Goal: Task Accomplishment & Management: Complete application form

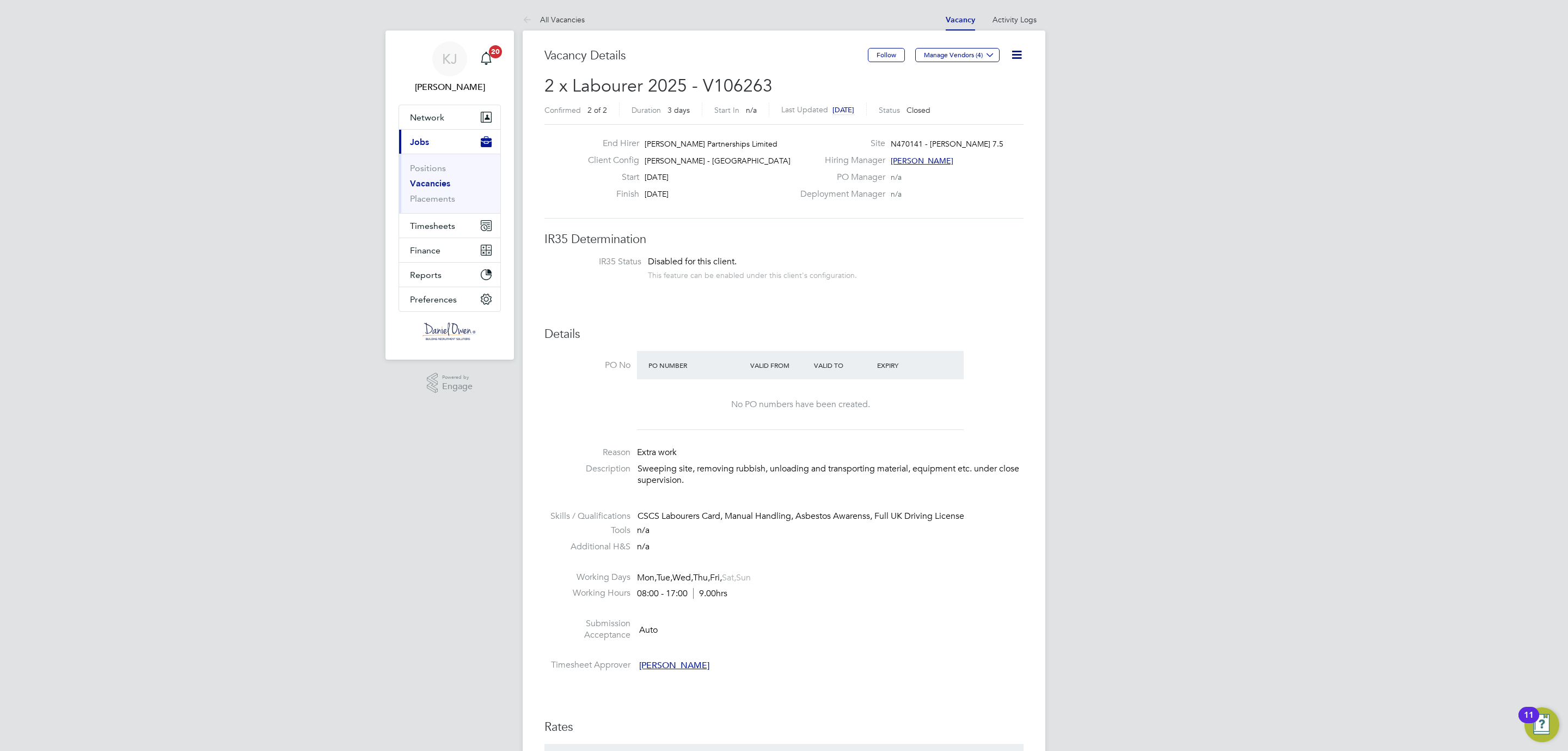
click at [431, 182] on link "Vacancies" at bounding box center [430, 183] width 40 height 10
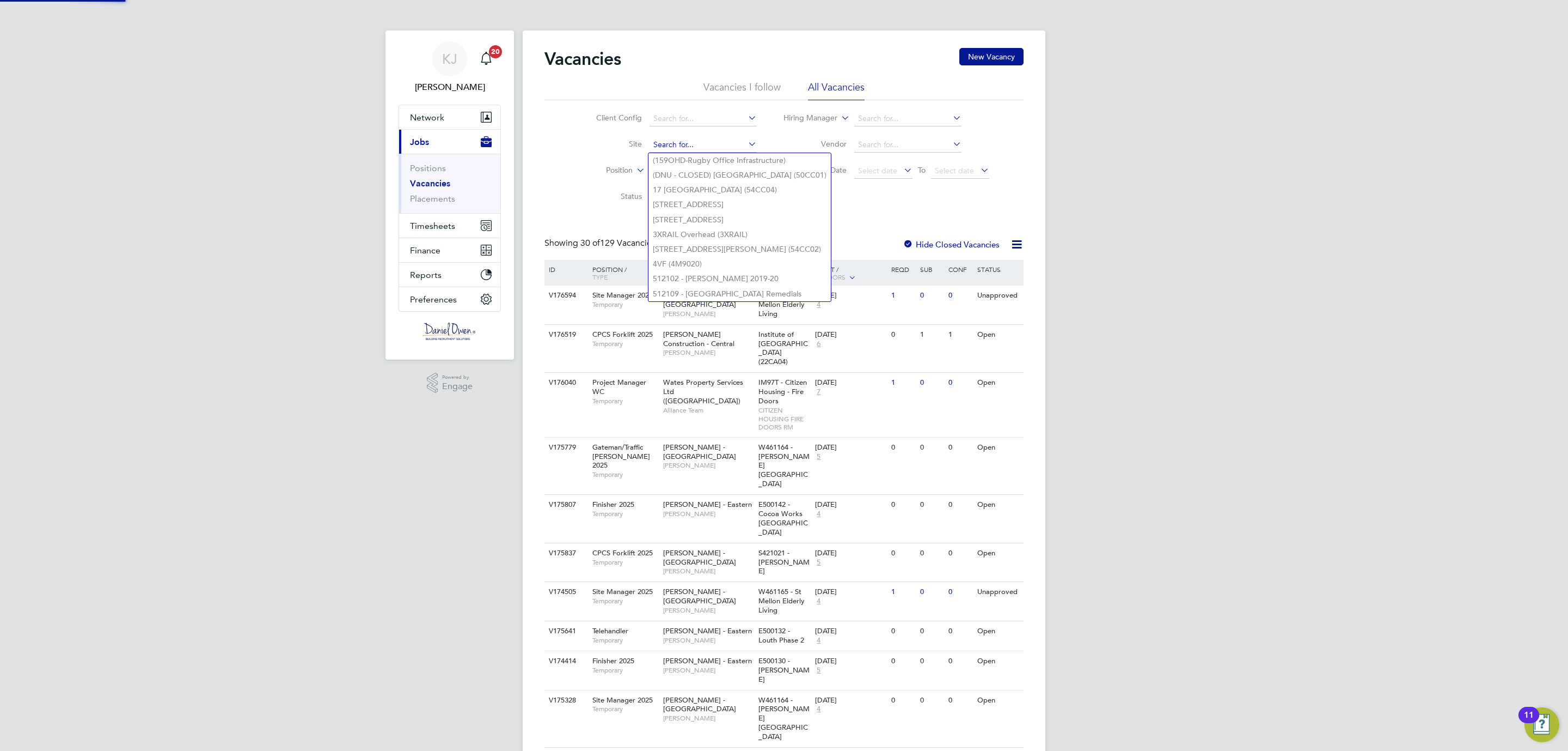
click at [662, 143] on input at bounding box center [703, 144] width 107 height 15
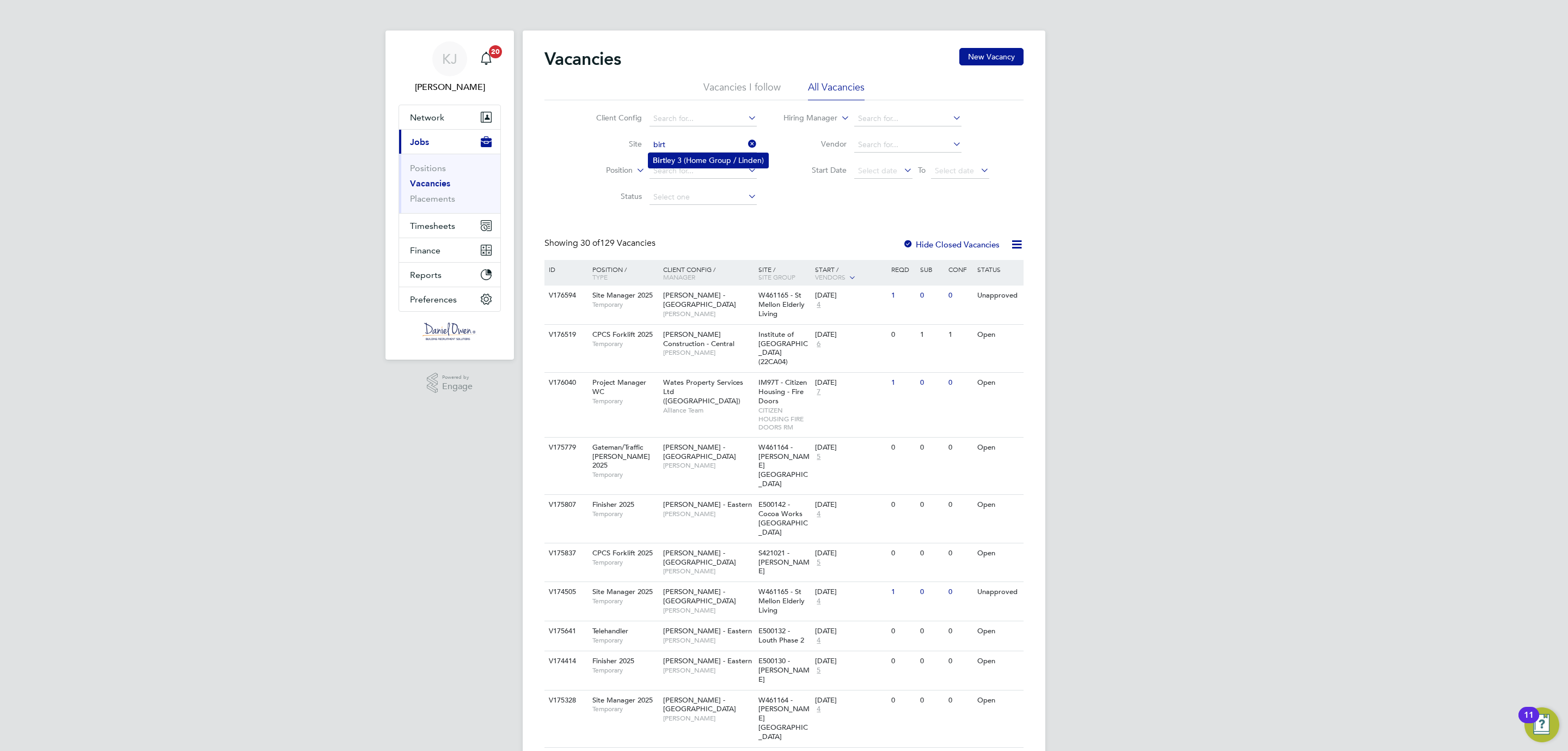
click at [676, 161] on li "Birt ley 3 (Home Group / [GEOGRAPHIC_DATA])" at bounding box center [708, 160] width 120 height 15
type input "Birtley 3 (Home Group / [GEOGRAPHIC_DATA])"
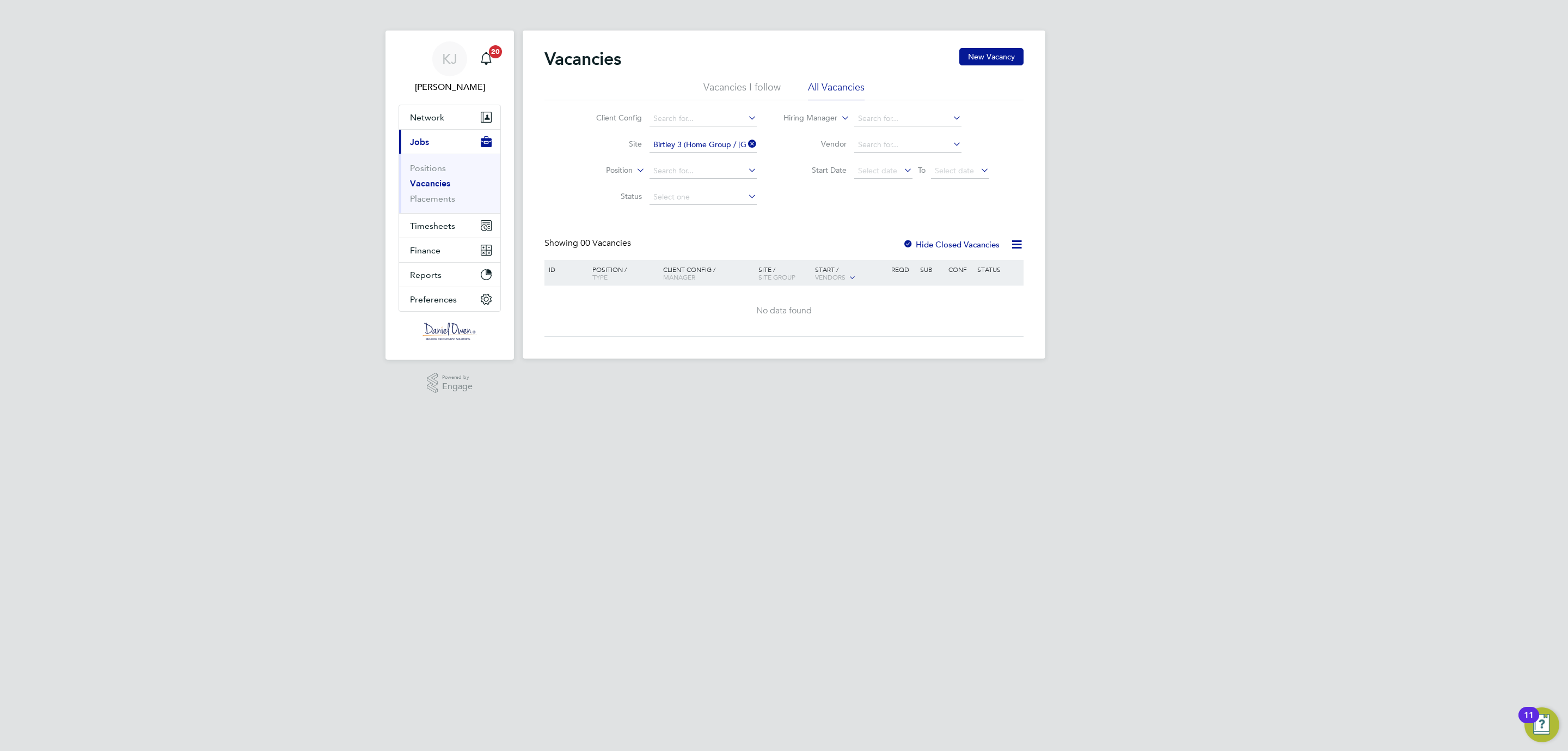
click at [906, 242] on div at bounding box center [908, 245] width 11 height 11
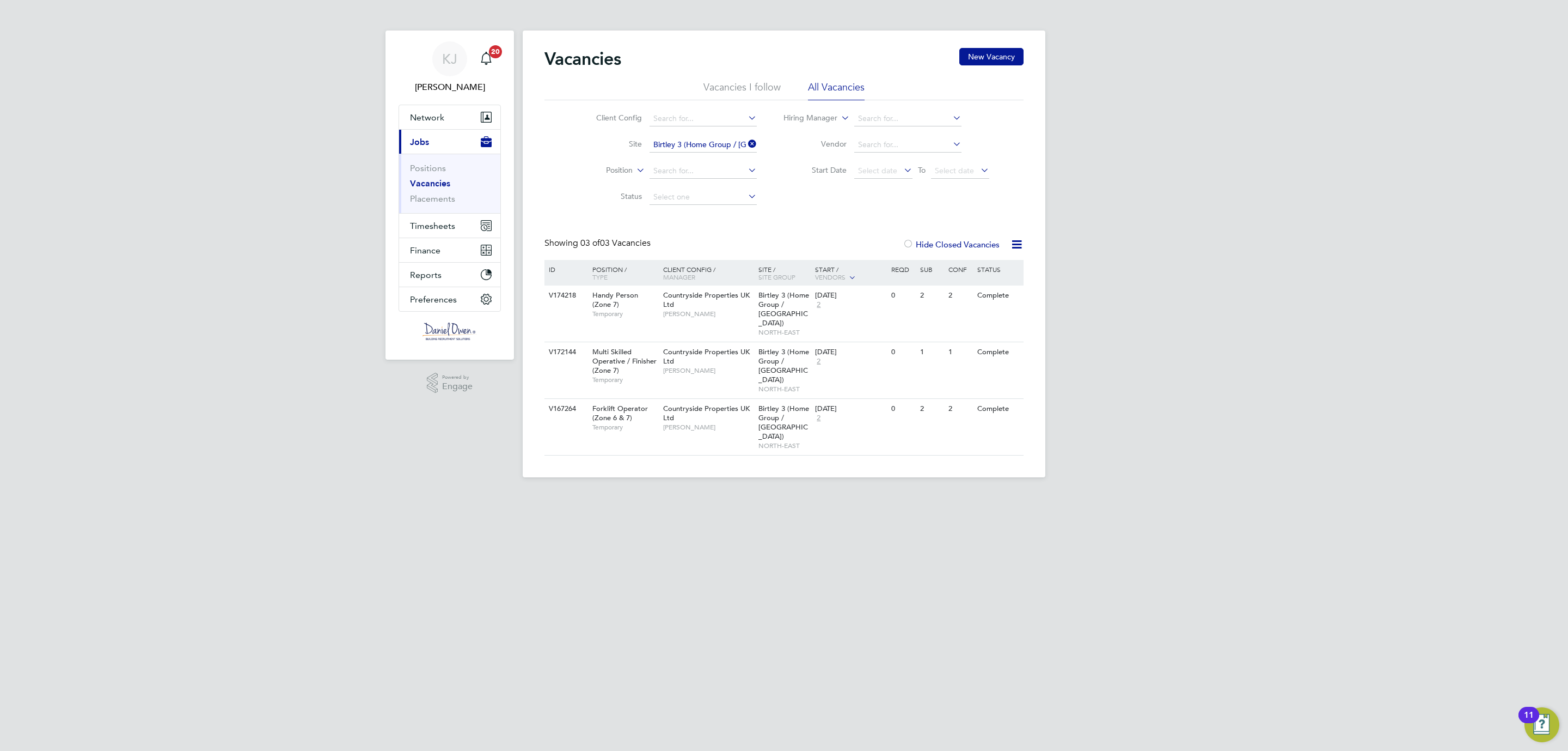
click at [906, 242] on div at bounding box center [908, 245] width 11 height 11
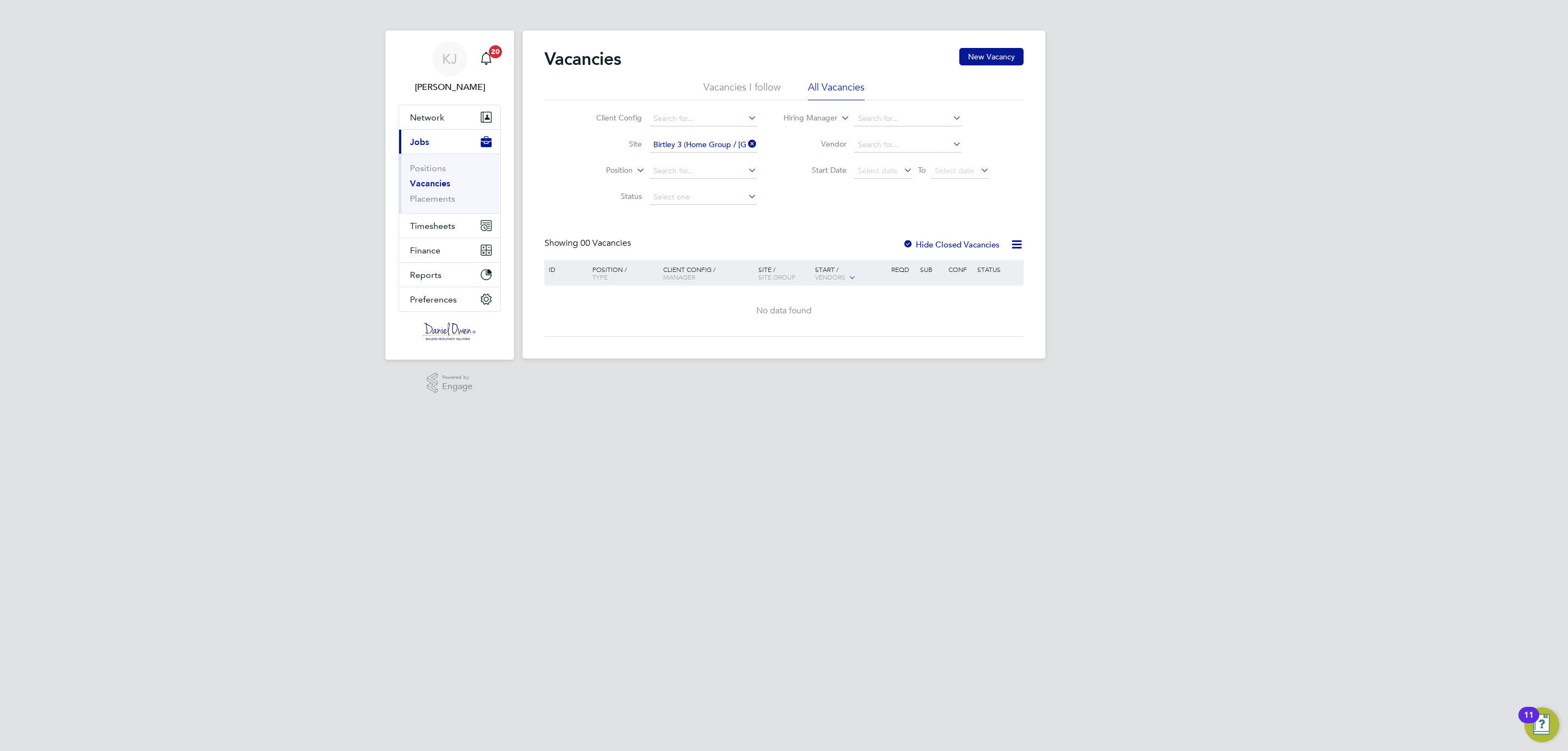
click at [746, 142] on icon at bounding box center [746, 144] width 0 height 15
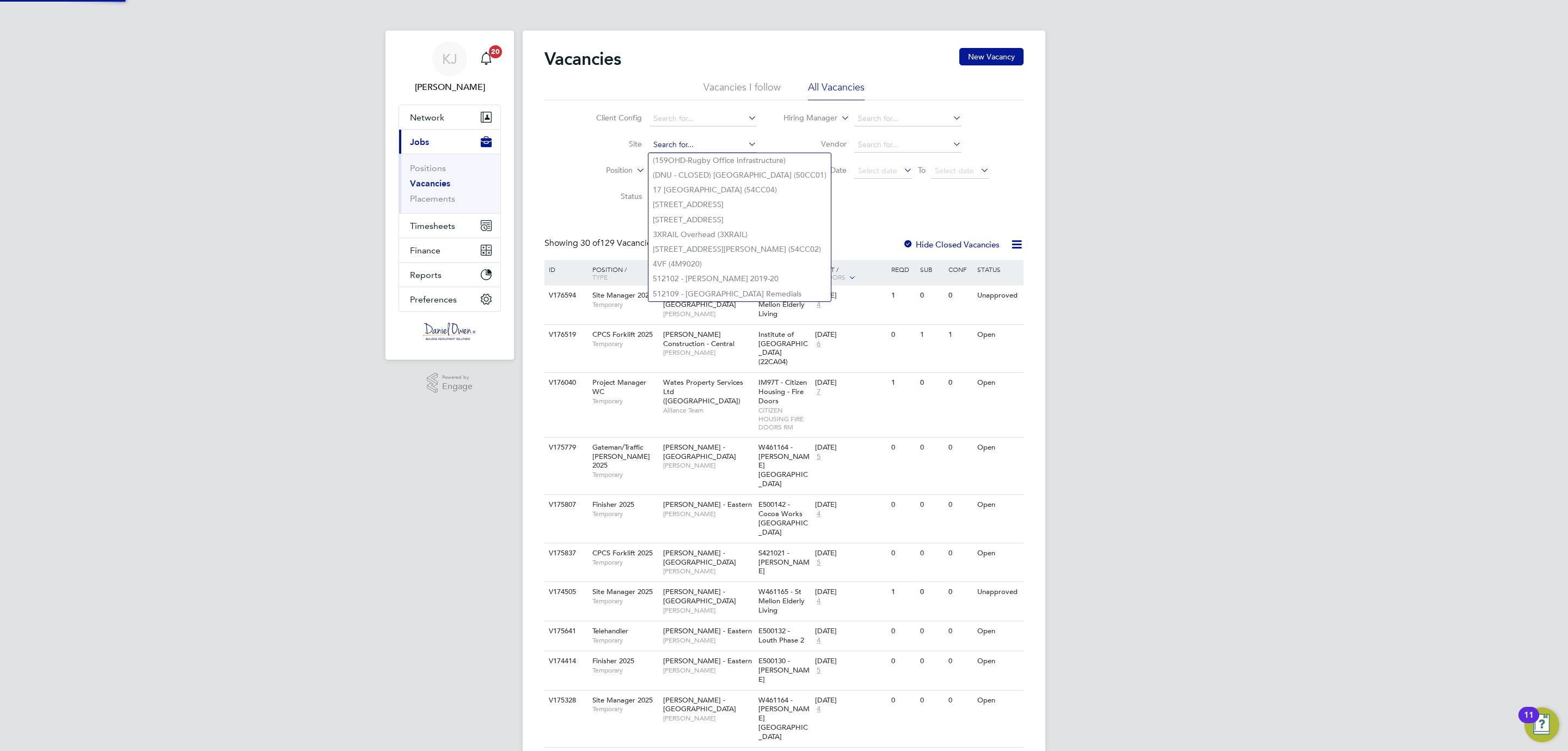
type input "b"
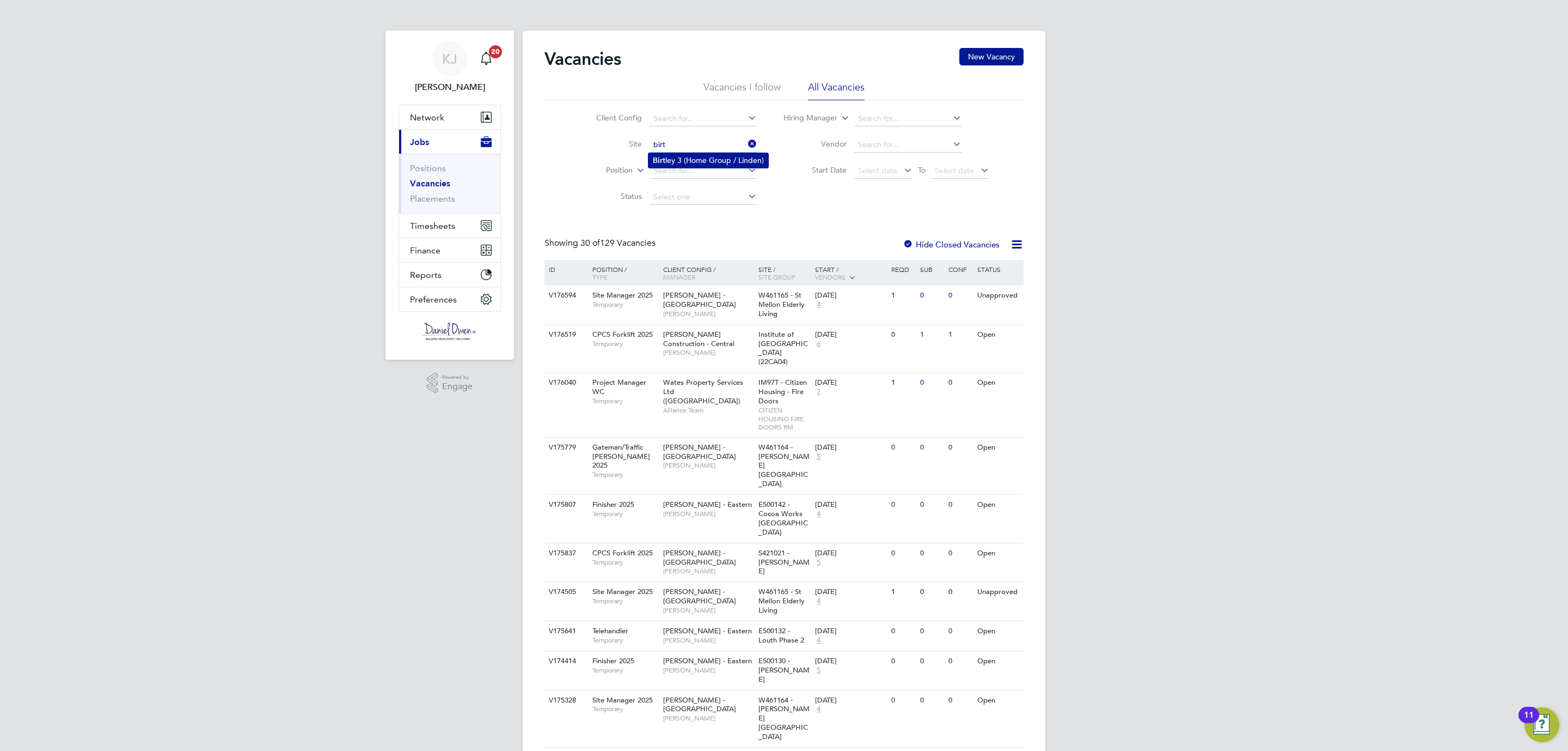
click at [665, 163] on b "Birt" at bounding box center [659, 160] width 13 height 9
type input "Birtley 3 (Home Group / [GEOGRAPHIC_DATA])"
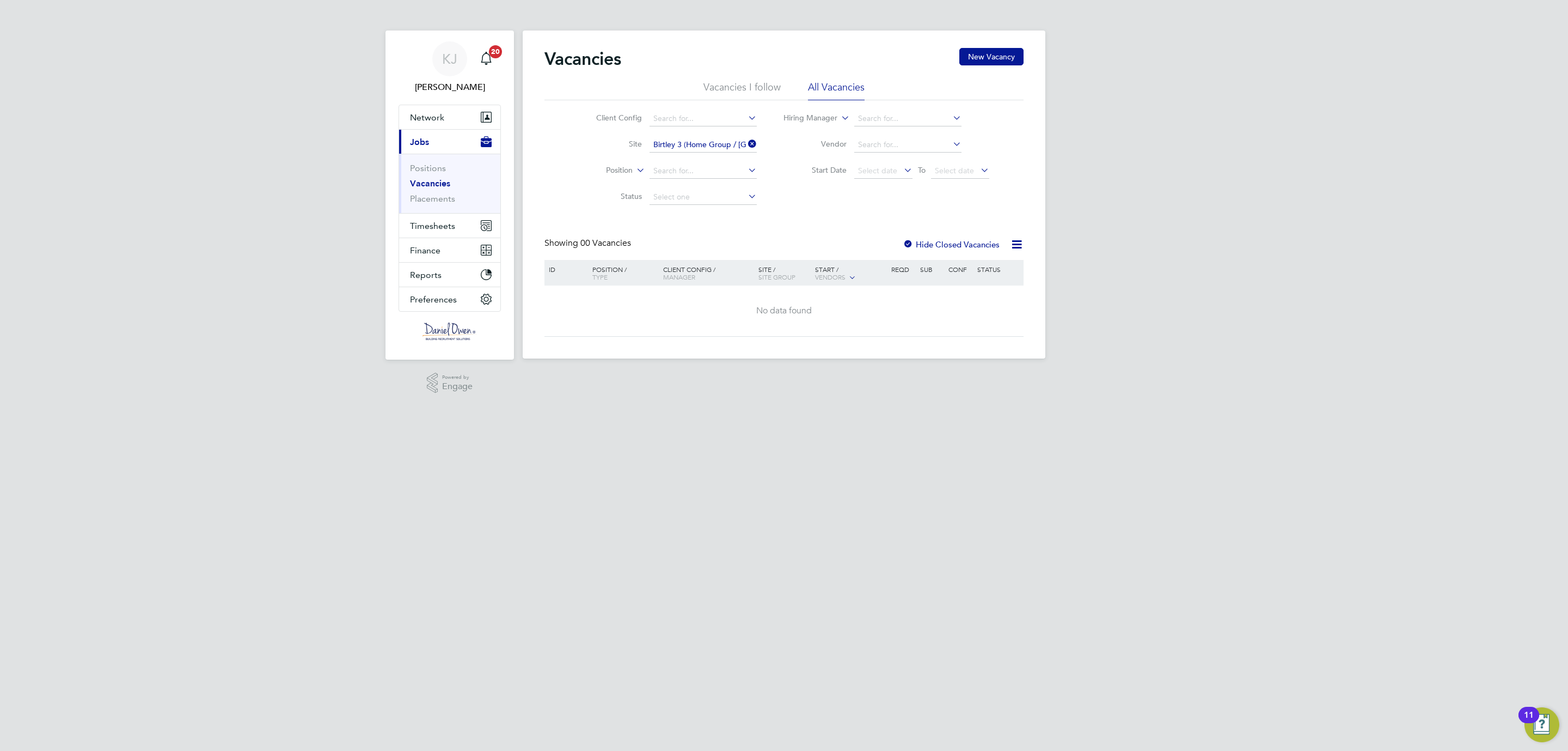
click at [746, 144] on icon at bounding box center [746, 144] width 0 height 15
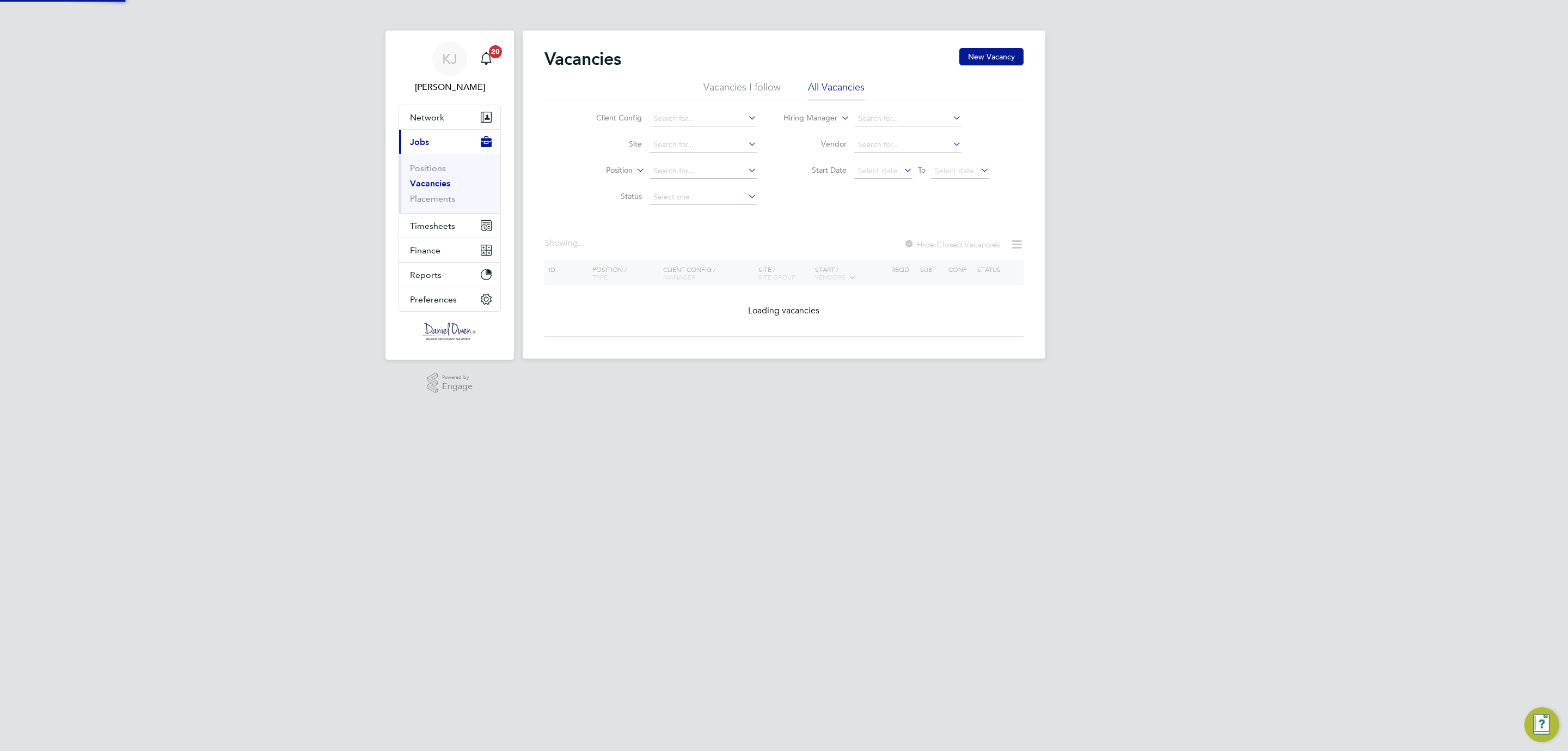
click at [746, 144] on icon at bounding box center [746, 144] width 0 height 15
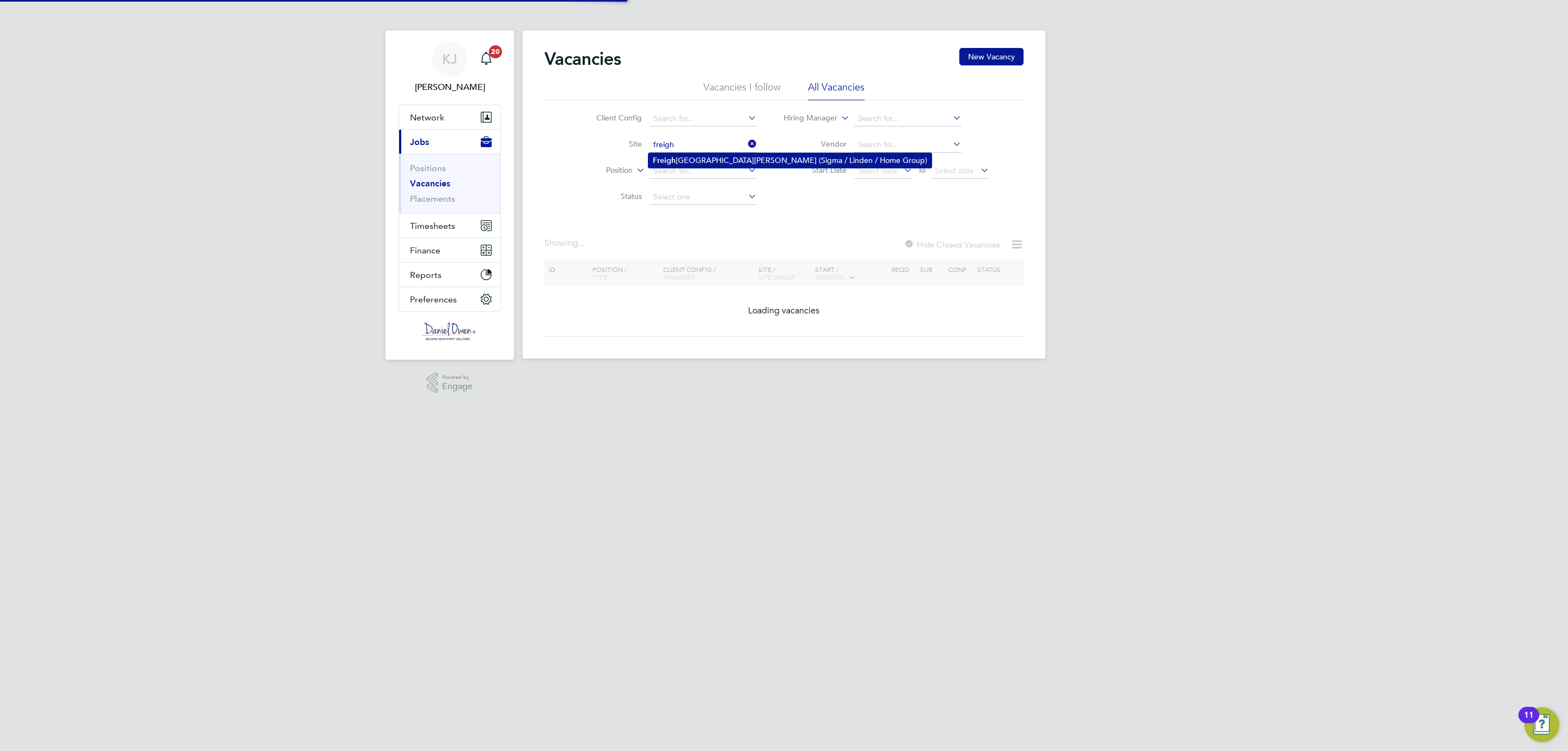
click at [719, 153] on li "[GEOGRAPHIC_DATA][PERSON_NAME] (Sigma / Linden / Home Group)" at bounding box center [789, 160] width 283 height 15
type input "[GEOGRAPHIC_DATA][PERSON_NAME] (Sigma / Linden / Home Group)"
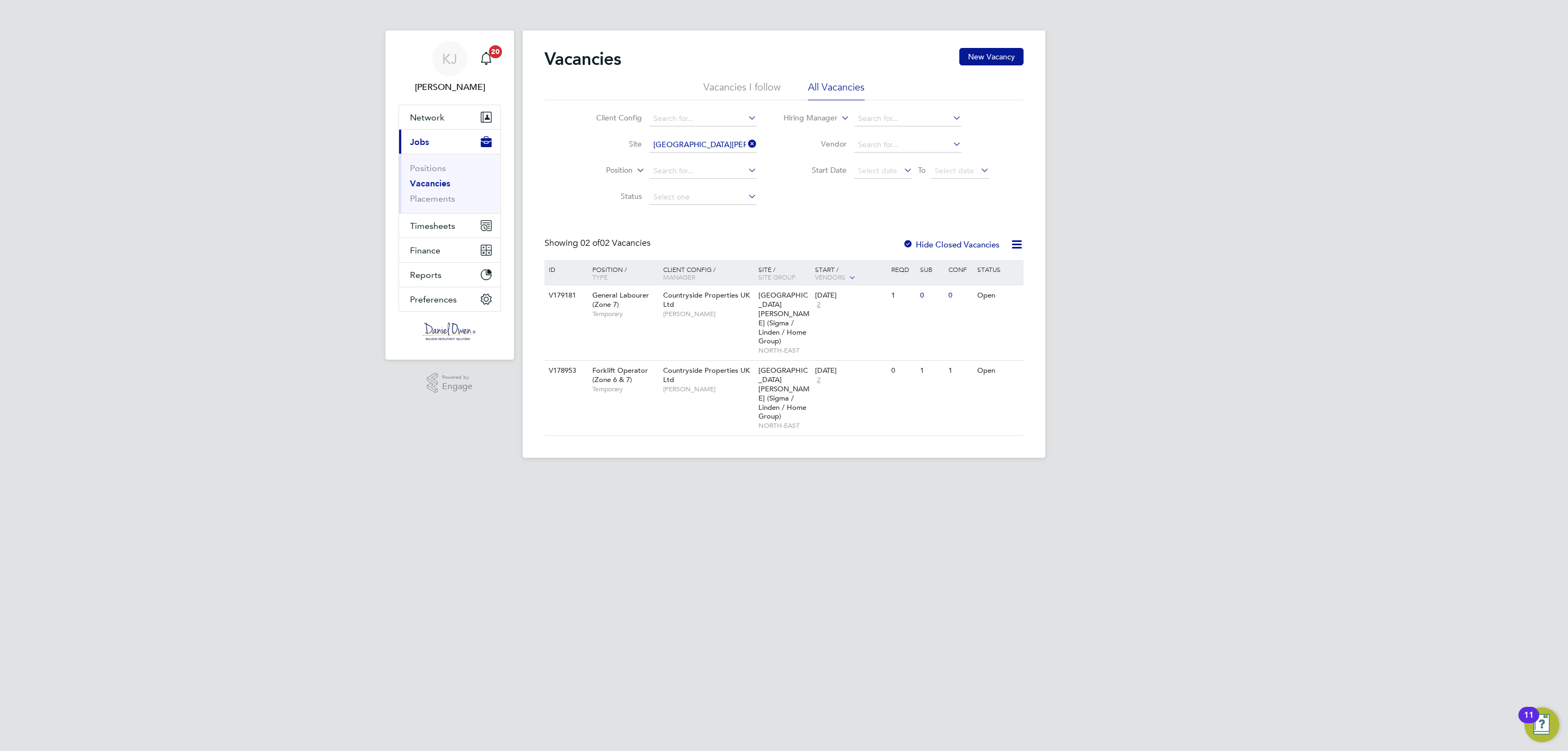
click at [423, 144] on span "Jobs" at bounding box center [419, 142] width 19 height 10
click at [436, 113] on span "Network" at bounding box center [427, 117] width 34 height 10
click at [399, 130] on button "Current page: Jobs" at bounding box center [450, 141] width 101 height 24
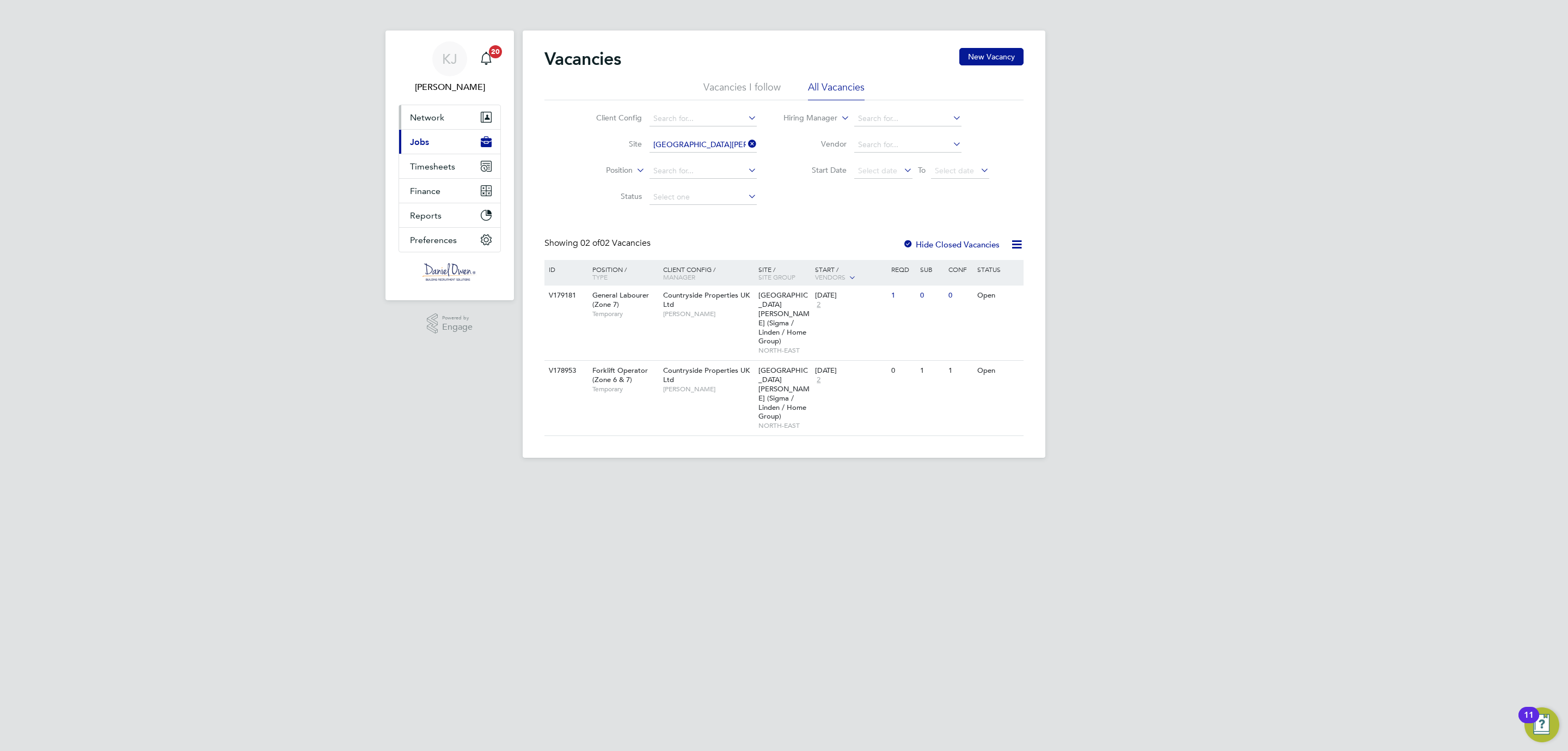
click at [430, 112] on span "Network" at bounding box center [427, 117] width 34 height 10
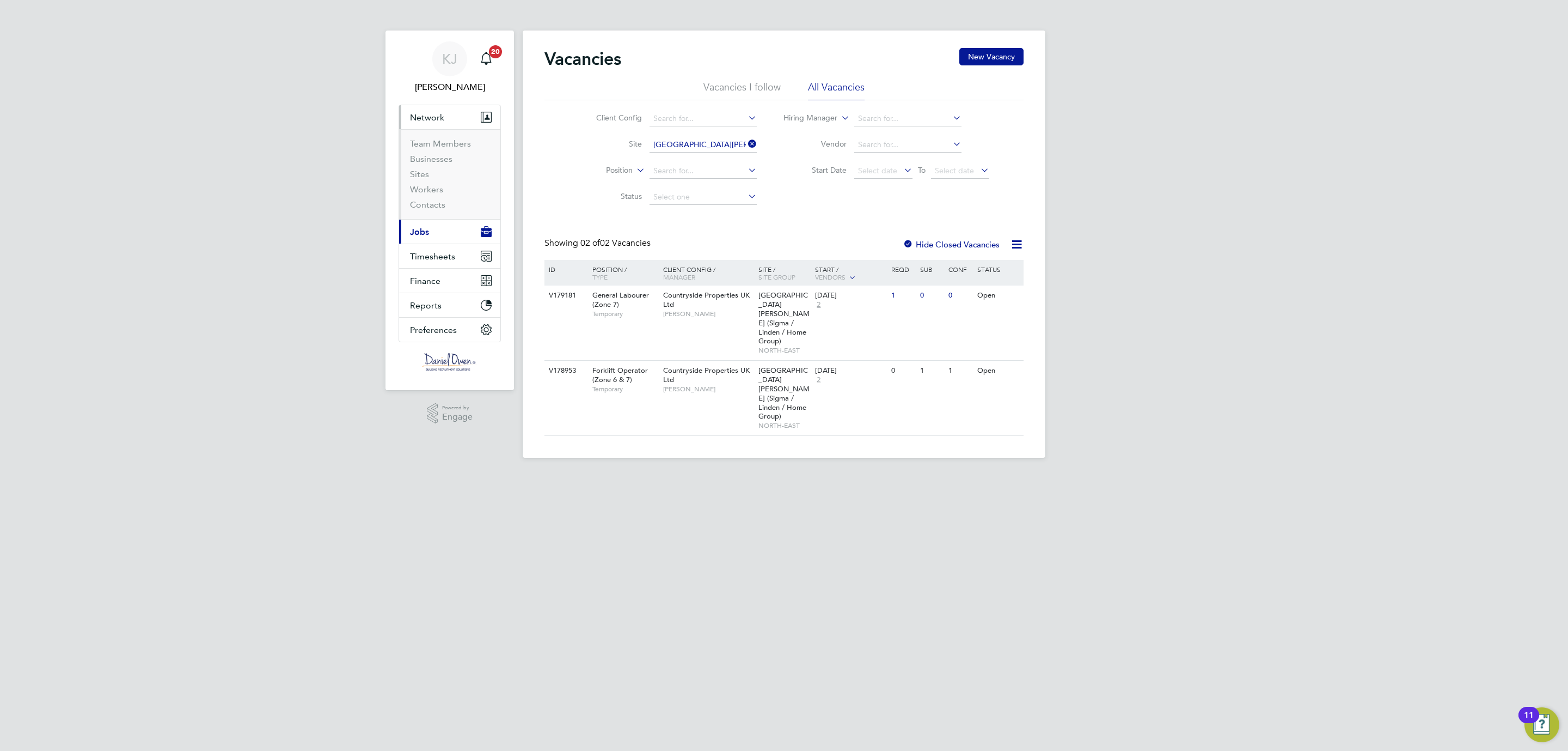
click at [430, 108] on button "Network" at bounding box center [450, 117] width 101 height 24
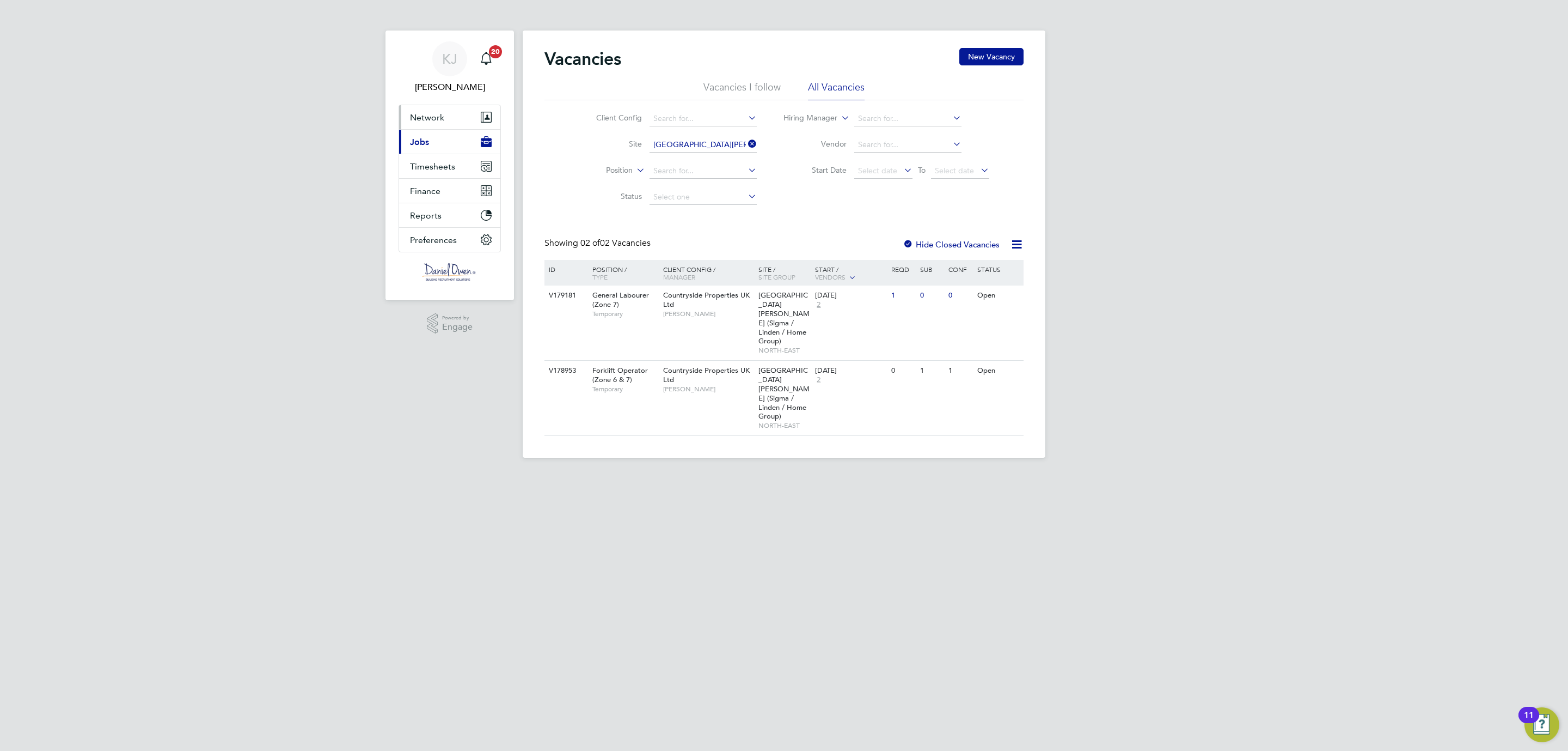
click at [425, 118] on span "Network" at bounding box center [427, 117] width 34 height 10
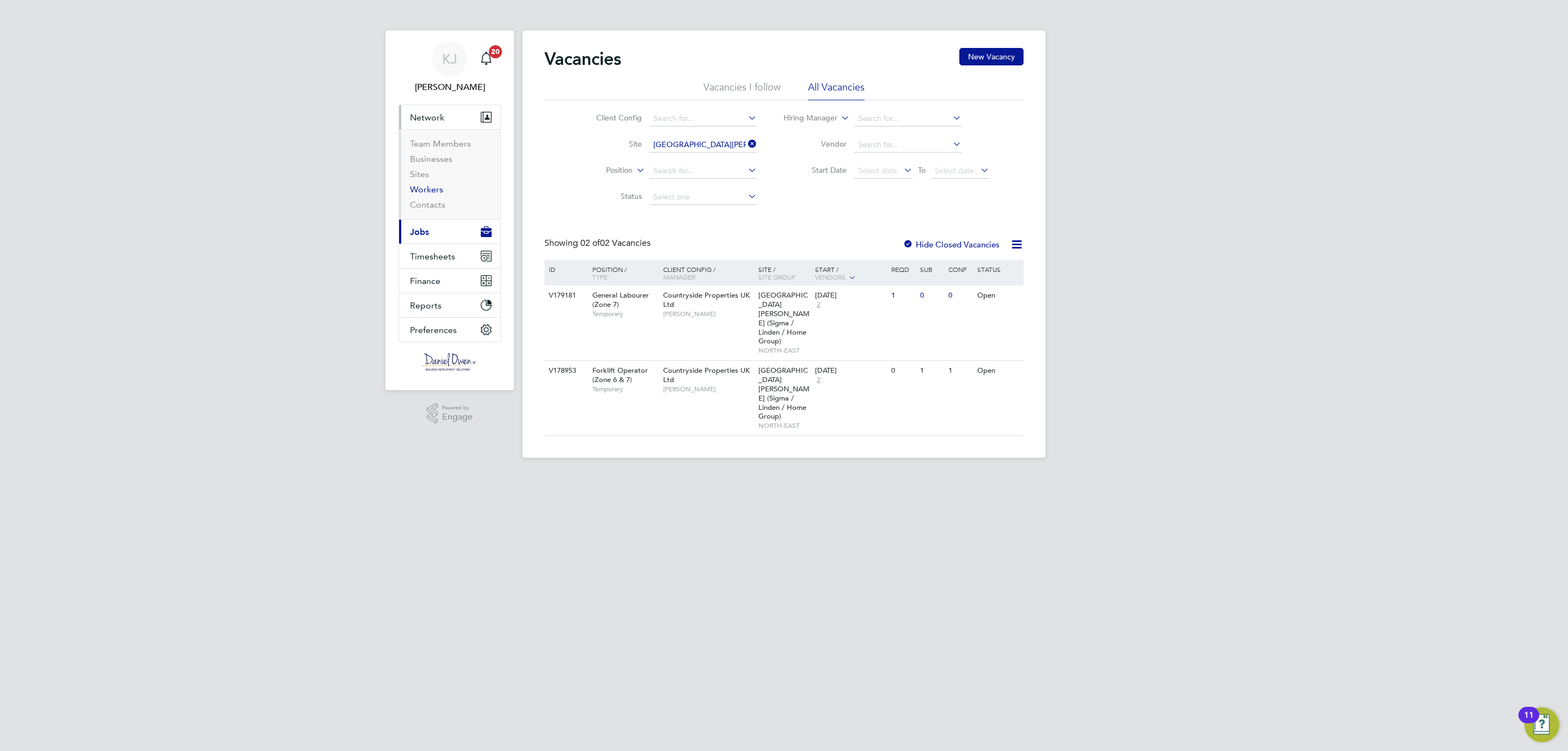
click at [427, 190] on link "Workers" at bounding box center [427, 189] width 33 height 10
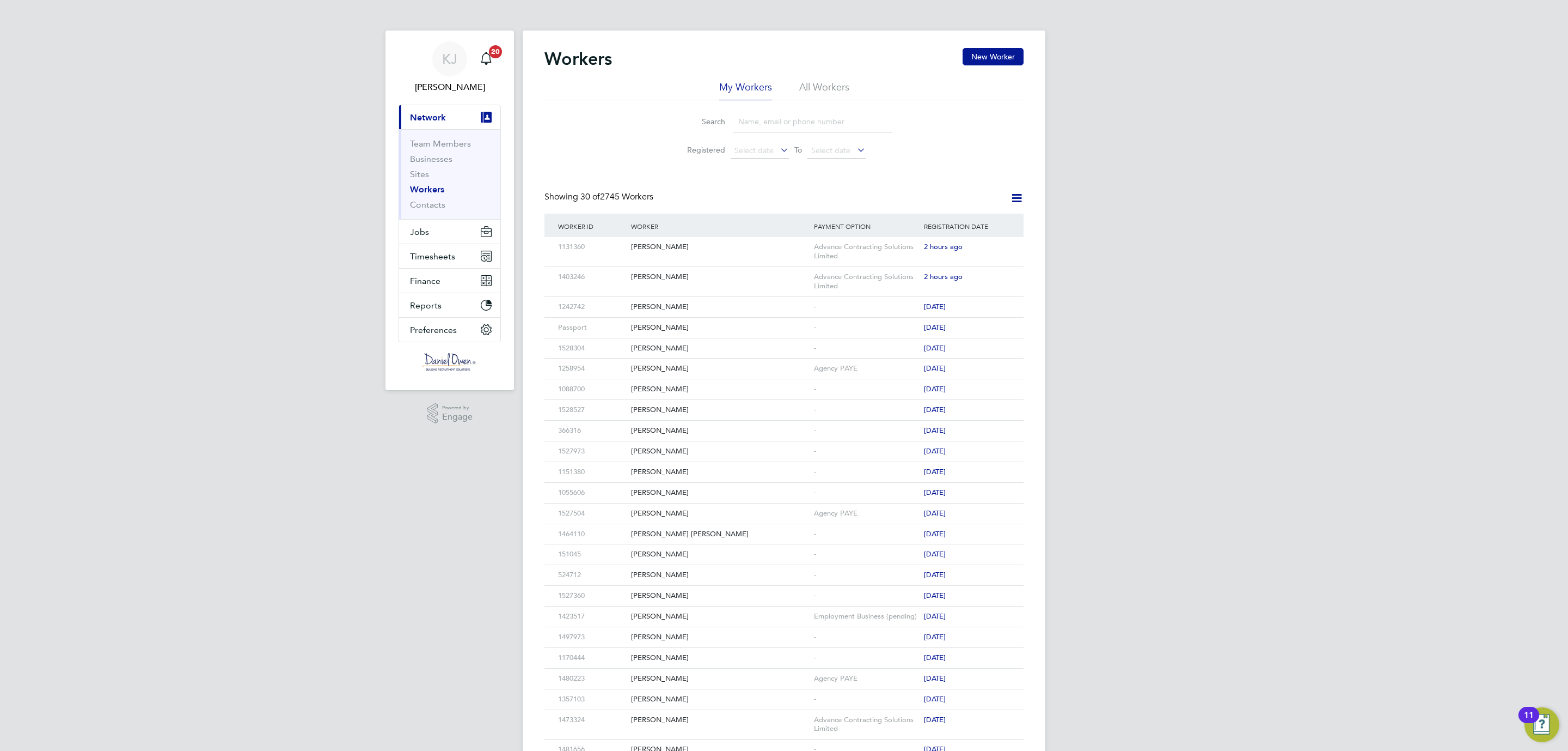
click at [794, 122] on input at bounding box center [812, 121] width 159 height 21
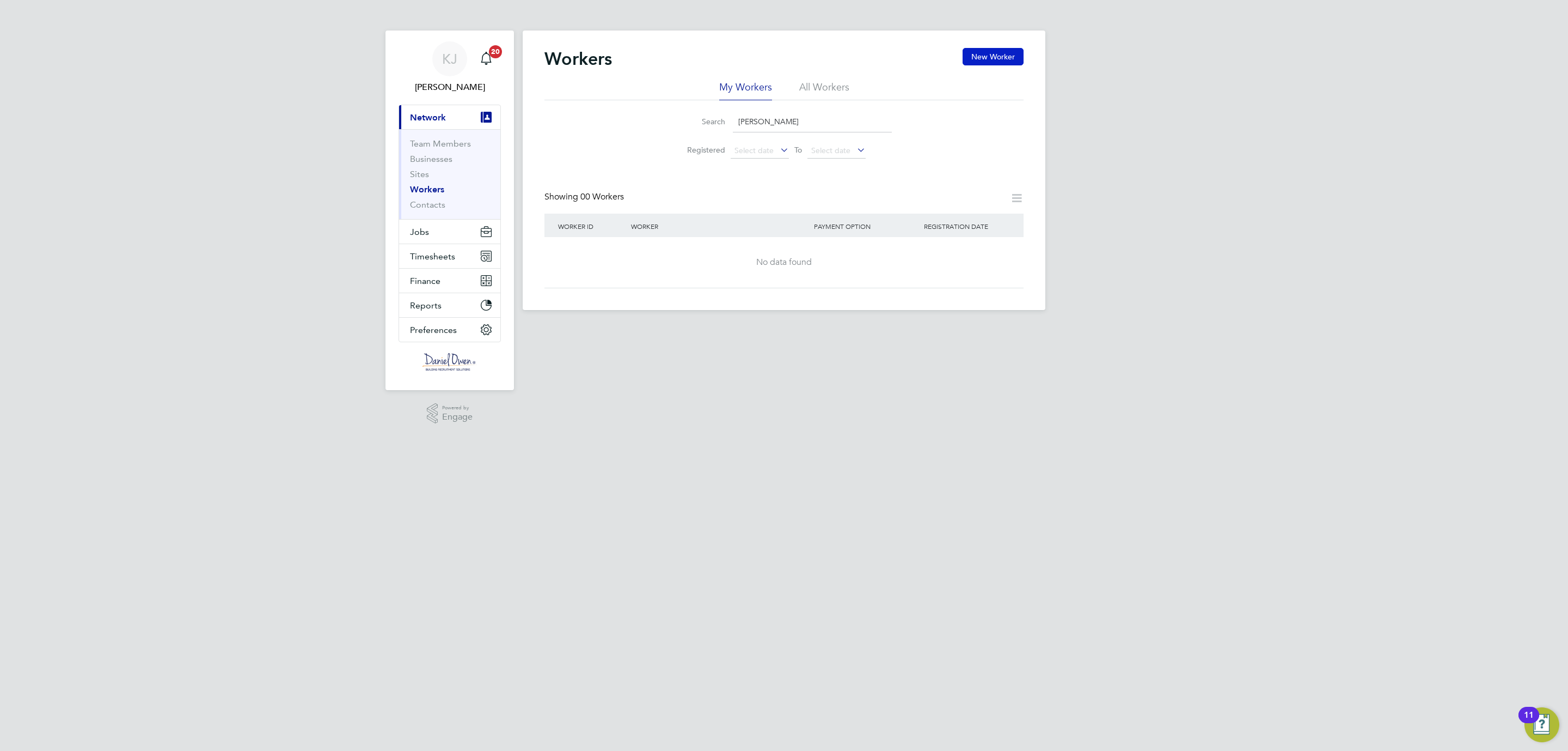
type input "[PERSON_NAME]"
click at [974, 53] on button "New Worker" at bounding box center [993, 57] width 61 height 18
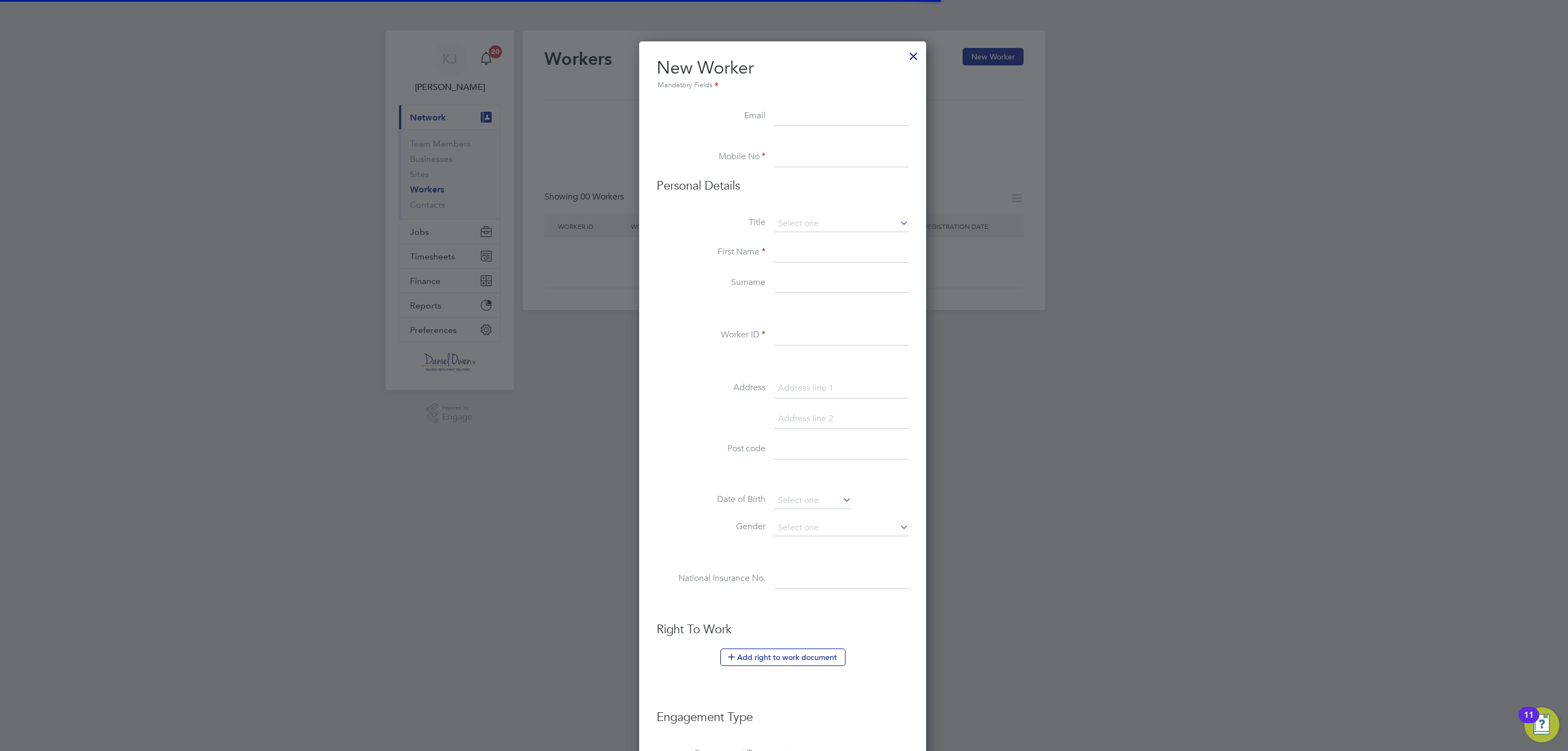
scroll to position [931, 290]
click at [773, 153] on li "Mobile No" at bounding box center [783, 163] width 252 height 30
click at [817, 153] on input at bounding box center [841, 157] width 135 height 19
paste input "07809116580"
type input "07809116580"
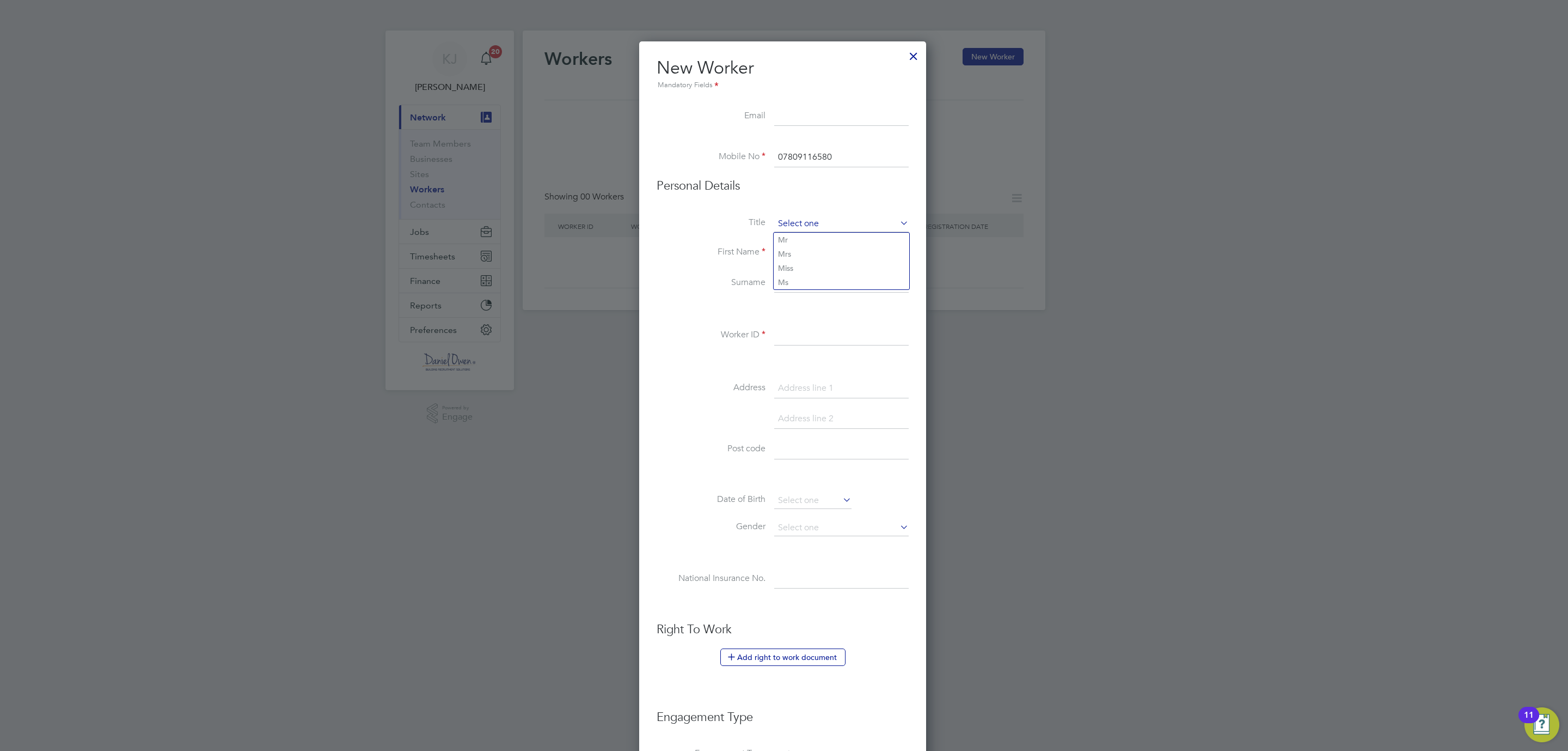
drag, startPoint x: 813, startPoint y: 222, endPoint x: 801, endPoint y: 244, distance: 25.1
click at [813, 221] on input at bounding box center [841, 224] width 135 height 16
click at [789, 244] on li "Mr" at bounding box center [841, 239] width 136 height 14
type input "Mr"
click at [787, 245] on input at bounding box center [841, 253] width 135 height 19
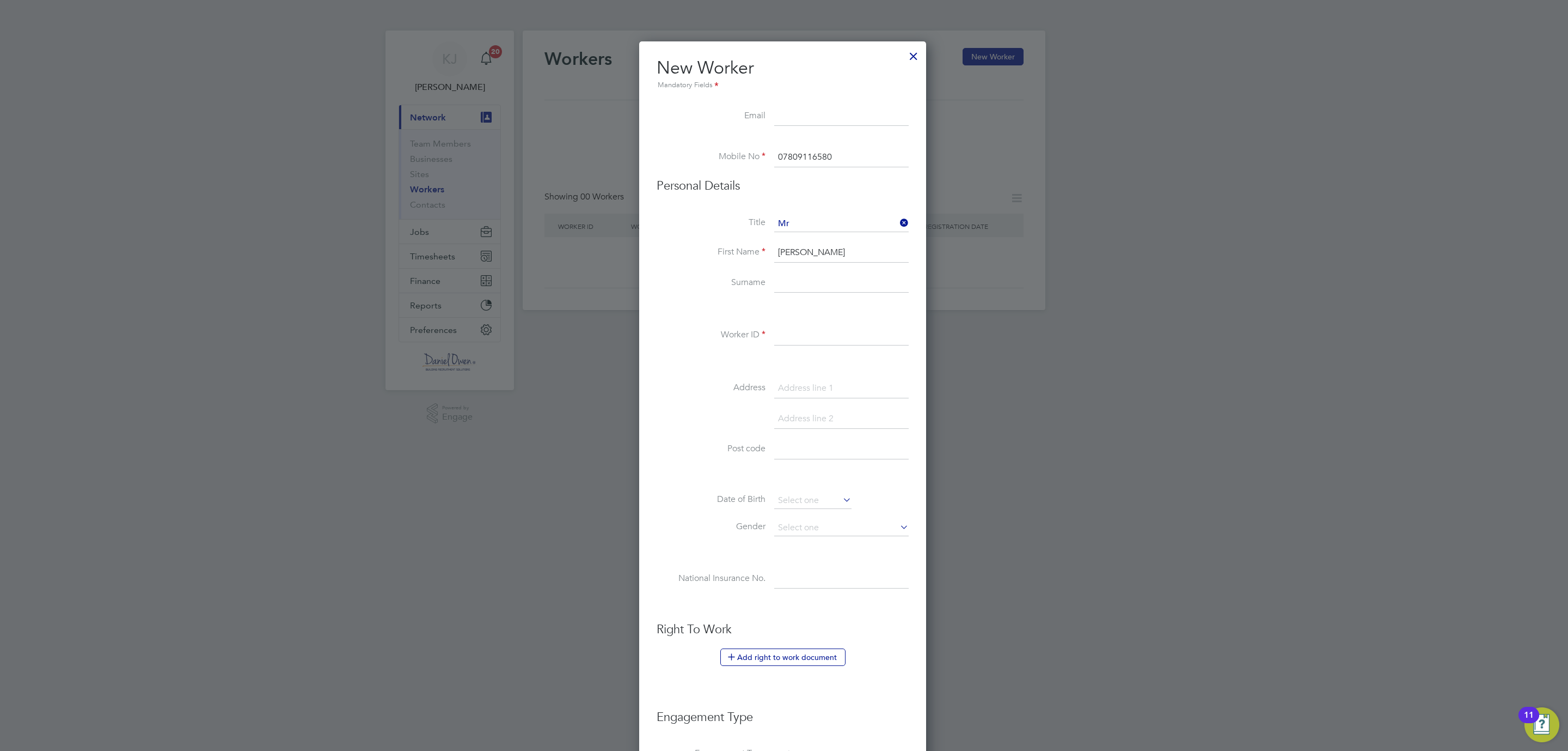
type input "[PERSON_NAME]"
type input "Hunter"
click at [810, 332] on input at bounding box center [841, 336] width 135 height 19
type input "1358566"
click at [794, 381] on input at bounding box center [841, 389] width 135 height 19
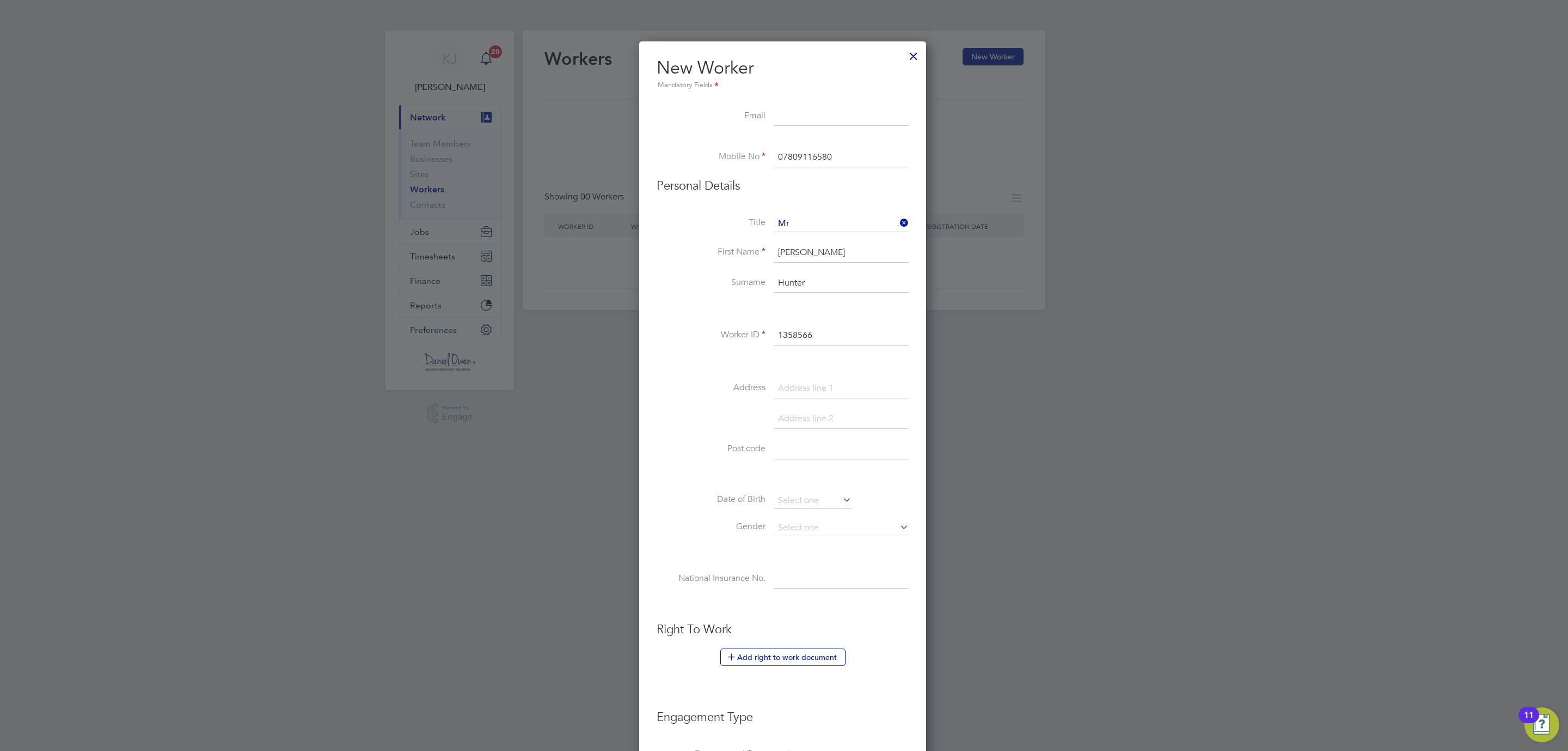
click at [792, 386] on input at bounding box center [841, 389] width 135 height 19
paste input "Housesteads Close"
type input "[STREET_ADDRESS]"
click at [799, 446] on input at bounding box center [841, 450] width 135 height 19
paste input "NE28 0BQ"
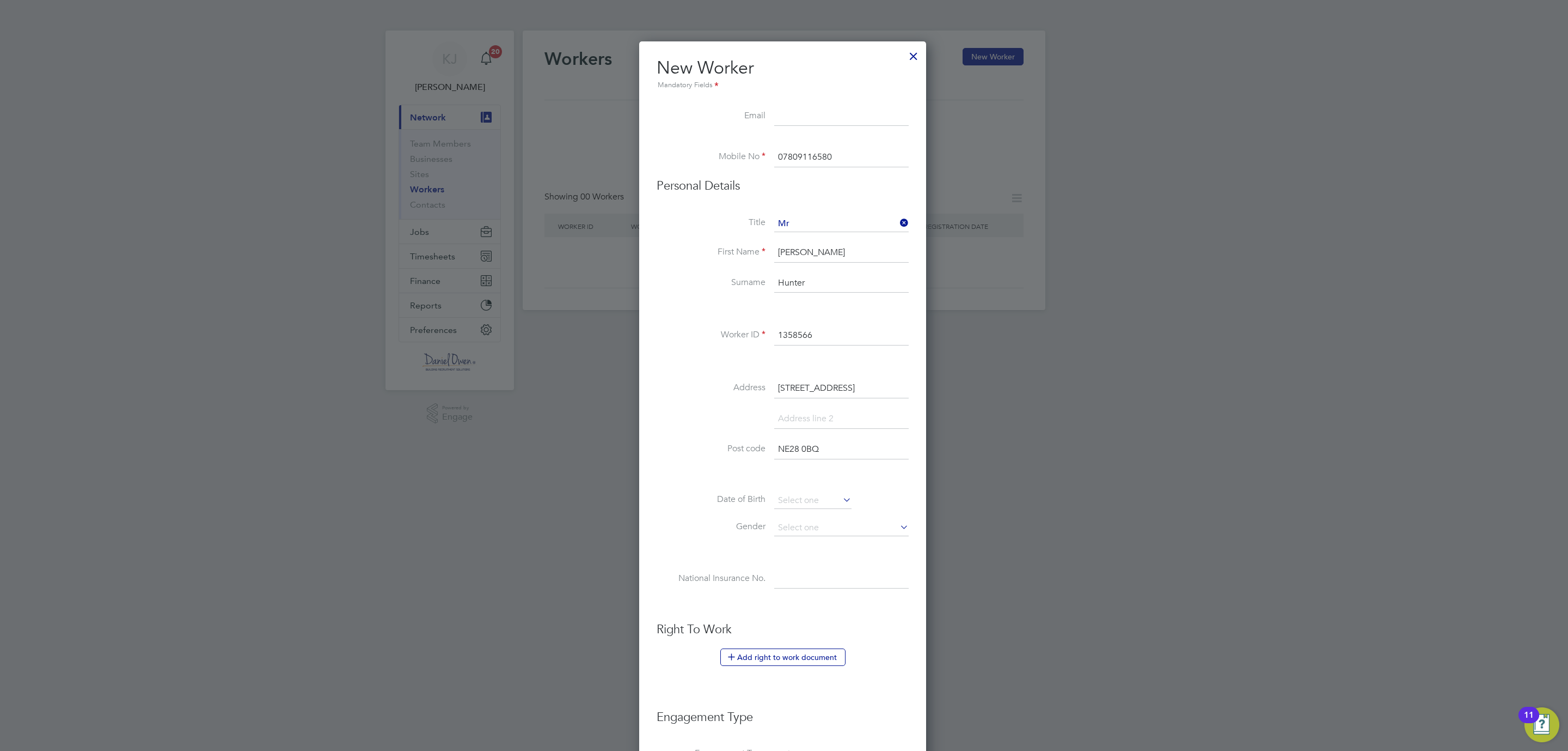
type input "NE28 0BQ"
click at [803, 496] on input at bounding box center [813, 501] width 77 height 16
click at [874, 307] on span "2012" at bounding box center [873, 309] width 19 height 9
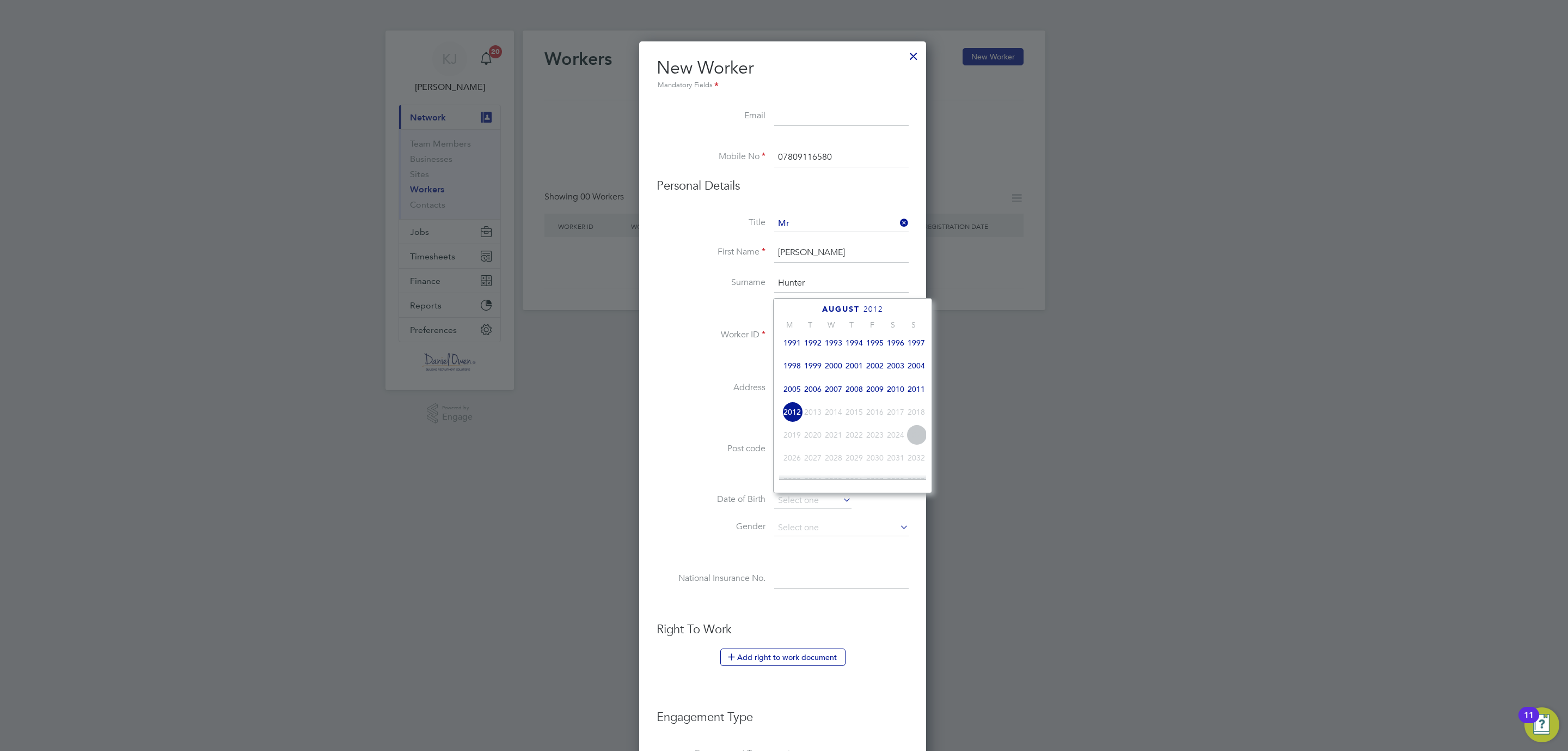
click at [912, 367] on span "2004" at bounding box center [916, 365] width 21 height 21
click at [898, 307] on icon at bounding box center [902, 310] width 10 height 12
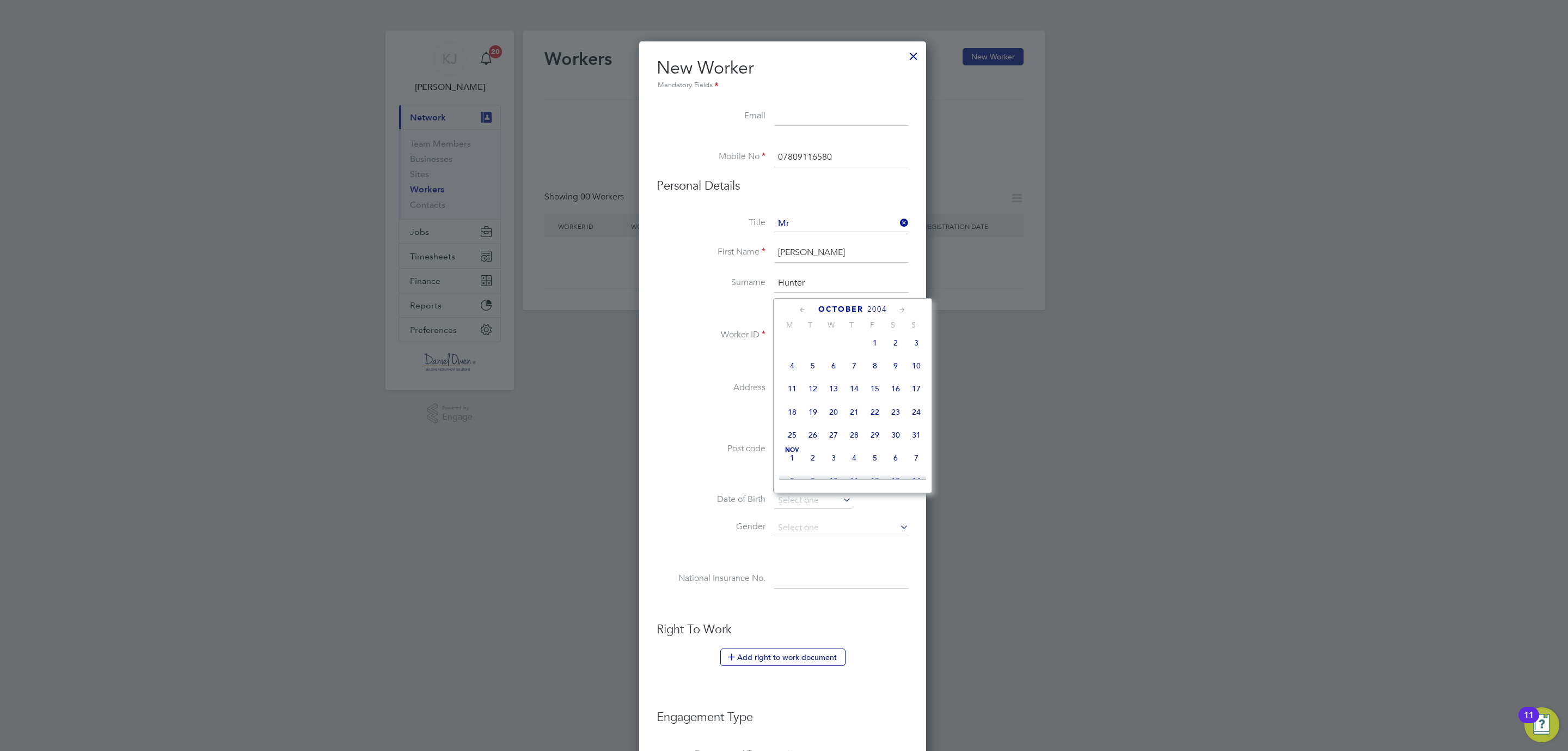
click at [794, 419] on span "18" at bounding box center [792, 412] width 21 height 21
type input "[DATE]"
click at [789, 525] on input at bounding box center [841, 527] width 135 height 16
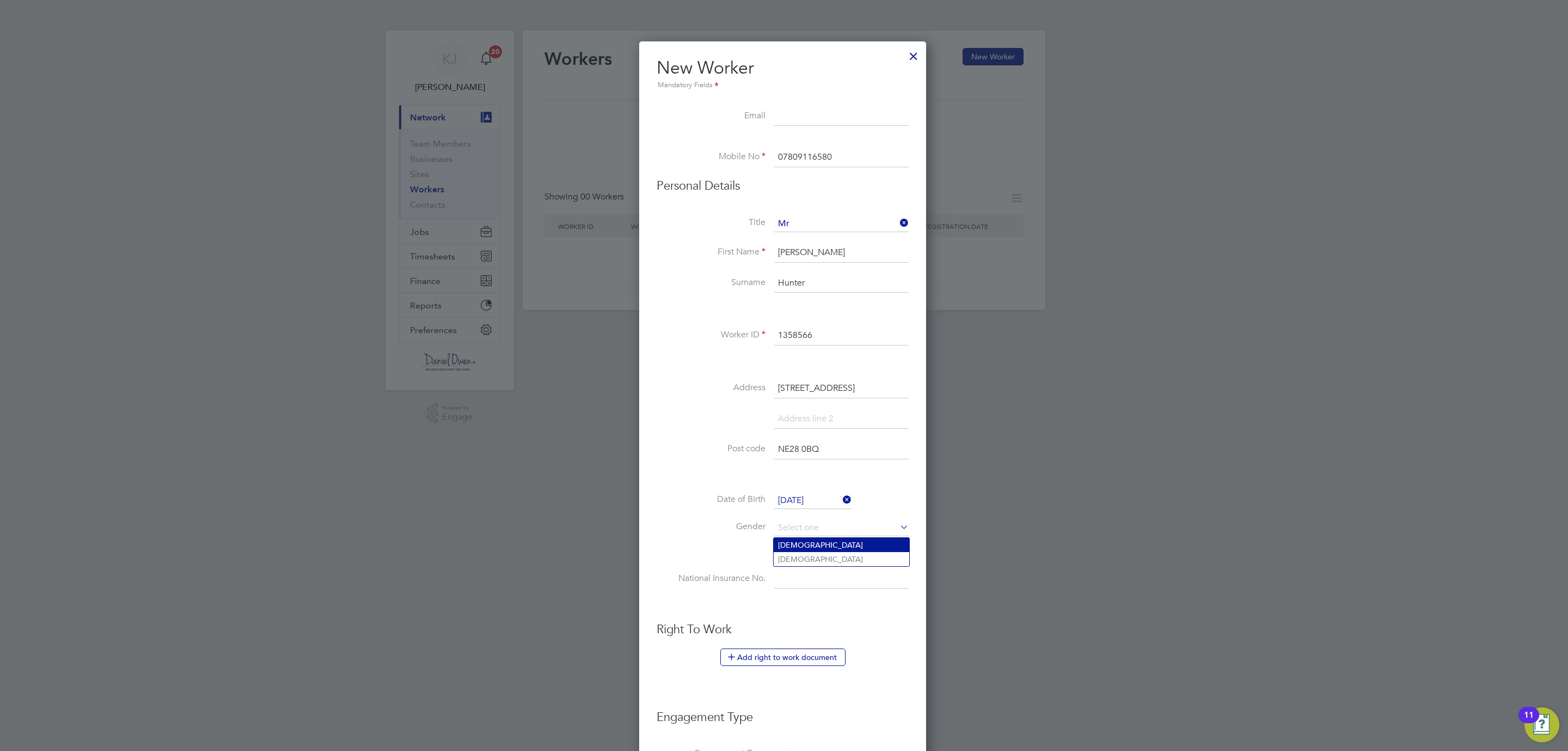
click at [791, 545] on li "[DEMOGRAPHIC_DATA]" at bounding box center [841, 545] width 136 height 14
type input "[DEMOGRAPHIC_DATA]"
click at [789, 577] on input at bounding box center [841, 579] width 135 height 19
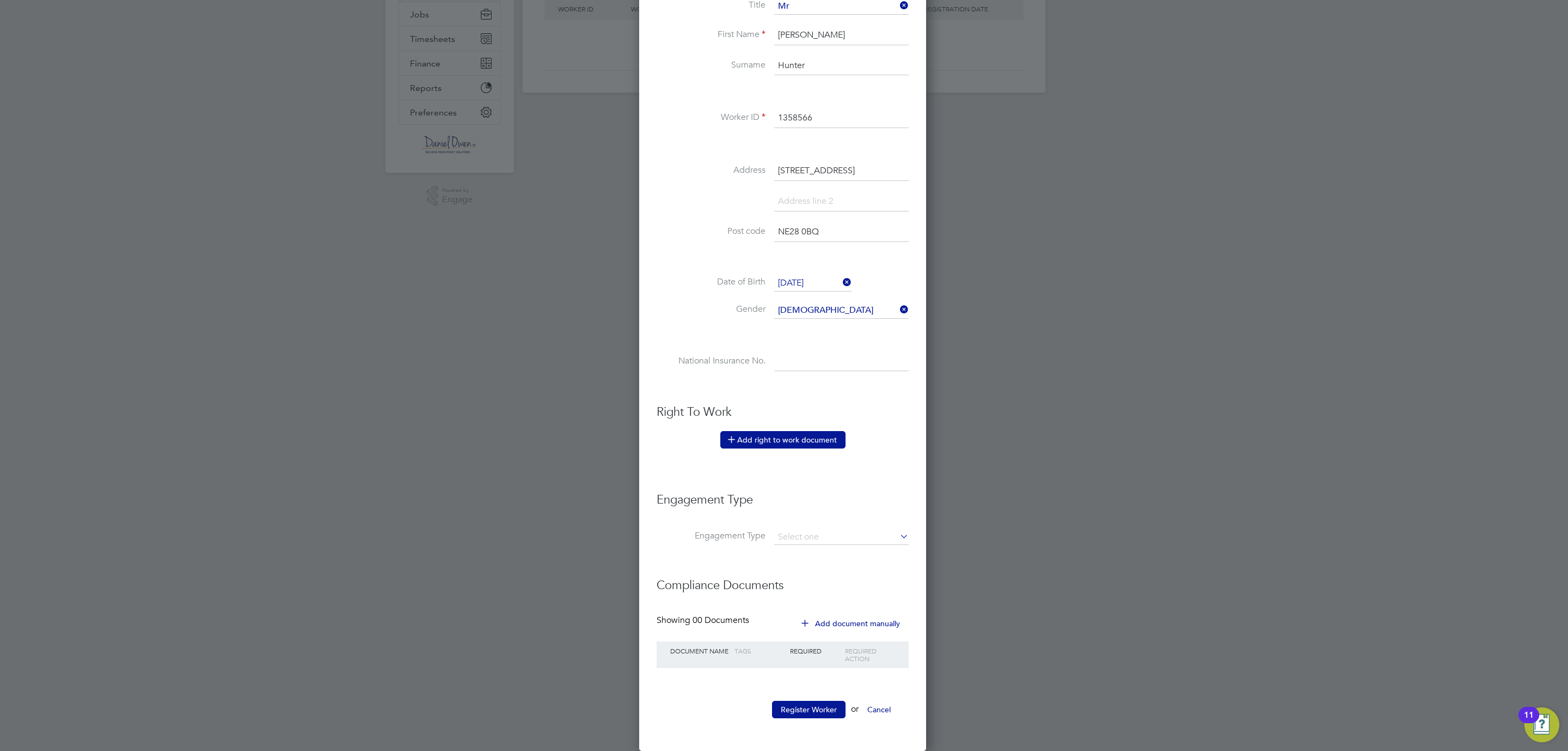
click at [793, 431] on button "Add right to work document" at bounding box center [783, 440] width 125 height 18
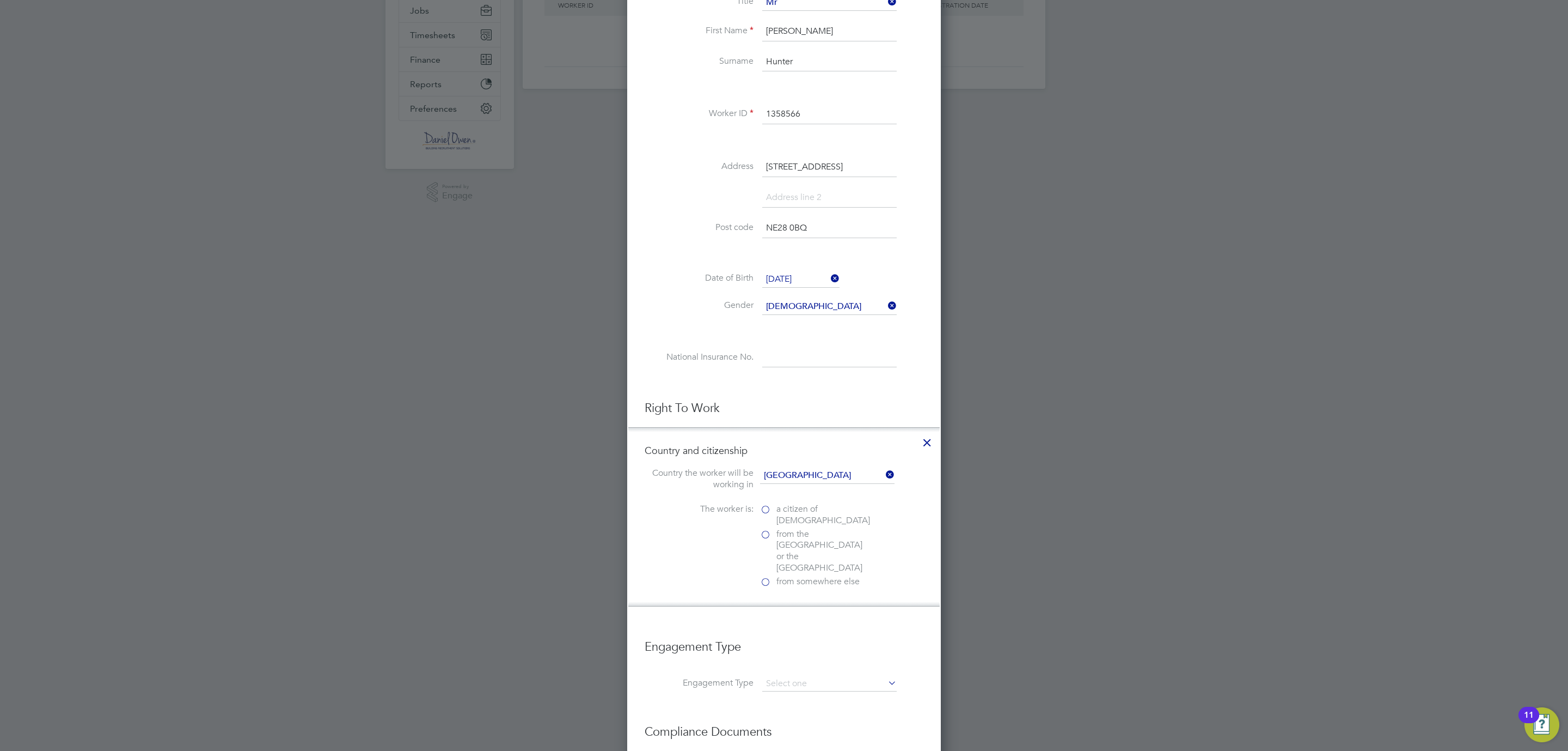
click at [772, 513] on label "a citizen of [DEMOGRAPHIC_DATA]" at bounding box center [814, 515] width 109 height 23
click at [0, 0] on input "a citizen of [DEMOGRAPHIC_DATA]" at bounding box center [0, 0] width 0 height 0
click at [770, 636] on div at bounding box center [766, 641] width 11 height 11
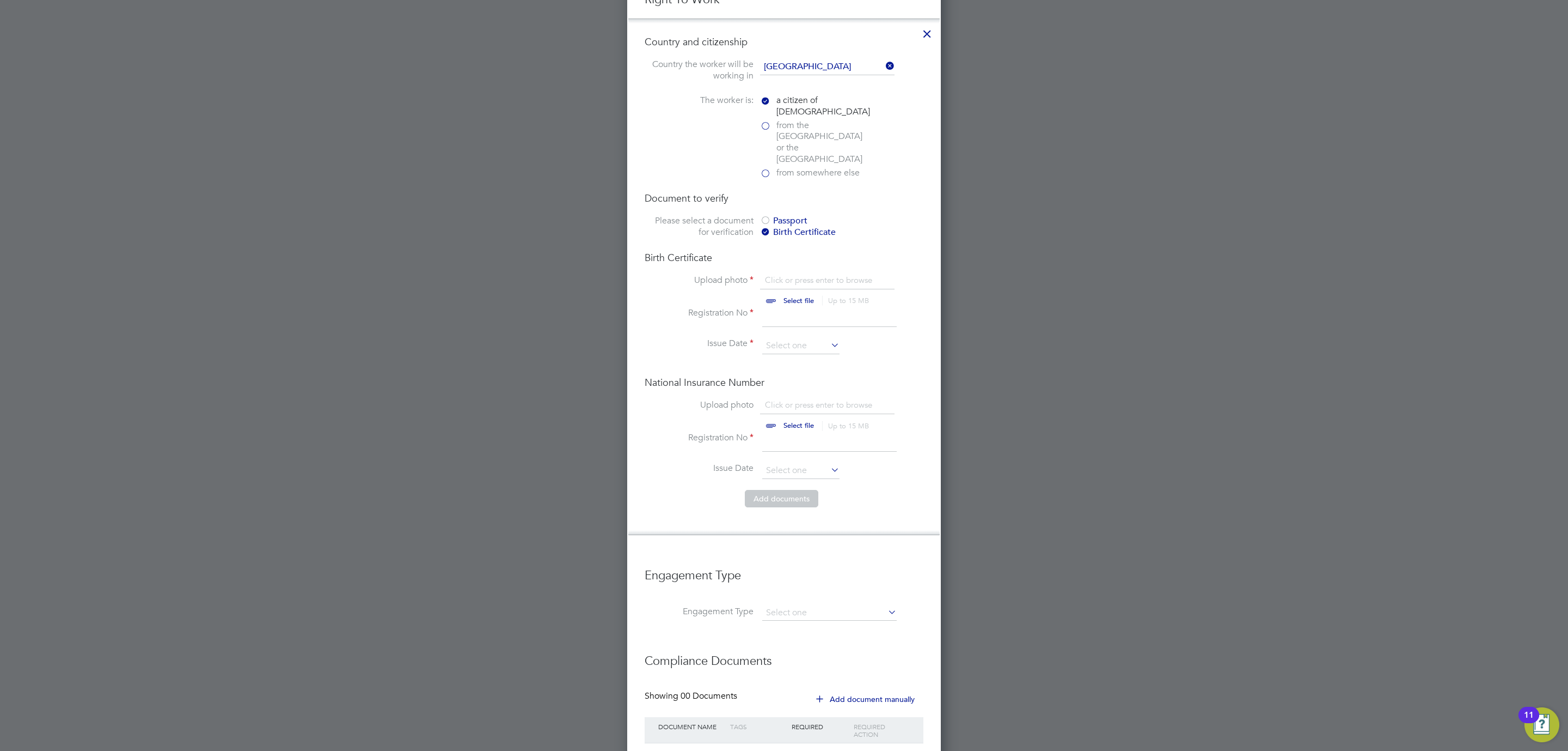
scroll to position [699, 0]
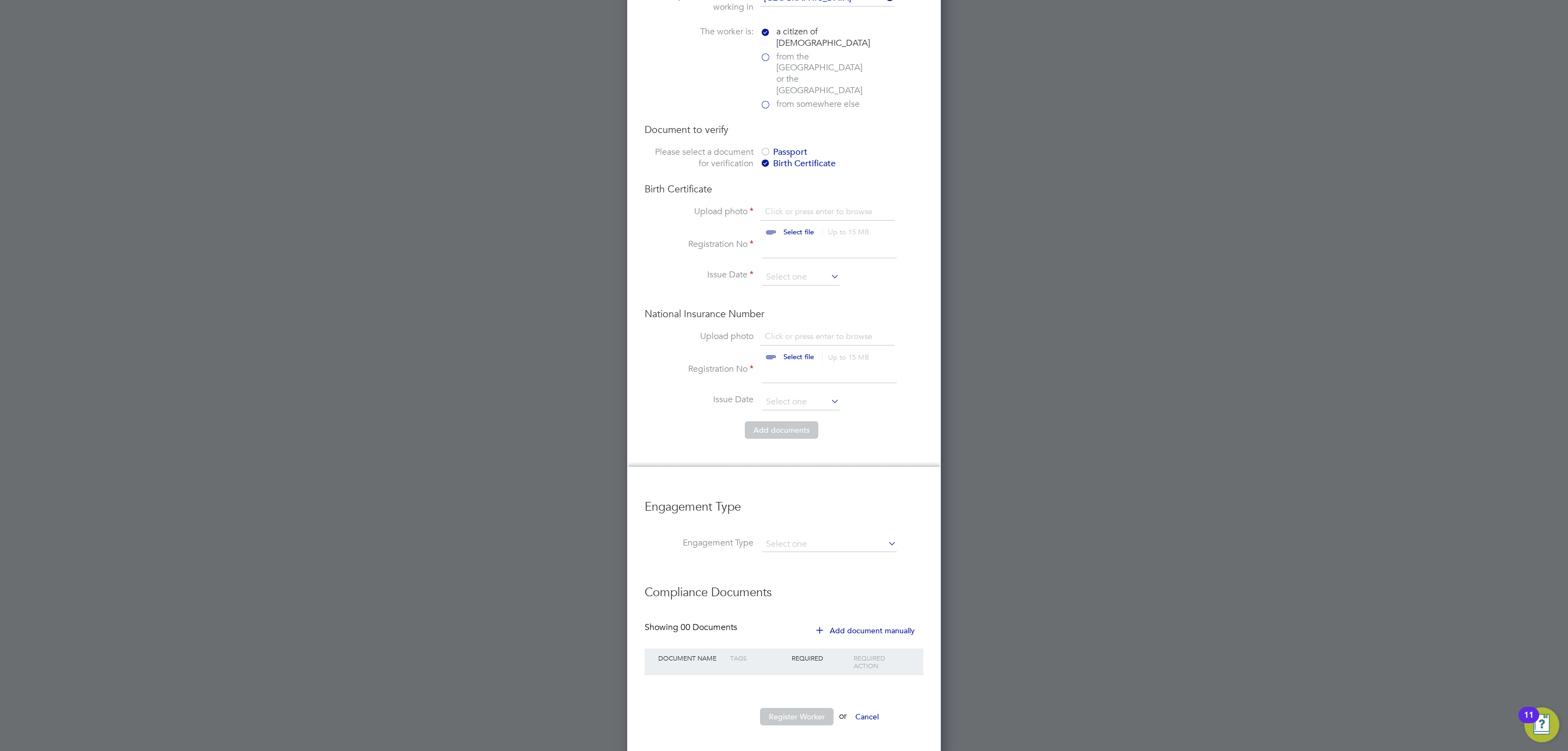
click at [765, 147] on div at bounding box center [766, 153] width 11 height 11
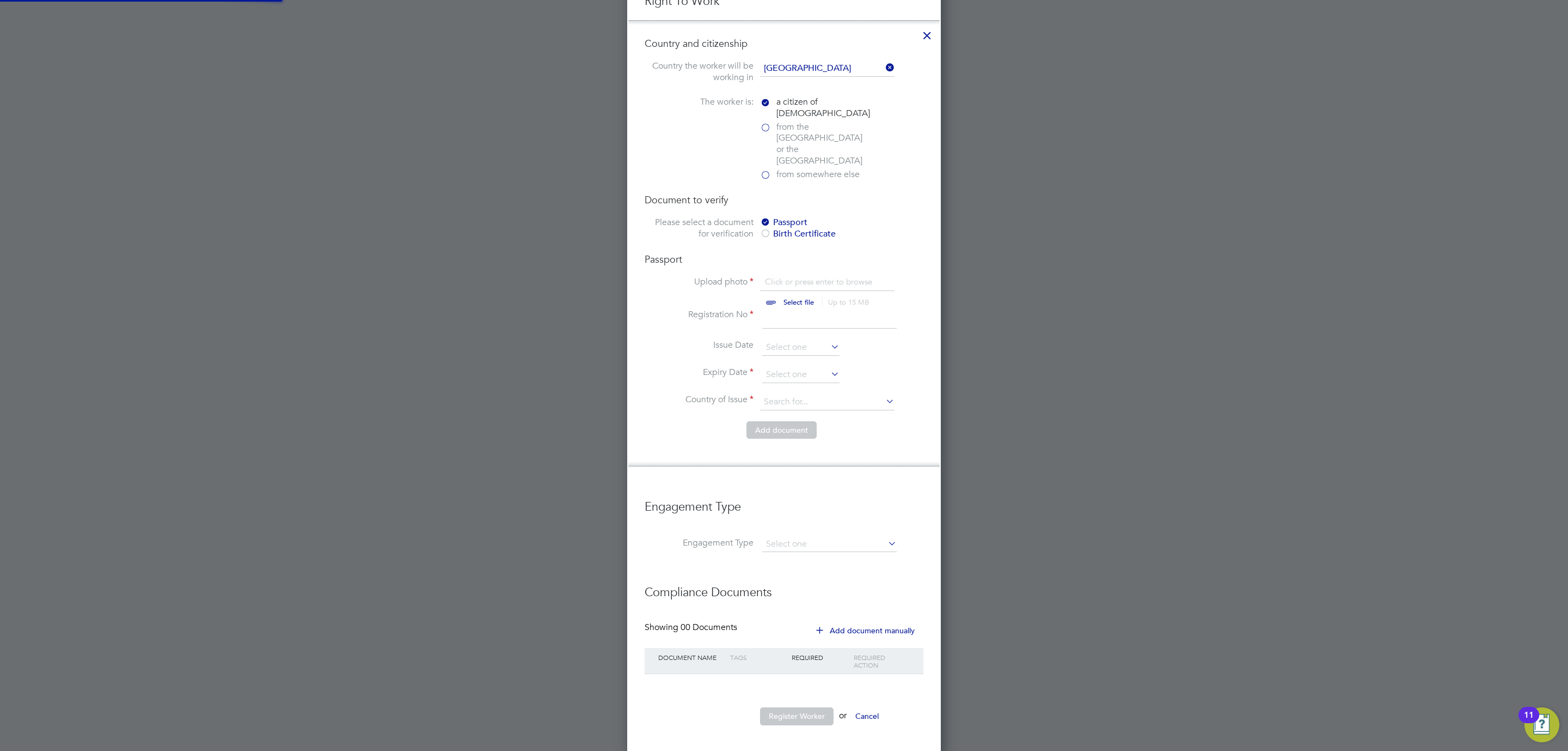
scroll to position [15, 136]
click at [796, 292] on input "file" at bounding box center [809, 292] width 171 height 33
click at [801, 289] on input "file" at bounding box center [809, 292] width 171 height 33
type input "C:\fakepath\JH - PP.jpg"
click at [773, 309] on input at bounding box center [829, 319] width 135 height 19
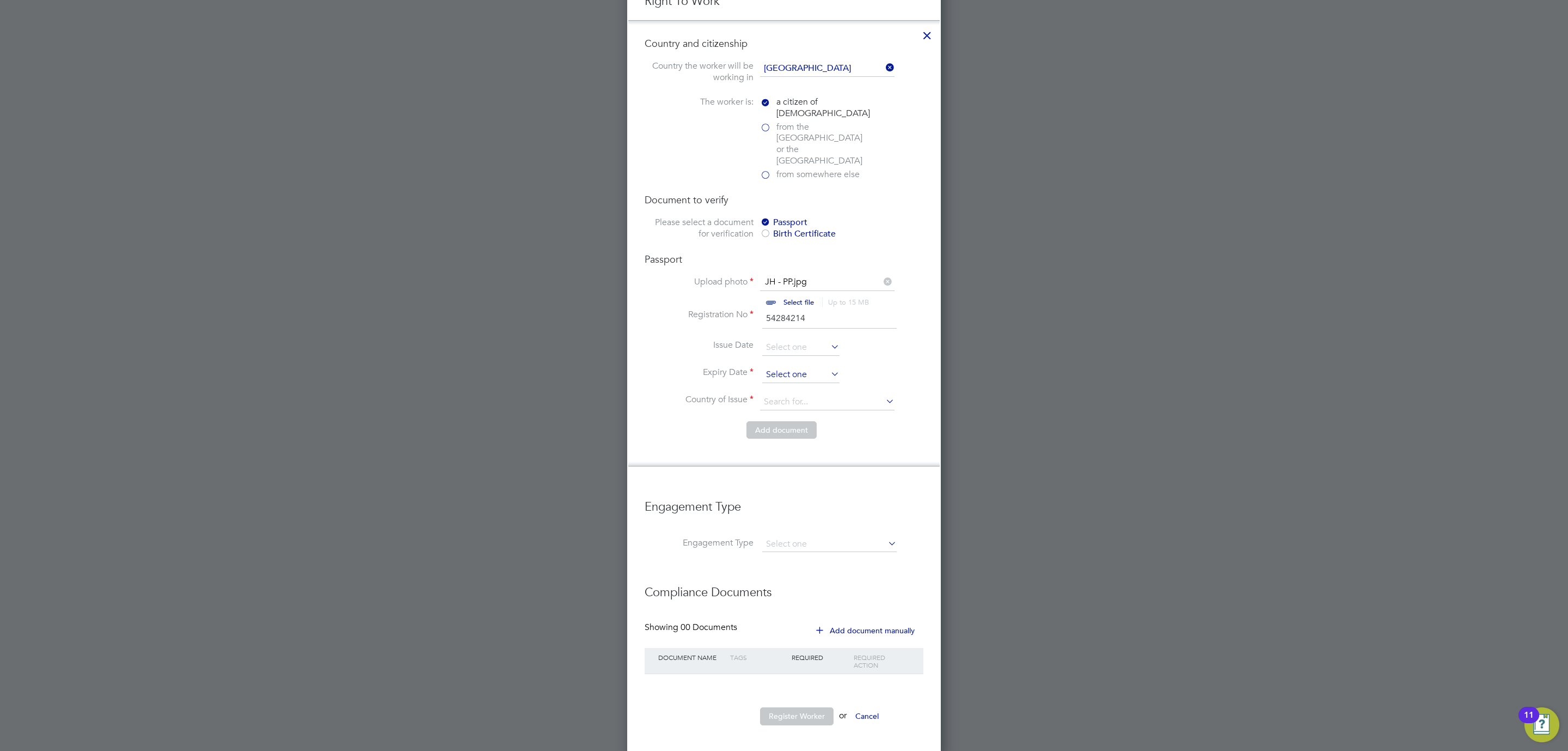
type input "54284214"
click at [765, 367] on input at bounding box center [800, 375] width 77 height 16
click at [851, 171] on div "[DATE]" at bounding box center [841, 172] width 147 height 10
click at [861, 170] on span "2025" at bounding box center [861, 172] width 19 height 9
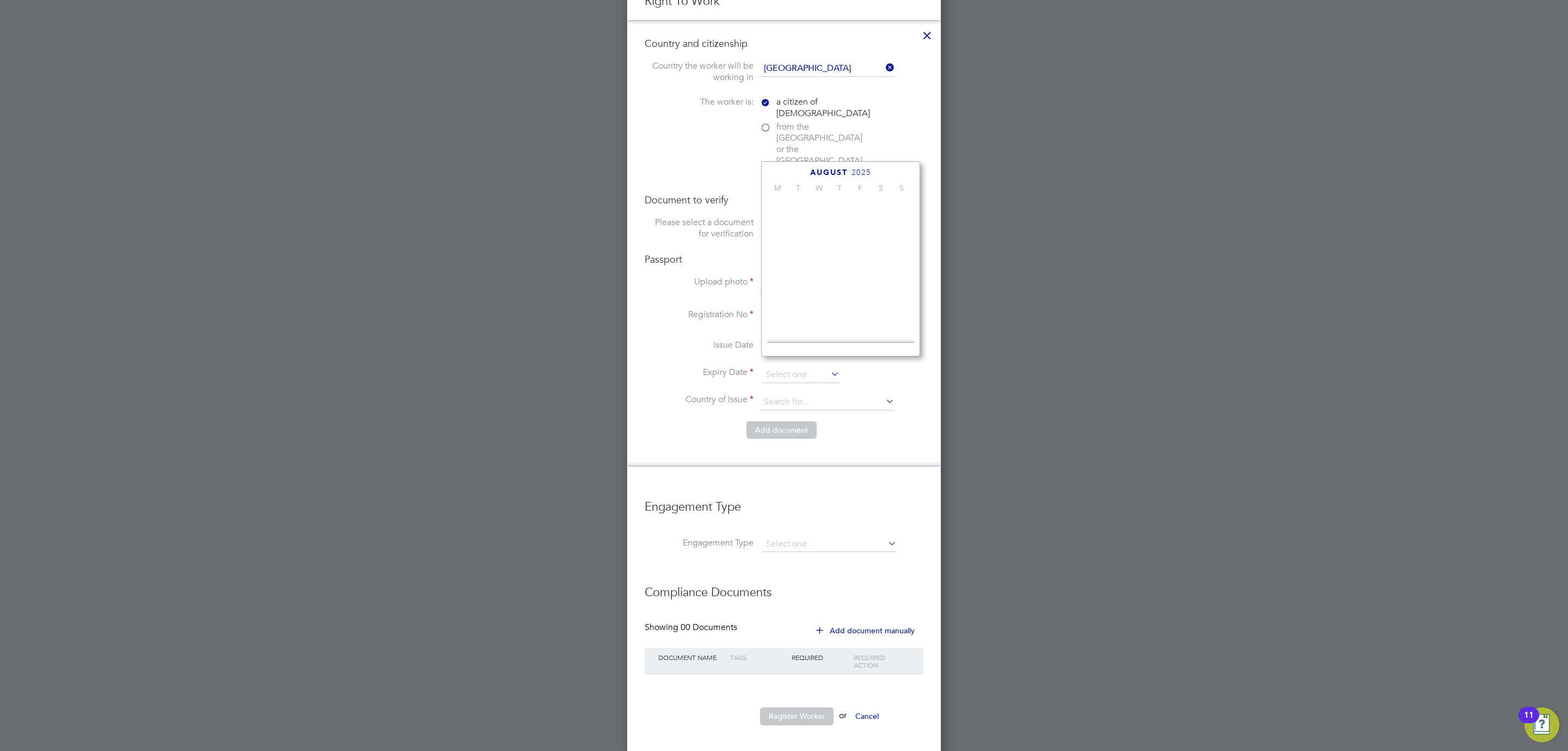
scroll to position [283, 0]
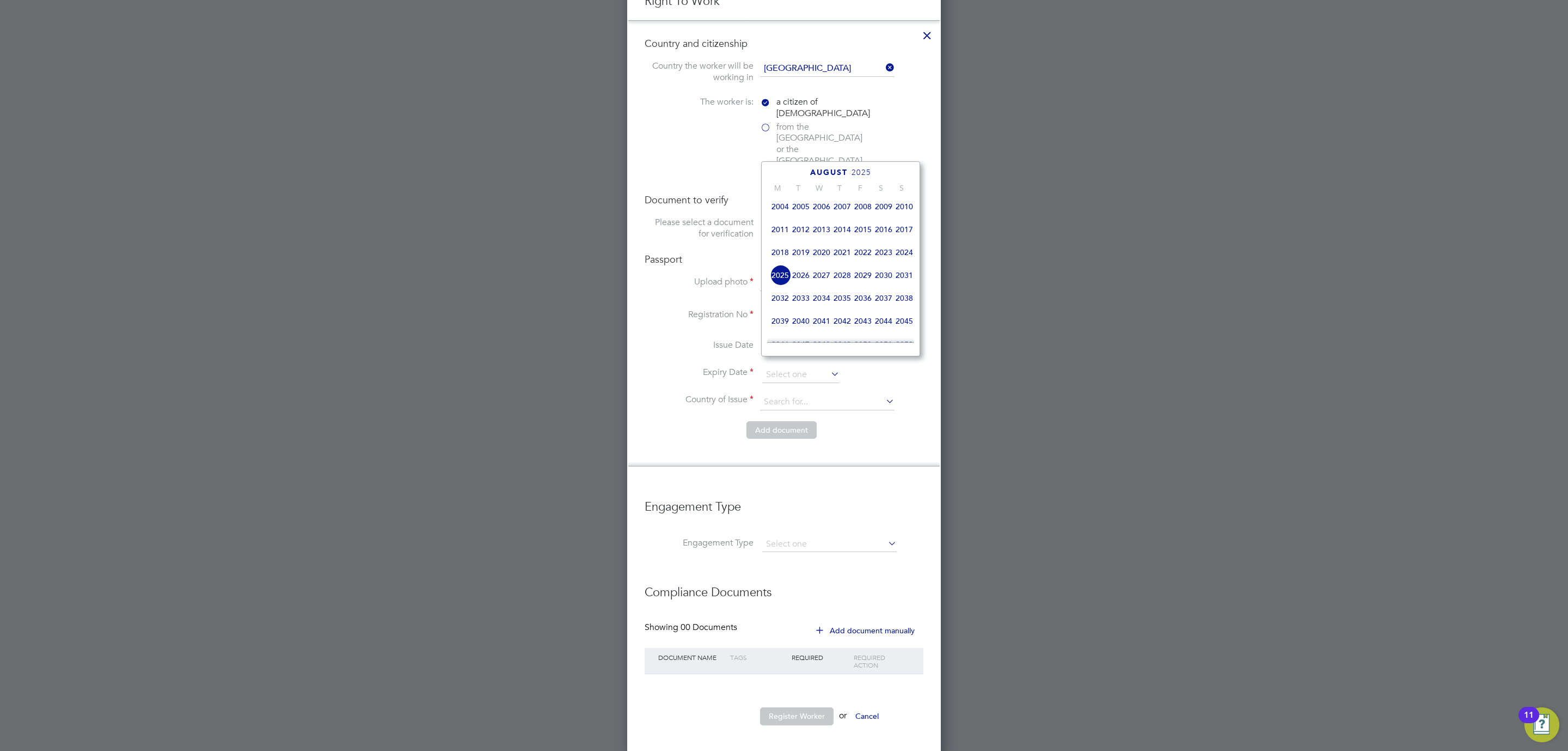
click at [861, 253] on span "2022" at bounding box center [863, 252] width 21 height 21
click at [889, 172] on icon at bounding box center [890, 174] width 10 height 12
click at [800, 230] on span "9" at bounding box center [801, 232] width 21 height 21
type input "[DATE]"
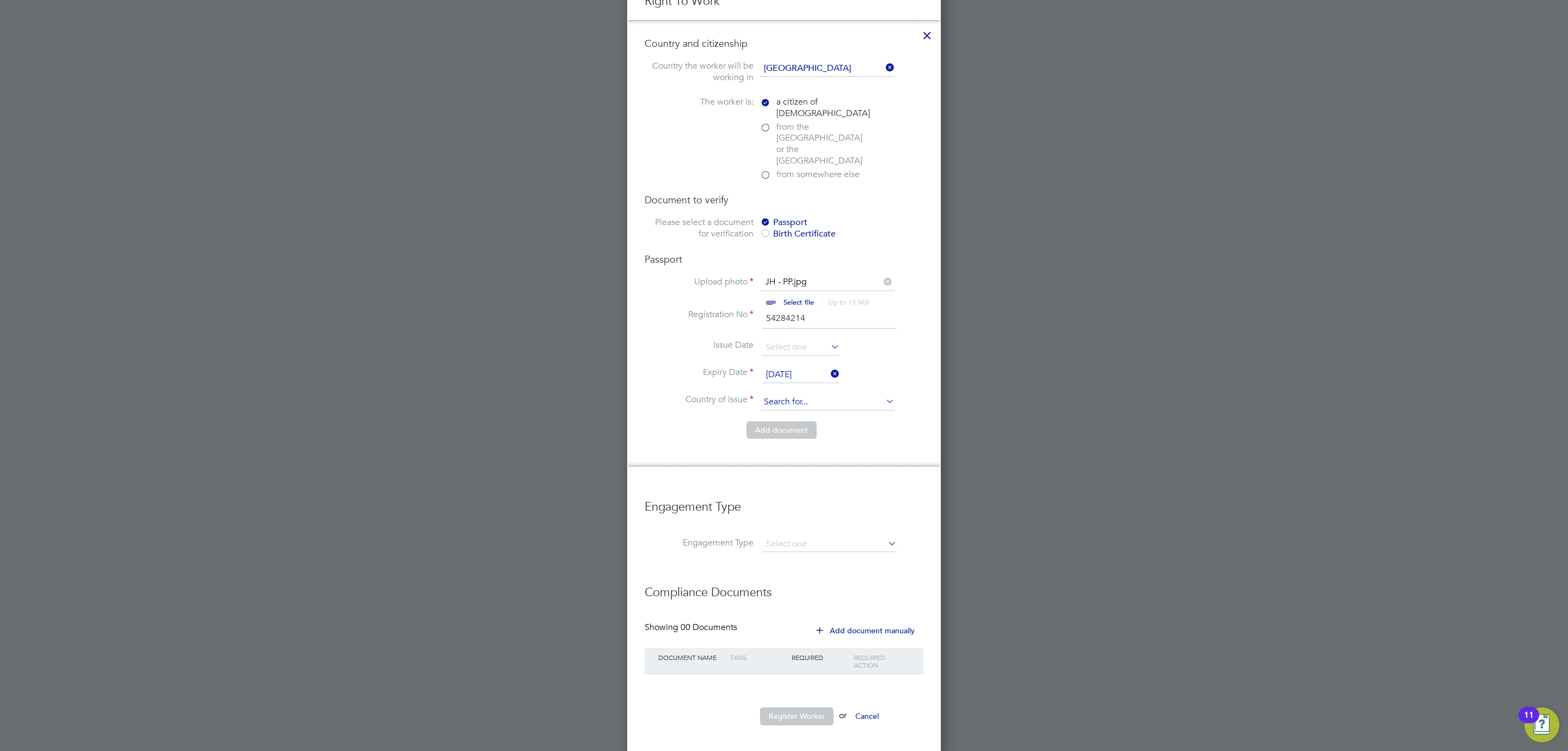
click at [777, 394] on input at bounding box center [827, 402] width 135 height 16
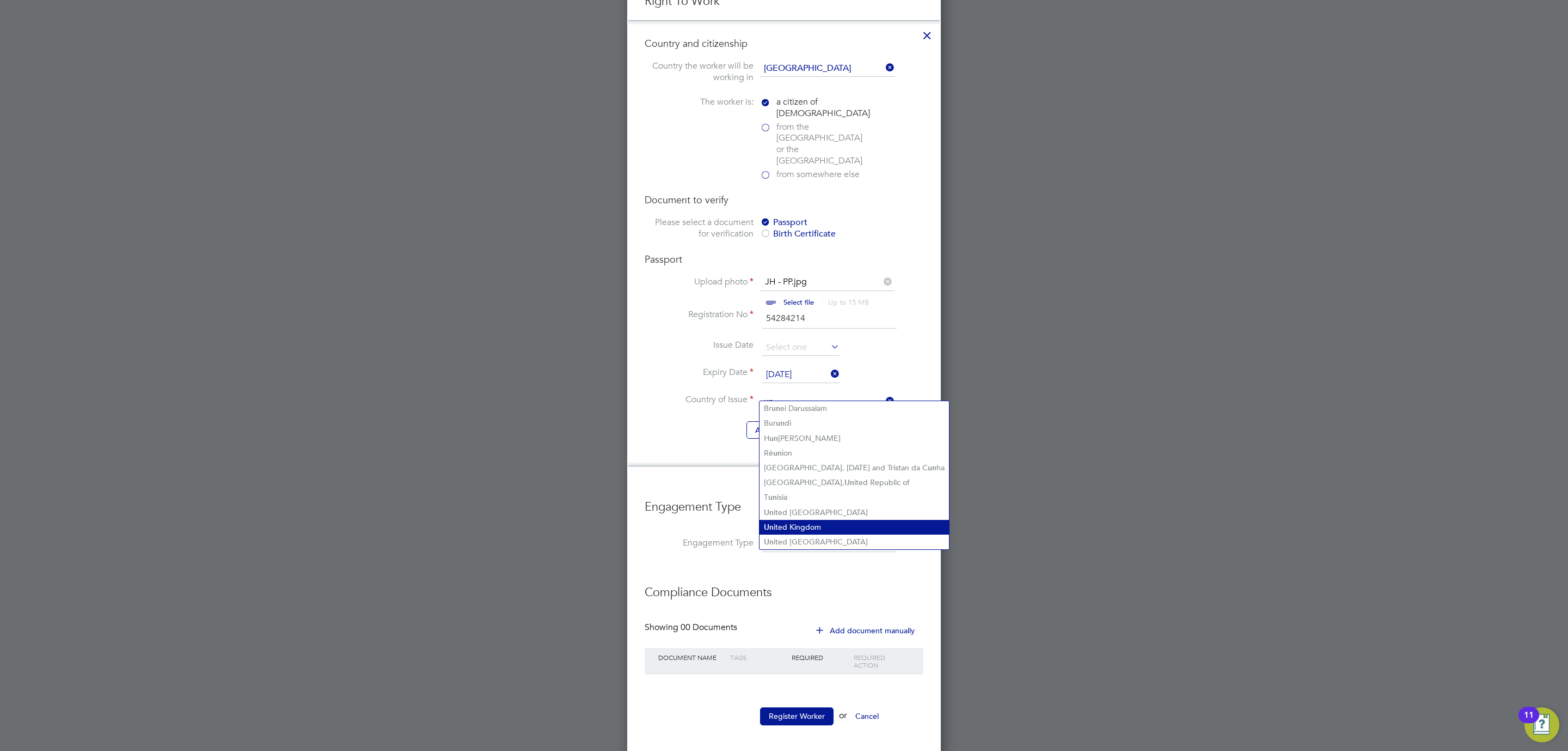
click at [792, 520] on li "Un ited Kingdom" at bounding box center [854, 527] width 189 height 15
type input "[GEOGRAPHIC_DATA]"
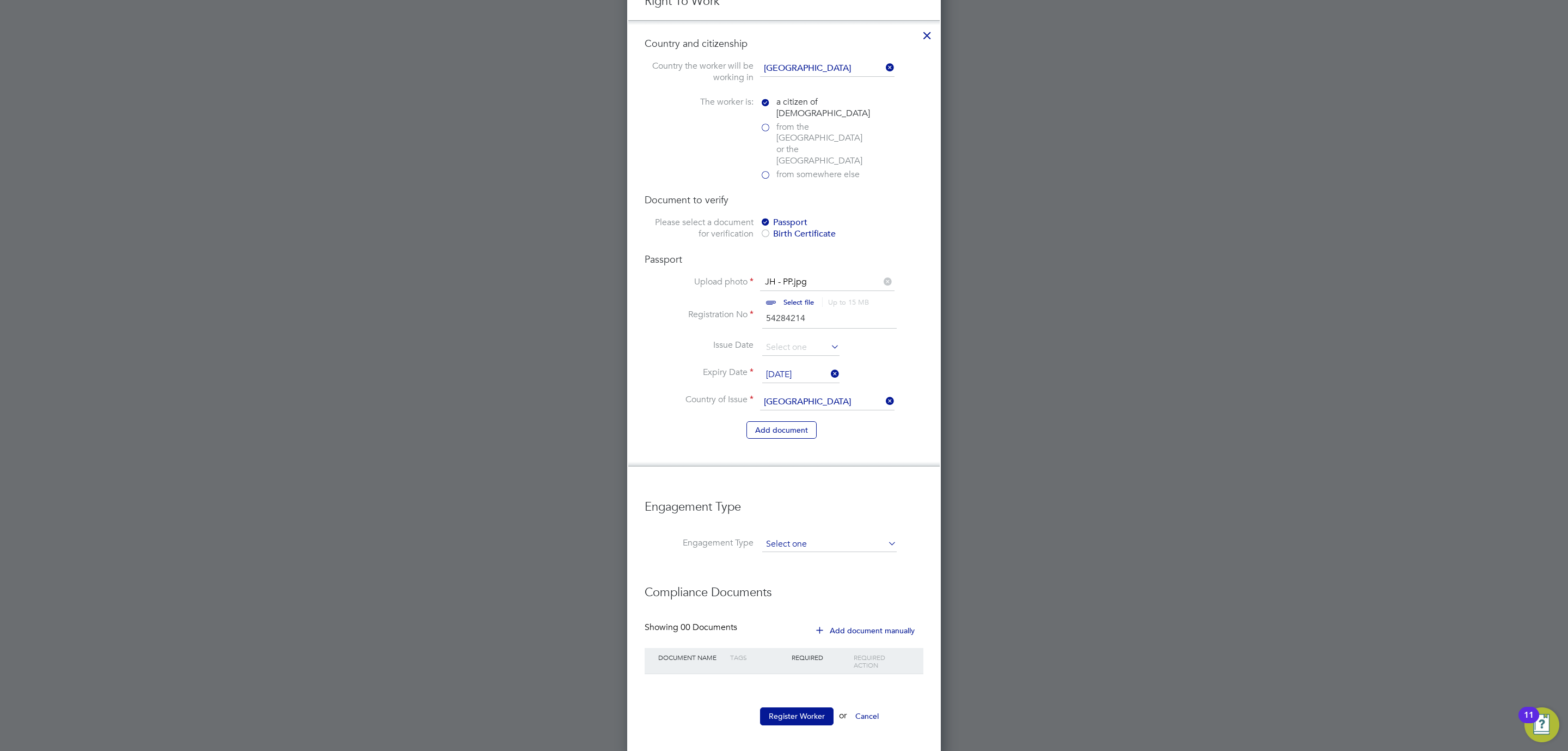
click at [803, 537] on input at bounding box center [829, 544] width 135 height 15
click at [768, 537] on input at bounding box center [829, 544] width 135 height 15
click at [872, 537] on input at bounding box center [829, 544] width 135 height 15
click at [886, 535] on icon at bounding box center [886, 543] width 0 height 15
click at [792, 537] on input at bounding box center [829, 544] width 135 height 15
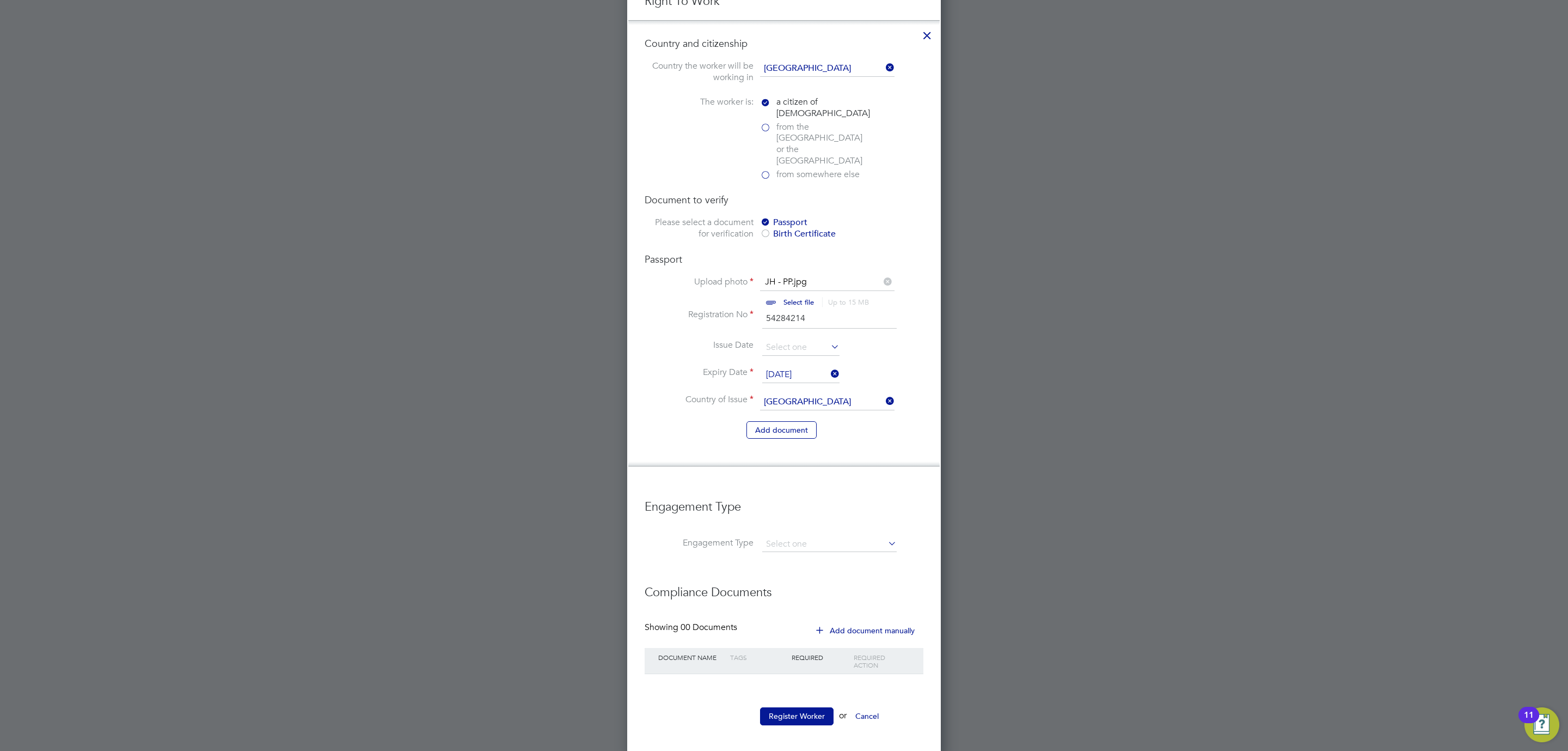
click at [791, 594] on li "Umbrella" at bounding box center [829, 599] width 136 height 16
type input "Umbrella"
click at [1119, 588] on div at bounding box center [784, 375] width 1568 height 751
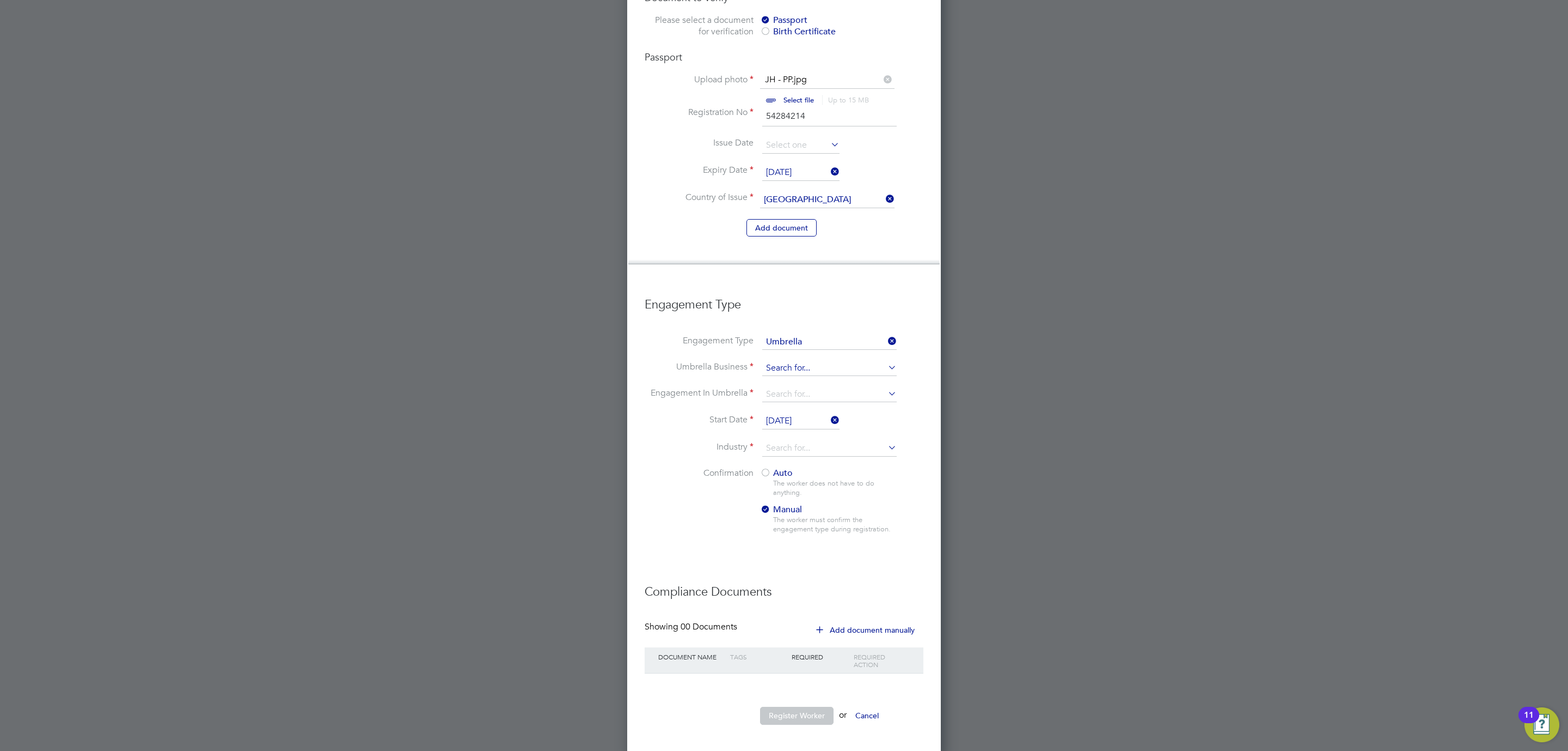
click at [813, 364] on input at bounding box center [829, 368] width 135 height 15
click at [817, 398] on li "Advance Contracting Solutions Limited" at bounding box center [850, 392] width 178 height 16
type input "Advance Contracting Solutions Limited"
click at [796, 387] on input at bounding box center [829, 394] width 135 height 15
click at [802, 464] on li "PAYE Umbrella" at bounding box center [829, 465] width 136 height 16
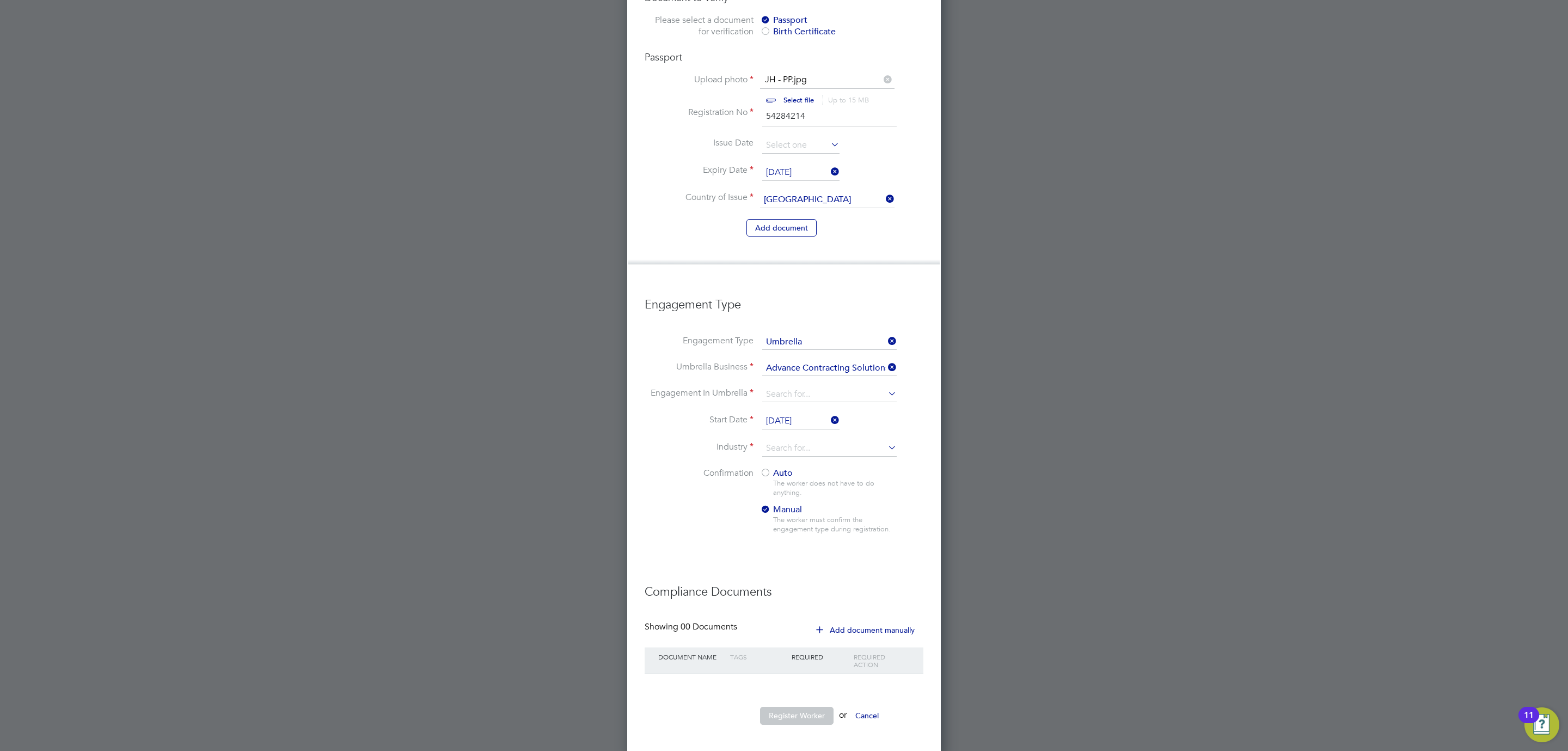
type input "PAYE Umbrella"
click at [794, 440] on input at bounding box center [829, 448] width 135 height 16
click at [796, 523] on li "Construction" at bounding box center [829, 531] width 136 height 15
type input "Construction"
click at [771, 471] on div "Auto The worker does not have to do anything. Manual The worker must confirm th…" at bounding box center [828, 504] width 136 height 73
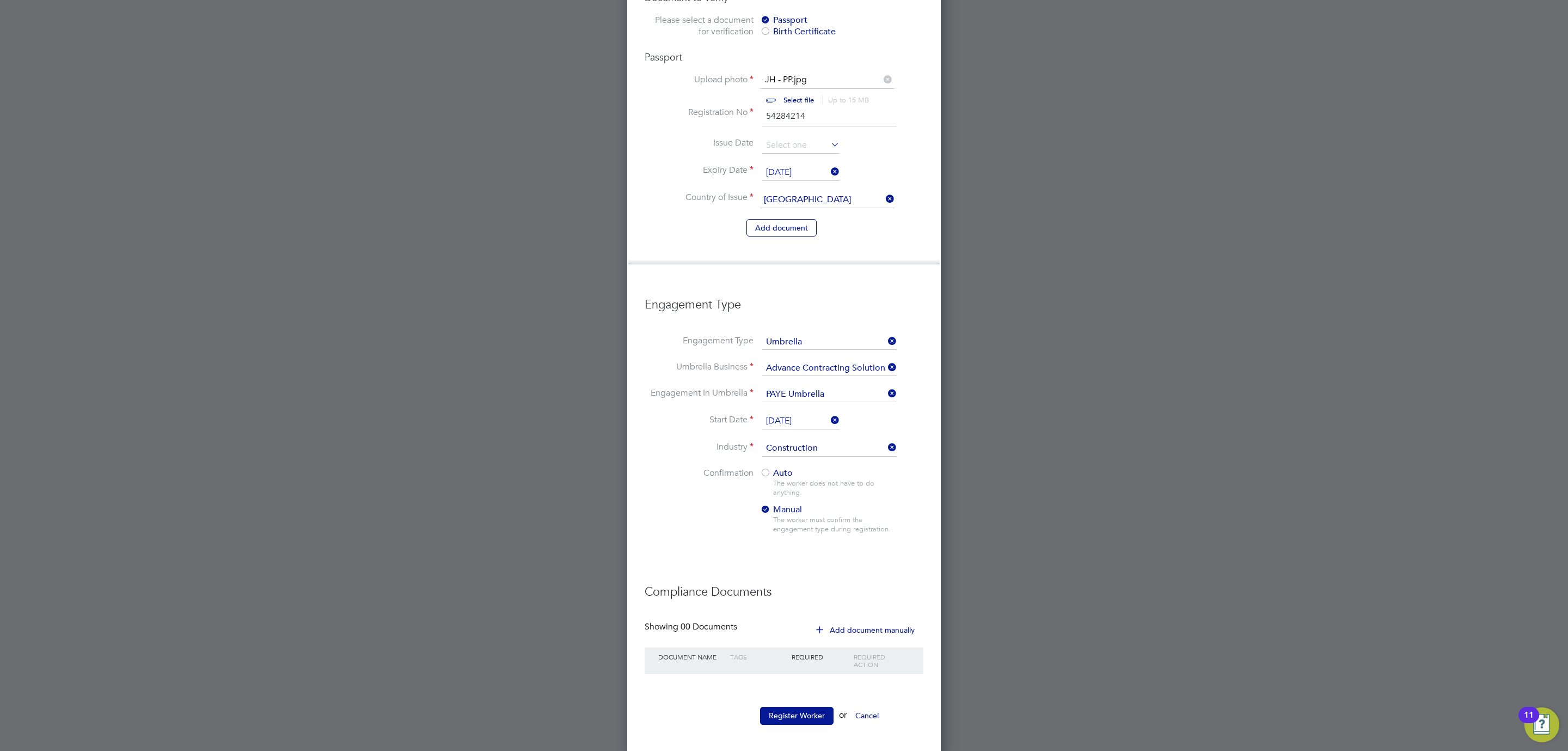
click at [768, 469] on div at bounding box center [766, 473] width 11 height 11
click at [796, 707] on button "Register Worker" at bounding box center [797, 715] width 74 height 18
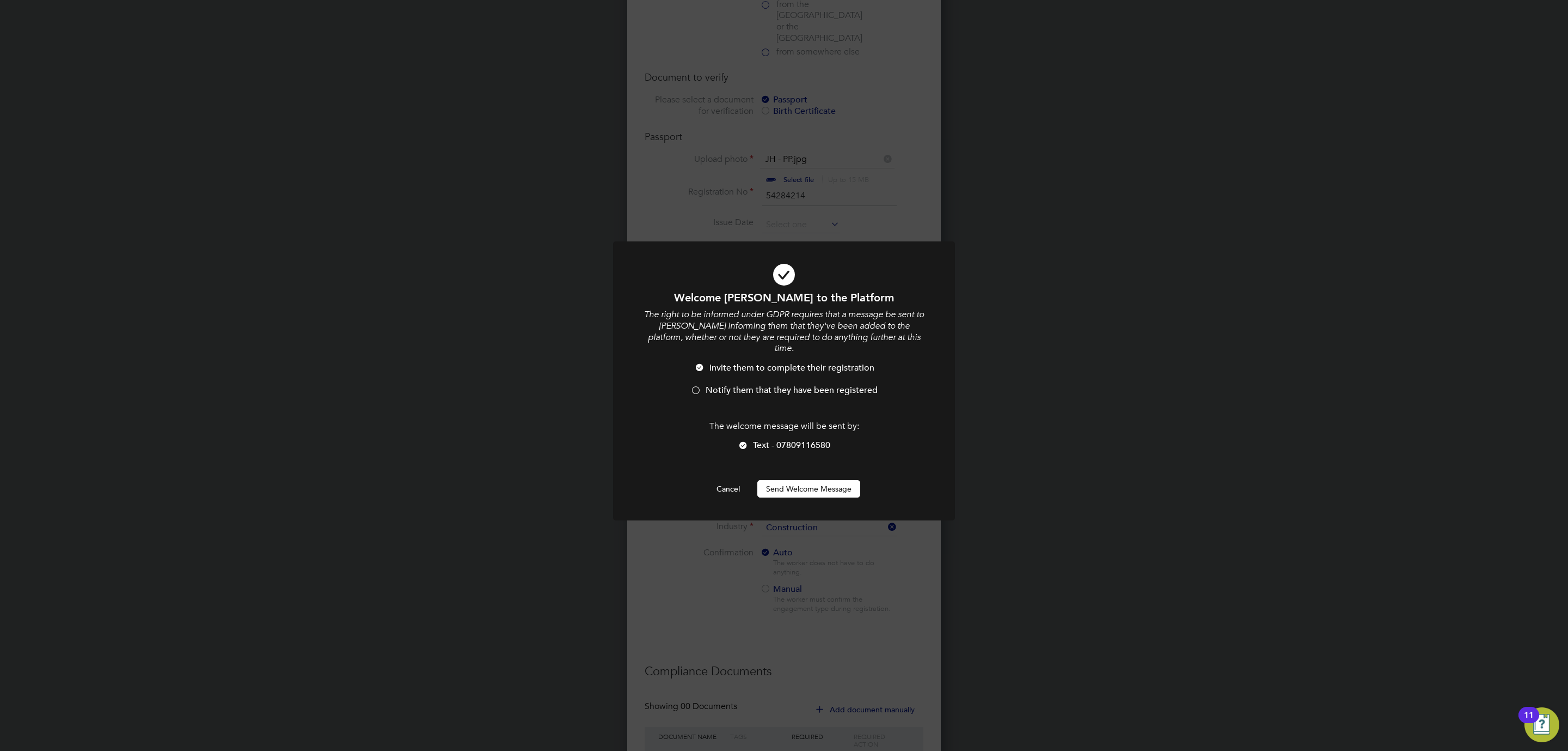
click at [698, 386] on div at bounding box center [696, 391] width 11 height 11
click at [786, 480] on button "Send Welcome Message" at bounding box center [808, 488] width 103 height 18
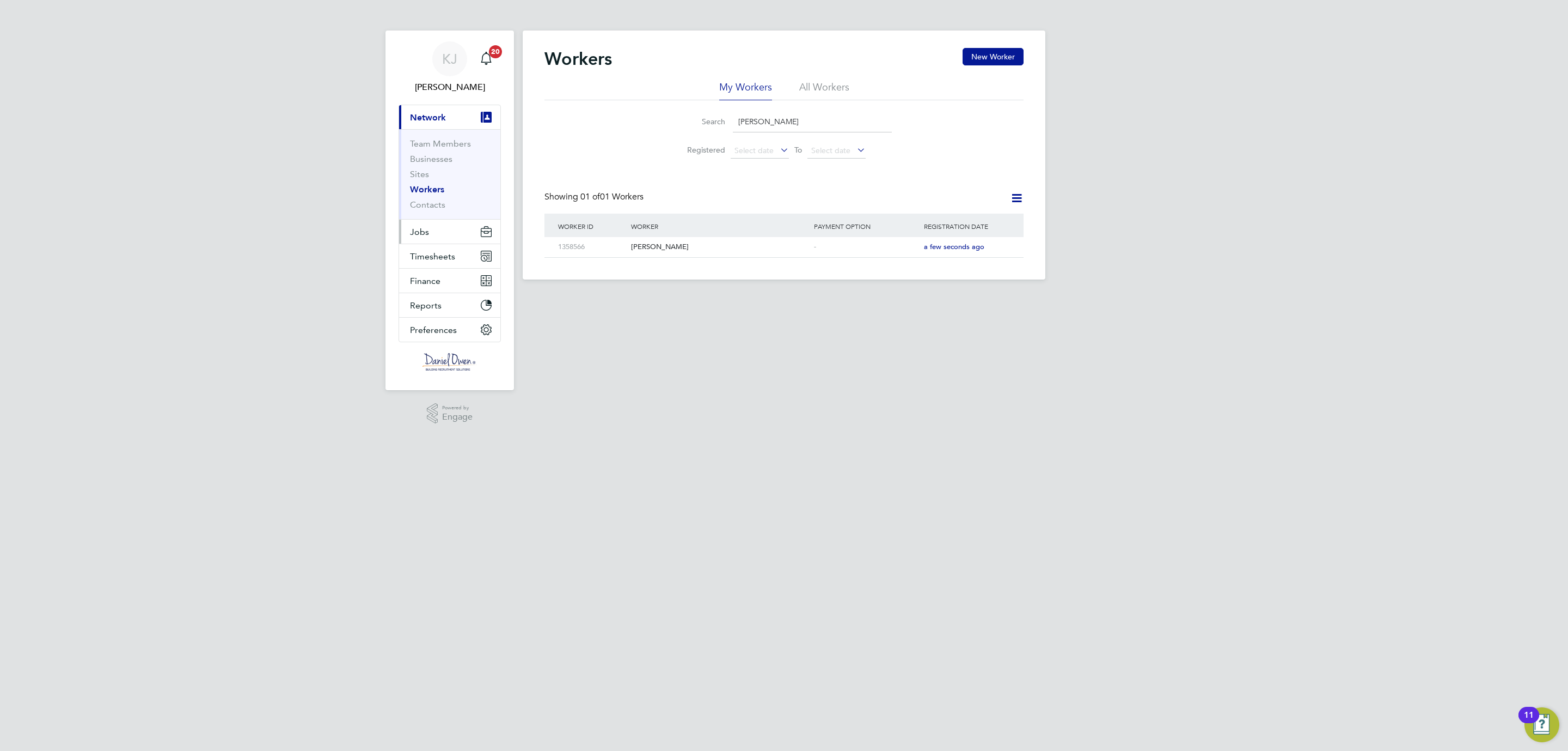
click at [416, 230] on span "Jobs" at bounding box center [419, 231] width 19 height 10
click at [422, 183] on link "Vacancies" at bounding box center [430, 183] width 39 height 10
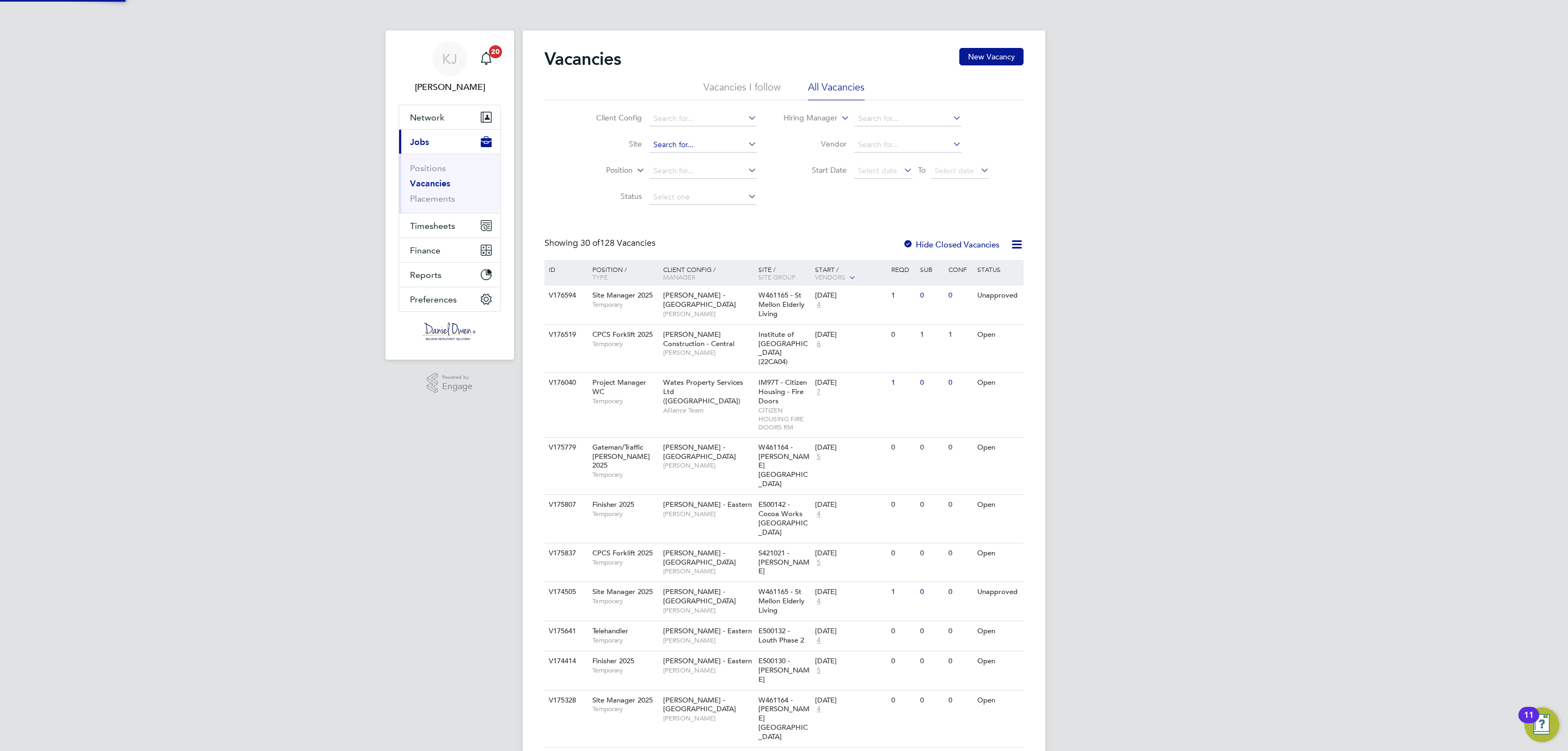
click at [683, 146] on input at bounding box center [703, 144] width 107 height 15
click at [684, 155] on li "[GEOGRAPHIC_DATA][PERSON_NAME] (Sigma / Linden / Home Group)" at bounding box center [805, 160] width 313 height 15
type input "[GEOGRAPHIC_DATA][PERSON_NAME] (Sigma / Linden / Home Group)"
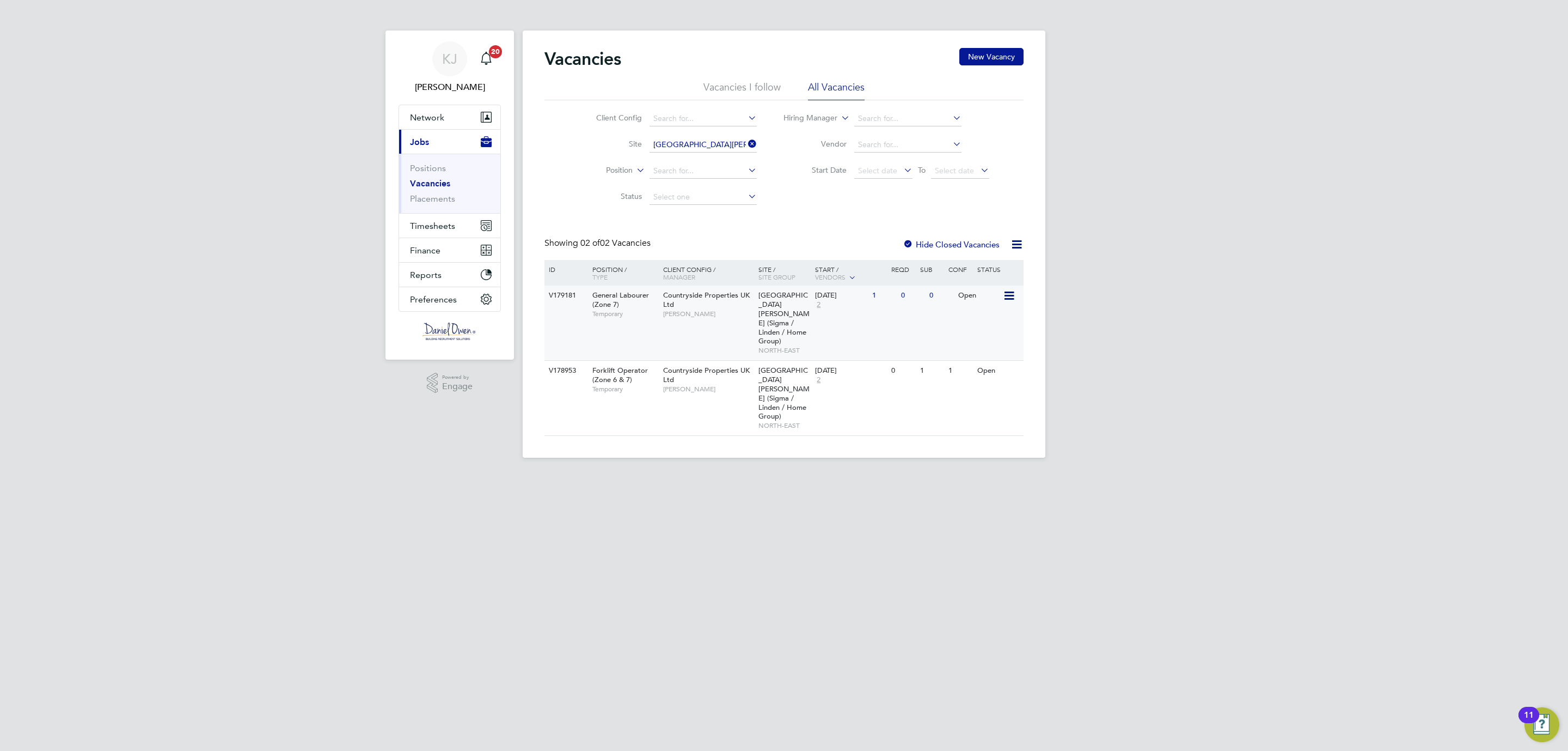
click at [816, 300] on div "[DATE]" at bounding box center [841, 295] width 52 height 9
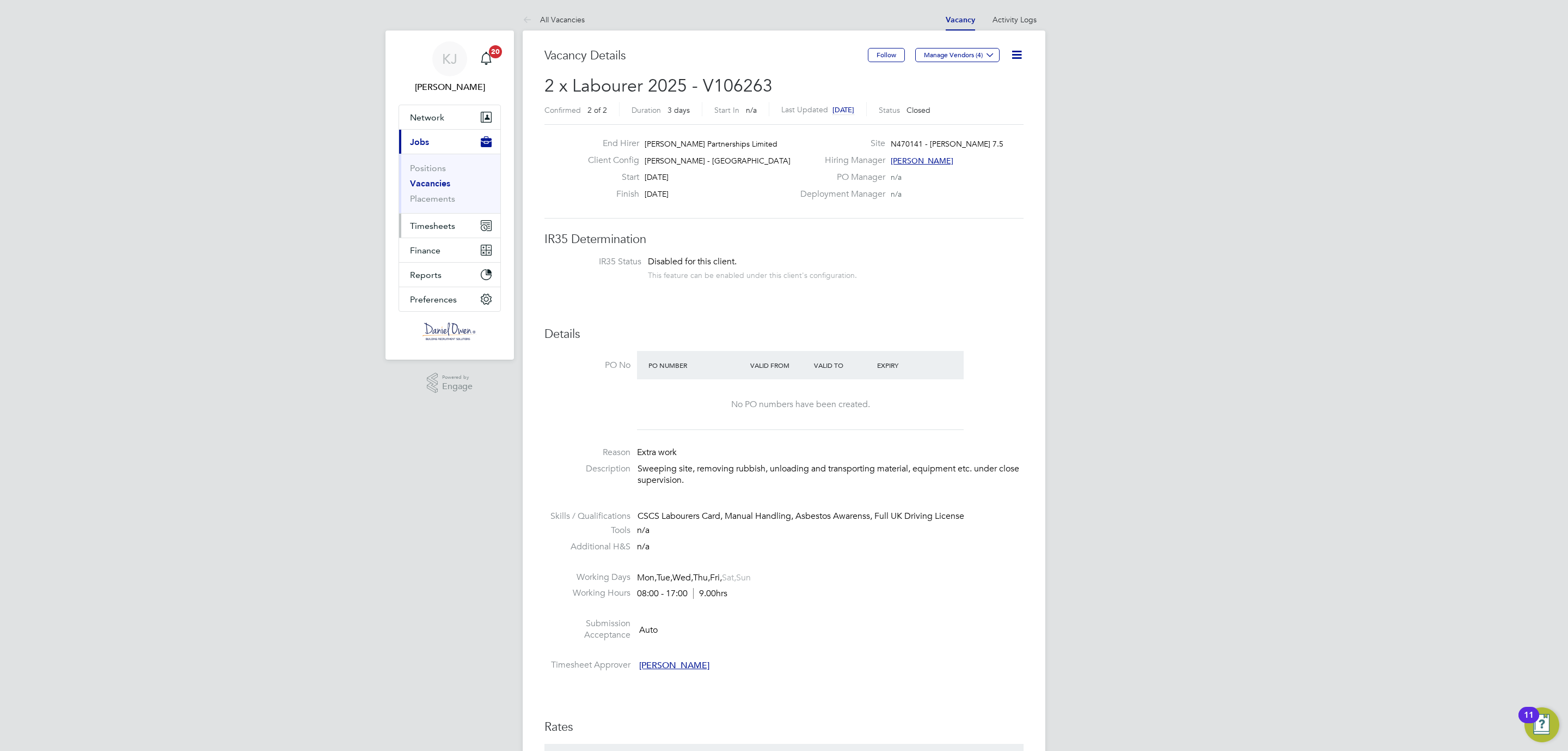
click at [441, 221] on span "Timesheets" at bounding box center [433, 225] width 45 height 10
click at [418, 222] on span "Timesheets" at bounding box center [433, 225] width 45 height 10
click at [427, 224] on span "Timesheets" at bounding box center [433, 225] width 45 height 10
click at [433, 194] on link "Timesheets" at bounding box center [433, 192] width 45 height 10
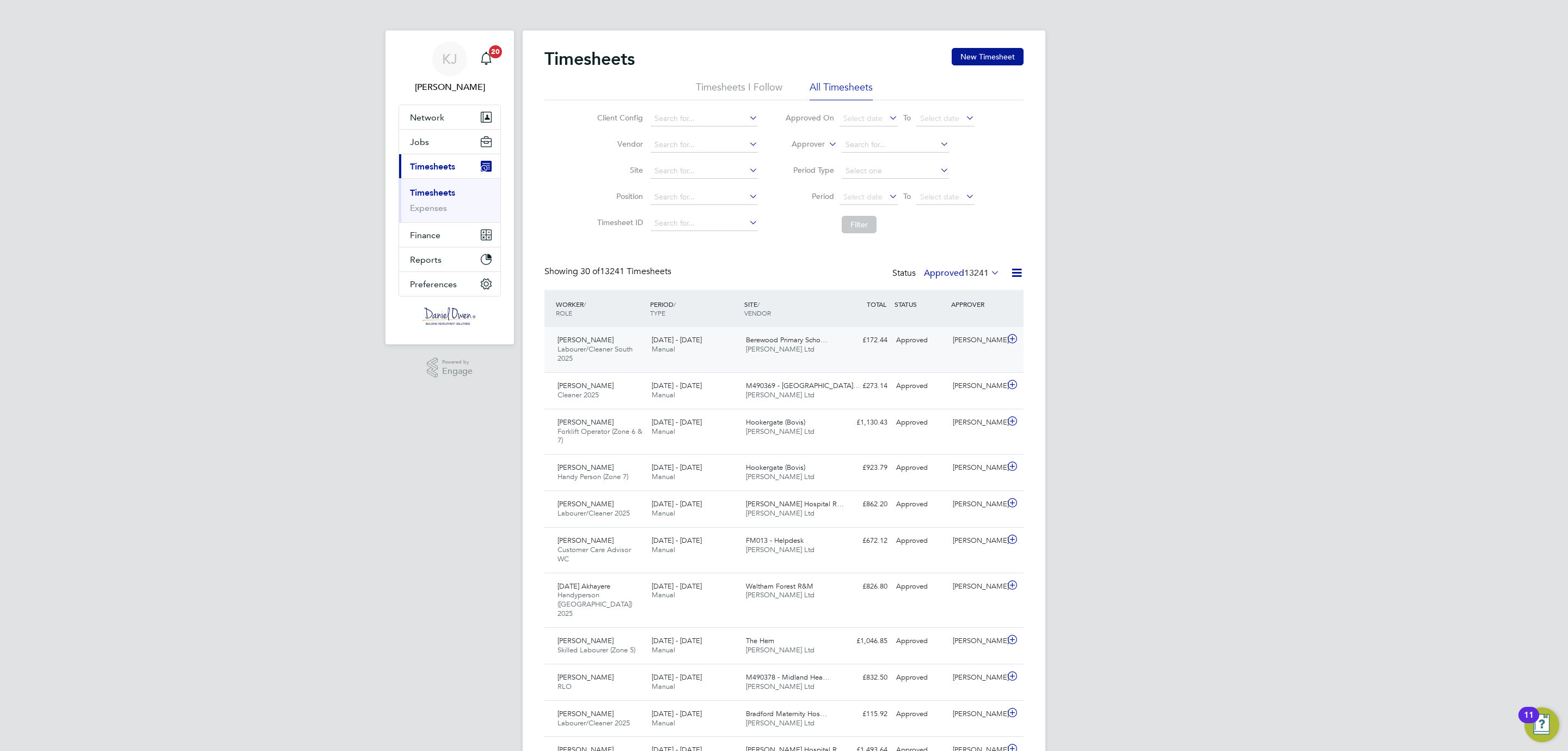
scroll to position [37, 95]
click at [992, 52] on button "New Timesheet" at bounding box center [987, 57] width 72 height 18
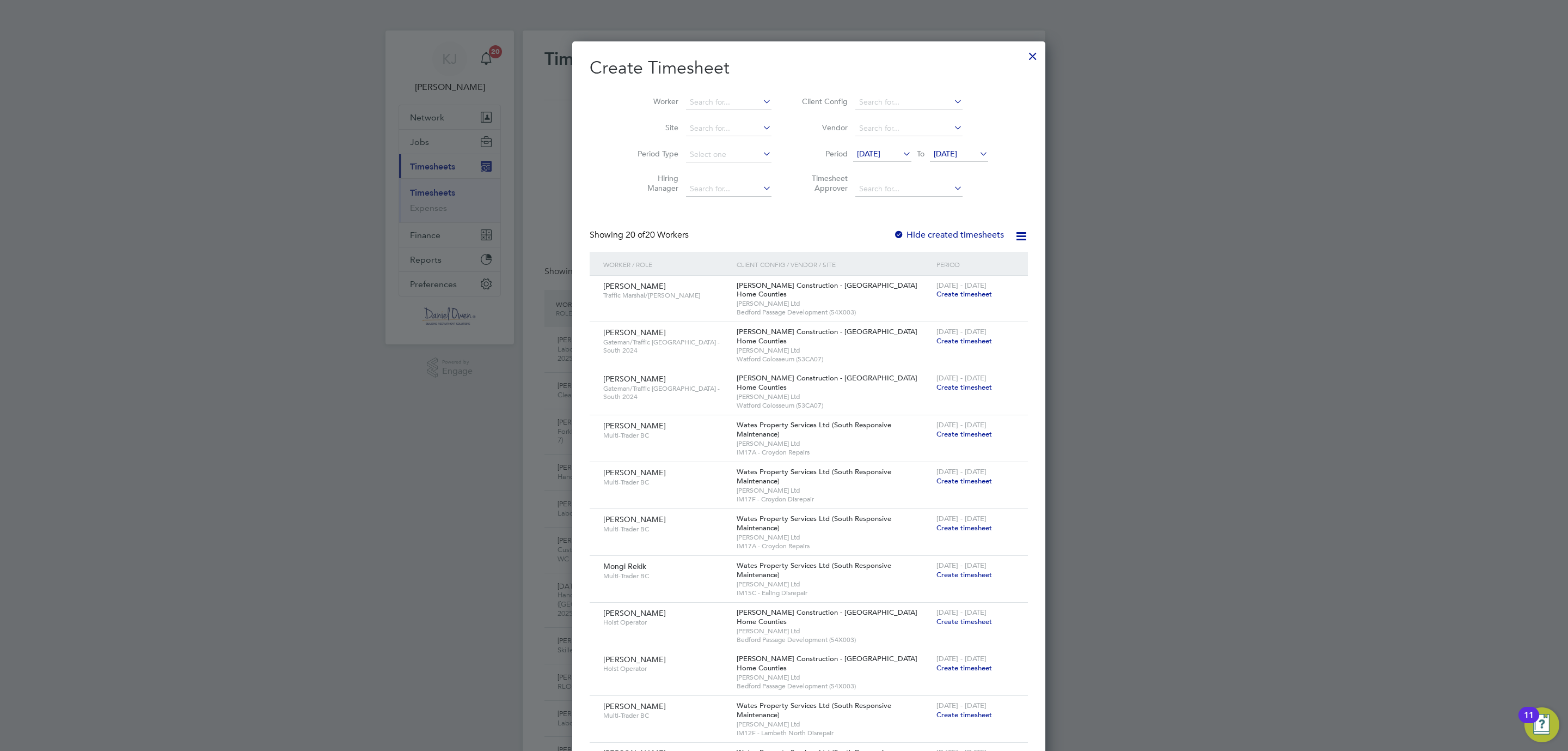
click at [1023, 53] on div at bounding box center [1033, 54] width 19 height 19
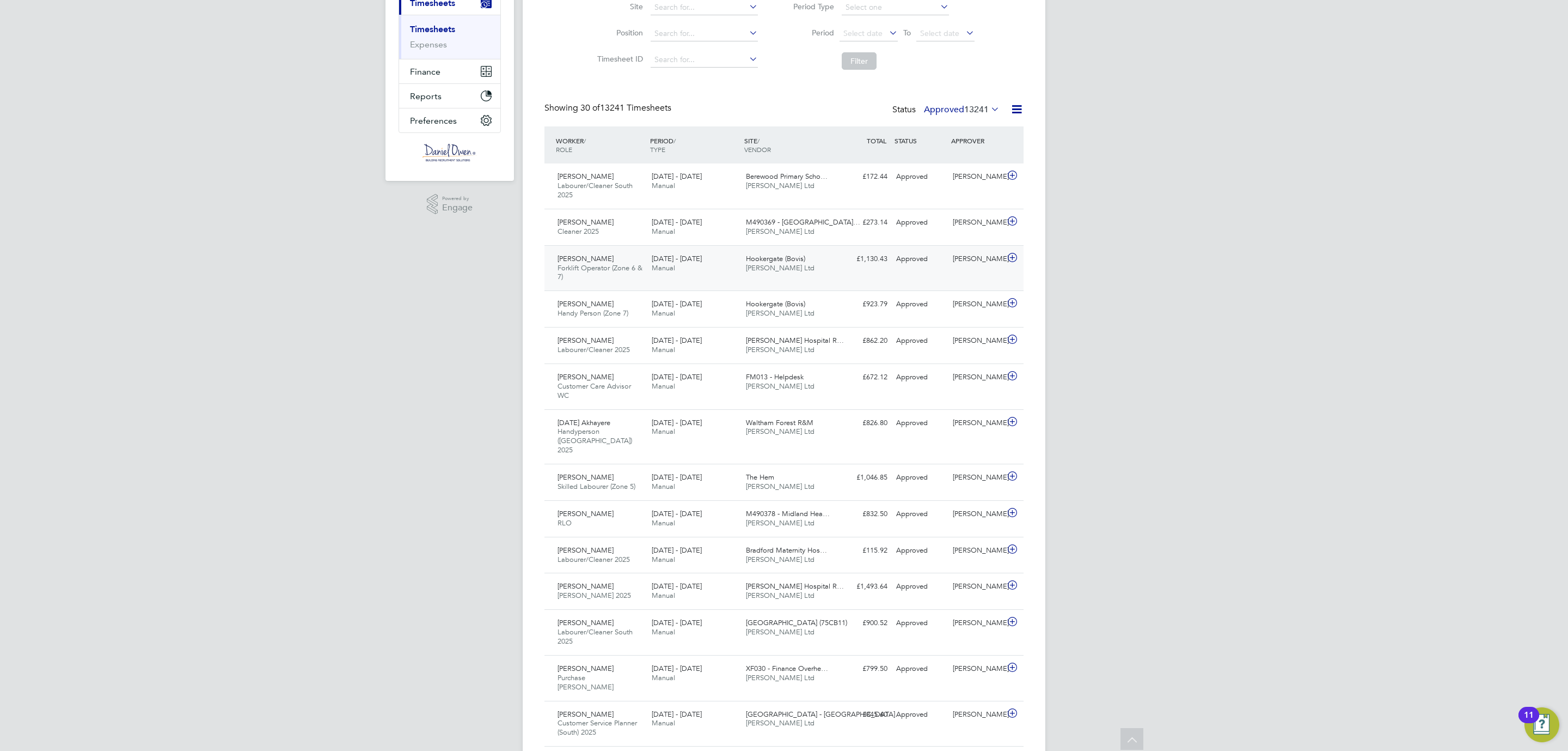
click at [590, 268] on span "Forklift Operator (Zone 6 & 7)" at bounding box center [600, 272] width 85 height 18
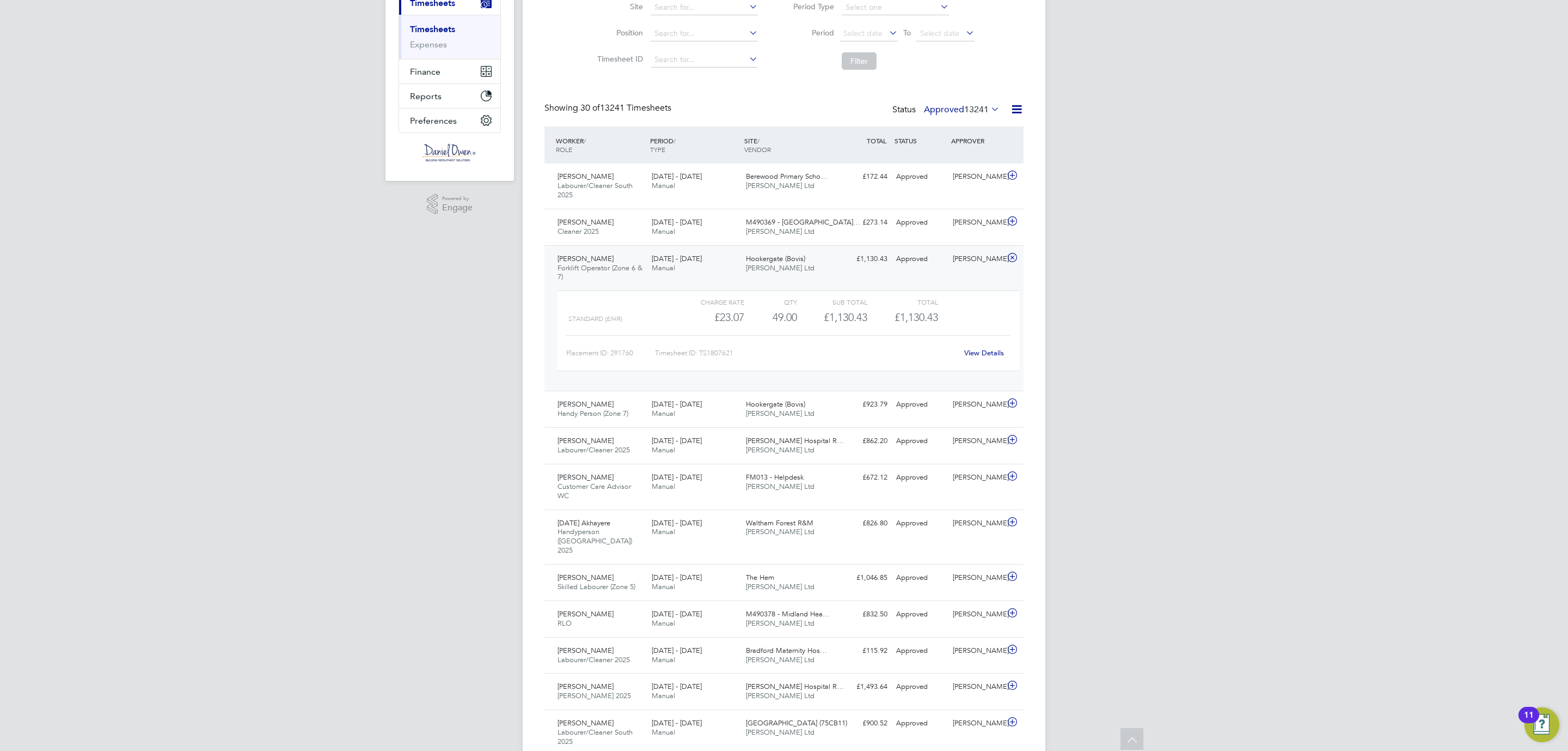
click at [926, 314] on span "£1,130.43" at bounding box center [917, 317] width 44 height 13
click at [1007, 262] on icon at bounding box center [1012, 258] width 13 height 9
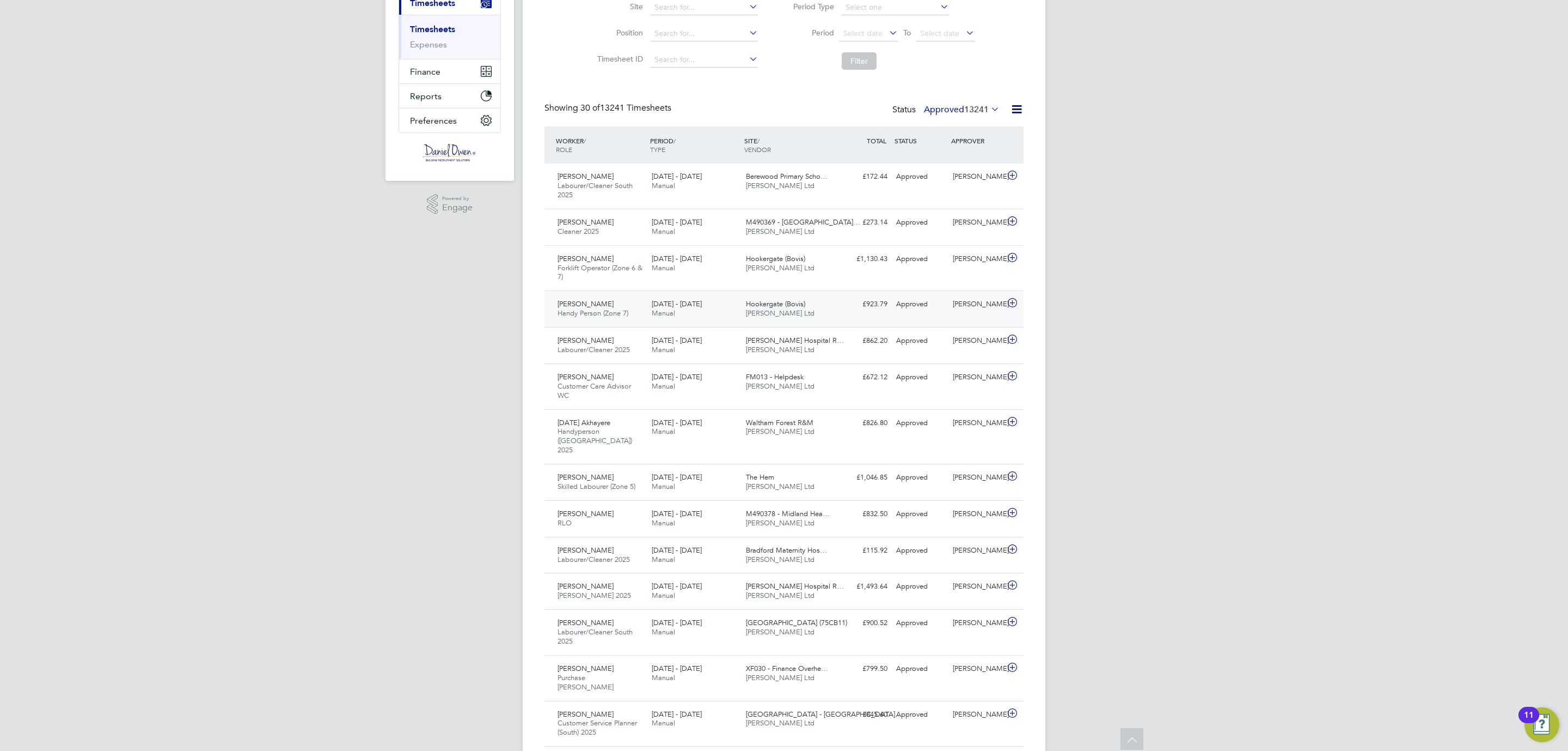
click at [579, 314] on span "Handy Person (Zone 7)" at bounding box center [593, 312] width 71 height 9
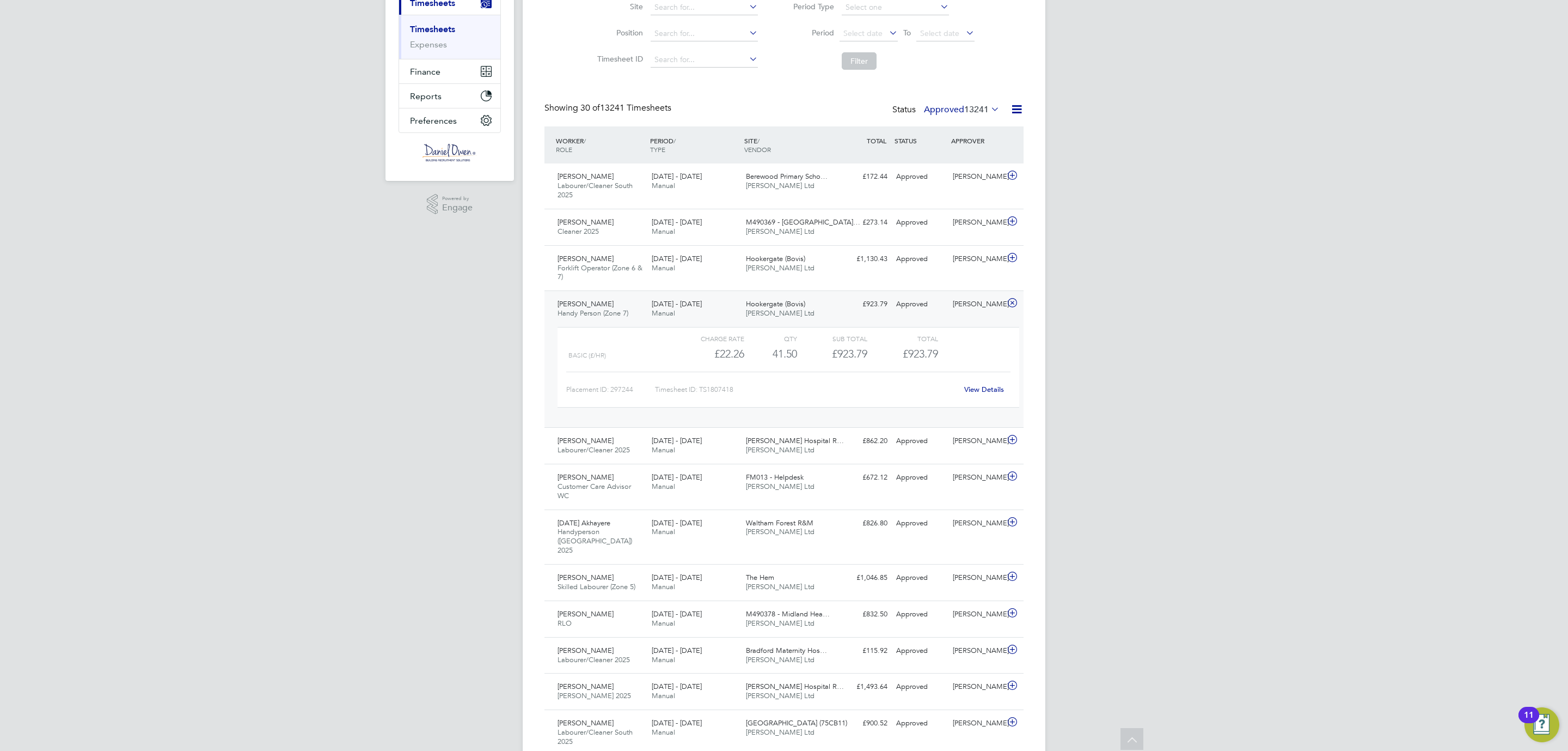
click at [627, 317] on span "Handy Person (Zone 7)" at bounding box center [593, 312] width 71 height 9
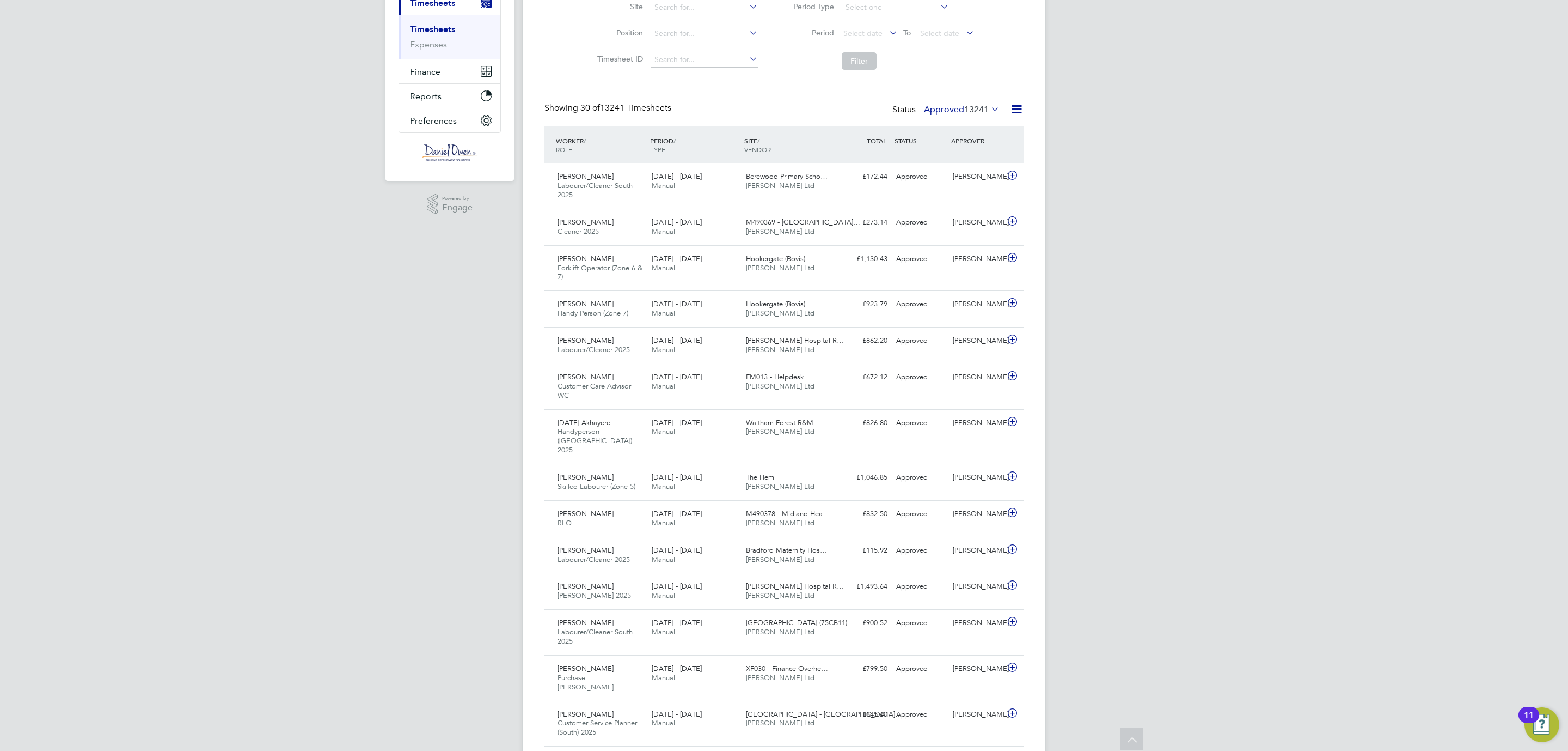
click at [968, 106] on span "13241" at bounding box center [976, 110] width 24 height 11
click at [947, 160] on li "Submitted" at bounding box center [946, 160] width 50 height 15
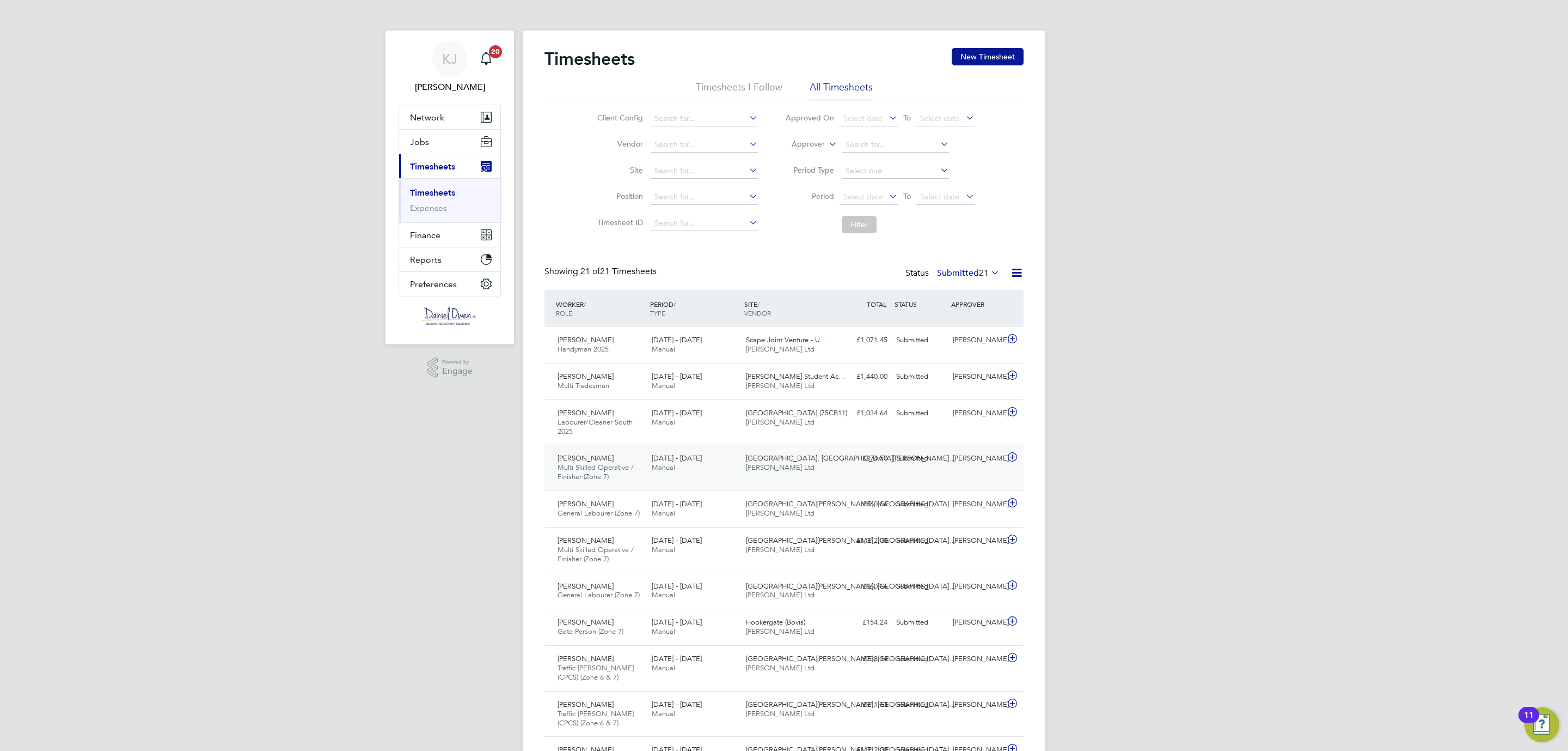
click at [629, 471] on span "Multi Skilled Operative / Finisher (Zone 7)" at bounding box center [595, 471] width 76 height 18
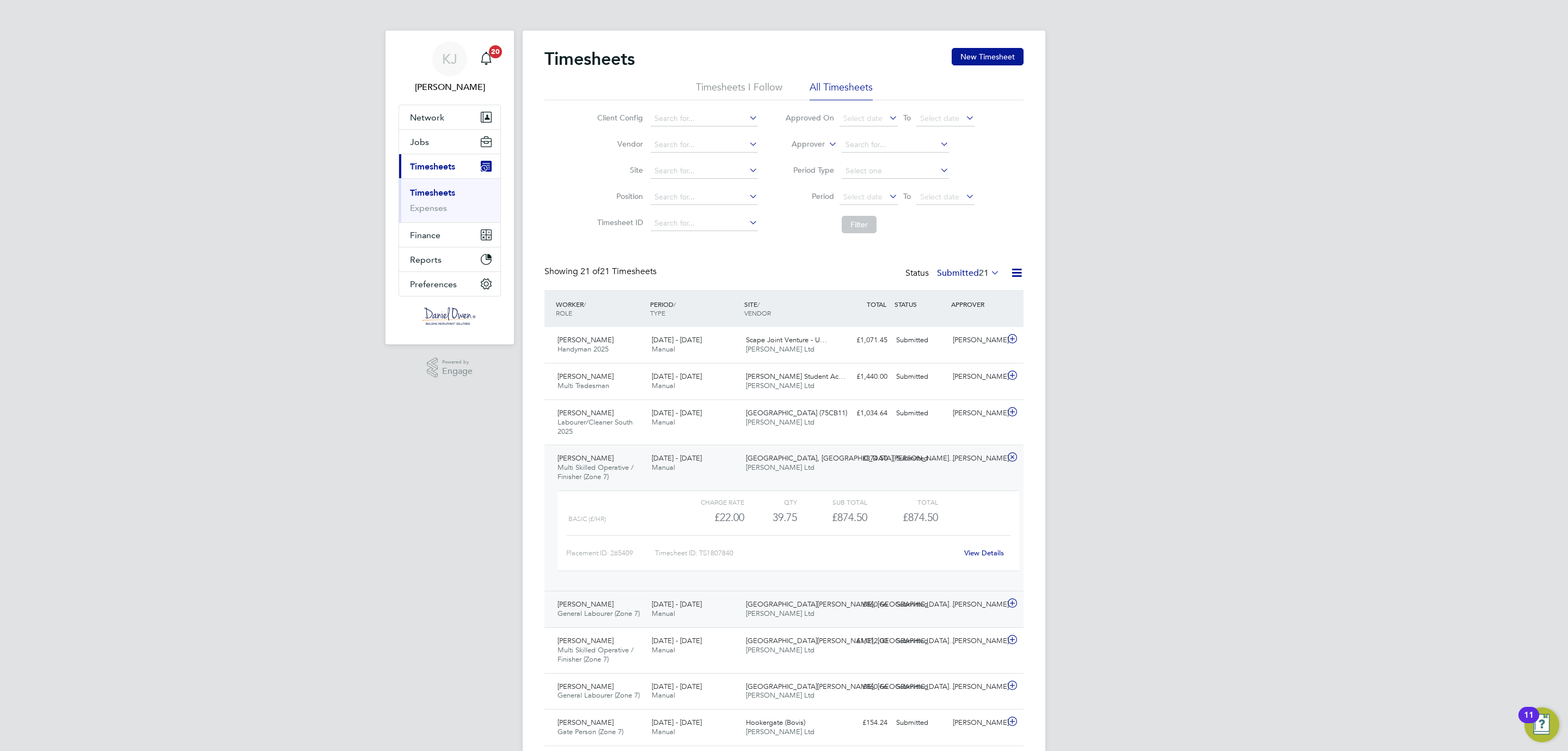
click at [673, 605] on span "18 - 24 Aug 2025" at bounding box center [677, 604] width 50 height 9
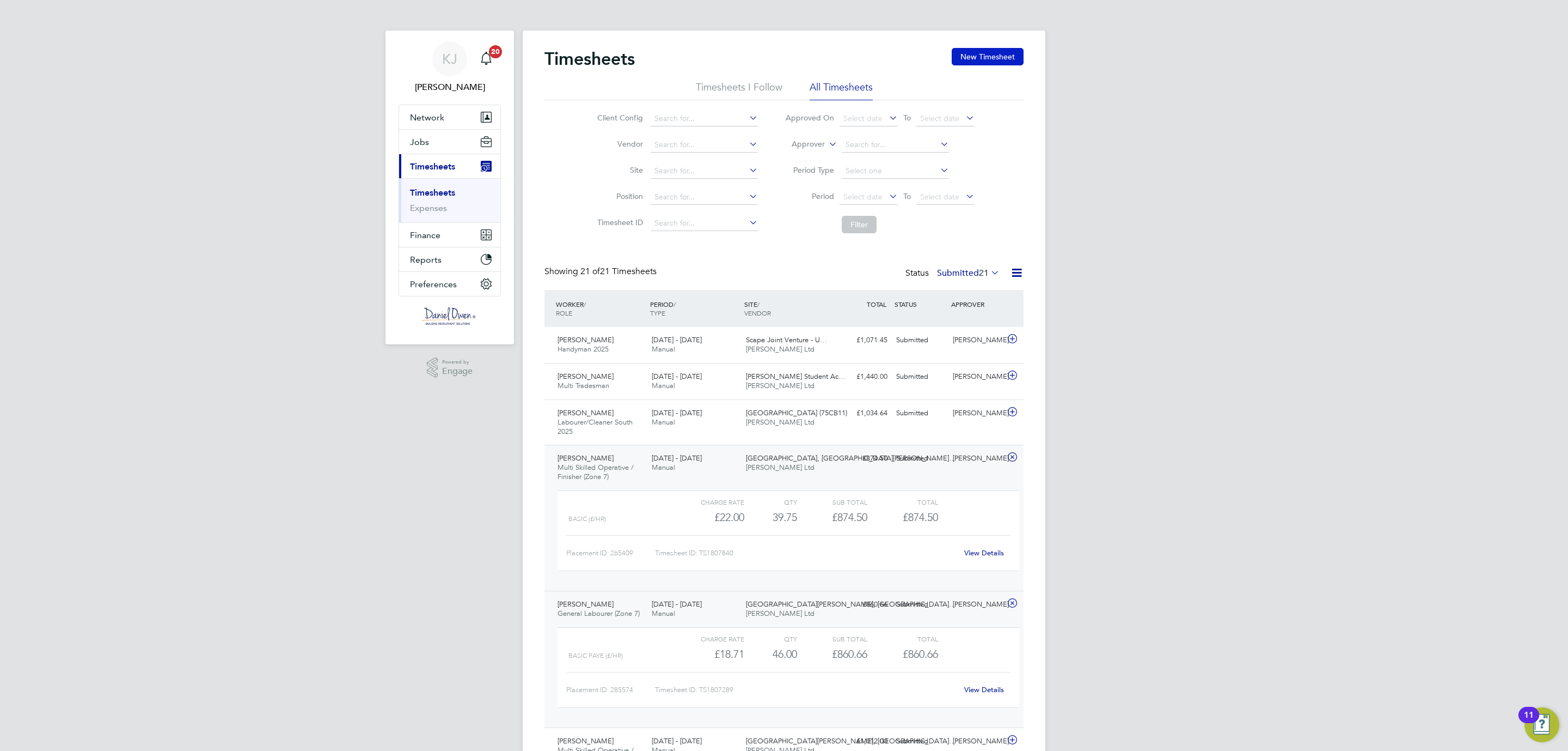
click at [996, 55] on button "New Timesheet" at bounding box center [987, 57] width 72 height 18
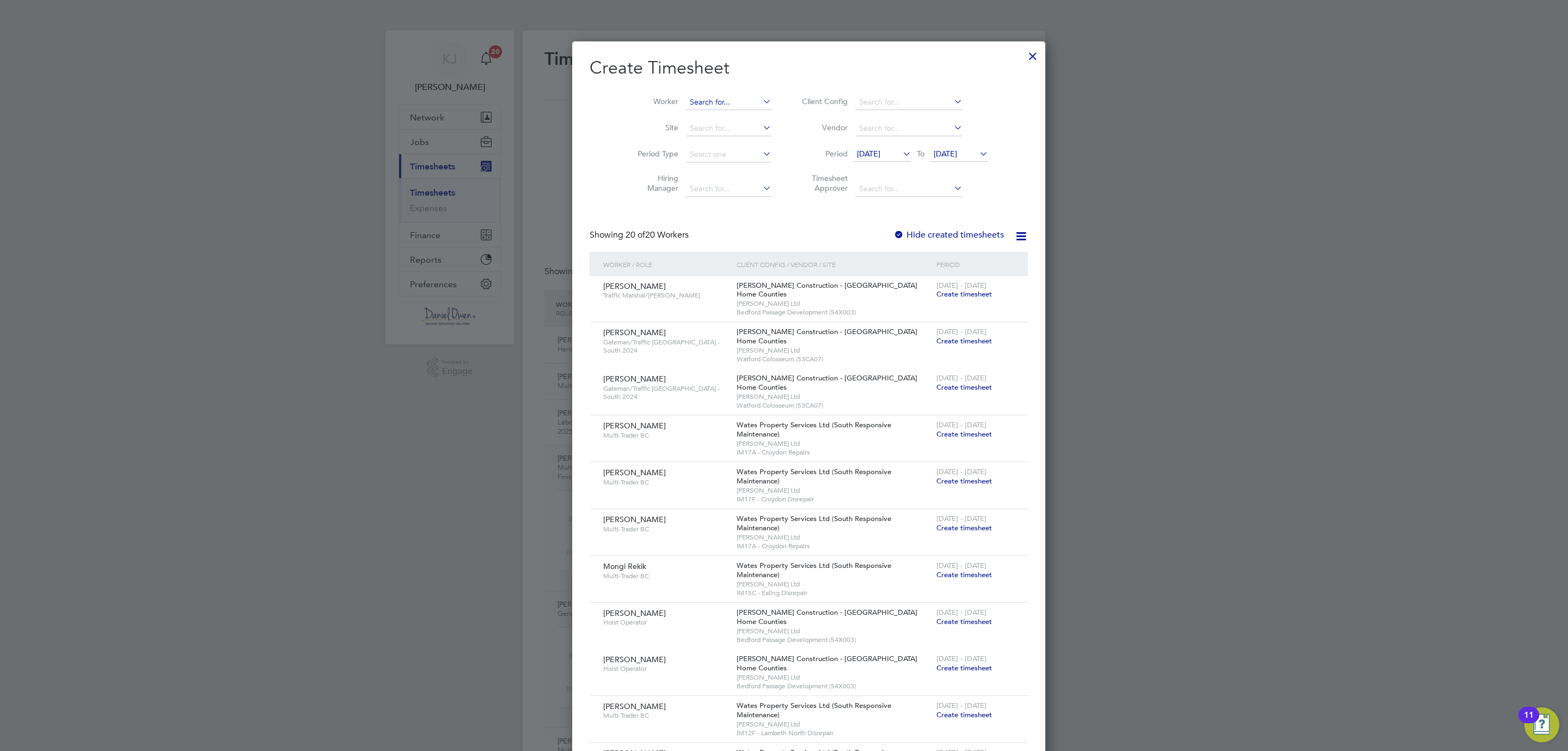
click at [686, 95] on input at bounding box center [729, 102] width 85 height 15
click at [719, 159] on li "August ine Owusu" at bounding box center [731, 162] width 142 height 15
type input "Augustine Owusu"
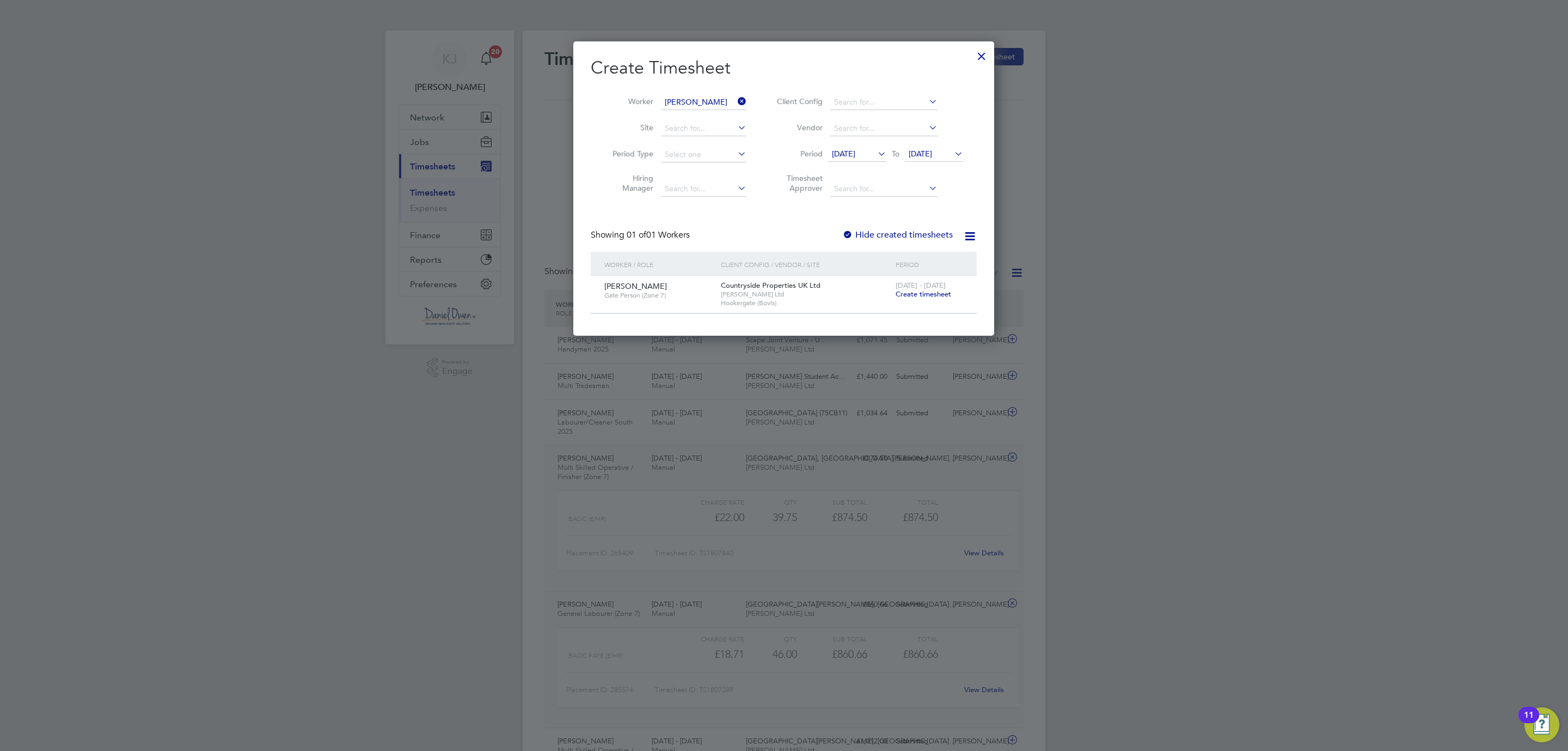
click at [920, 286] on span "18 - 24 Aug 2025" at bounding box center [920, 285] width 50 height 9
click at [920, 291] on span "Create timesheet" at bounding box center [923, 294] width 55 height 9
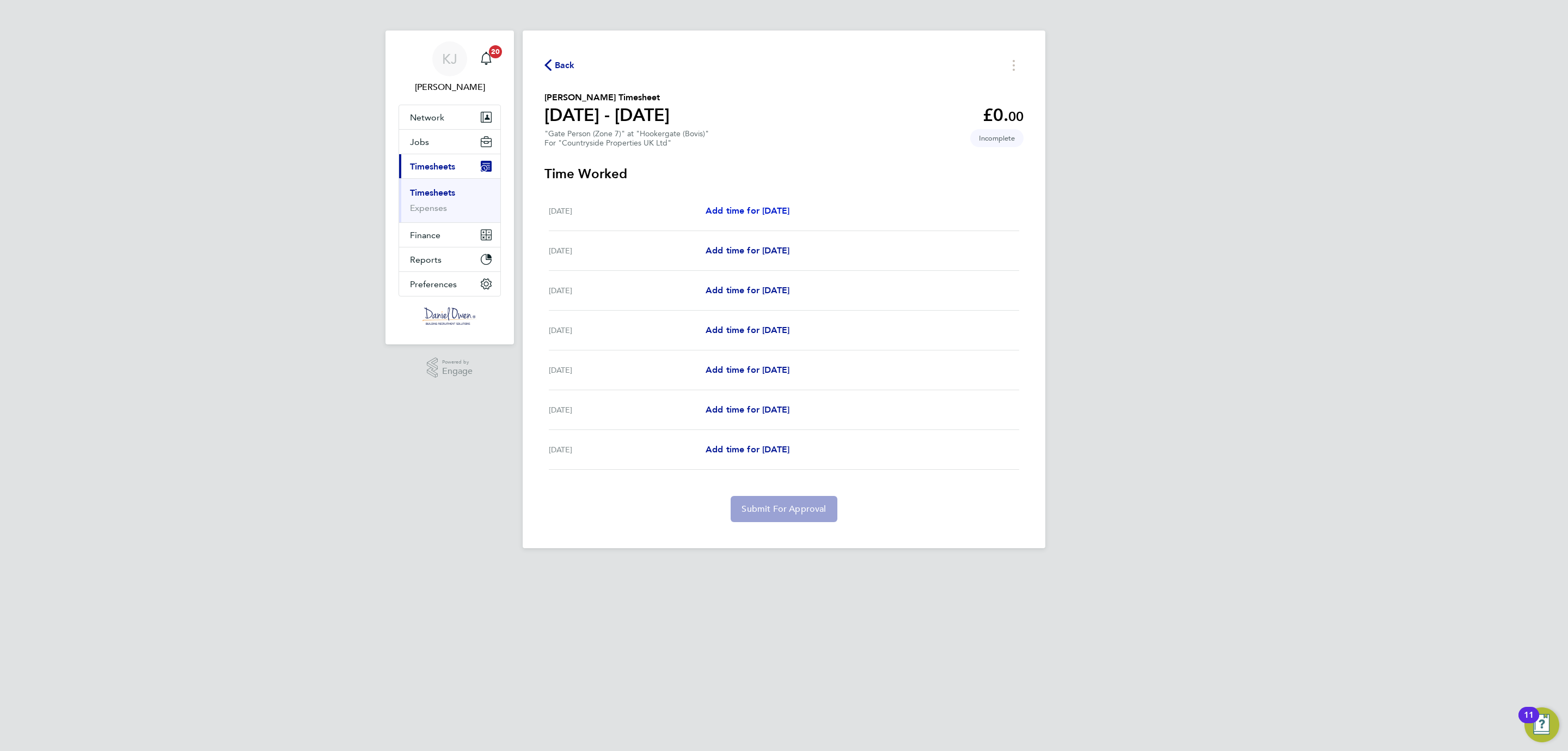
click at [741, 213] on span "Add time for Mon 18 Aug" at bounding box center [747, 210] width 84 height 10
select select "30"
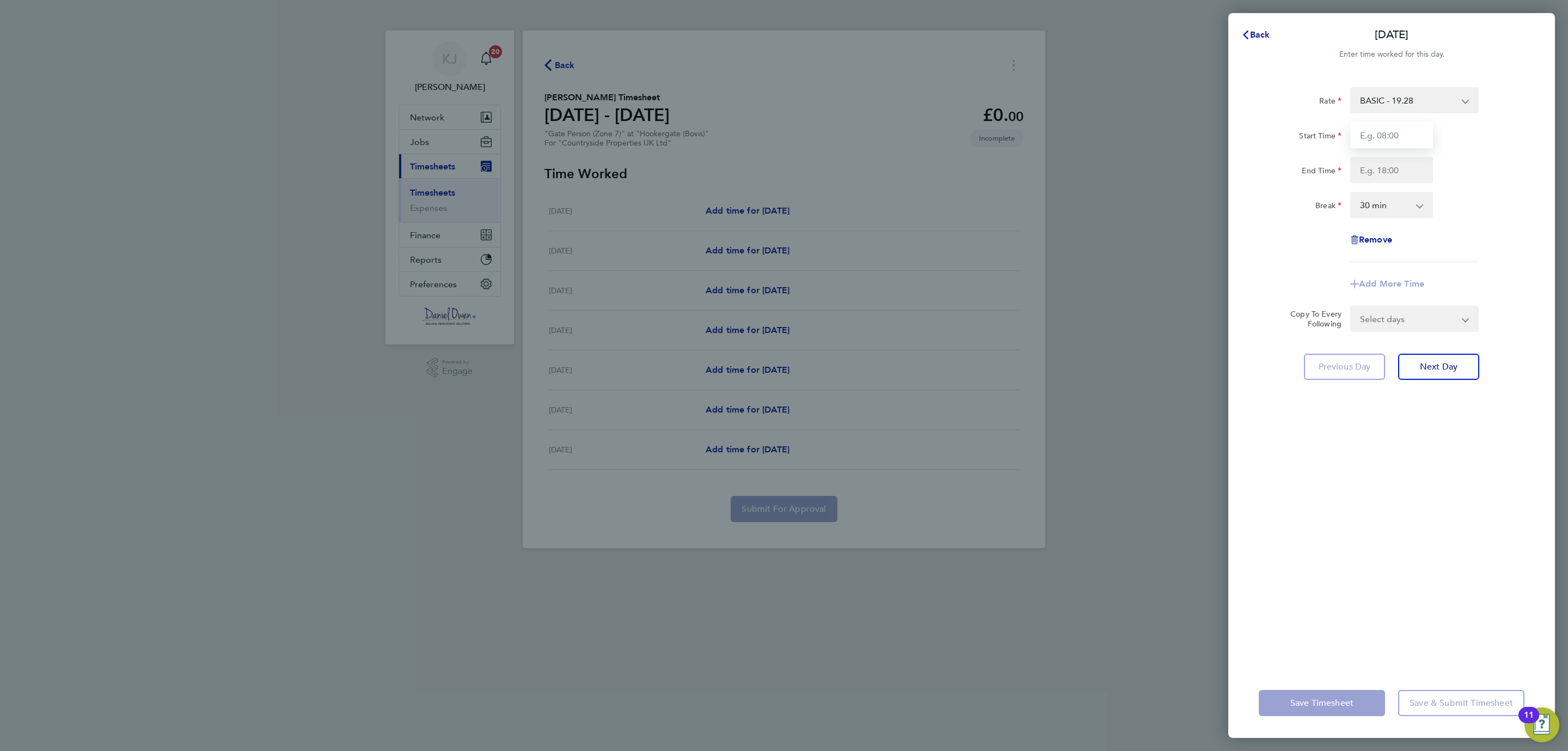
drag, startPoint x: 1373, startPoint y: 136, endPoint x: 1361, endPoint y: 136, distance: 12.0
click at [1373, 136] on input "Start Time" at bounding box center [1391, 135] width 83 height 26
type input "08:00"
click at [1415, 172] on input "End Time" at bounding box center [1391, 170] width 83 height 26
type input "16:30"
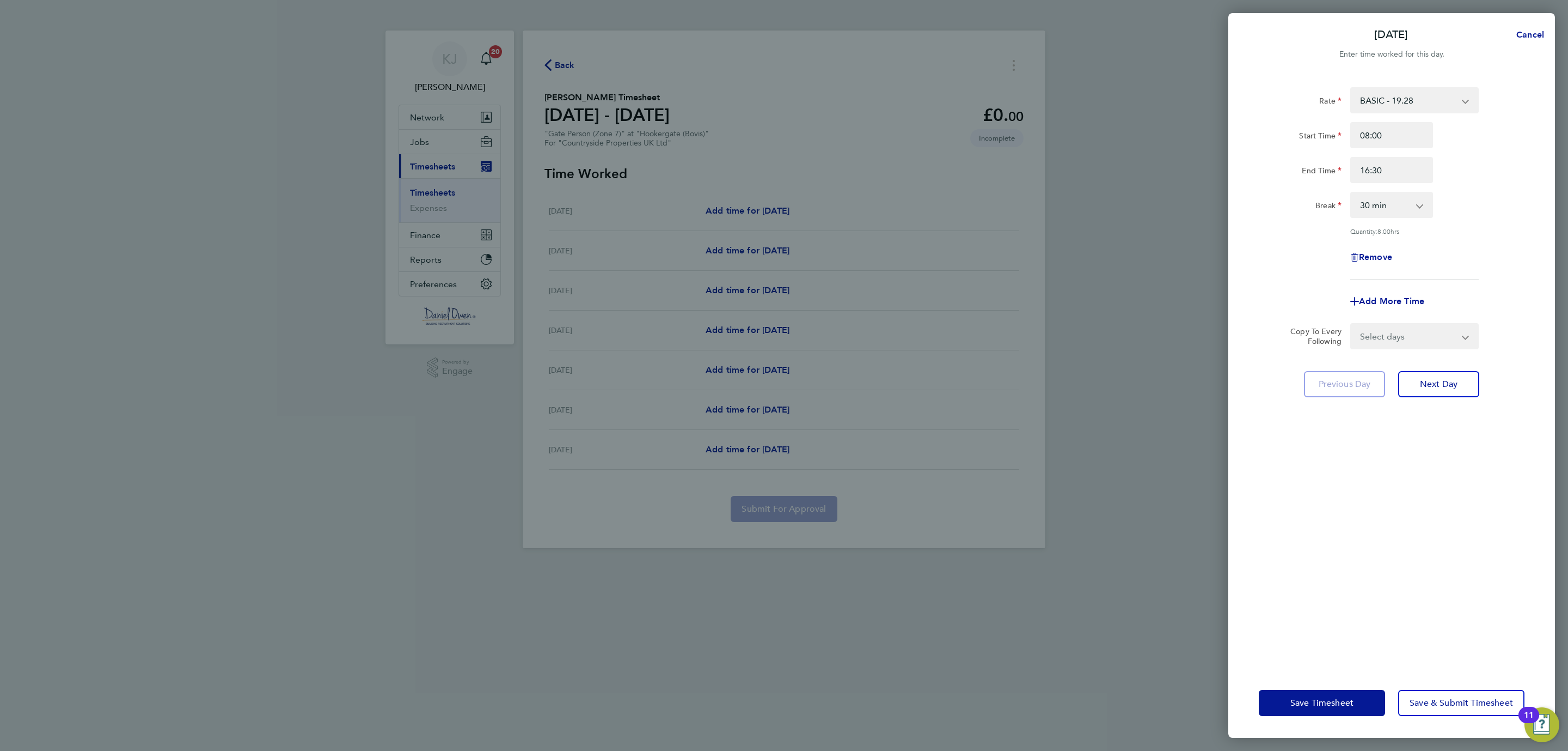
click at [1456, 484] on div "Rate BASIC - 19.28 Start Time 08:00 End Time 16:30 Break 0 min 15 min 30 min 45…" at bounding box center [1391, 371] width 327 height 594
click at [1472, 336] on app-icon-cross-button at bounding box center [1472, 336] width 13 height 24
click at [1461, 337] on select "Select days Day Weekday (Mon-Fri) Weekend (Sat-Sun) Tuesday Wednesday Thursday …" at bounding box center [1409, 336] width 114 height 24
select select "WEEKDAY"
click at [1351, 324] on select "Select days Day Weekday (Mon-Fri) Weekend (Sat-Sun) Tuesday Wednesday Thursday …" at bounding box center [1409, 336] width 114 height 24
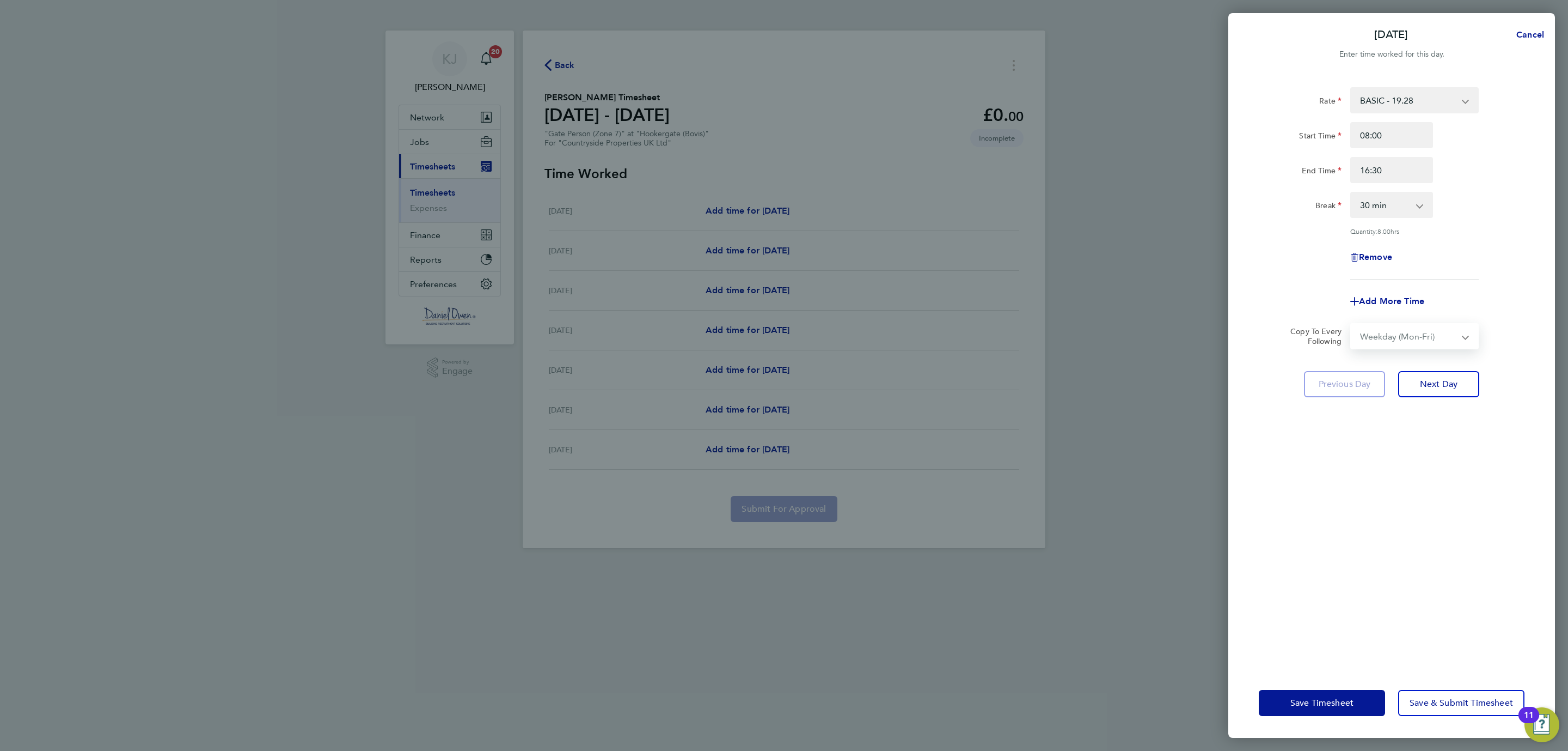
select select "2025-08-24"
click at [1307, 700] on span "Save Timesheet" at bounding box center [1322, 703] width 63 height 11
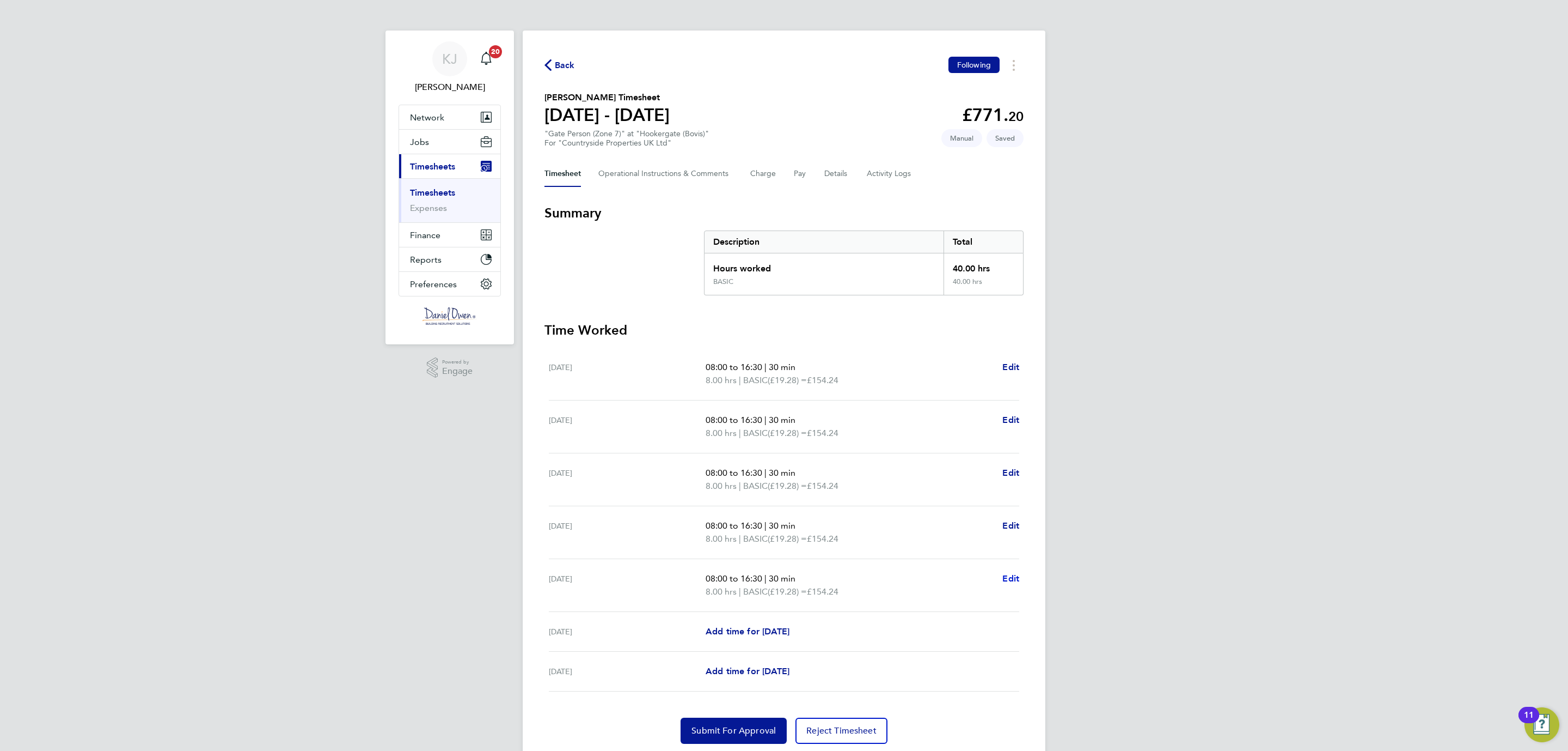
click at [1007, 579] on span "Edit" at bounding box center [1011, 578] width 17 height 10
select select "30"
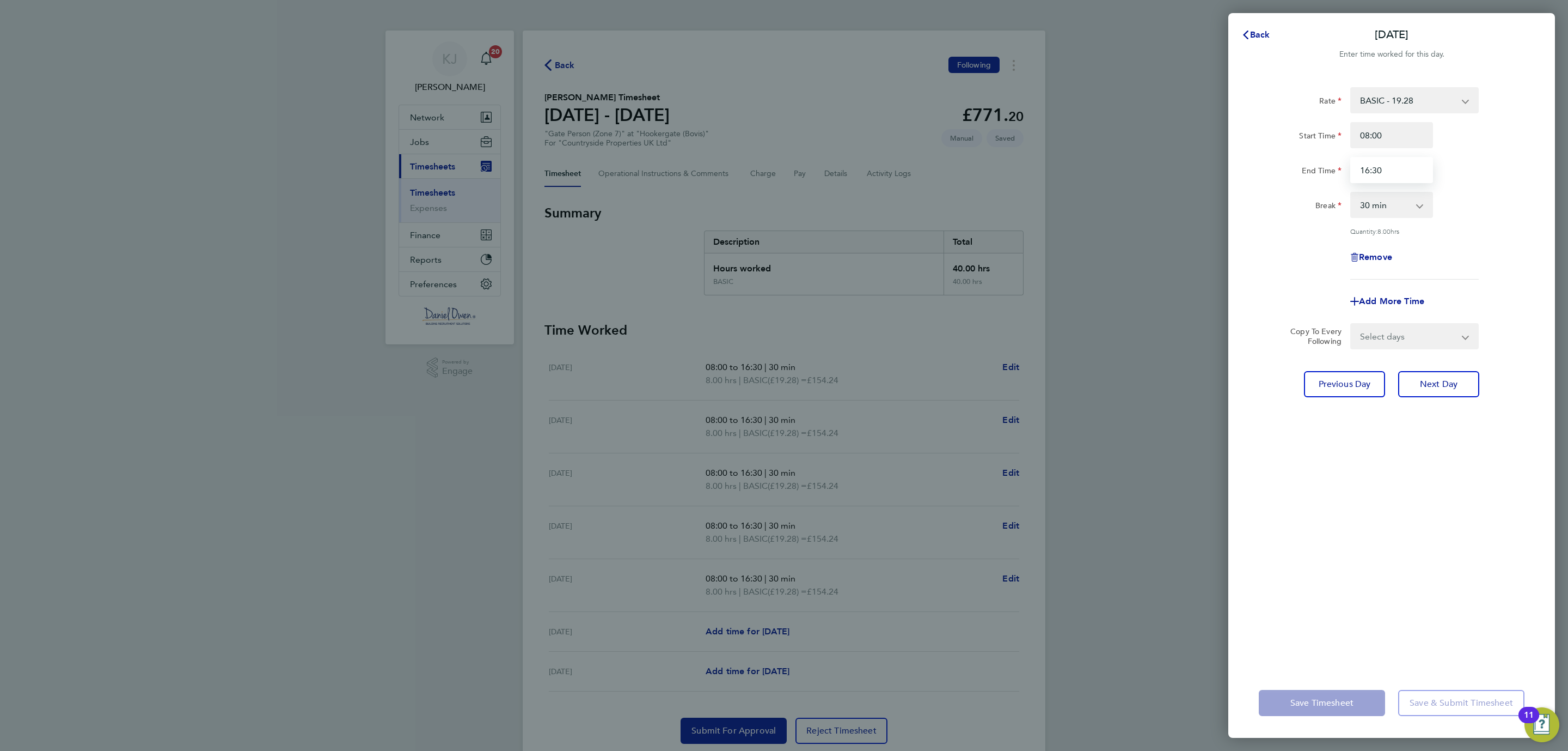
drag, startPoint x: 1408, startPoint y: 177, endPoint x: 1291, endPoint y: 164, distance: 117.7
click at [1291, 164] on div "End Time 16:30" at bounding box center [1391, 170] width 275 height 26
type input "15:30"
click at [1420, 510] on div "Rate BASIC - 19.28 Start Time 08:00 End Time 15:30 Break 0 min 15 min 30 min 45…" at bounding box center [1391, 371] width 327 height 594
click at [1323, 699] on span "Save Timesheet" at bounding box center [1322, 703] width 63 height 11
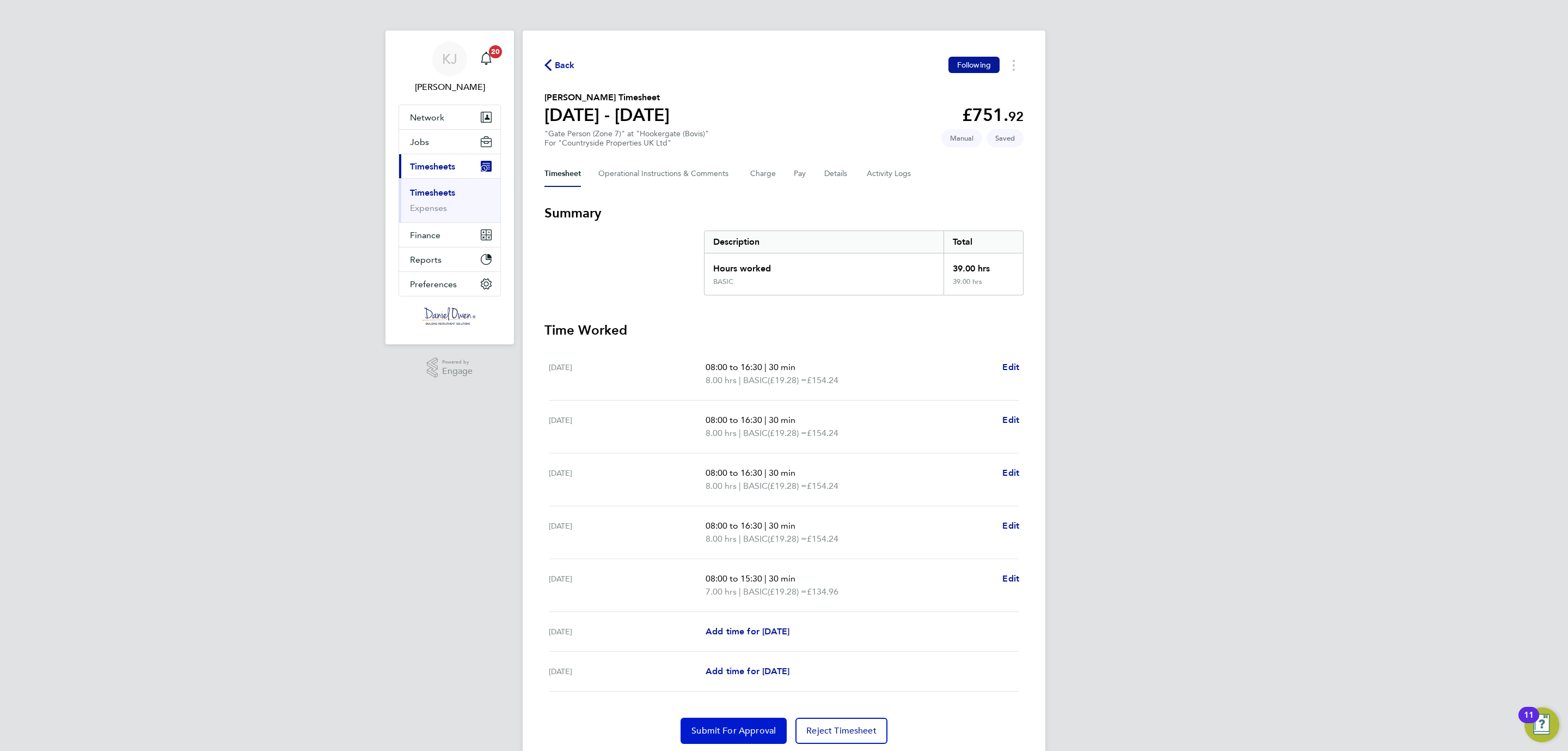
click at [701, 724] on button "Submit For Approval" at bounding box center [733, 730] width 106 height 26
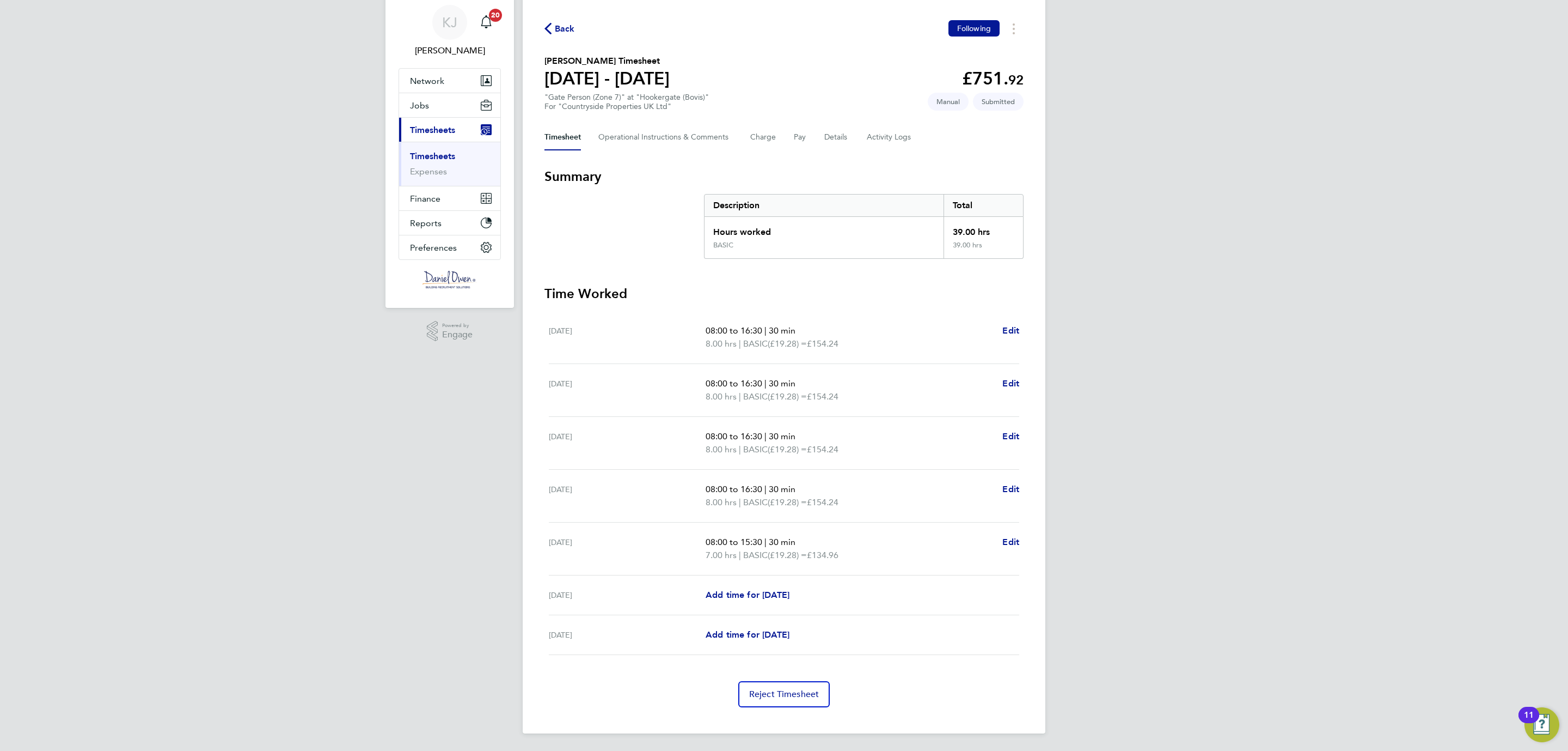
click at [570, 26] on span "Back" at bounding box center [564, 29] width 20 height 13
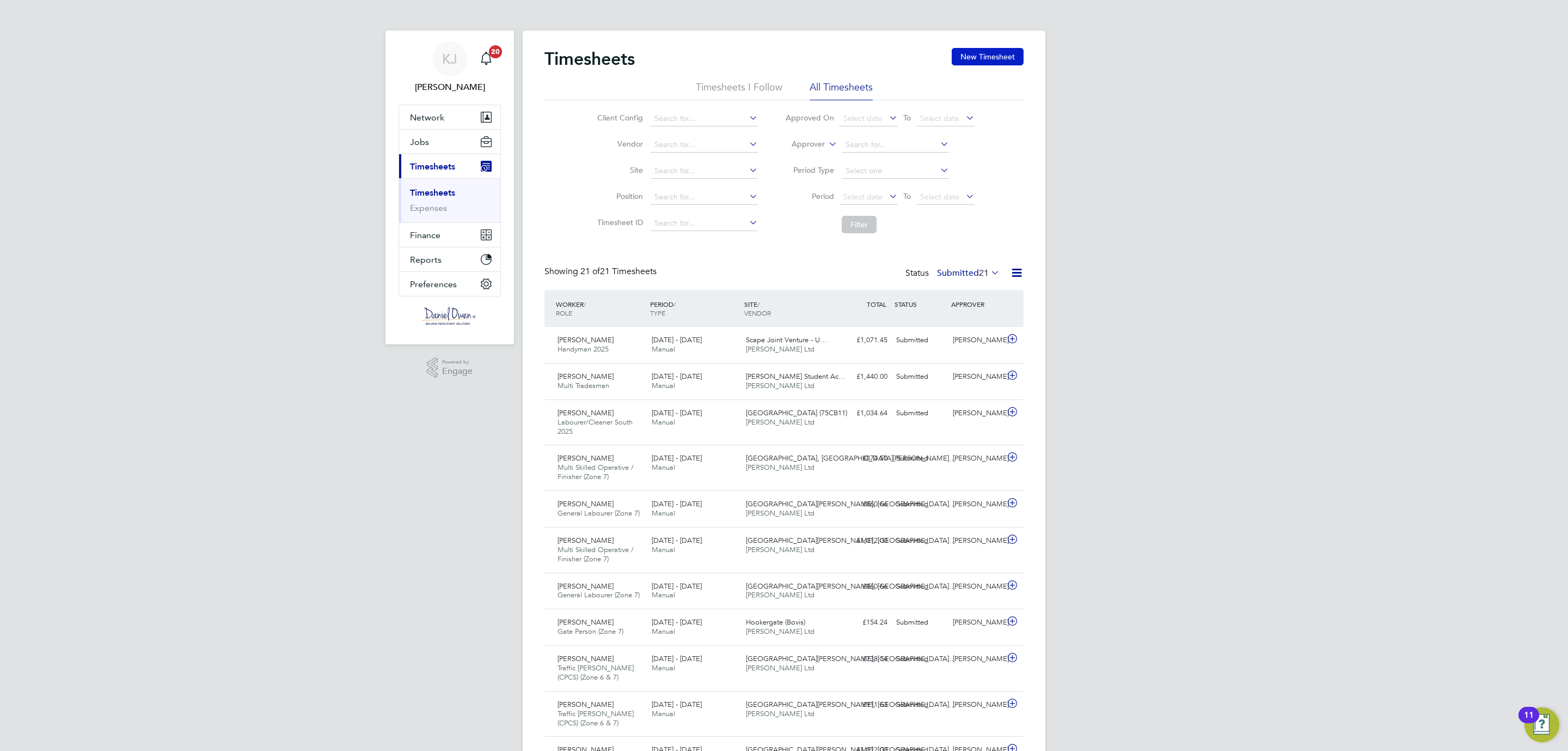
click at [988, 59] on button "New Timesheet" at bounding box center [987, 57] width 72 height 18
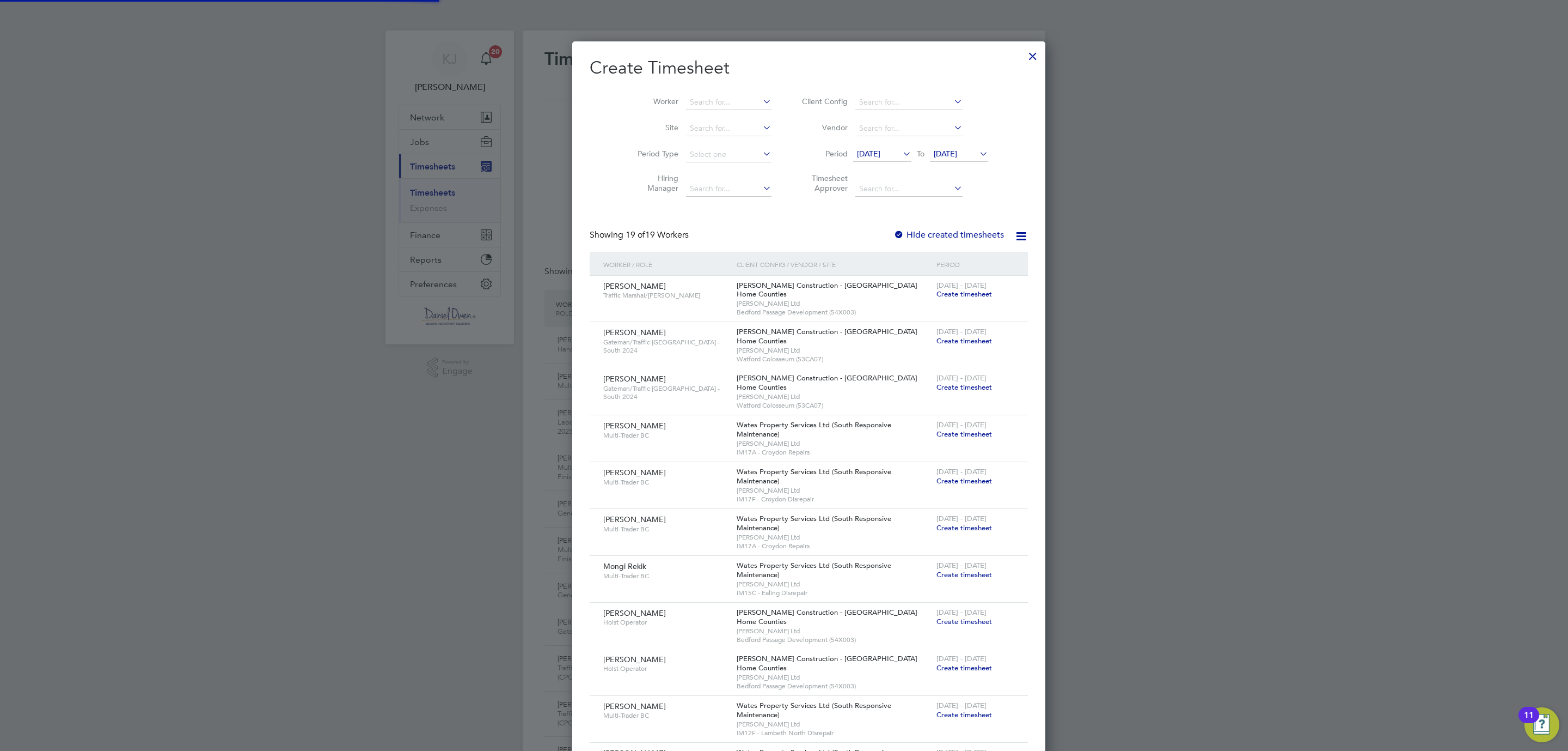
click at [951, 48] on button "New Timesheet" at bounding box center [987, 57] width 72 height 18
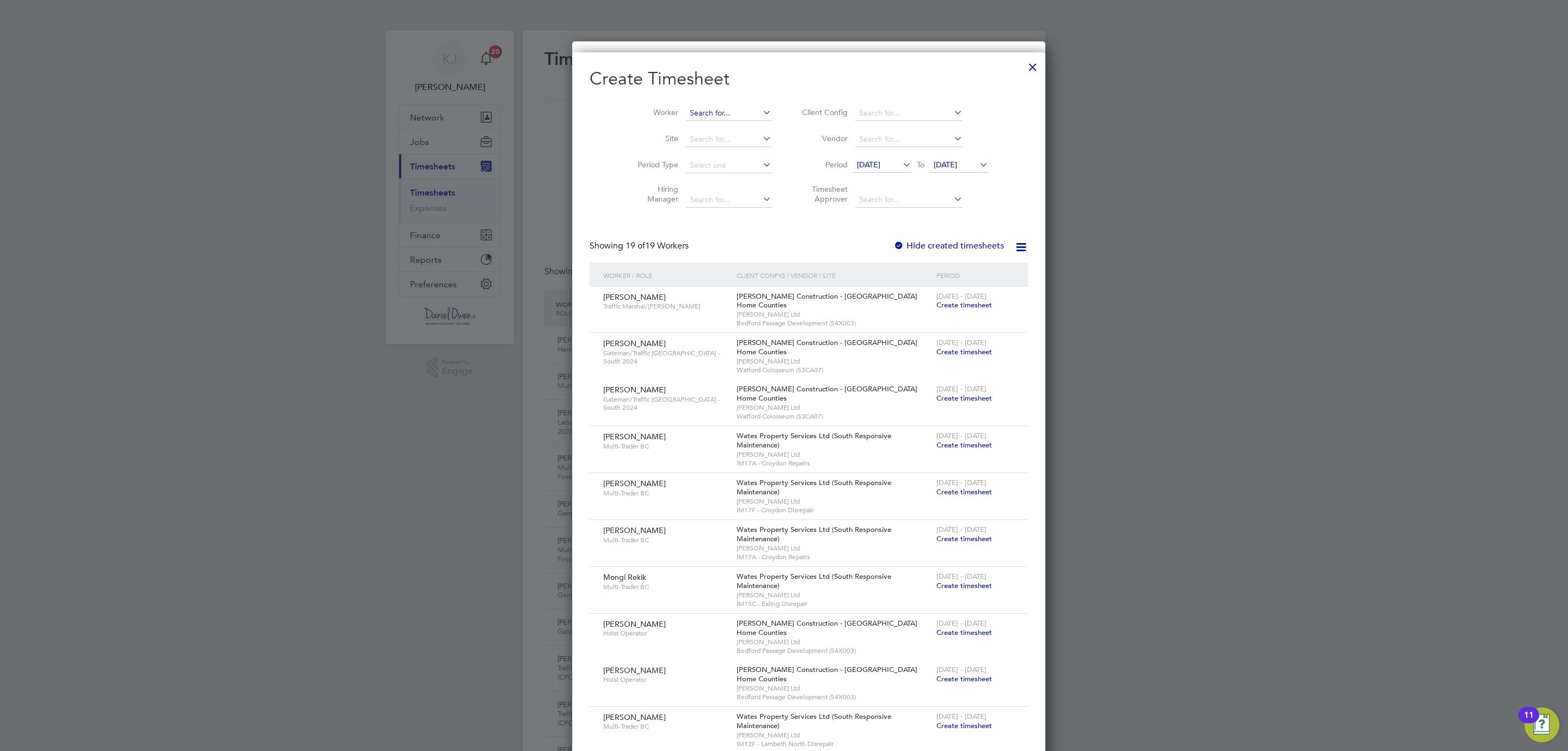
click at [686, 106] on input at bounding box center [729, 113] width 85 height 15
click at [688, 139] on b "Wil" at bounding box center [691, 143] width 12 height 9
type input "Mark Wilkie"
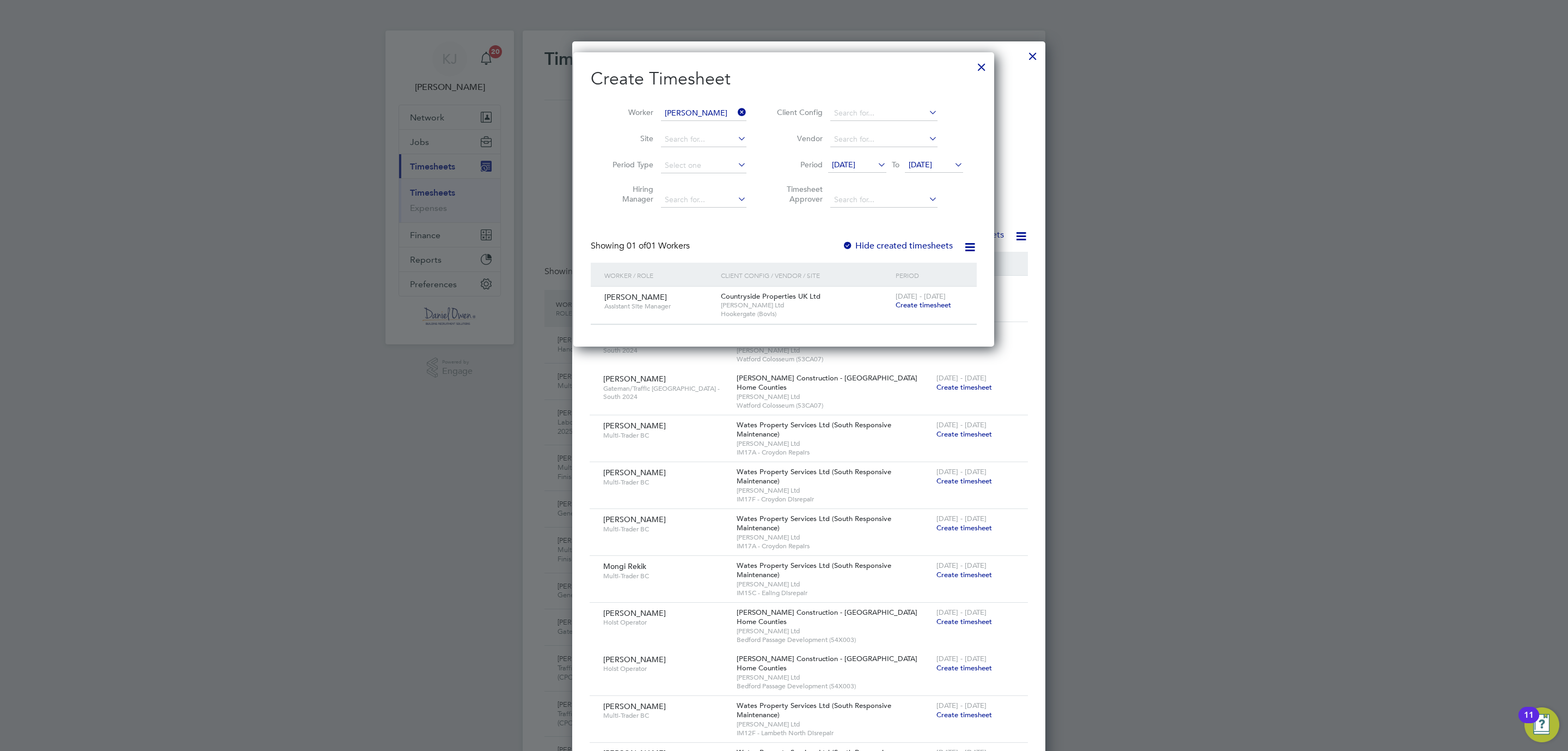
click at [918, 301] on div "18 - 24 Aug 2025 Create timesheet" at bounding box center [929, 301] width 73 height 29
click at [916, 304] on span "Create timesheet" at bounding box center [923, 305] width 55 height 9
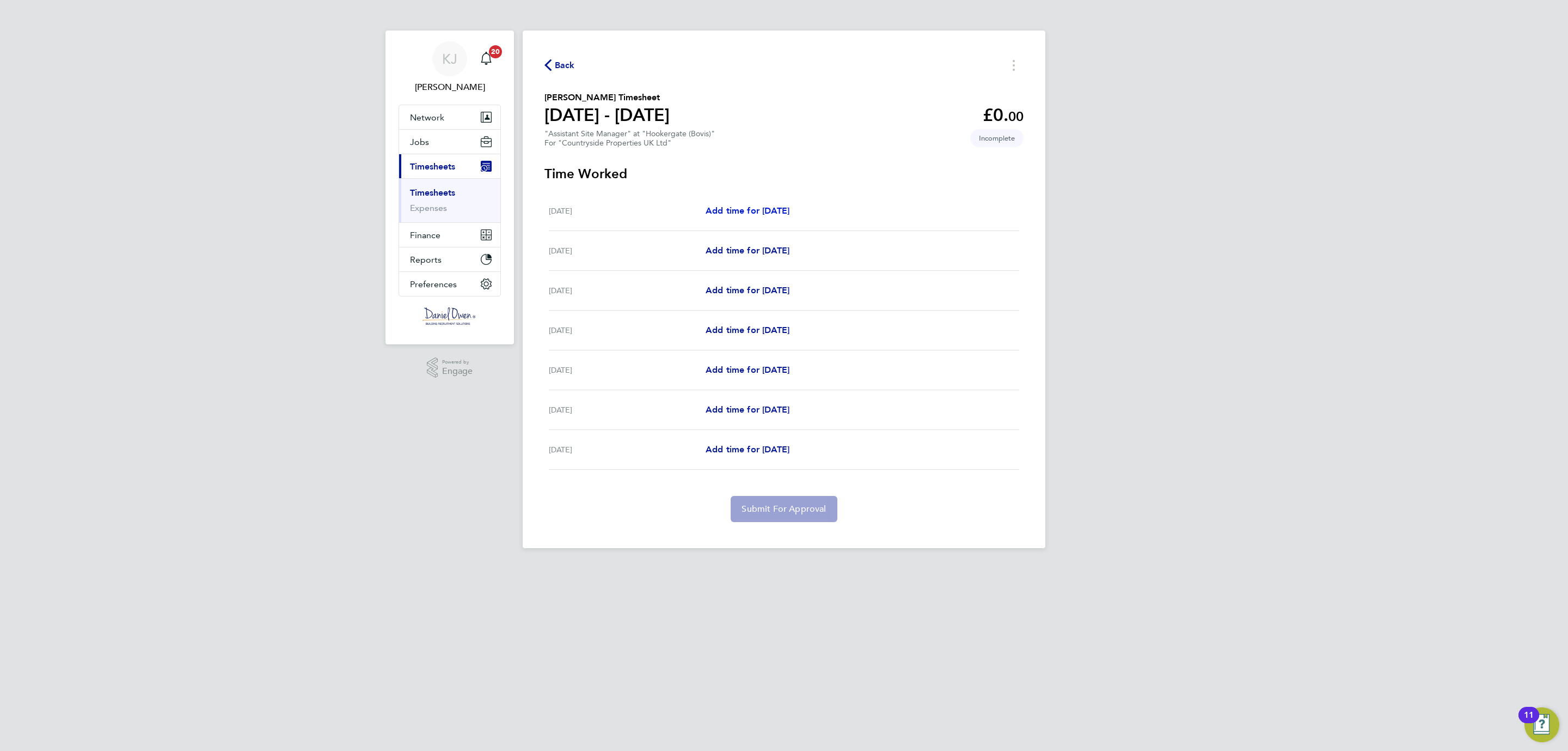
click at [755, 208] on span "Add time for Mon 18 Aug" at bounding box center [747, 210] width 84 height 10
select select "30"
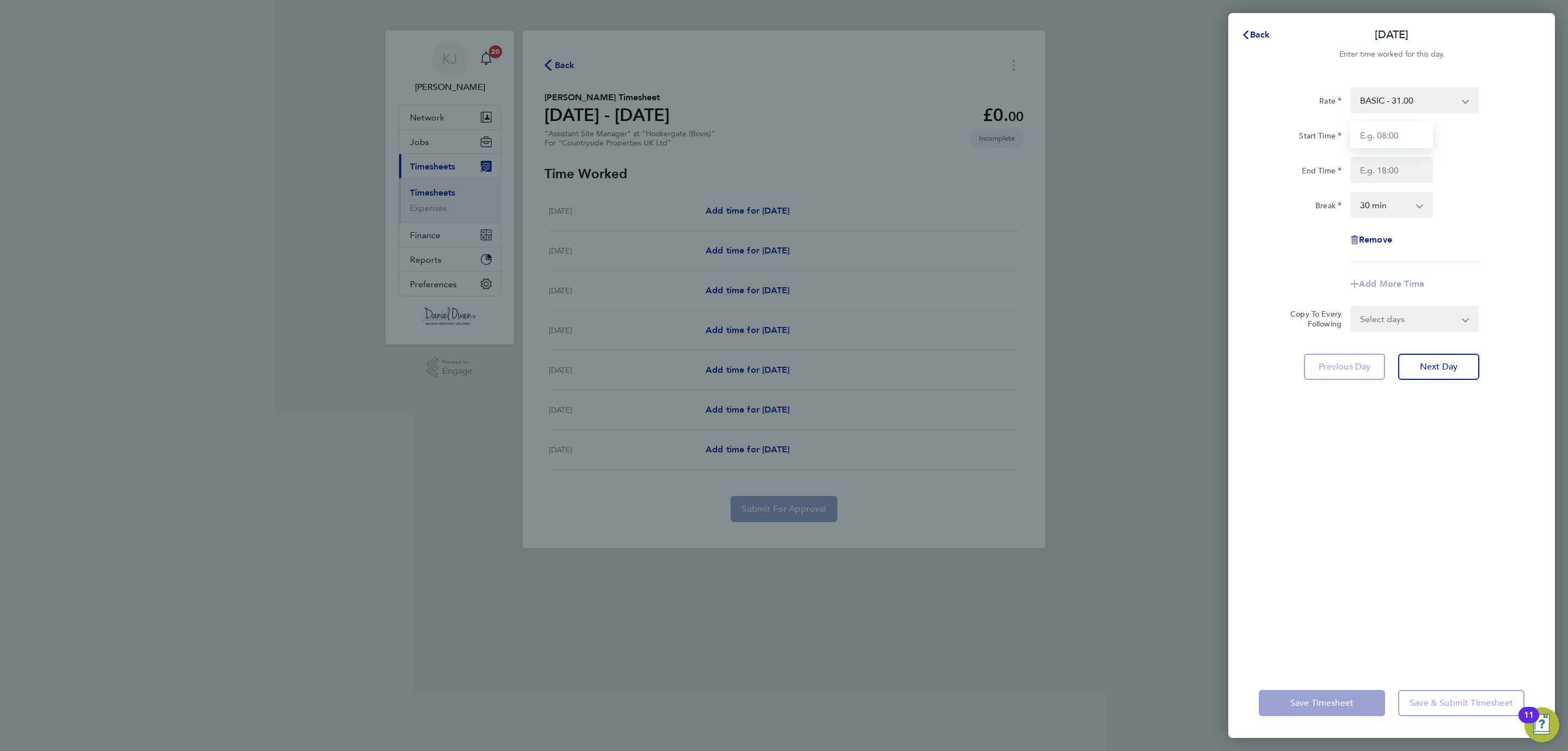
click at [1393, 129] on input "Start Time" at bounding box center [1391, 135] width 83 height 26
type input "08:00"
click at [1374, 167] on input "End Time" at bounding box center [1391, 170] width 83 height 26
type input "16:30"
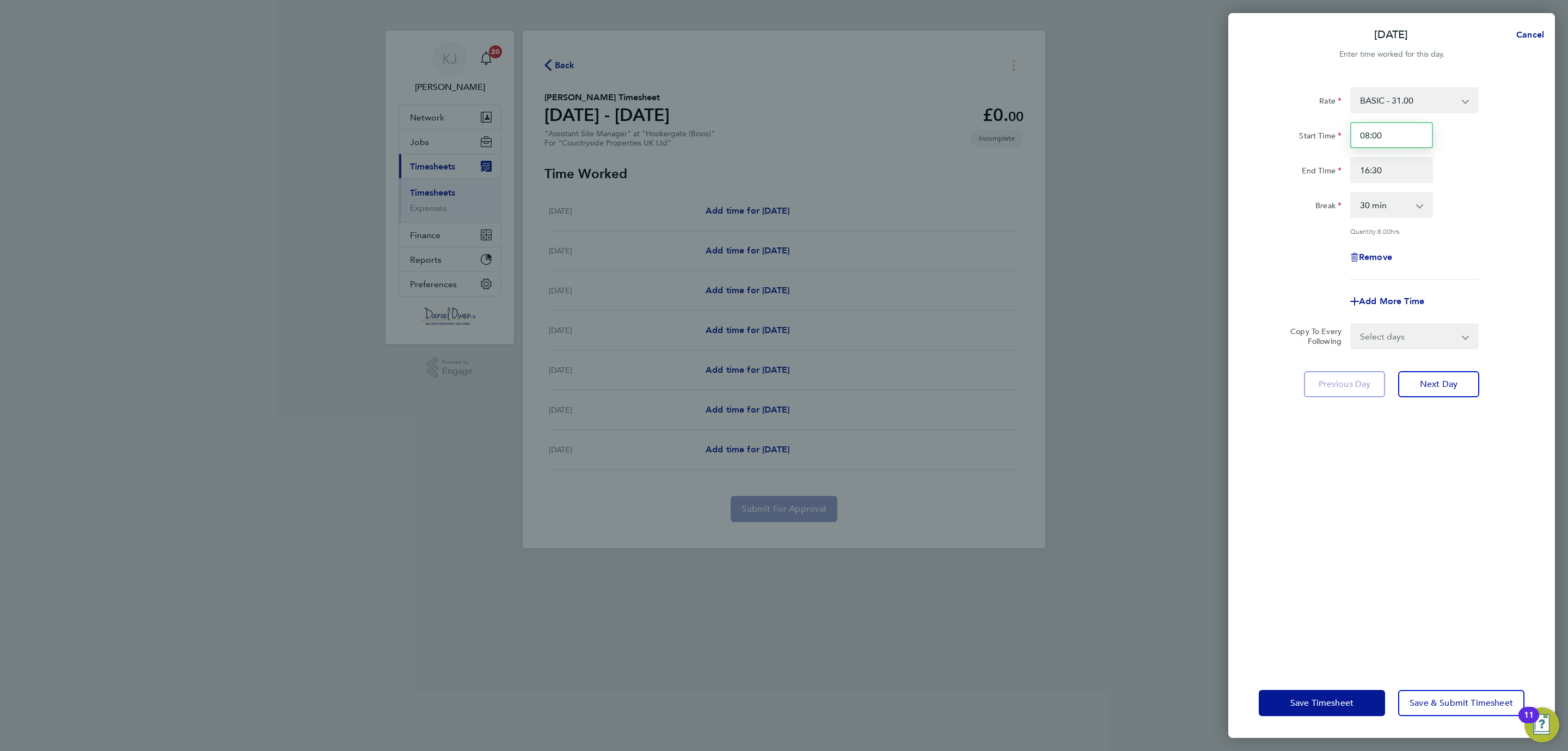
drag, startPoint x: 1397, startPoint y: 138, endPoint x: 1271, endPoint y: 130, distance: 126.3
click at [1271, 130] on div "Start Time 08:00" at bounding box center [1391, 135] width 275 height 26
type input "07:30"
click at [1505, 505] on div "Rate BASIC - 31.00 Start Time 07:30 End Time 16:30 Break 0 min 15 min 30 min 45…" at bounding box center [1391, 371] width 327 height 594
click at [1413, 332] on select "Select days Day Weekday (Mon-Fri) Weekend (Sat-Sun) Tuesday Wednesday Thursday …" at bounding box center [1409, 336] width 114 height 24
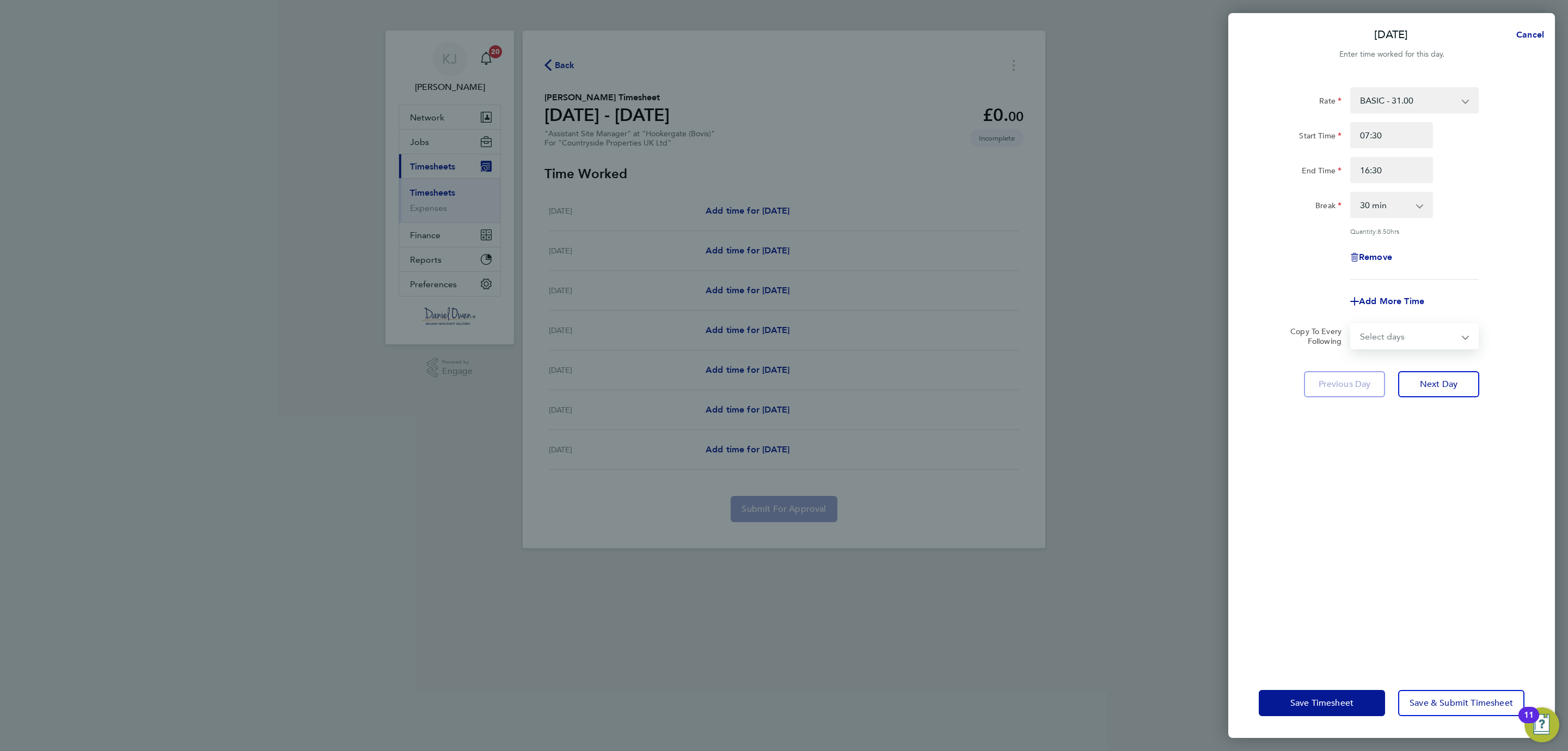
select select "WEEKDAY"
click at [1351, 324] on select "Select days Day Weekday (Mon-Fri) Weekend (Sat-Sun) Tuesday Wednesday Thursday …" at bounding box center [1409, 336] width 114 height 24
select select "2025-08-24"
click at [1293, 705] on span "Save Timesheet" at bounding box center [1322, 703] width 63 height 11
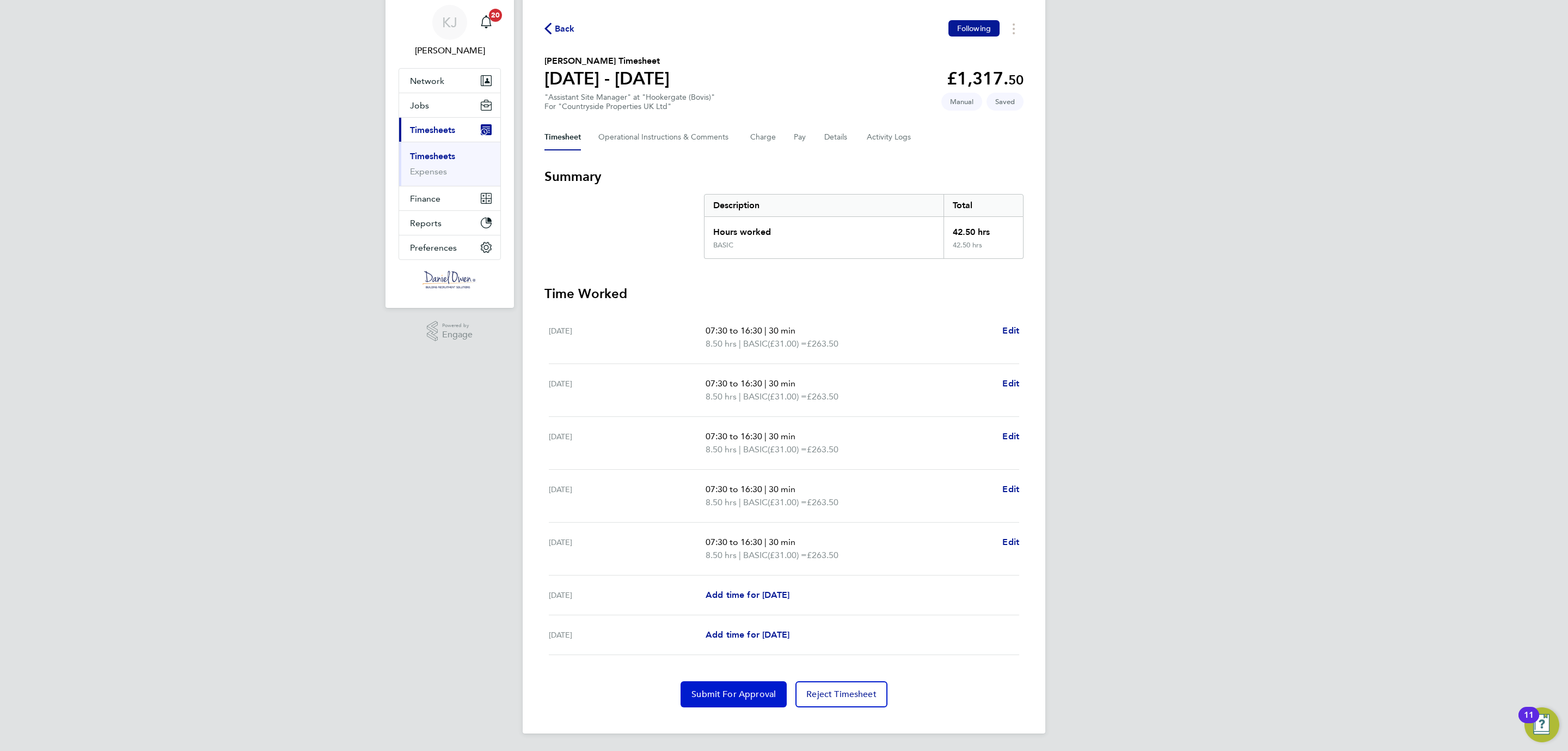
click at [737, 690] on span "Submit For Approval" at bounding box center [733, 694] width 85 height 11
drag, startPoint x: 558, startPoint y: 19, endPoint x: 459, endPoint y: 171, distance: 181.4
click at [558, 20] on div "Back Following" at bounding box center [783, 29] width 479 height 17
click at [559, 25] on span "Back" at bounding box center [564, 29] width 20 height 13
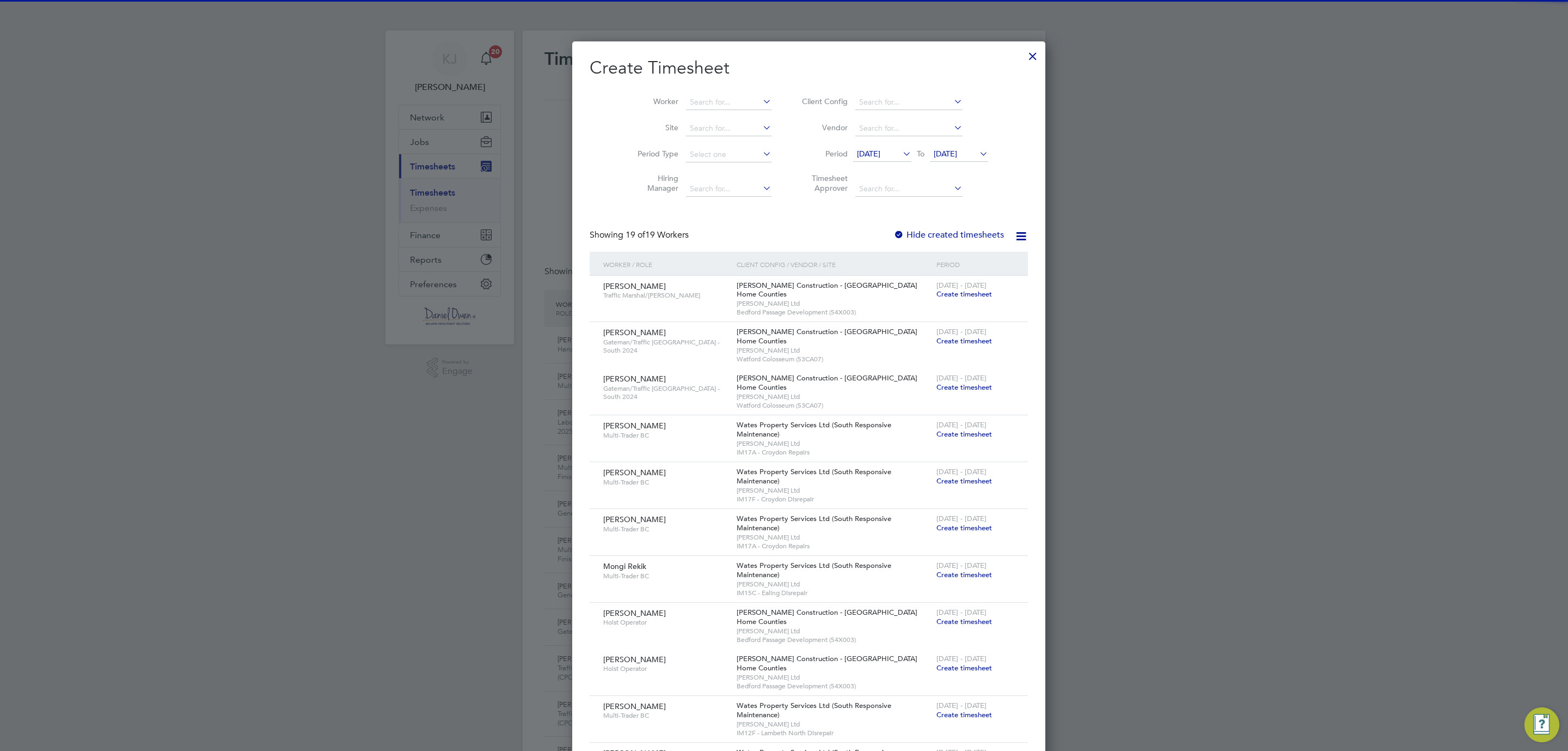
scroll to position [5, 5]
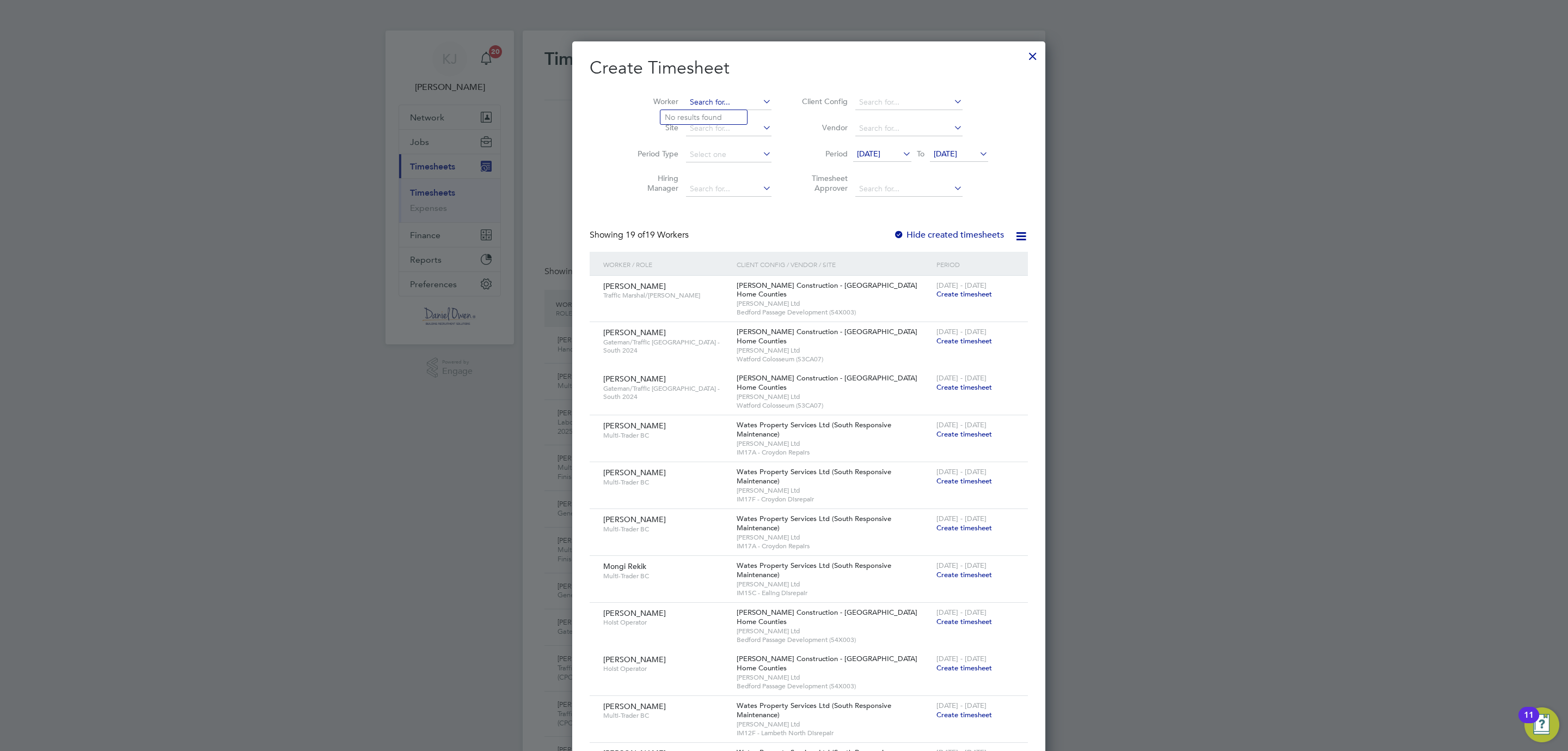
click at [686, 102] on input at bounding box center [729, 102] width 85 height 15
click at [687, 115] on li "Joseph Bonner" at bounding box center [727, 118] width 135 height 15
type input "Joseph Bonner"
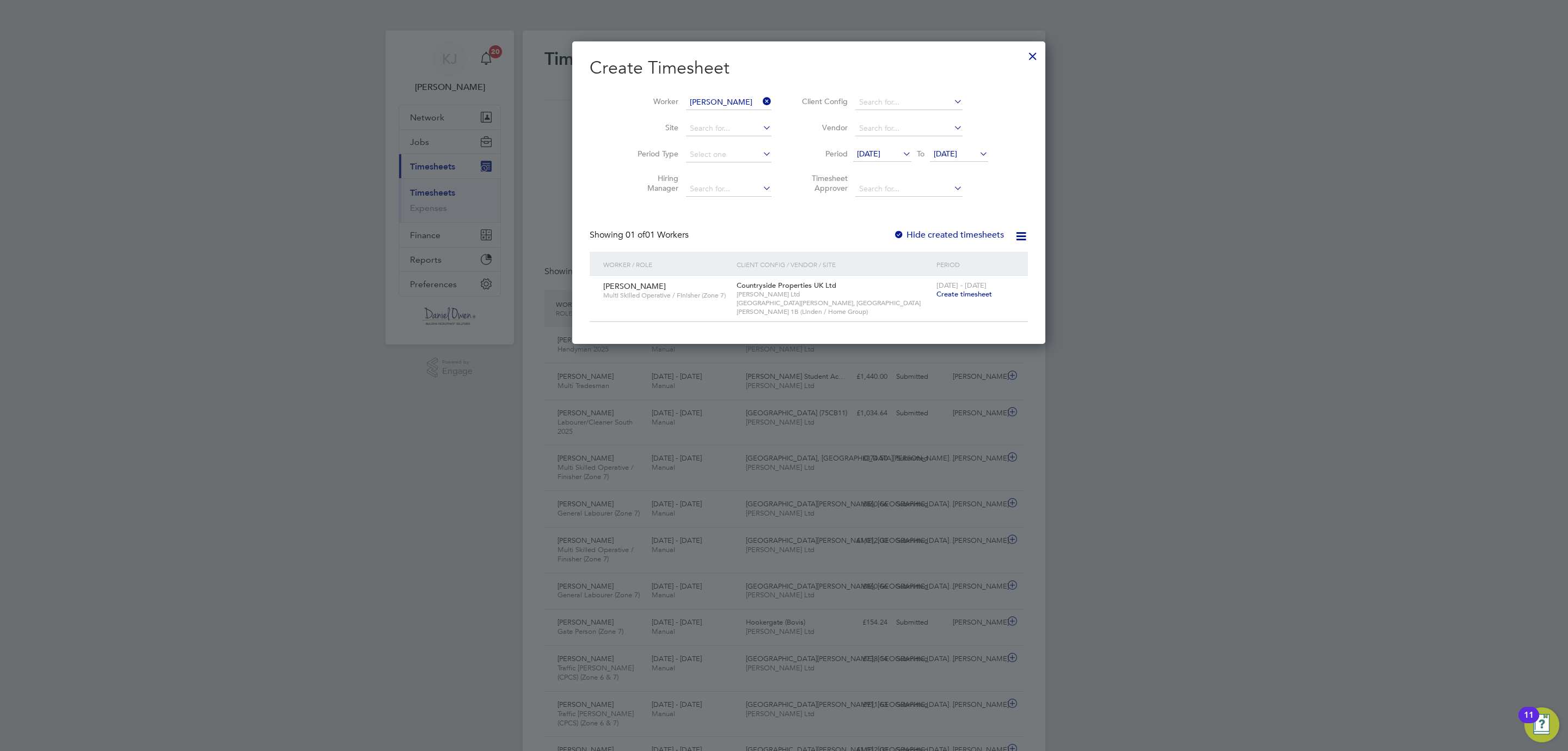
click at [936, 295] on span "Create timesheet" at bounding box center [964, 294] width 55 height 9
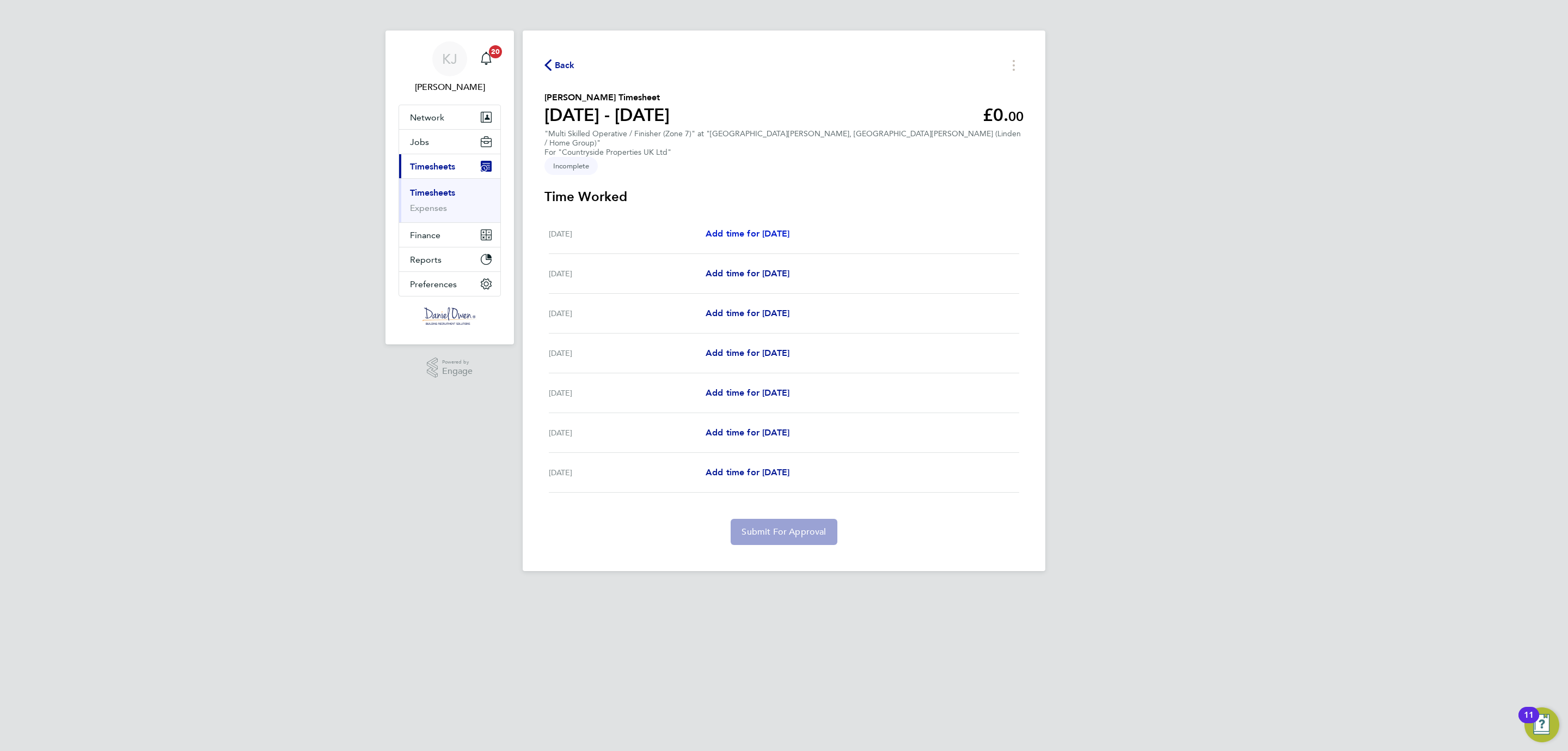
click at [743, 228] on span "Add time for Mon 18 Aug" at bounding box center [747, 233] width 84 height 10
select select "30"
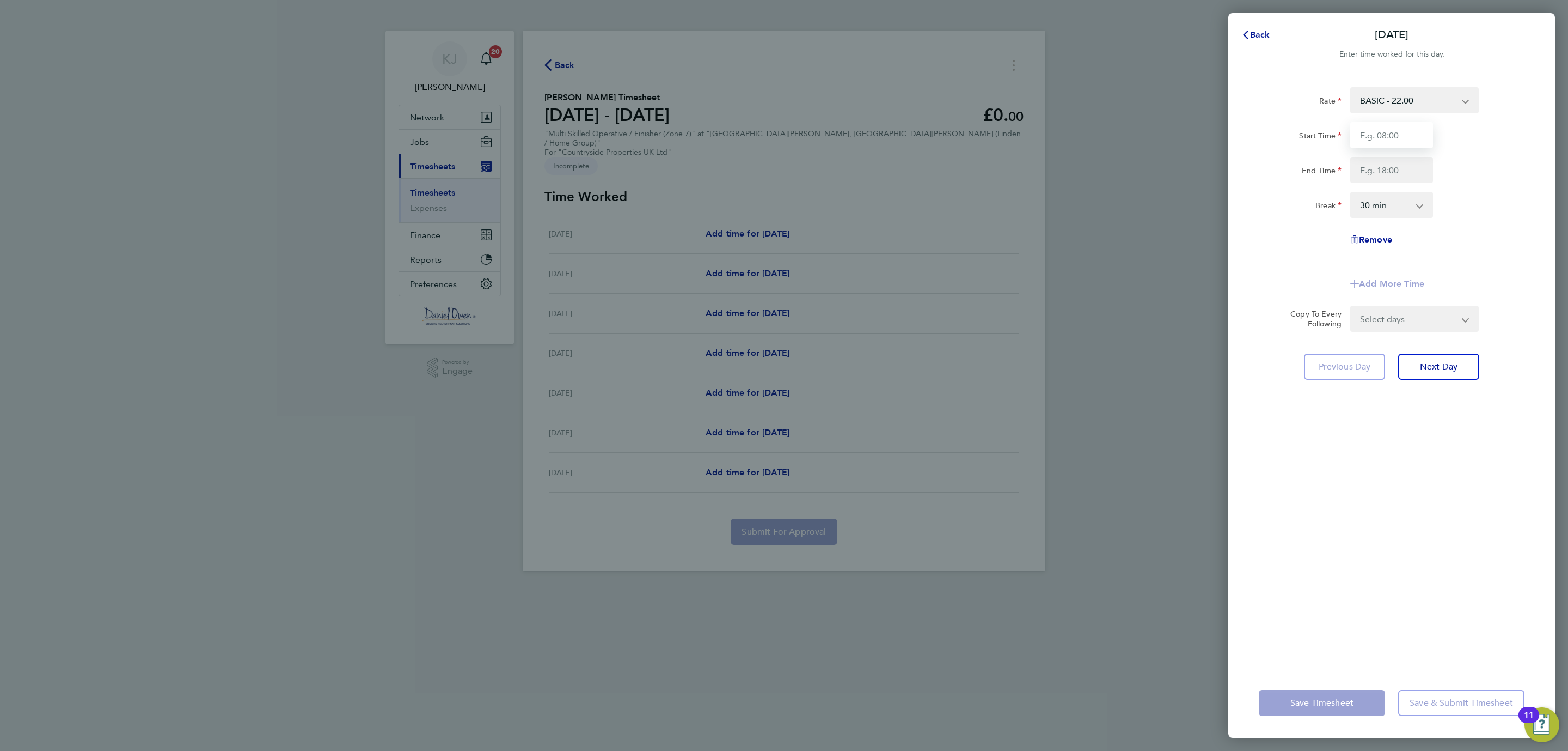
click at [1370, 136] on input "Start Time" at bounding box center [1391, 135] width 83 height 26
type input "08:00"
click at [1385, 169] on input "End Time" at bounding box center [1391, 170] width 83 height 26
type input "16:30"
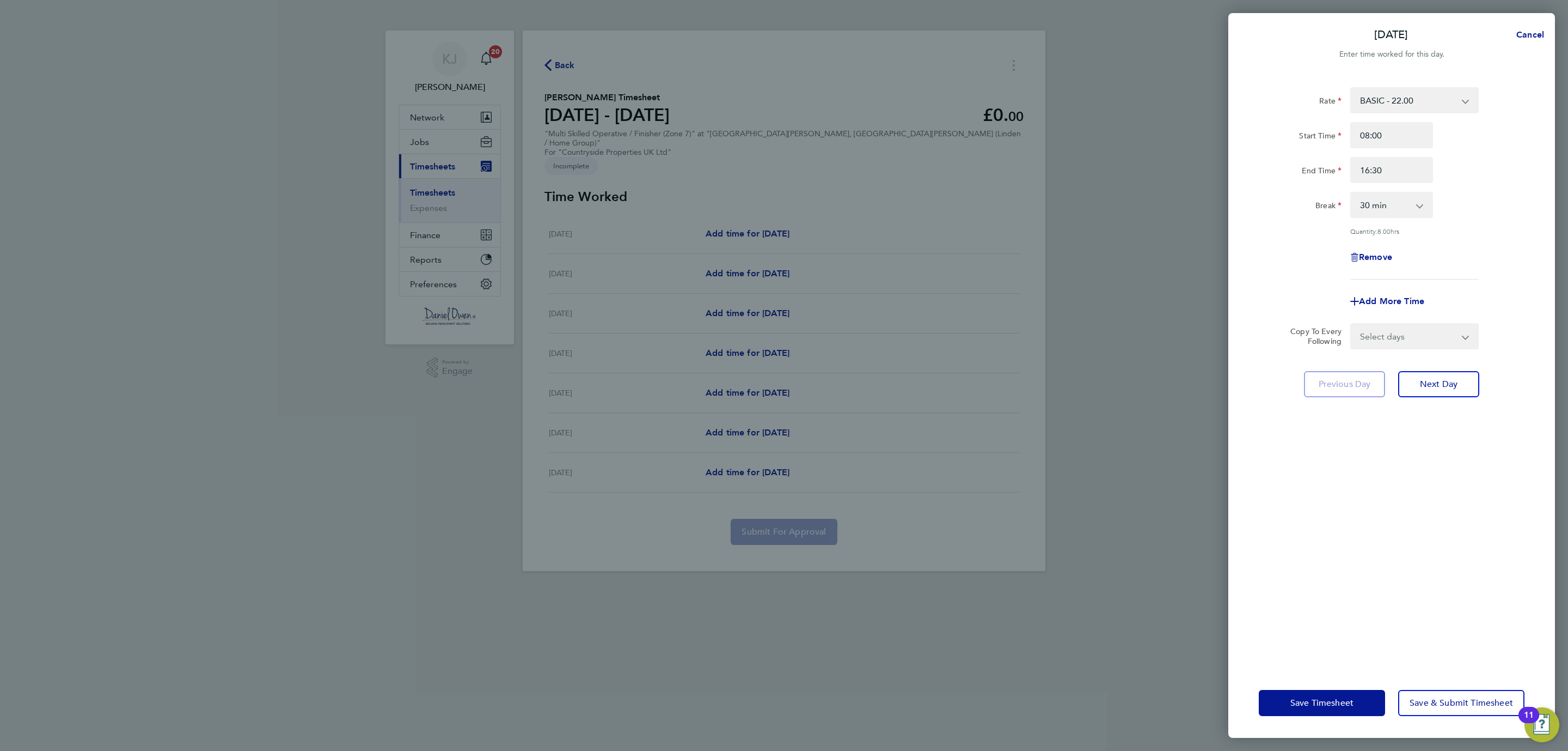
click at [1408, 457] on div "Rate BASIC - 22.00 Start Time 08:00 End Time 16:30 Break 0 min 15 min 30 min 45…" at bounding box center [1391, 371] width 327 height 594
click at [1472, 337] on app-icon-cross-button at bounding box center [1472, 336] width 13 height 24
click at [1468, 337] on app-icon-cross-button at bounding box center [1472, 336] width 13 height 24
click at [1459, 337] on select "Select days Day Weekday (Mon-Fri) Weekend (Sat-Sun) Tuesday Wednesday Thursday …" at bounding box center [1409, 336] width 114 height 24
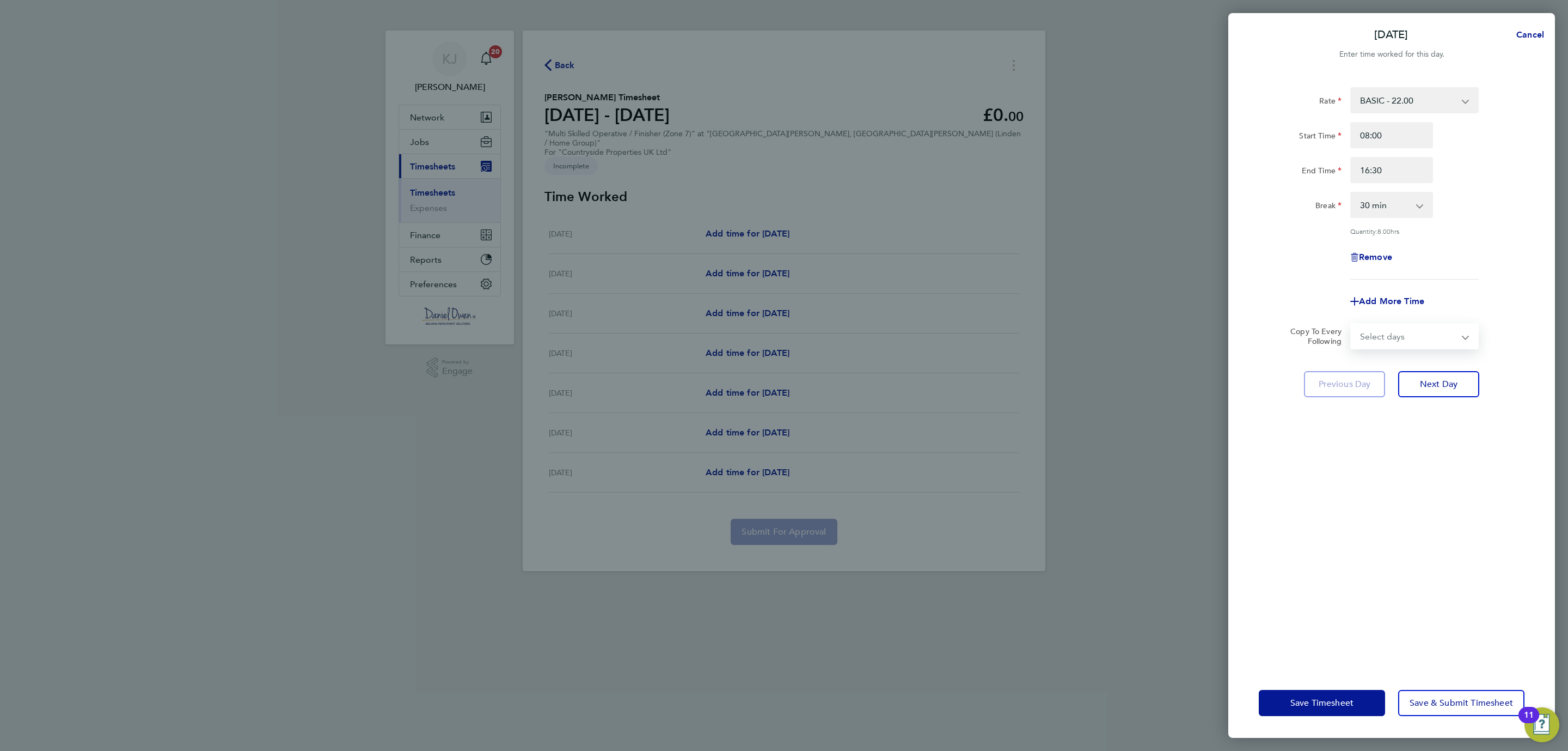
select select "WEEKDAY"
click at [1351, 324] on select "Select days Day Weekday (Mon-Fri) Weekend (Sat-Sun) Tuesday Wednesday Thursday …" at bounding box center [1409, 336] width 114 height 24
select select "2025-08-24"
click at [1320, 693] on button "Save Timesheet" at bounding box center [1322, 702] width 127 height 26
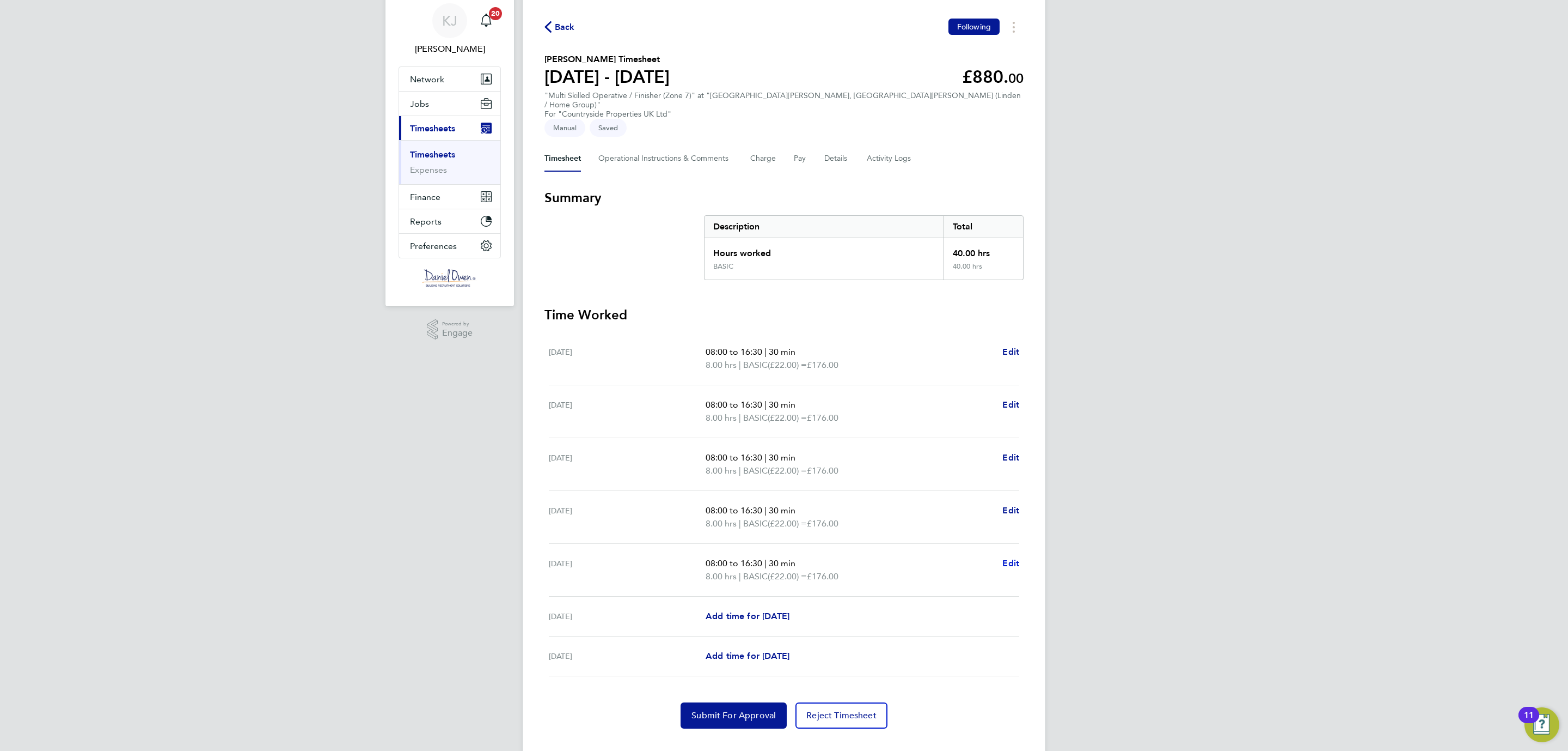
click at [1010, 558] on span "Edit" at bounding box center [1011, 563] width 17 height 10
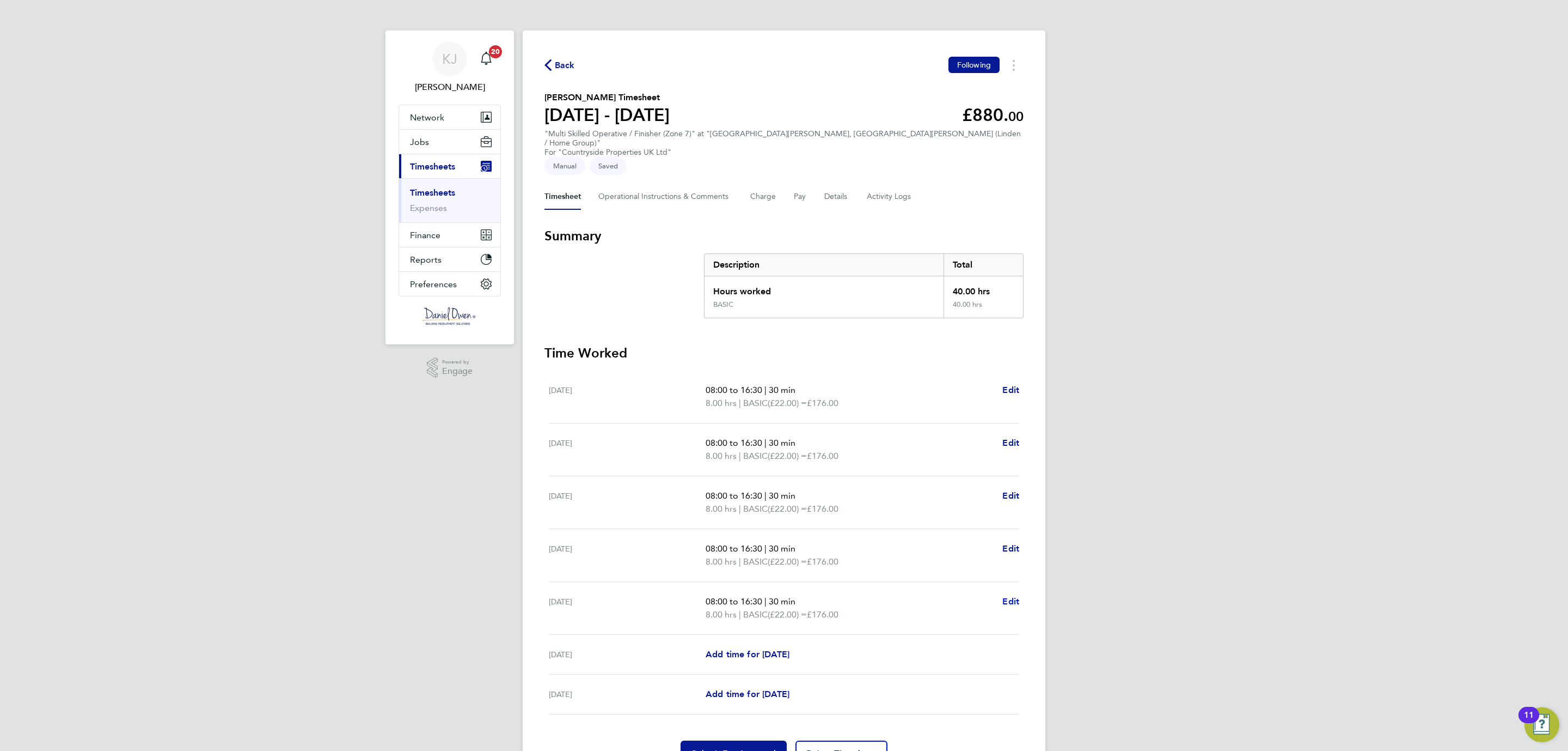
select select "30"
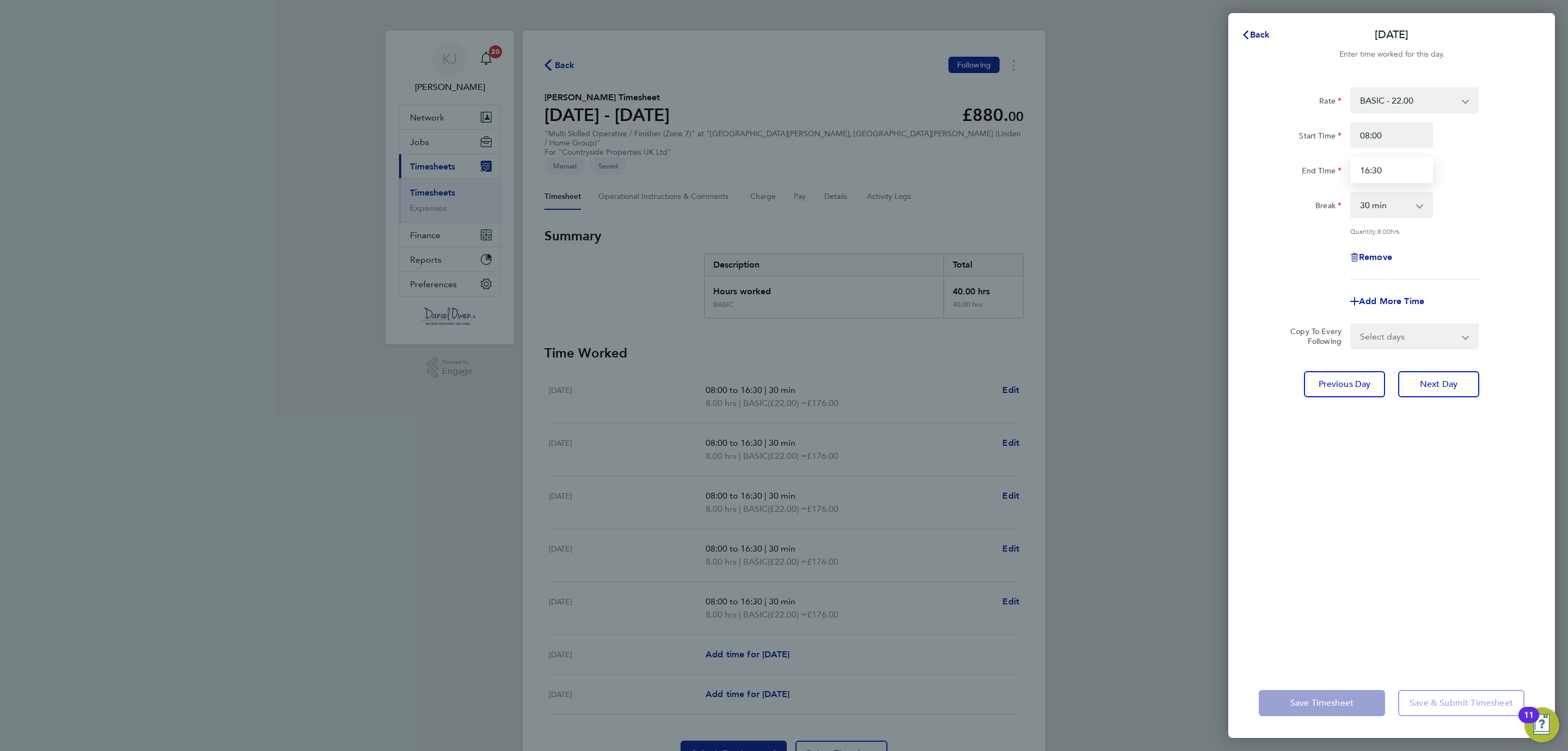
drag, startPoint x: 1390, startPoint y: 163, endPoint x: 1256, endPoint y: 174, distance: 134.5
click at [1256, 174] on div "End Time 16:30" at bounding box center [1391, 170] width 275 height 26
type input "15:30"
click at [1439, 381] on span "Next Day" at bounding box center [1439, 384] width 38 height 11
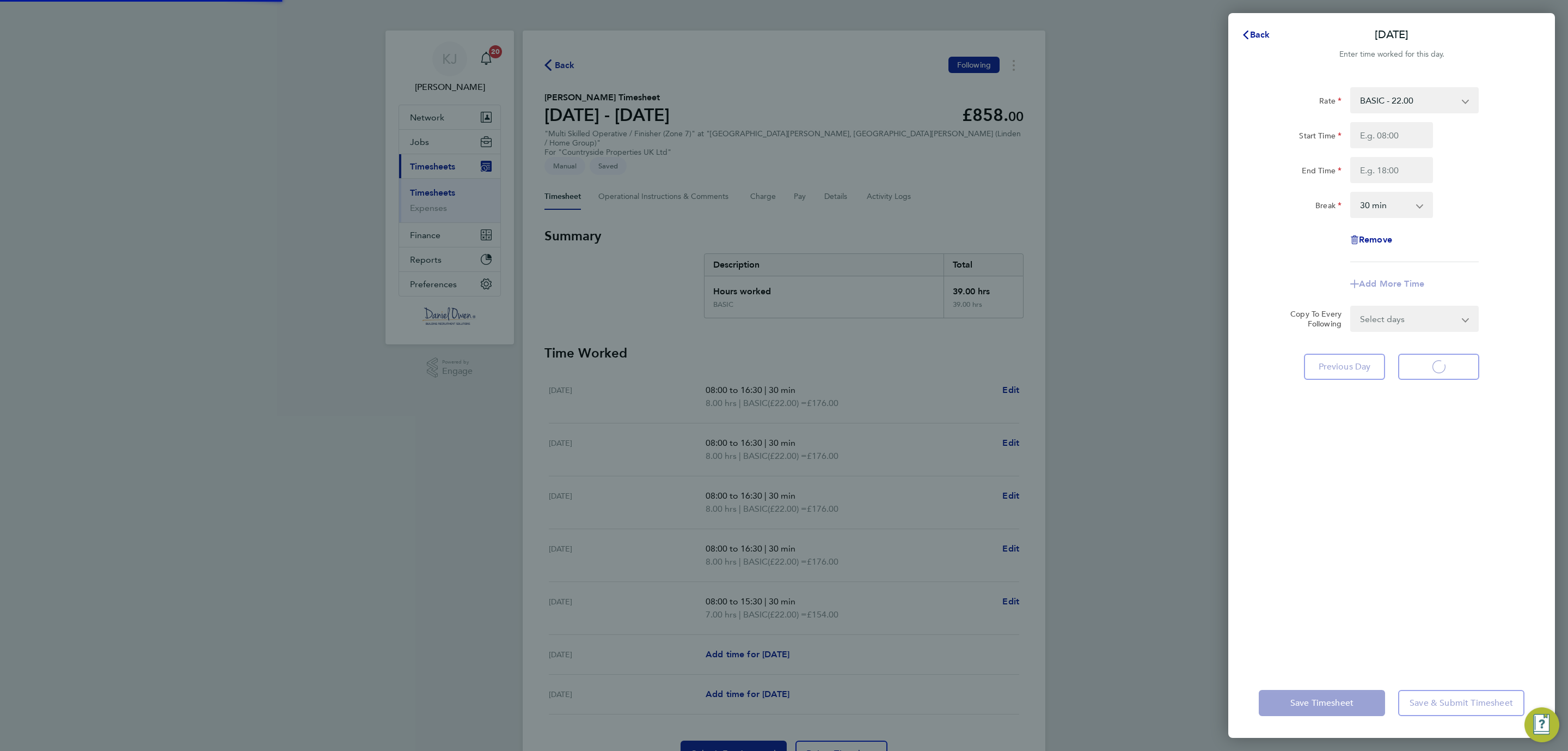
select select "30"
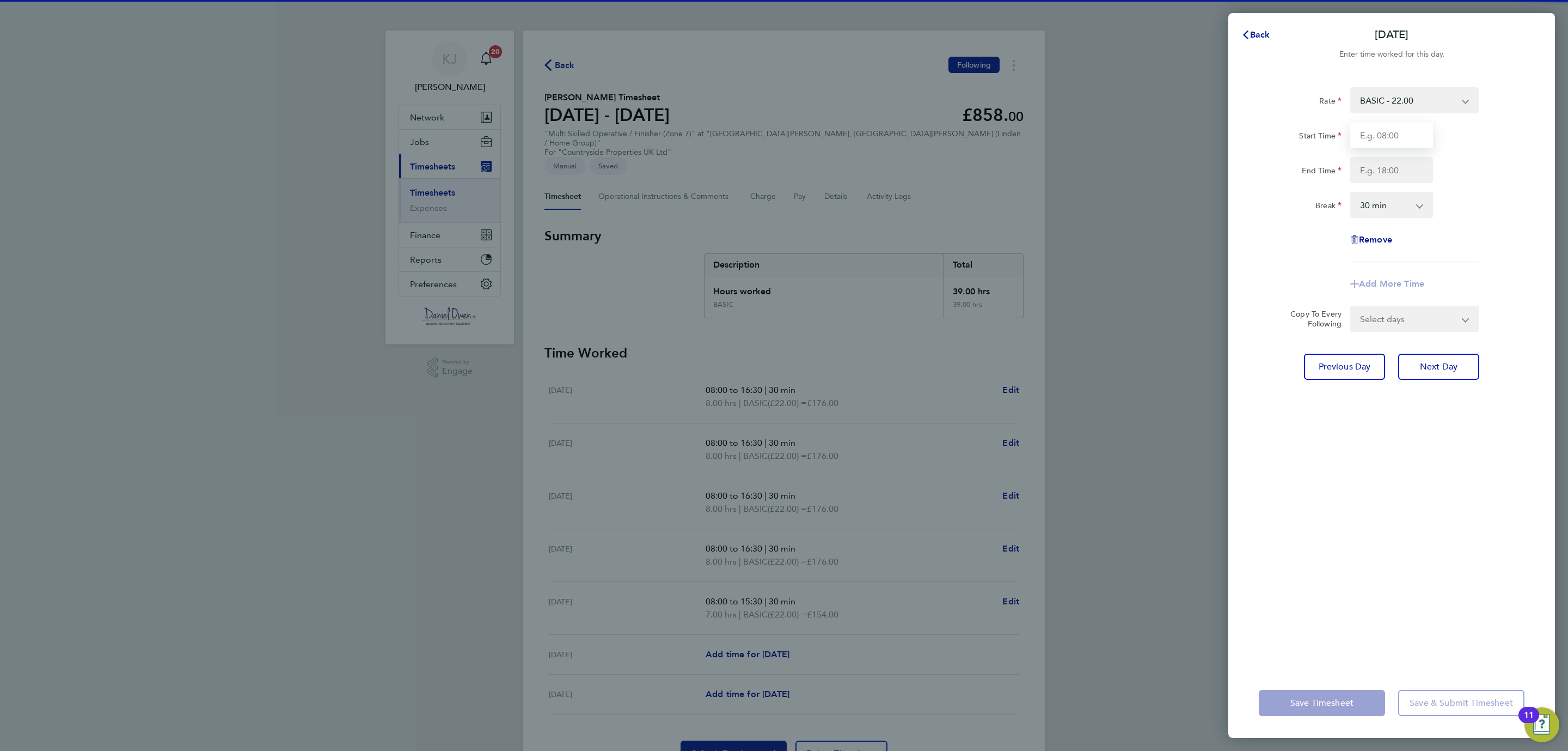
click at [1379, 136] on input "Start Time" at bounding box center [1391, 135] width 83 height 26
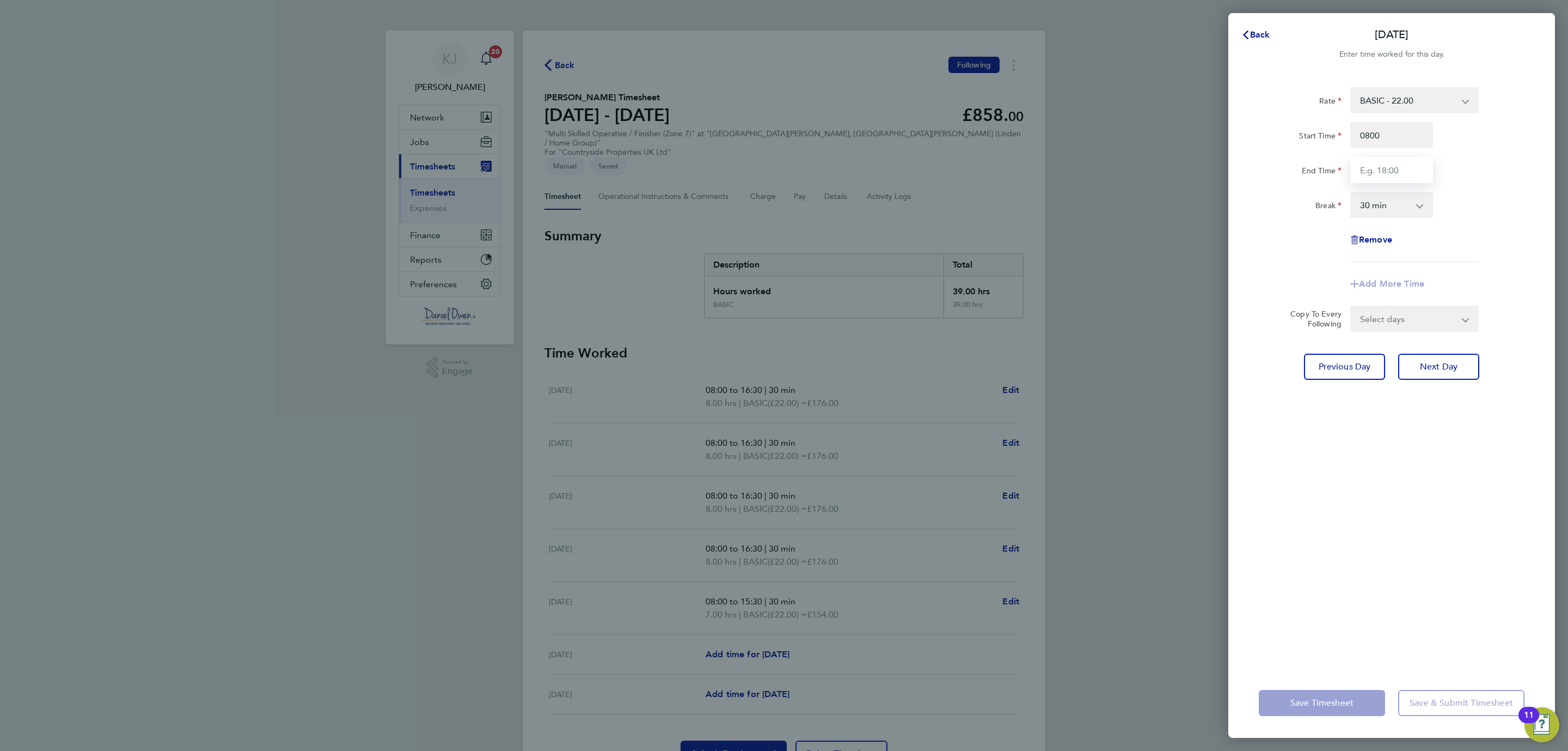
type input "08:00"
click at [1375, 162] on input "End Time" at bounding box center [1391, 170] width 83 height 26
type input "15:30"
click at [1367, 453] on div "Rate BASIC - 22.00 Start Time 08:00 End Time 15:30 Break 0 min 15 min 30 min 45…" at bounding box center [1391, 371] width 327 height 594
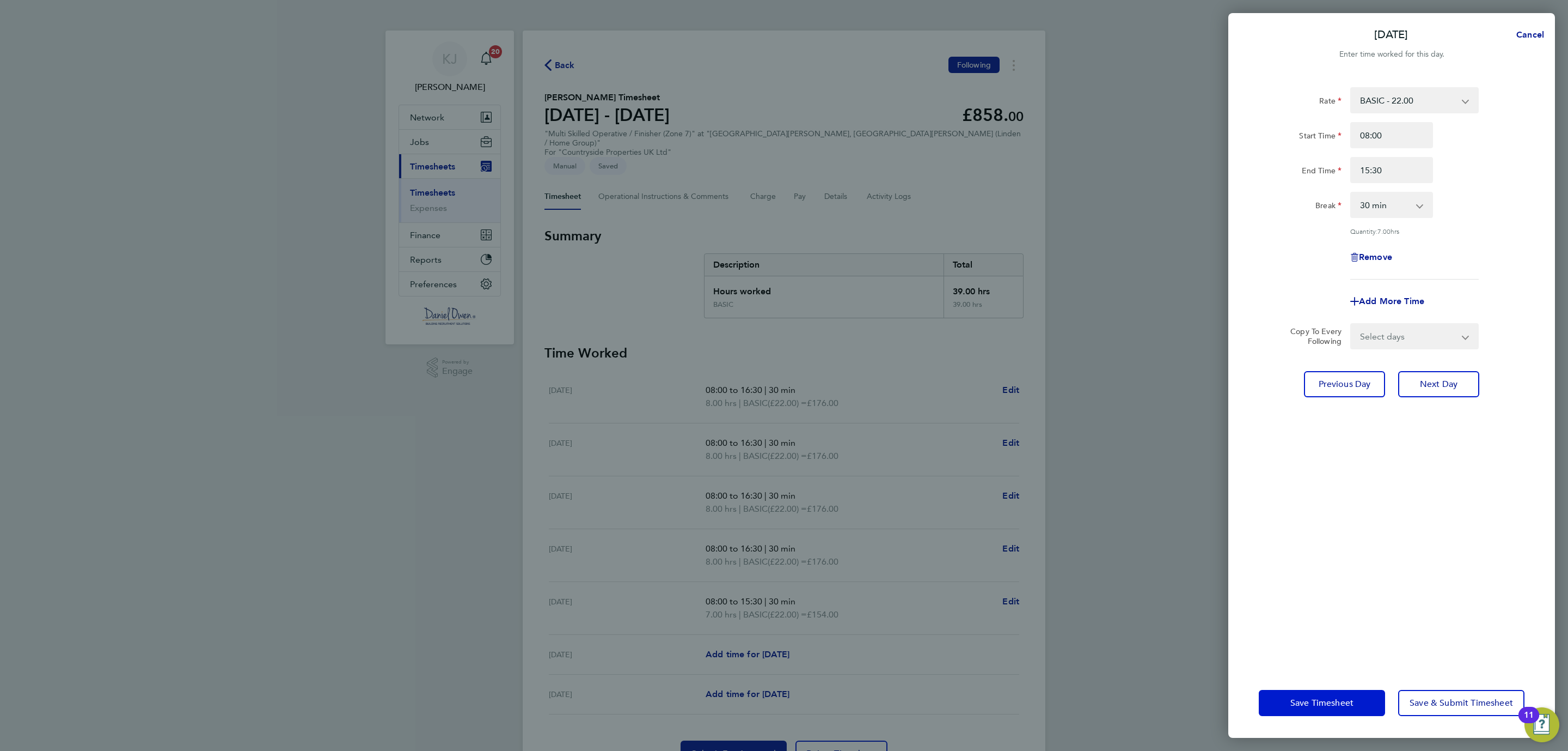
click at [1307, 703] on span "Save Timesheet" at bounding box center [1322, 703] width 63 height 11
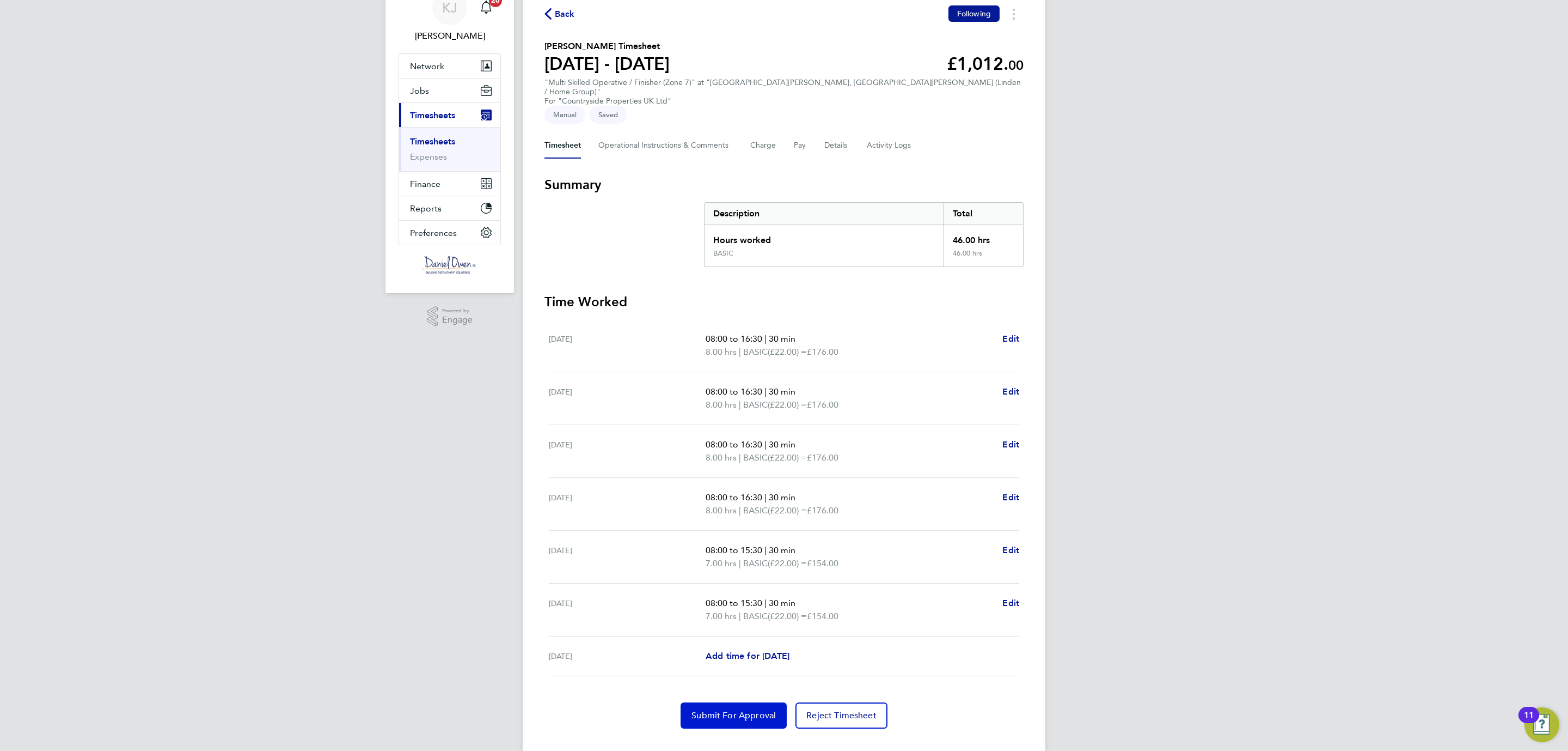
drag, startPoint x: 745, startPoint y: 693, endPoint x: 327, endPoint y: 460, distance: 478.6
click at [745, 710] on span "Submit For Approval" at bounding box center [733, 715] width 85 height 11
click at [553, 13] on span "Back" at bounding box center [559, 13] width 30 height 10
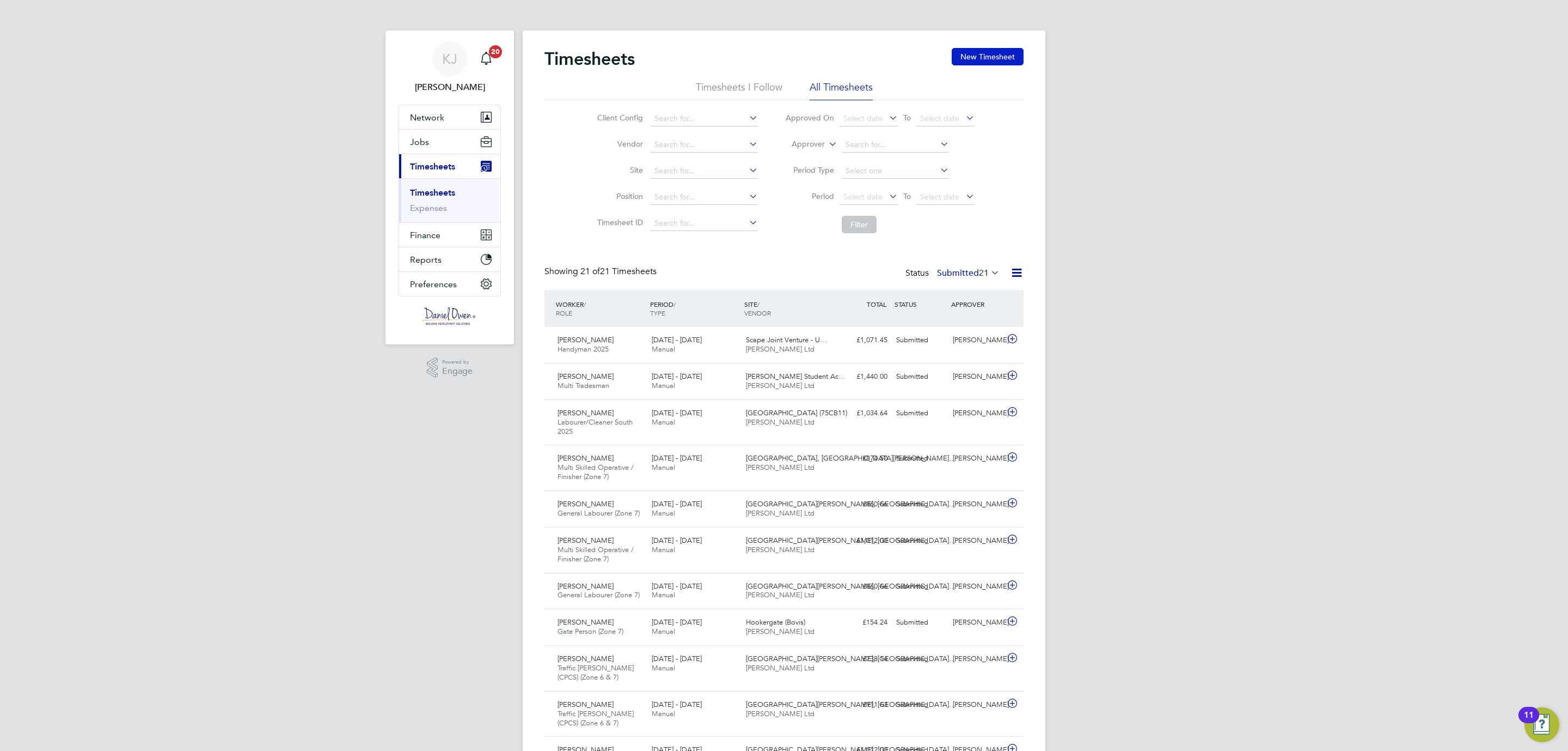
click at [972, 48] on button "New Timesheet" at bounding box center [987, 57] width 72 height 18
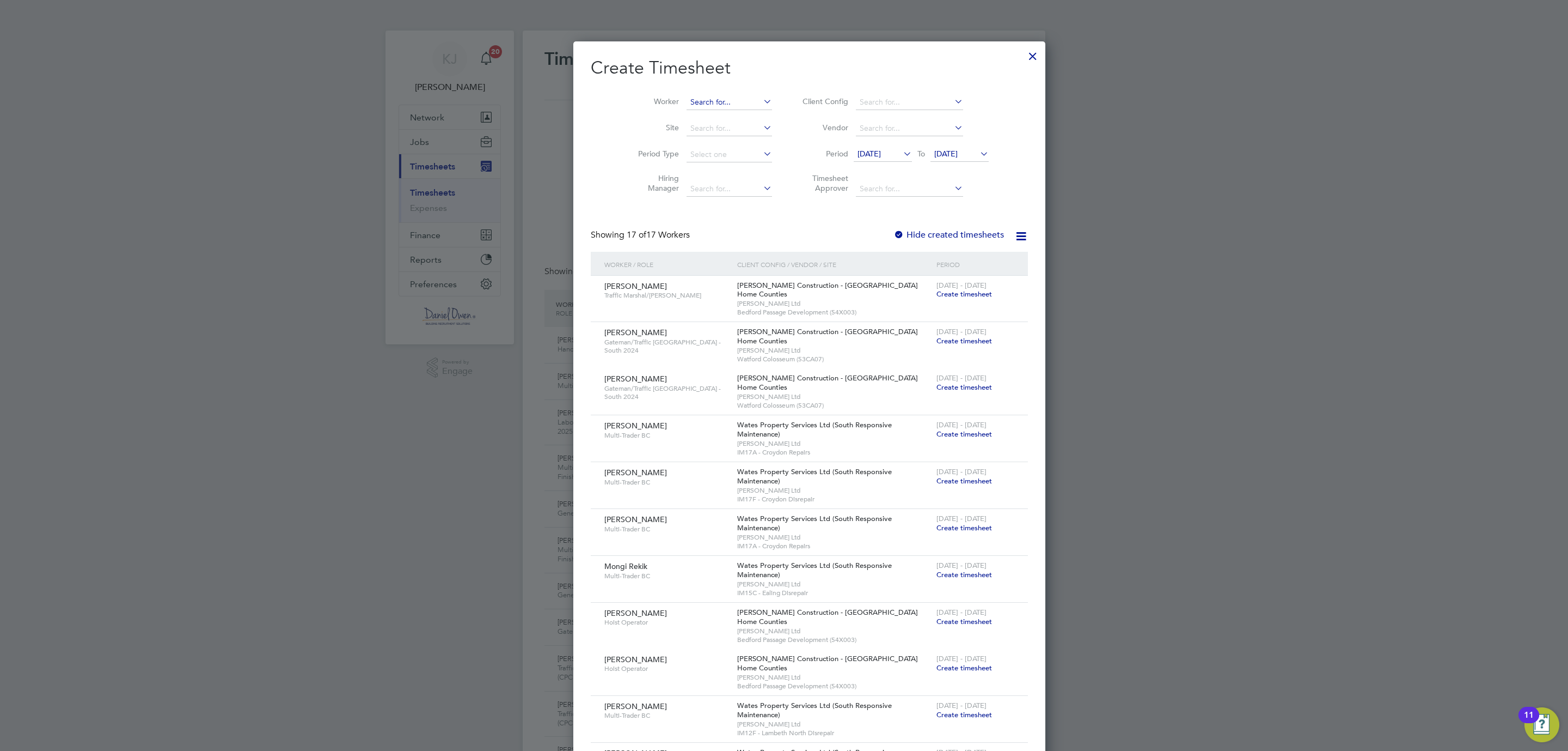
click at [693, 100] on input at bounding box center [729, 102] width 85 height 15
click at [715, 247] on li "Kieran Simmons" at bounding box center [708, 251] width 95 height 15
type input "Kieran Simmons"
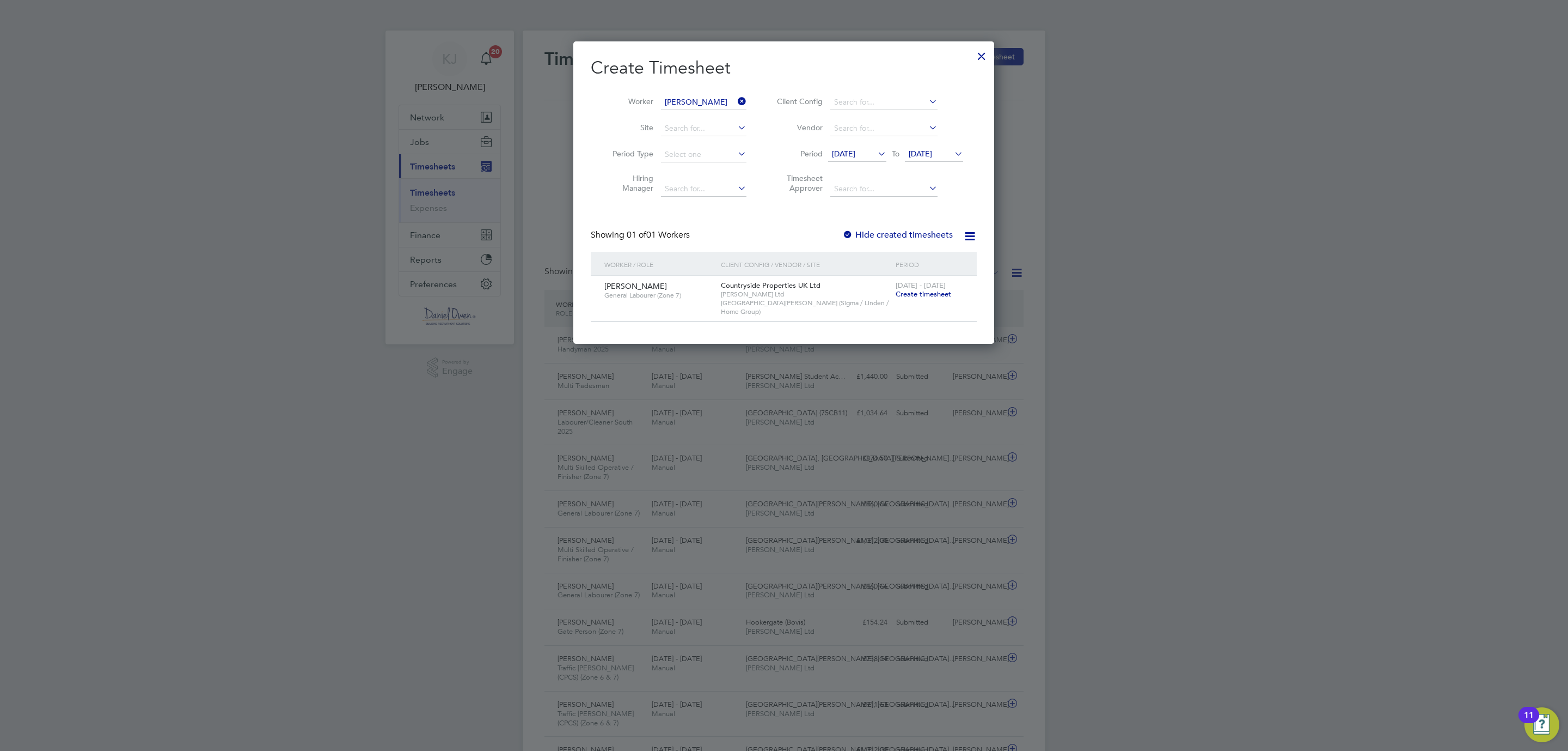
click at [926, 299] on div "18 - 24 Aug 2025 Create timesheet" at bounding box center [929, 291] width 73 height 29
click at [925, 292] on span "Create timesheet" at bounding box center [923, 294] width 55 height 9
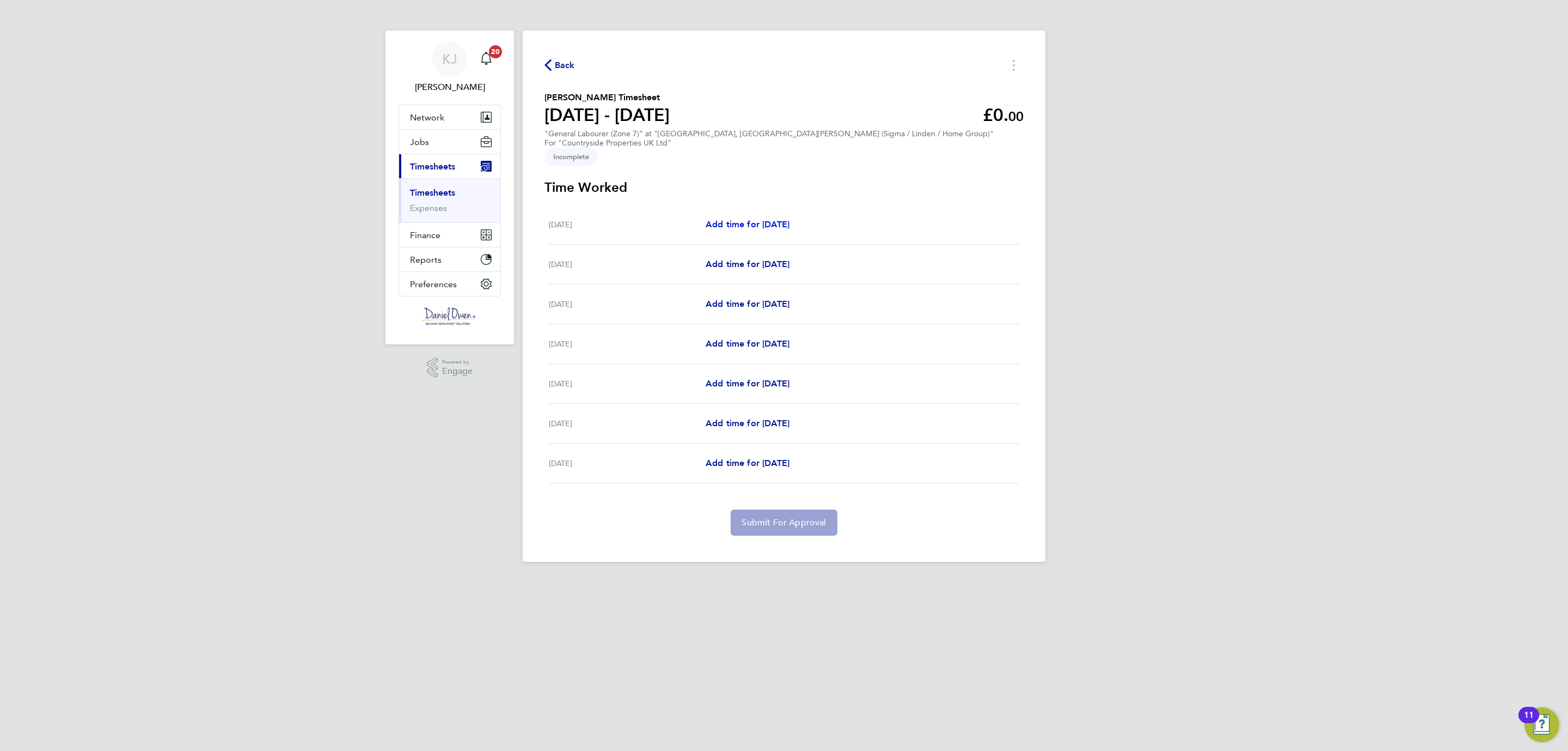
click at [787, 219] on span "Add time for Mon 18 Aug" at bounding box center [747, 224] width 84 height 10
select select "30"
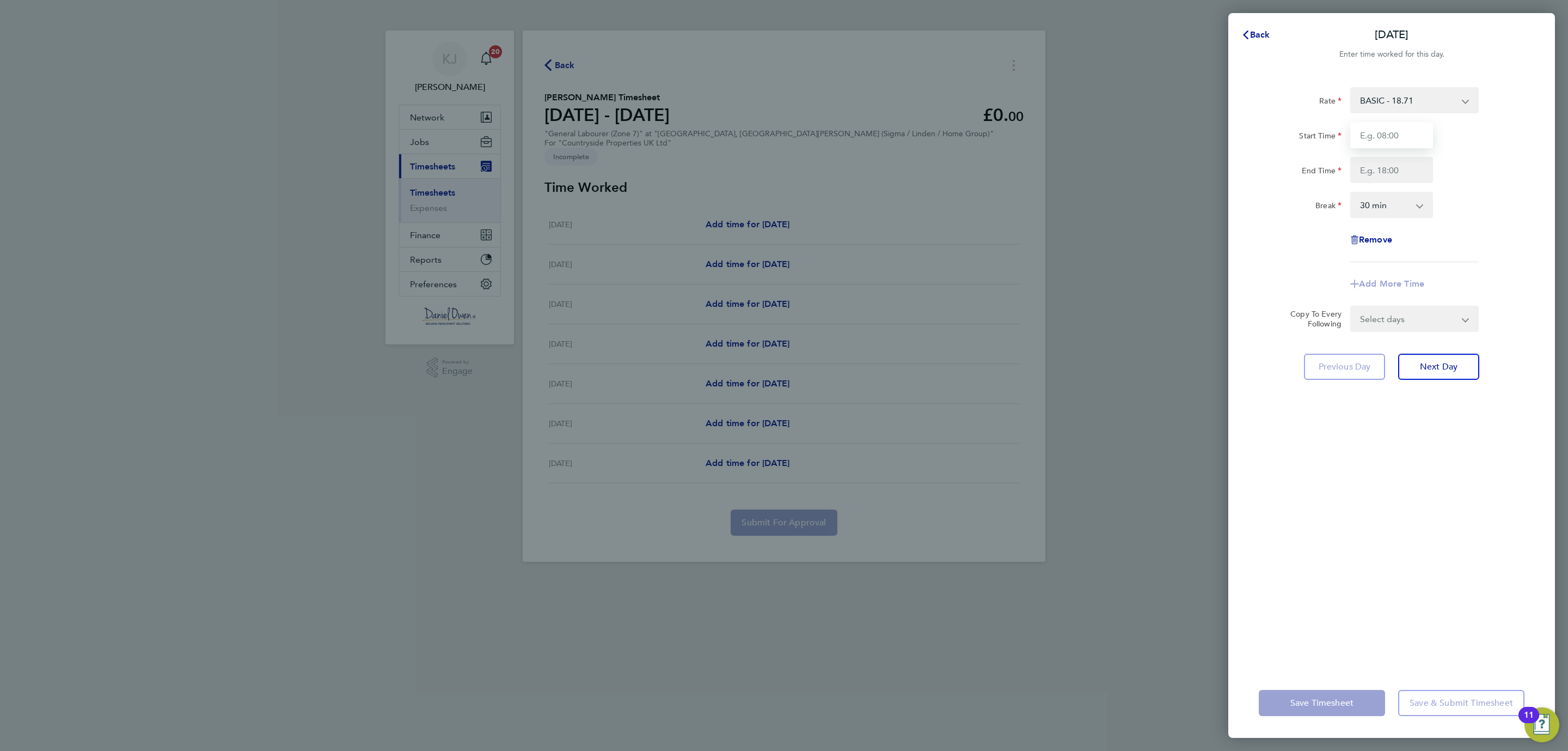
click at [1370, 132] on input "Start Time" at bounding box center [1391, 135] width 83 height 26
type input "07:30"
click at [1373, 168] on input "End Time" at bounding box center [1391, 170] width 83 height 26
type input "16:30"
click at [1451, 436] on div "Rate BASIC - 18.71 Start Time 07:30 End Time 16:30 Break 0 min 15 min 30 min 45…" at bounding box center [1391, 371] width 327 height 594
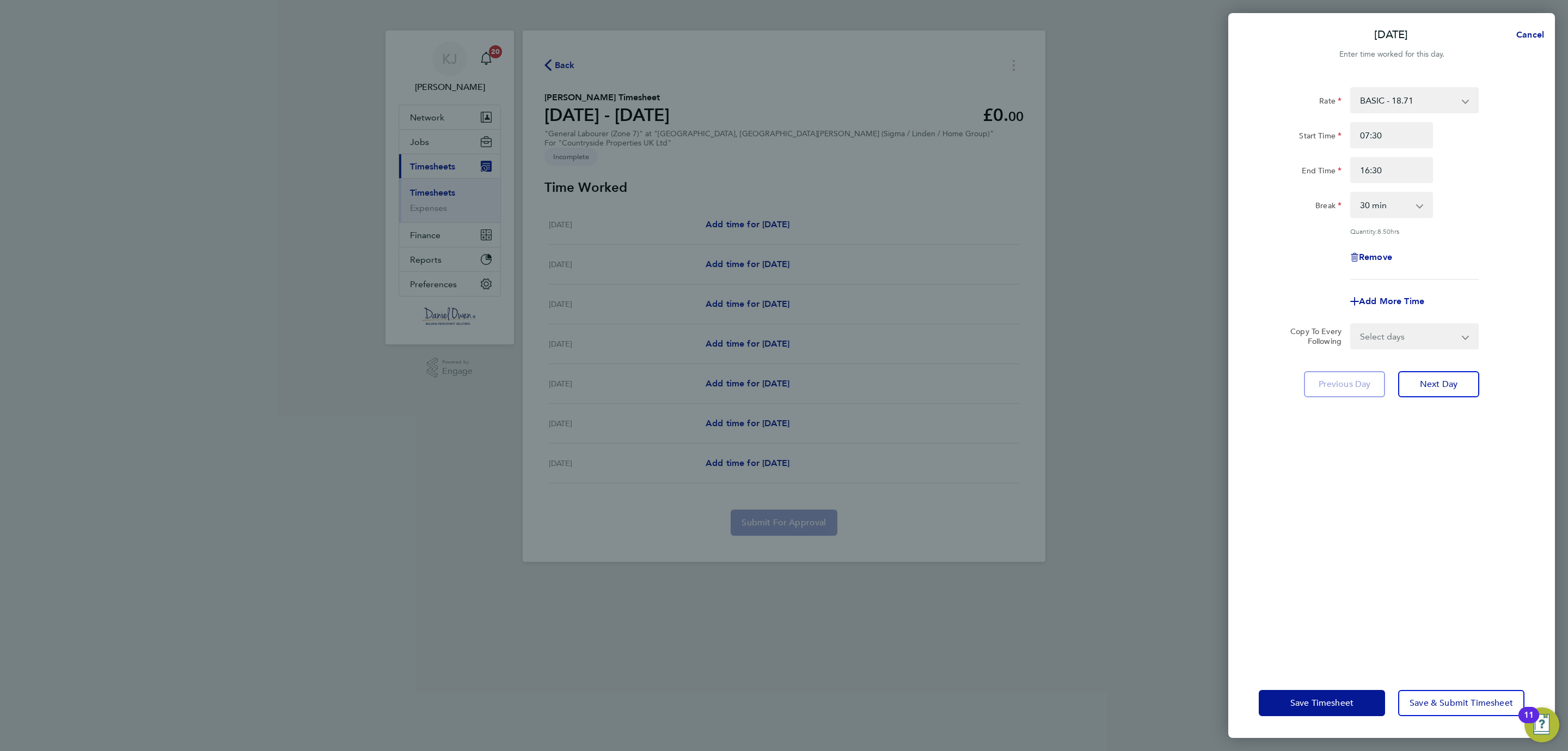
click at [1437, 340] on select "Select days Day Weekday (Mon-Fri) Weekend (Sat-Sun) Tuesday Wednesday Thursday …" at bounding box center [1409, 336] width 114 height 24
select select "WEEKDAY"
click at [1351, 324] on select "Select days Day Weekday (Mon-Fri) Weekend (Sat-Sun) Tuesday Wednesday Thursday …" at bounding box center [1409, 336] width 114 height 24
select select "2025-08-24"
click at [1320, 699] on span "Save Timesheet" at bounding box center [1322, 703] width 63 height 11
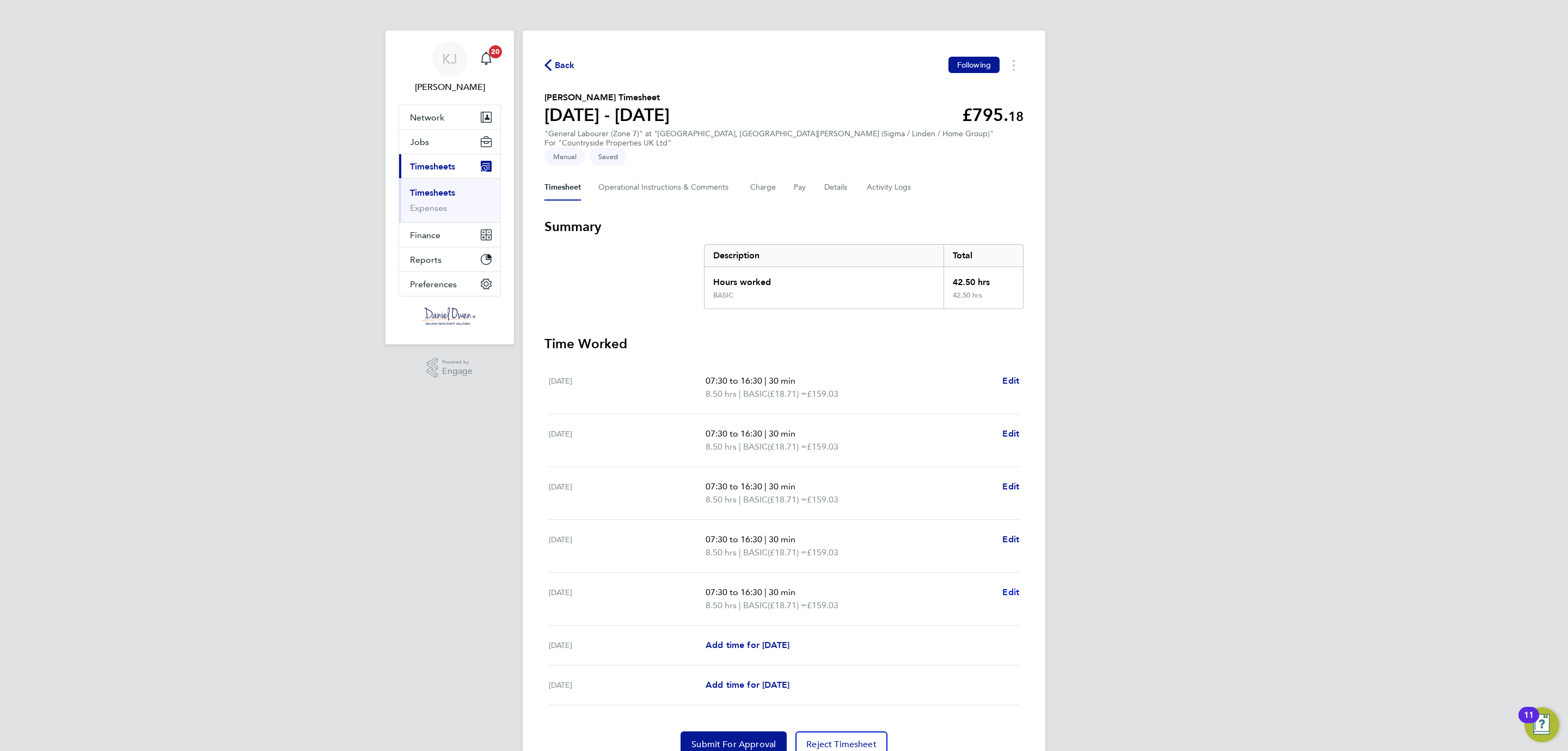
click at [1007, 587] on span "Edit" at bounding box center [1011, 591] width 17 height 10
select select "30"
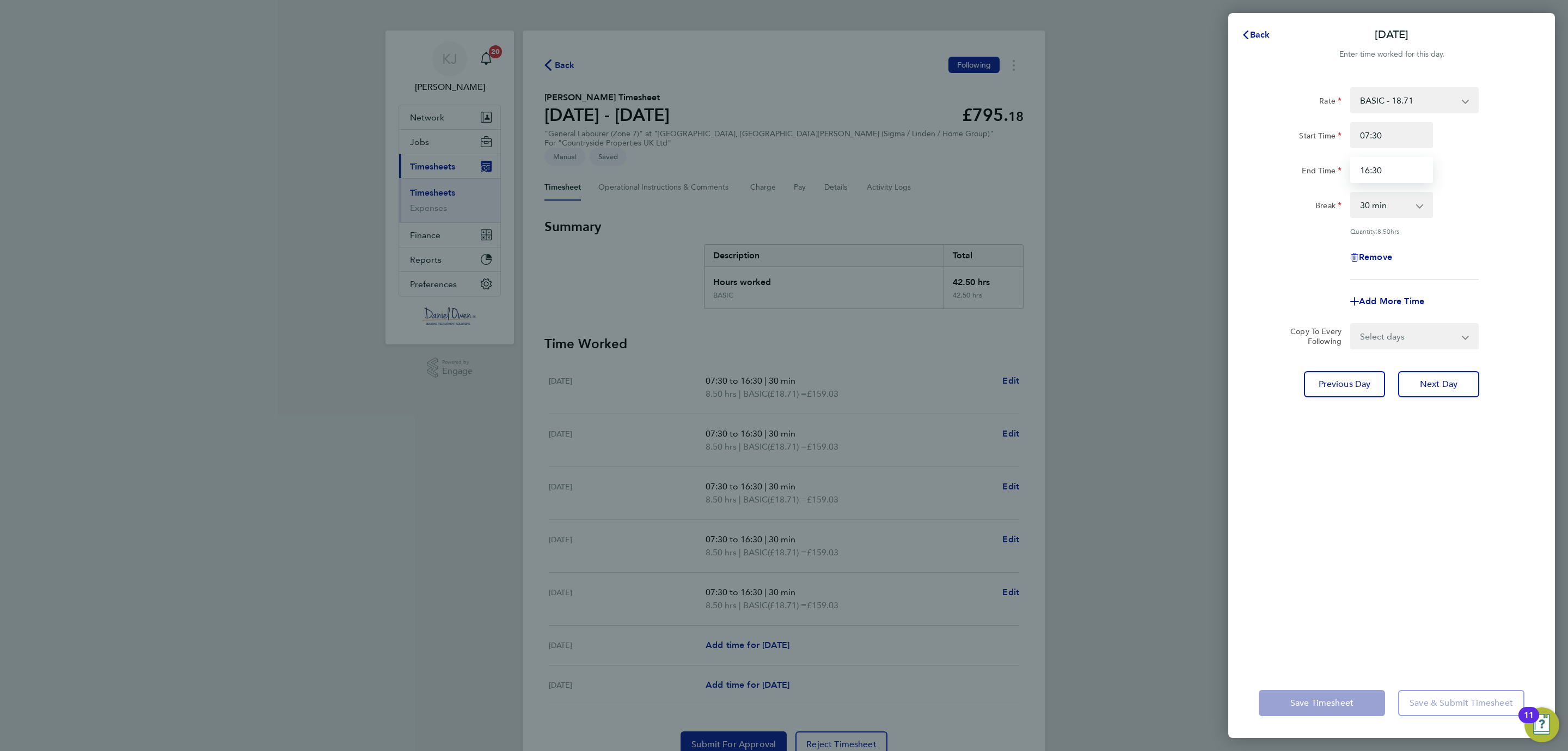
drag, startPoint x: 1390, startPoint y: 164, endPoint x: 1245, endPoint y: 169, distance: 145.1
click at [1245, 169] on div "Rate BASIC - 18.71 Start Time 07:30 End Time 16:30 Break 0 min 15 min 30 min 45…" at bounding box center [1391, 371] width 327 height 594
type input "15:30"
click at [1410, 646] on div "Rate BASIC - 18.71 Start Time 07:30 End Time 15:30 Break 0 min 15 min 30 min 45…" at bounding box center [1391, 371] width 327 height 594
click at [1345, 705] on span "Save Timesheet" at bounding box center [1322, 703] width 63 height 11
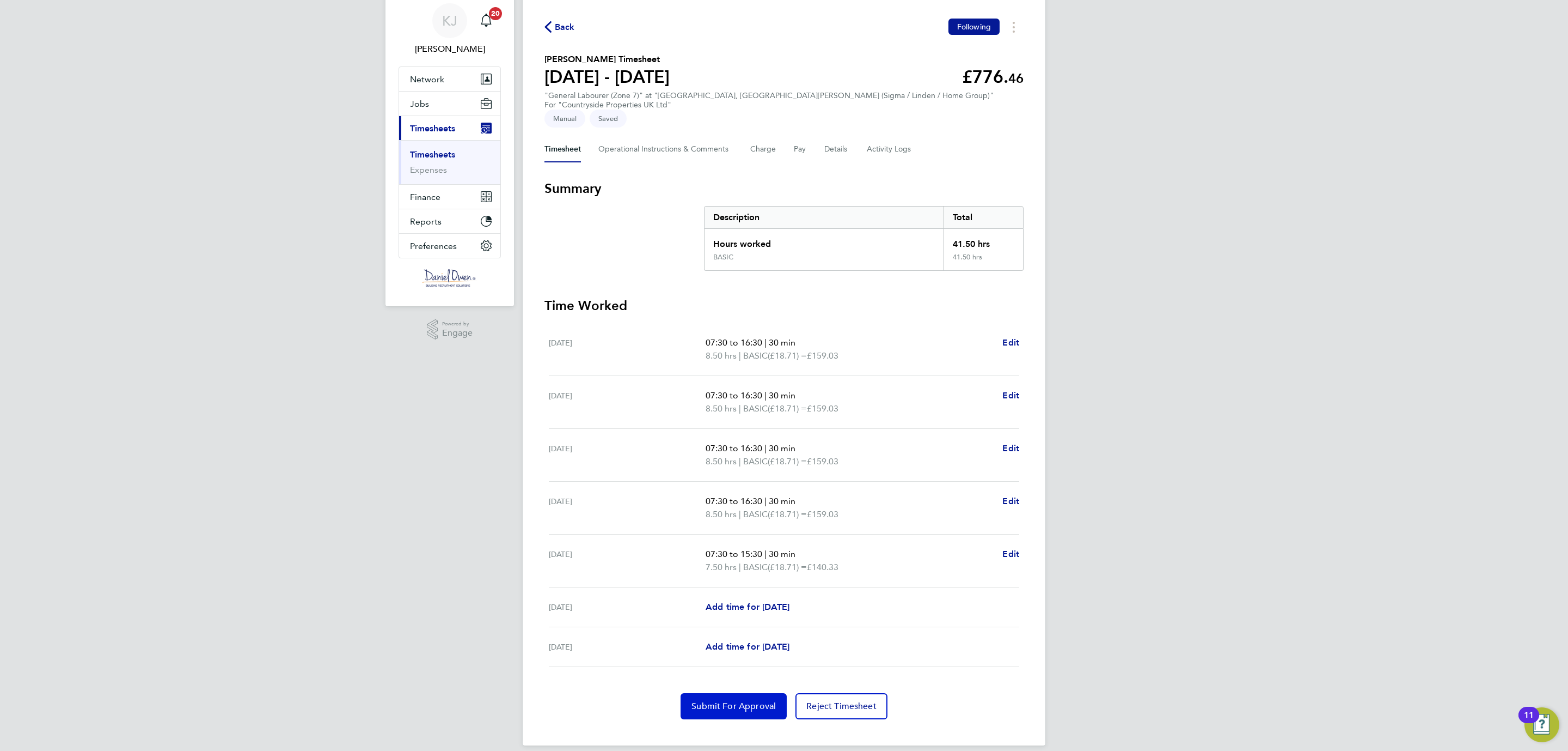
click at [718, 693] on button "Submit For Approval" at bounding box center [733, 706] width 106 height 26
click at [550, 23] on icon "button" at bounding box center [548, 27] width 7 height 12
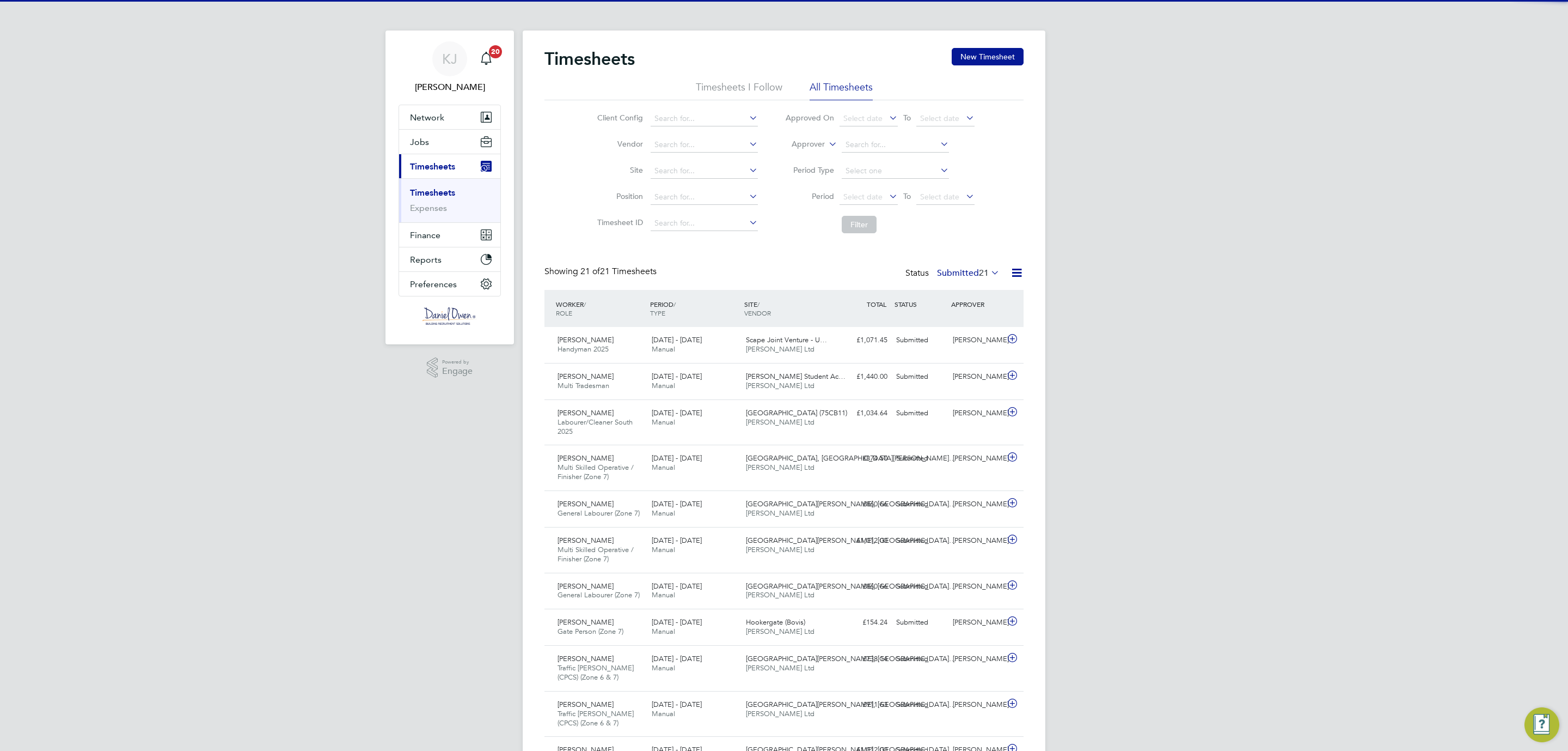
scroll to position [5, 5]
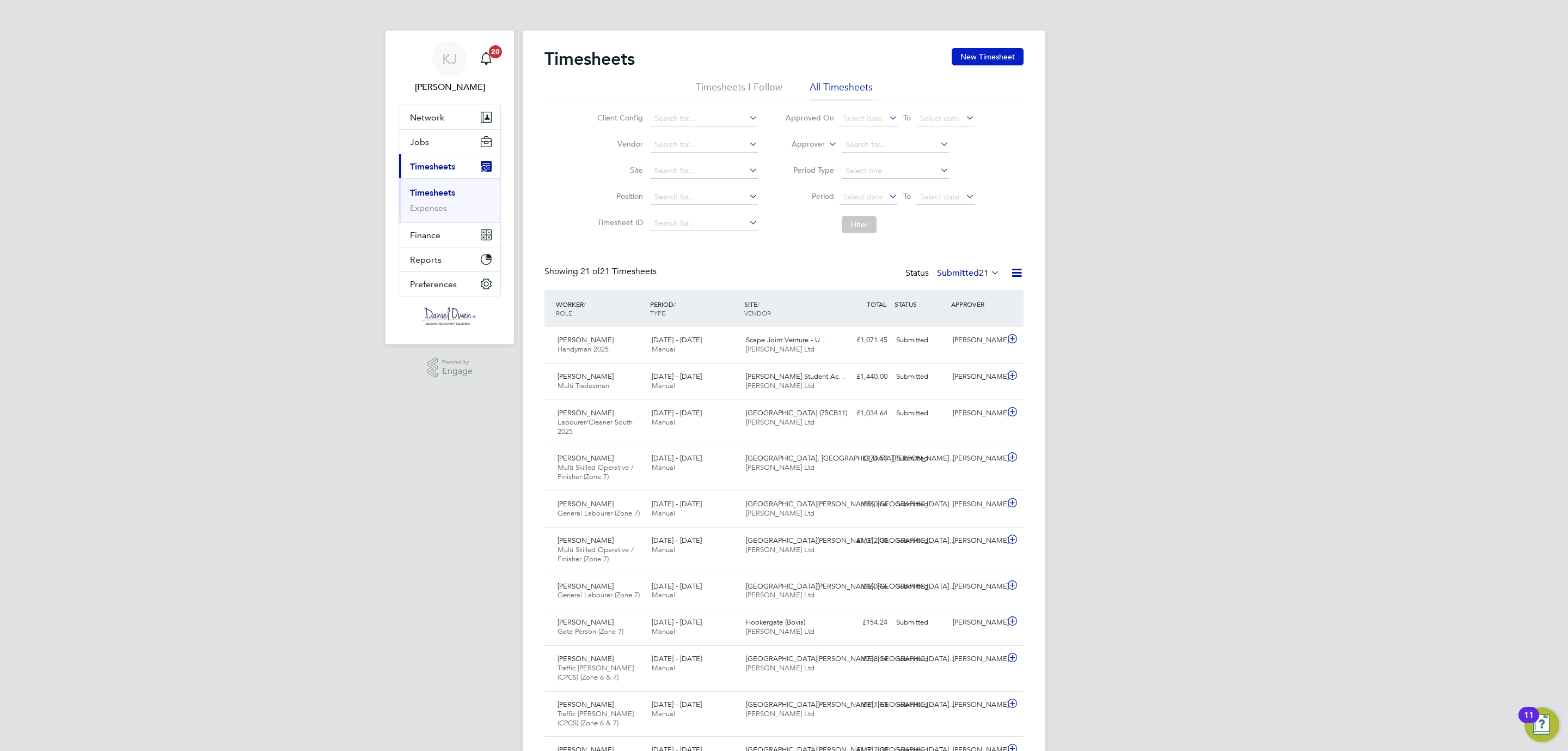
click at [988, 57] on button "New Timesheet" at bounding box center [987, 57] width 72 height 18
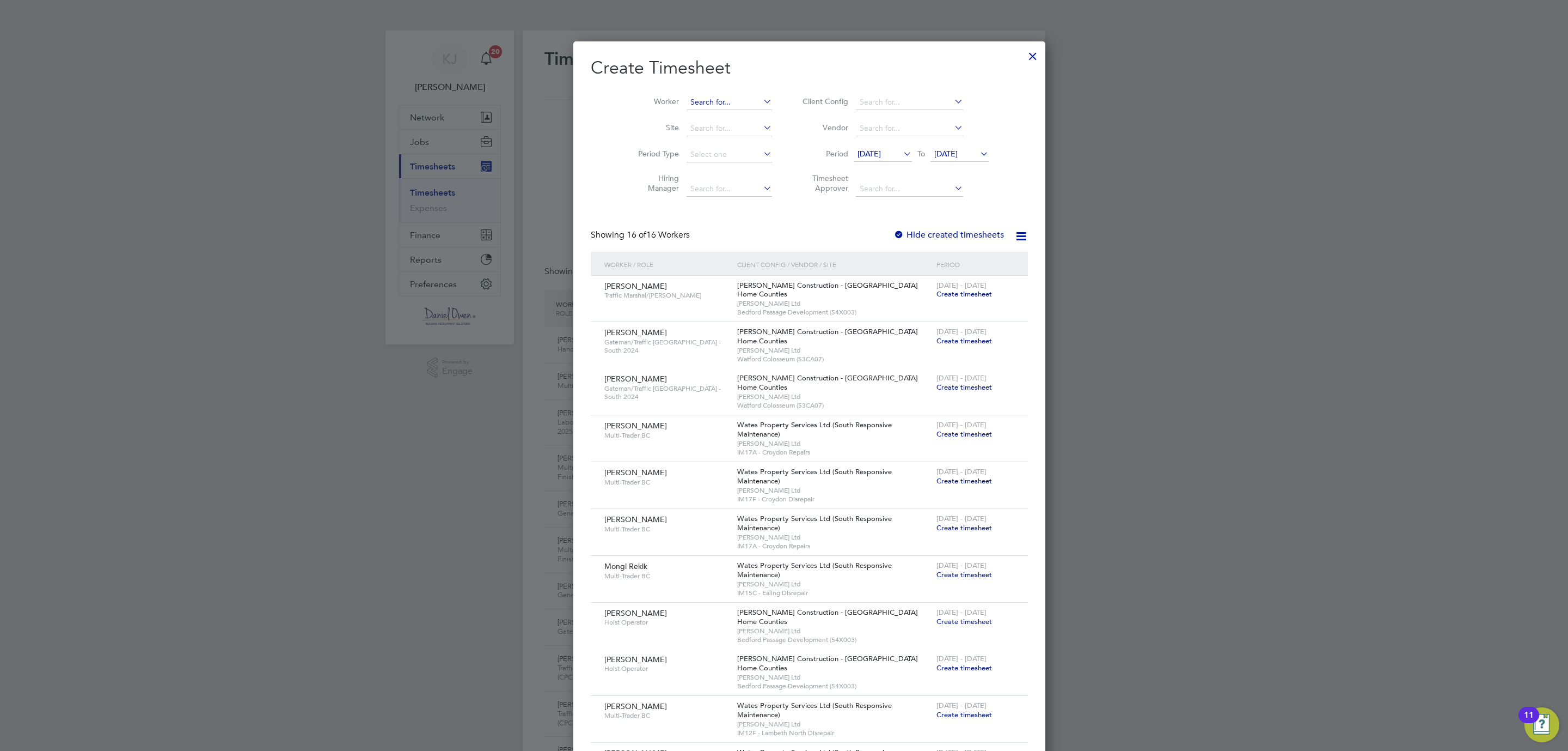
click at [687, 100] on input at bounding box center [729, 102] width 85 height 15
click at [698, 115] on li "Christopher Histon" at bounding box center [707, 118] width 94 height 15
type input "[PERSON_NAME]"
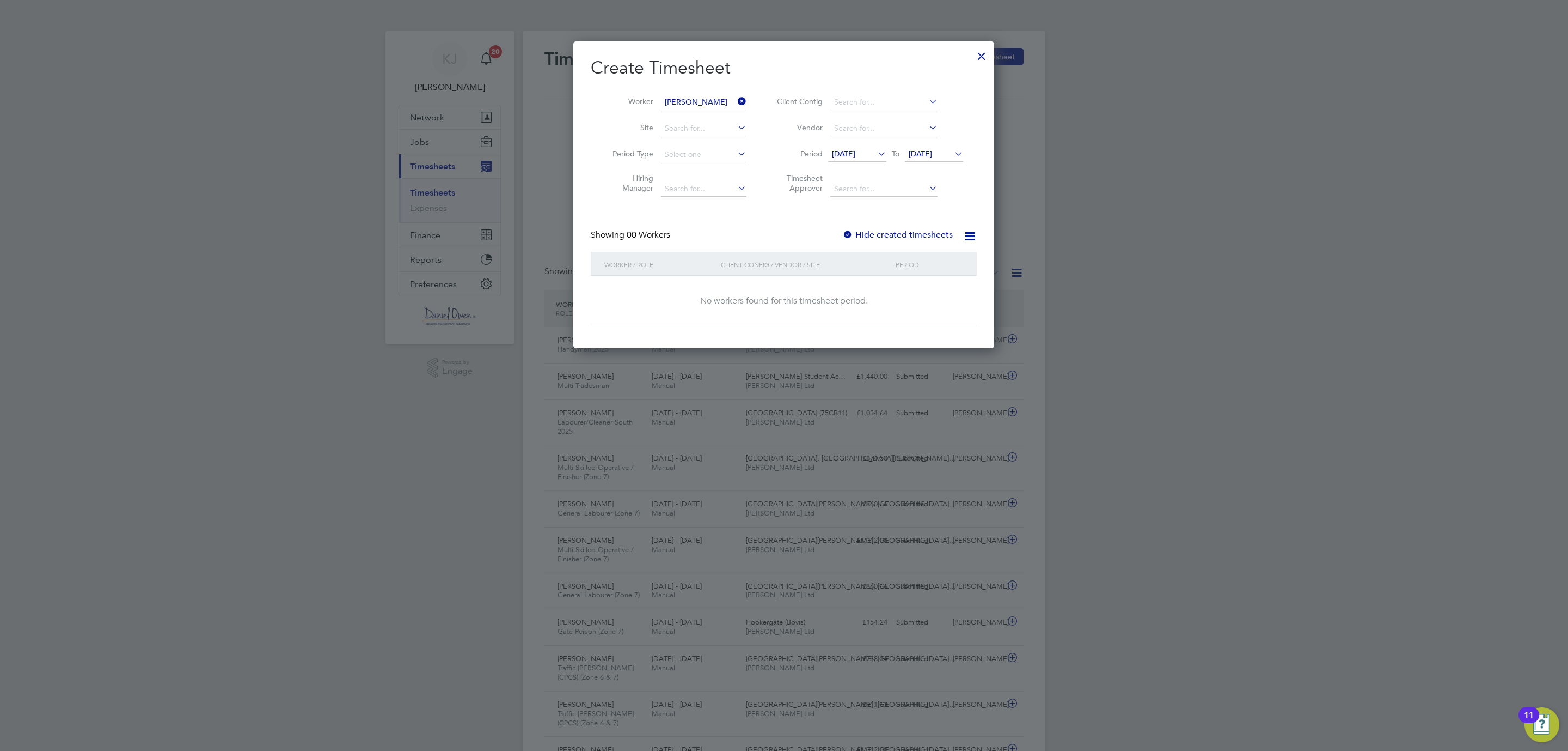
click at [952, 155] on icon at bounding box center [952, 153] width 0 height 15
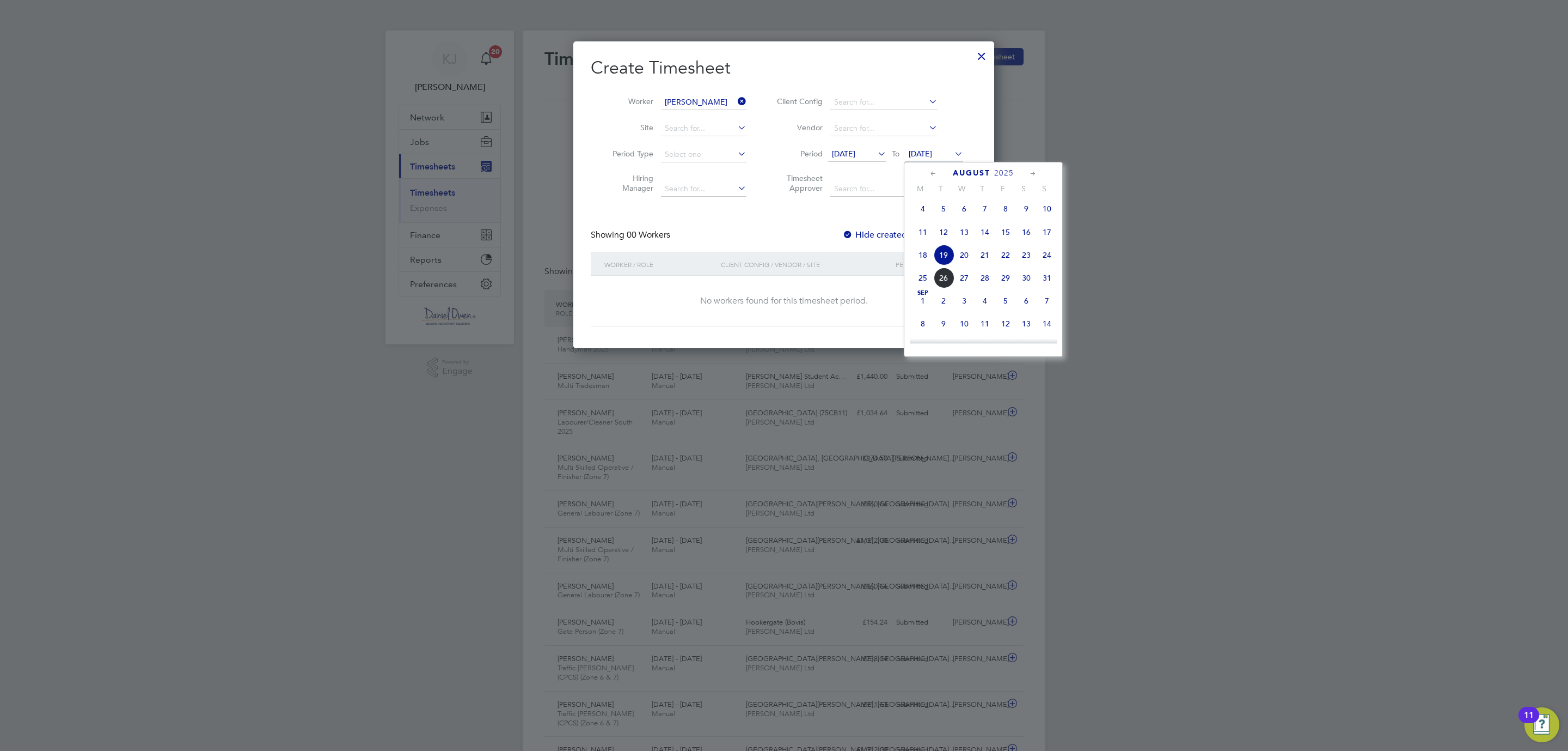
click at [1031, 258] on span "23" at bounding box center [1026, 255] width 21 height 21
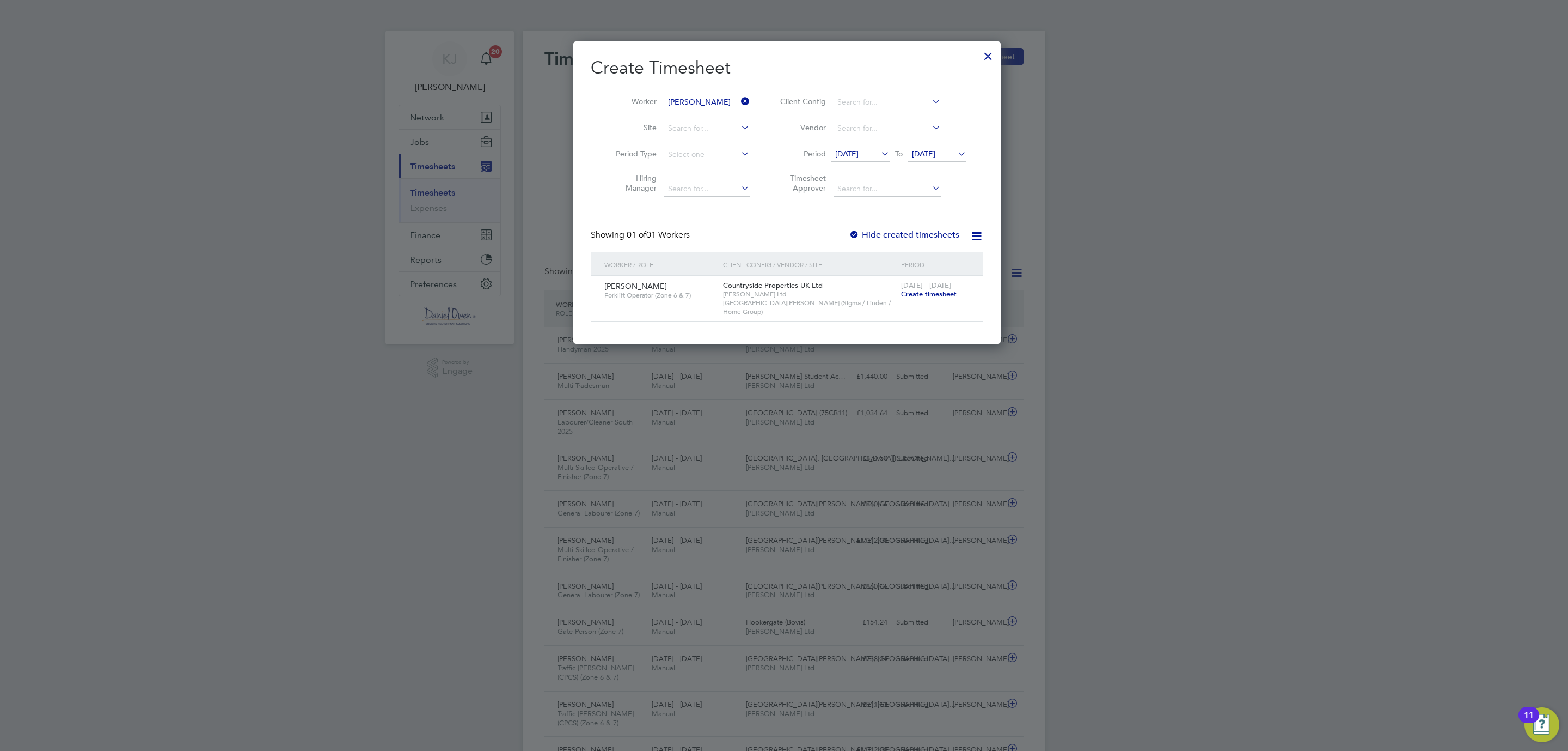
click at [911, 294] on span "Create timesheet" at bounding box center [928, 294] width 55 height 9
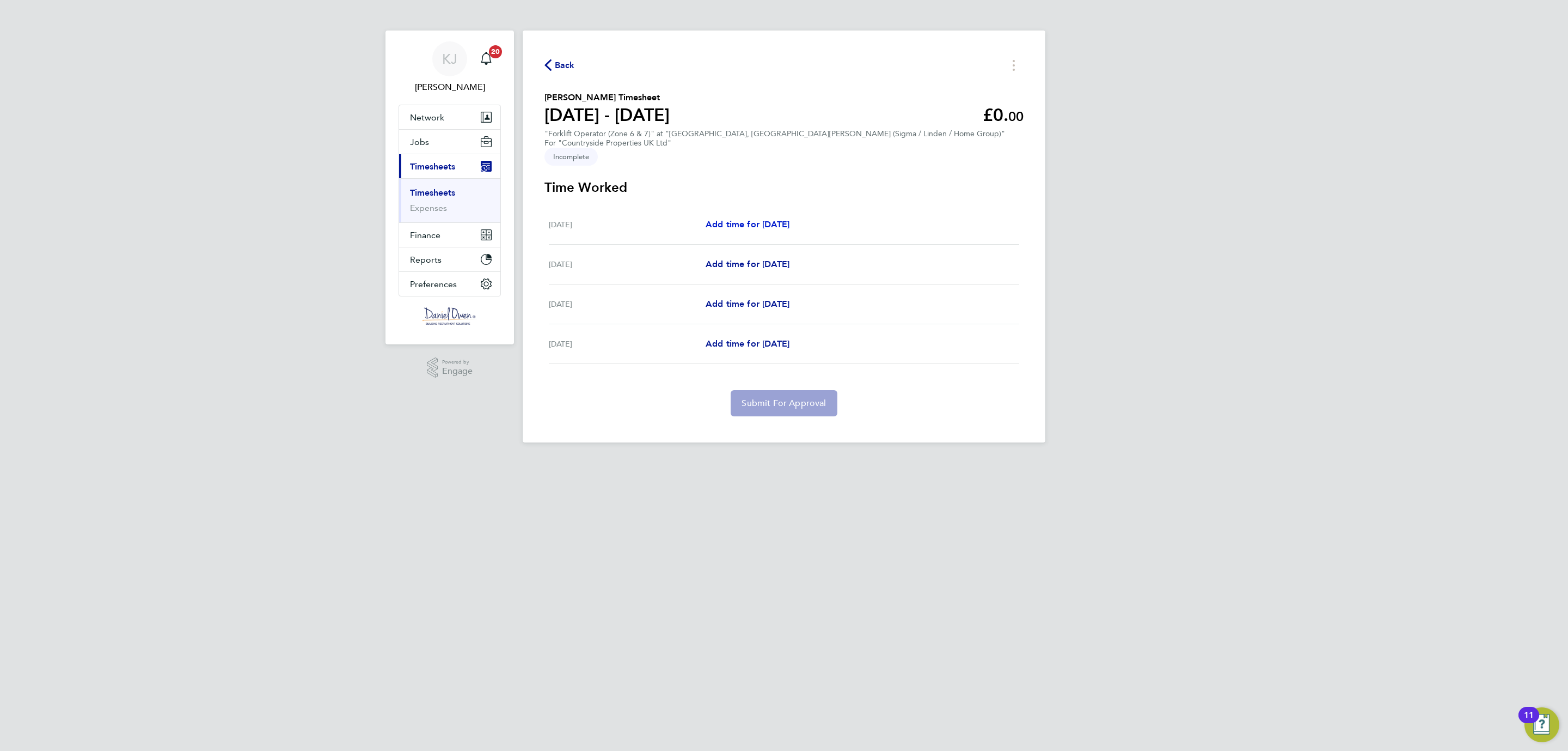
click at [737, 219] on span "Add time for Thu 21 Aug" at bounding box center [747, 224] width 84 height 10
select select "30"
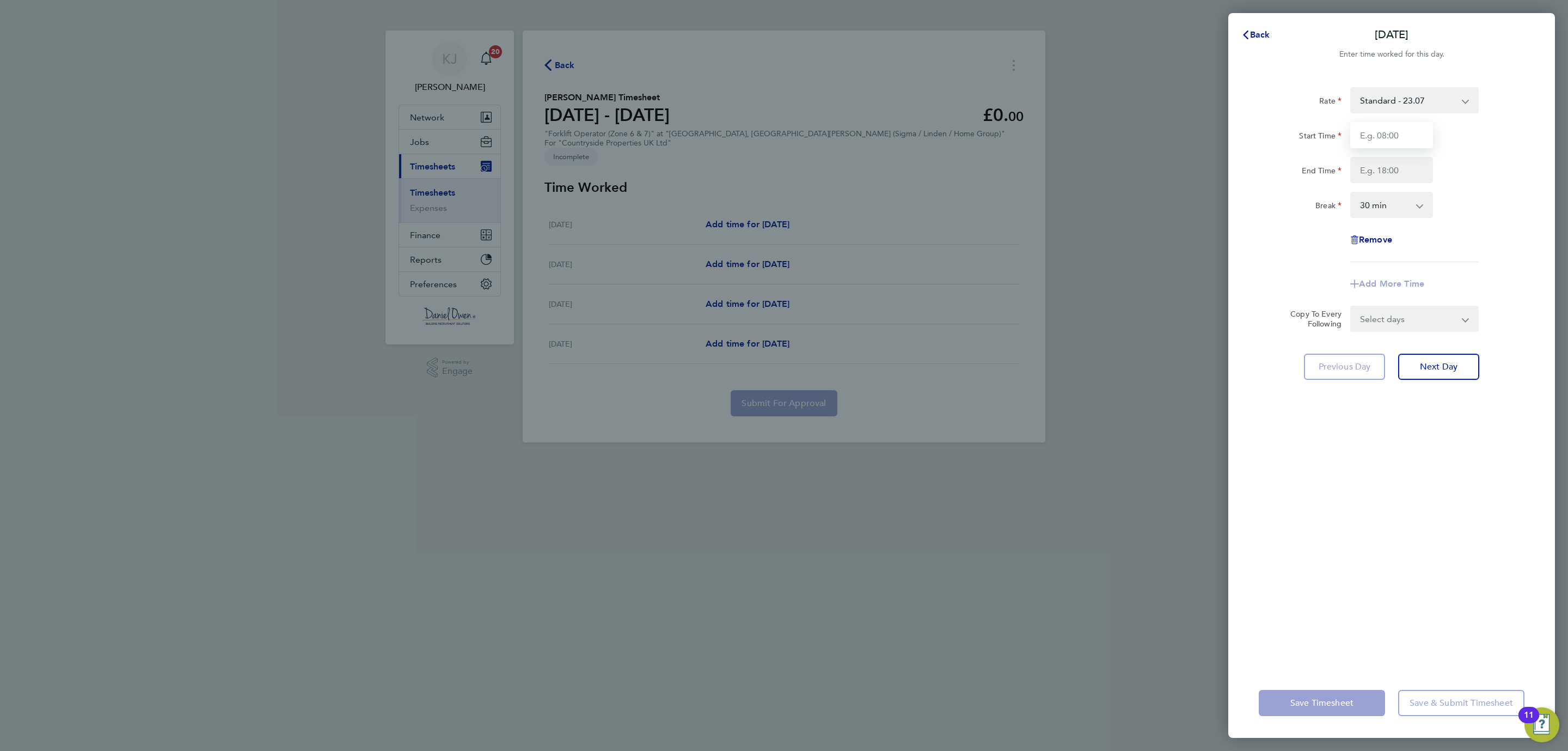
click at [1394, 130] on input "Start Time" at bounding box center [1391, 135] width 83 height 26
type input "08:00"
click at [1380, 163] on input "End Time" at bounding box center [1391, 170] width 83 height 26
type input "16:30"
click at [1327, 395] on div "Rate Standard - 23.07 Start Time 08:00 End Time 16:30 Break 0 min 15 min 30 min…" at bounding box center [1391, 371] width 327 height 594
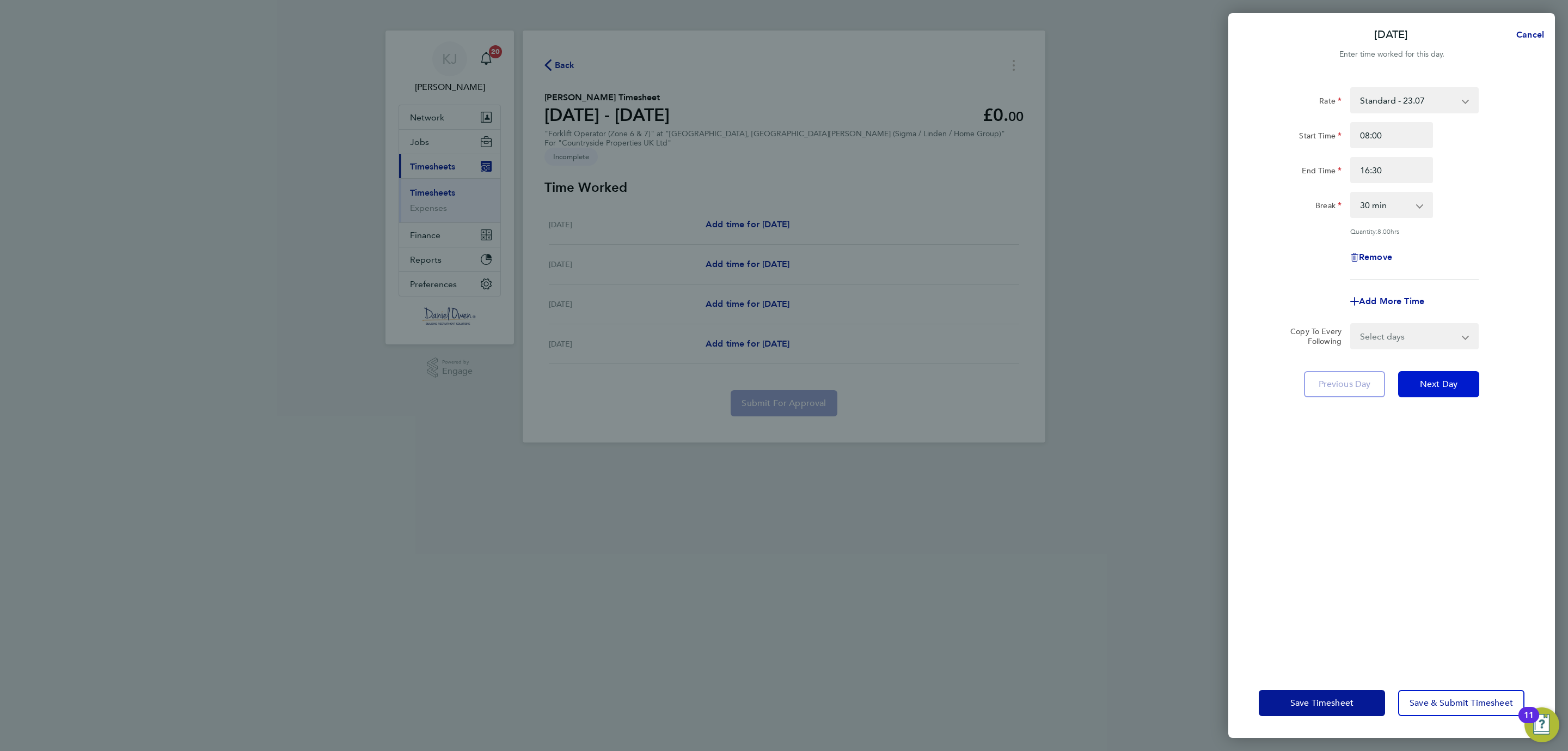
click at [1428, 379] on span "Next Day" at bounding box center [1439, 384] width 38 height 11
select select "30"
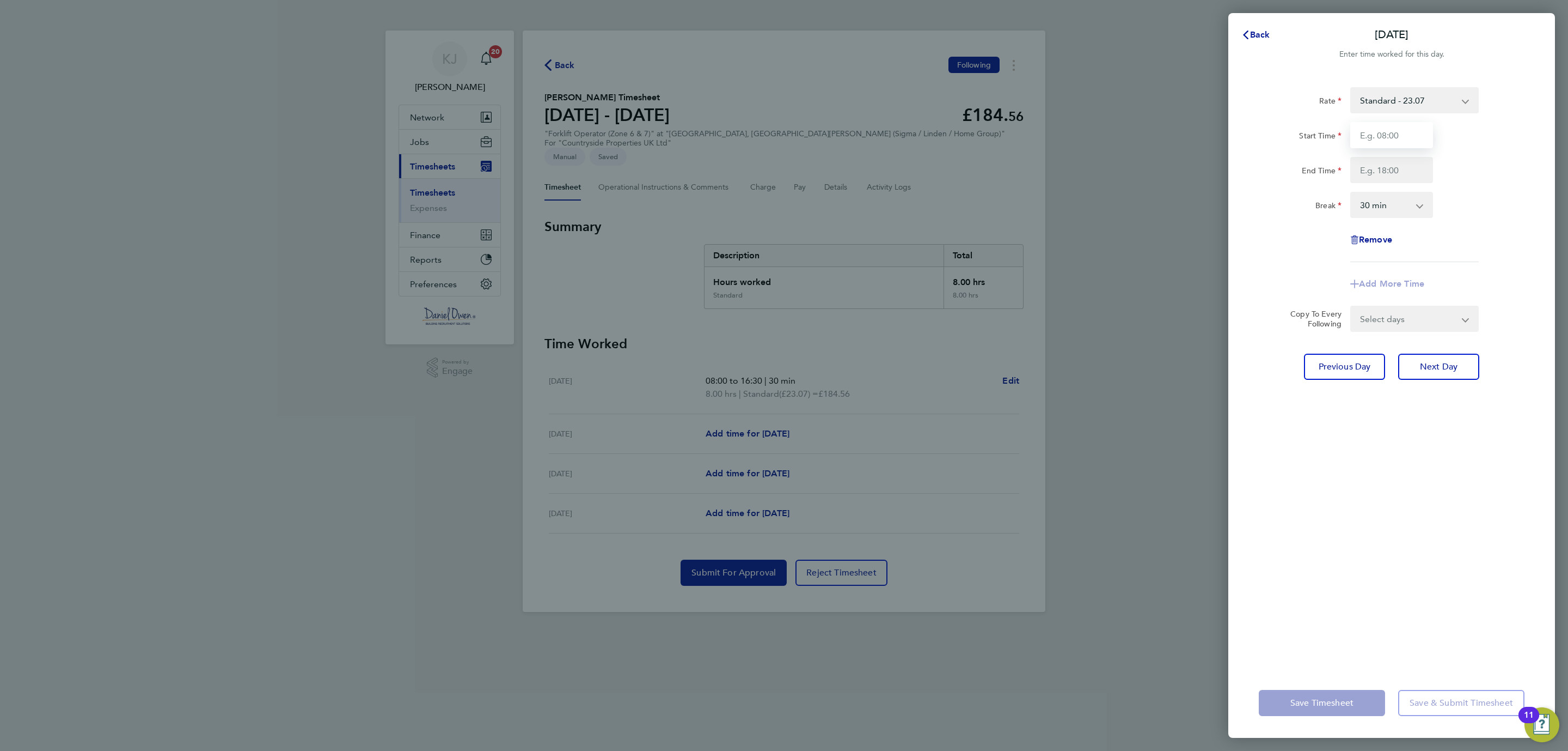
click at [1370, 135] on input "Start Time" at bounding box center [1391, 135] width 83 height 26
type input "08:00"
click at [1375, 173] on input "End Time" at bounding box center [1391, 170] width 83 height 26
type input "15:30"
click at [1049, 521] on div "Fri 22 Aug Cancel Enter time worked for this day. Rate Standard - 23.07 Start T…" at bounding box center [784, 375] width 1568 height 751
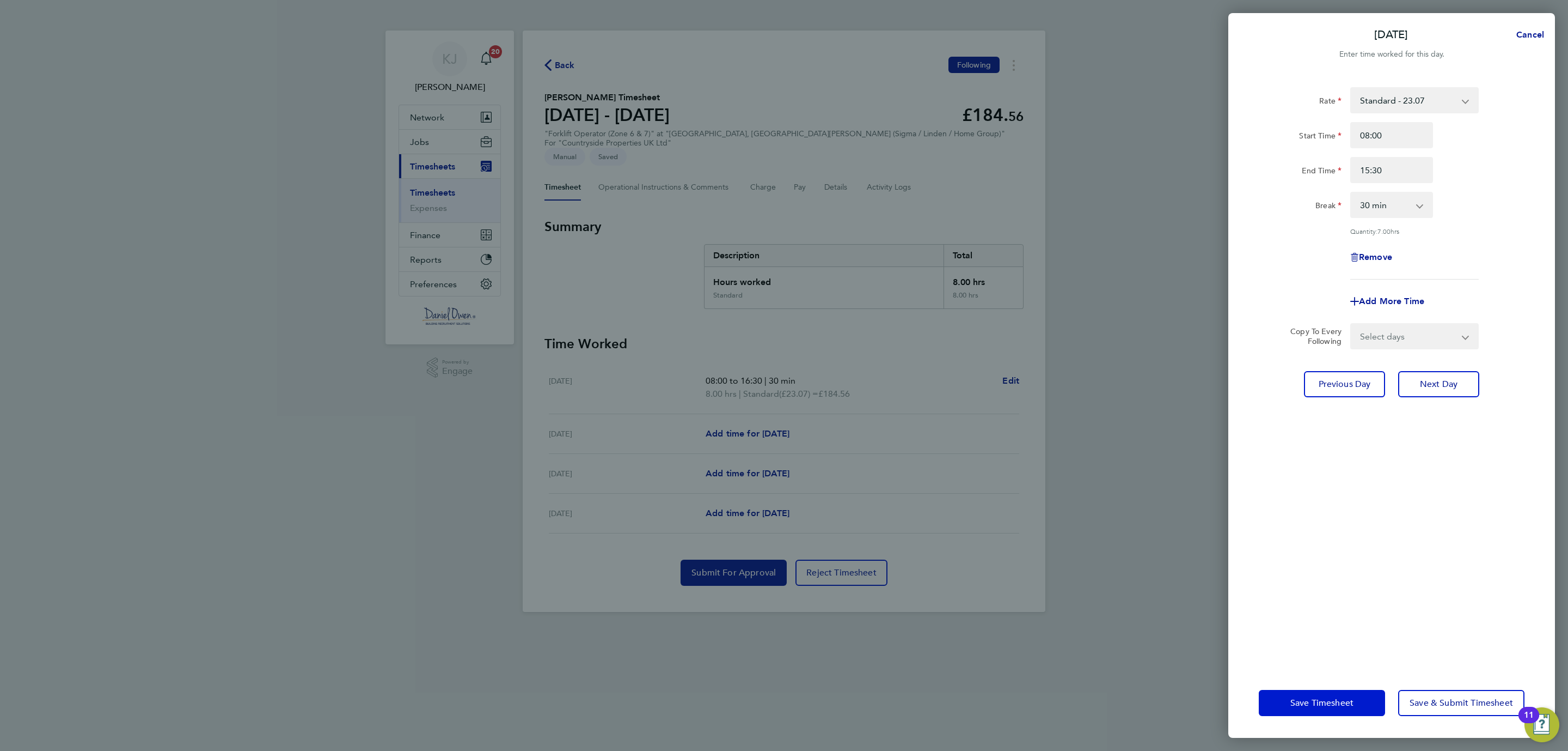
click at [1323, 700] on span "Save Timesheet" at bounding box center [1322, 703] width 63 height 11
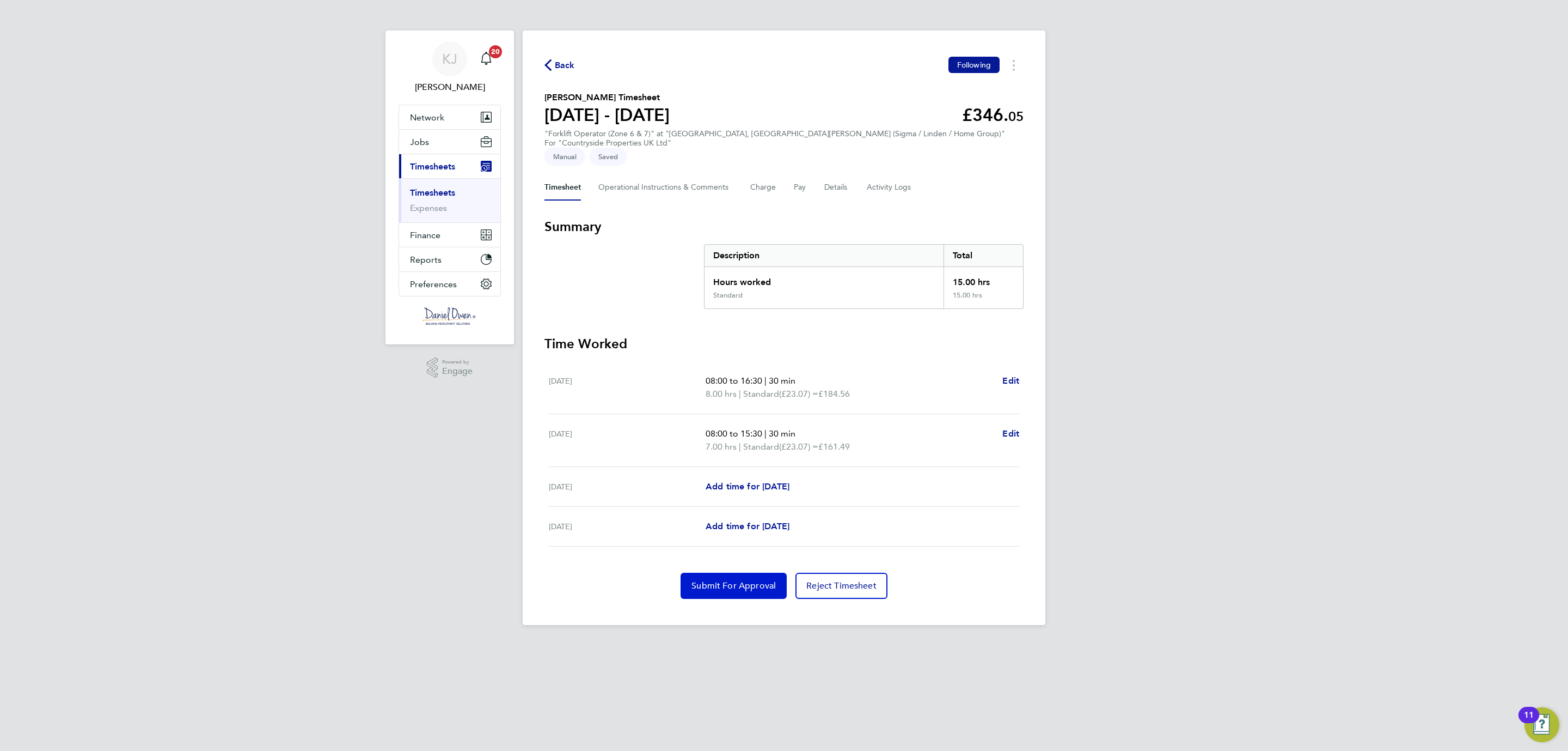
click at [729, 580] on span "Submit For Approval" at bounding box center [733, 586] width 85 height 11
click at [560, 59] on span "Back" at bounding box center [564, 65] width 20 height 13
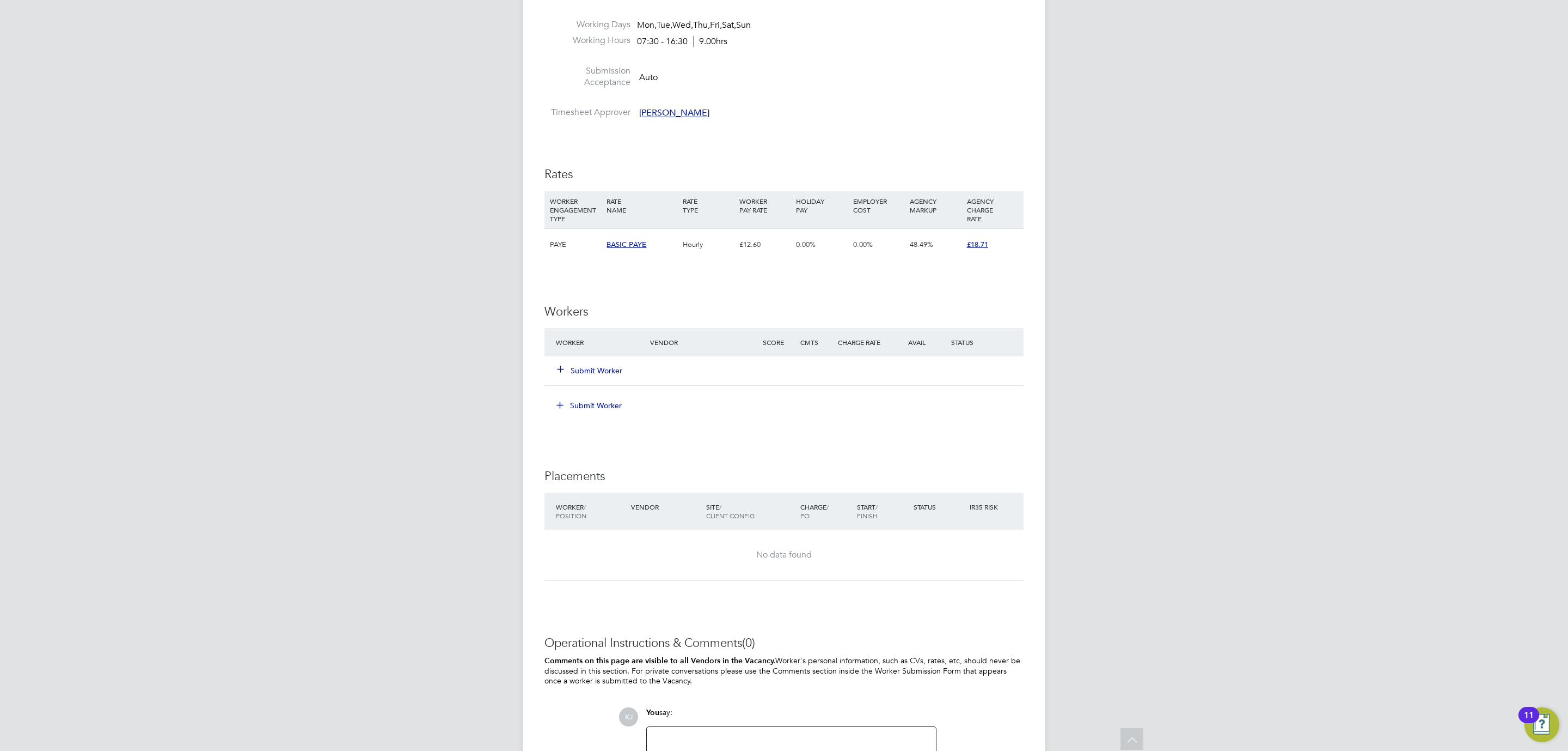
click at [595, 373] on button "Submit Worker" at bounding box center [590, 370] width 65 height 11
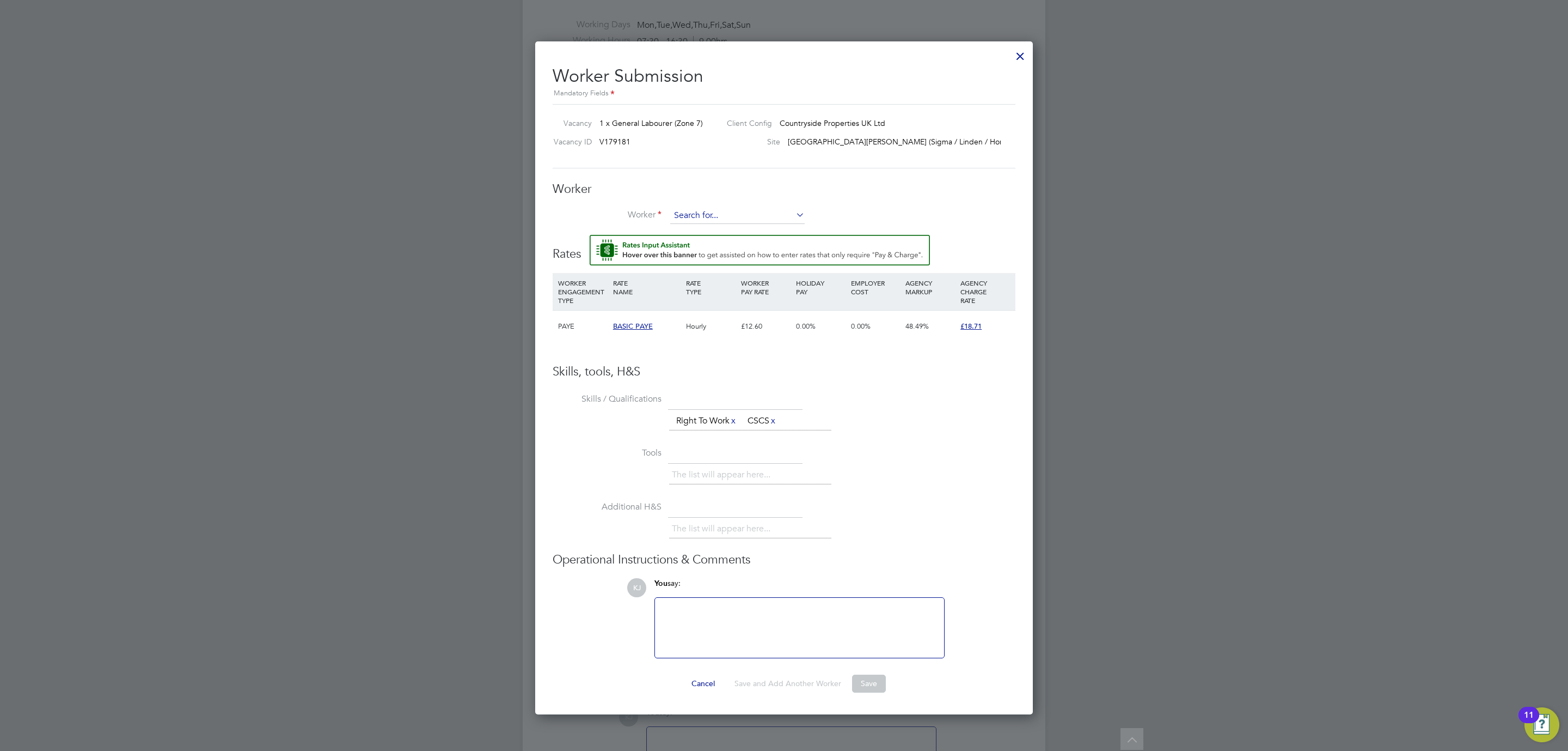
click at [684, 208] on input at bounding box center [737, 216] width 135 height 16
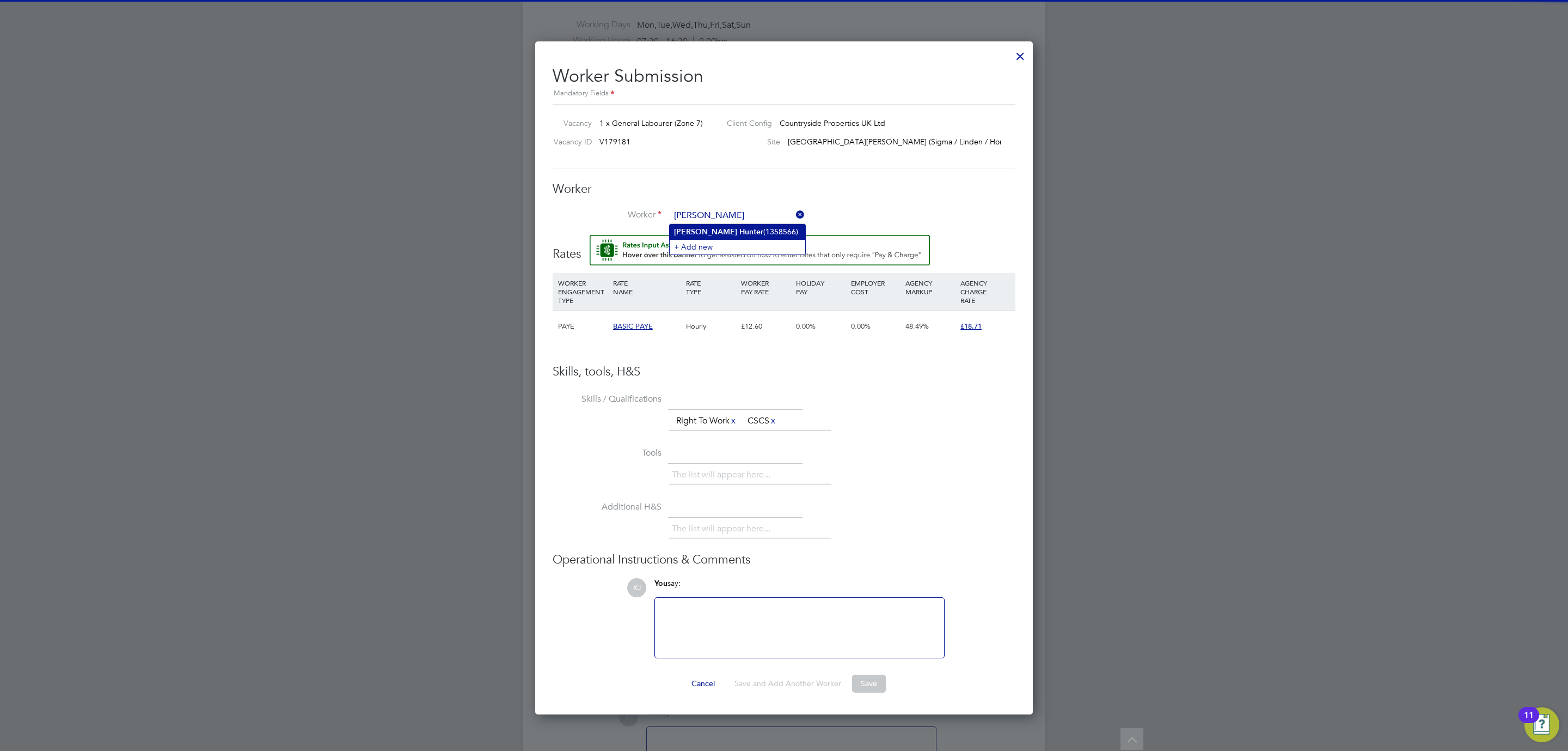
click at [740, 233] on b "Hunter" at bounding box center [751, 231] width 24 height 9
type input "Jed Hunter (1358566)"
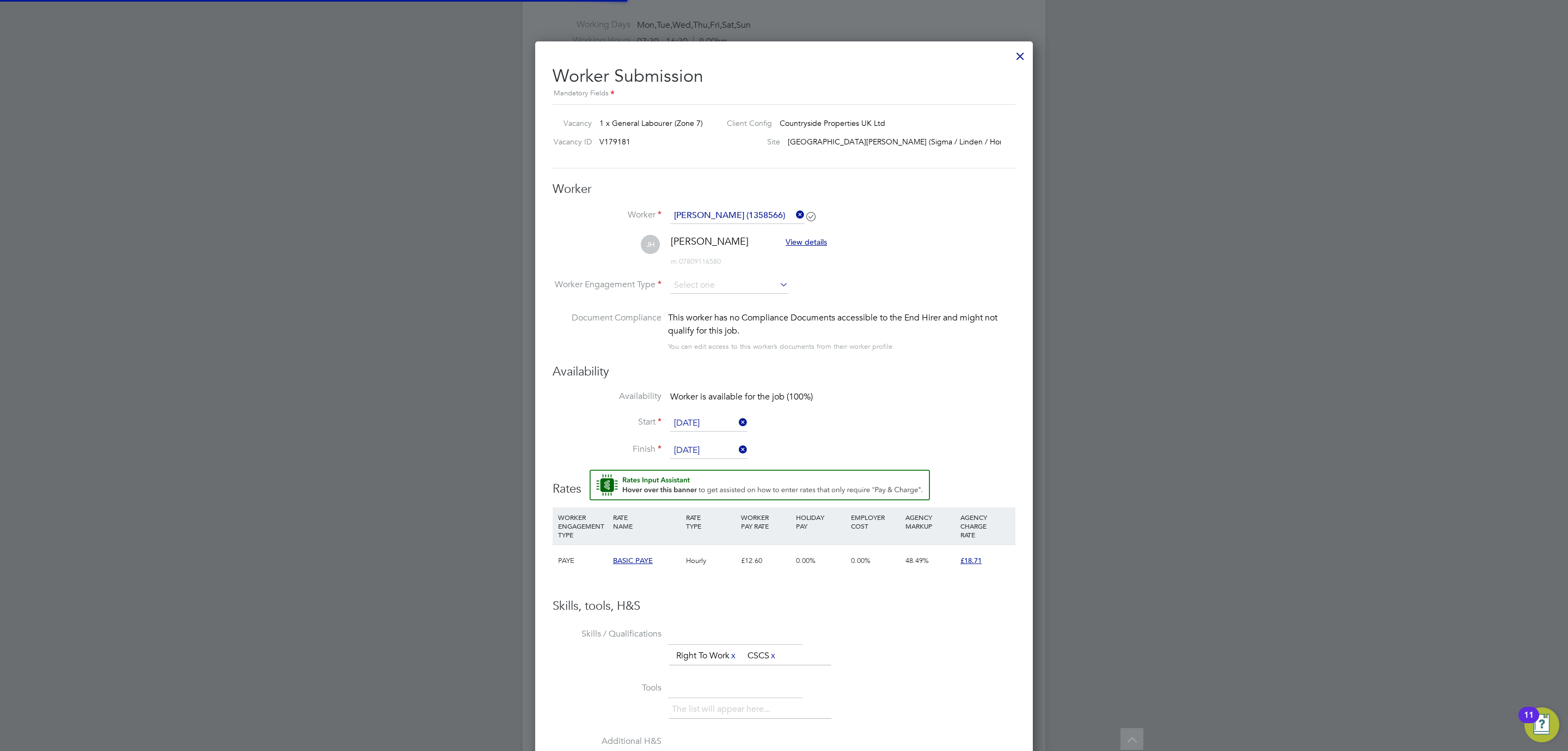
scroll to position [909, 498]
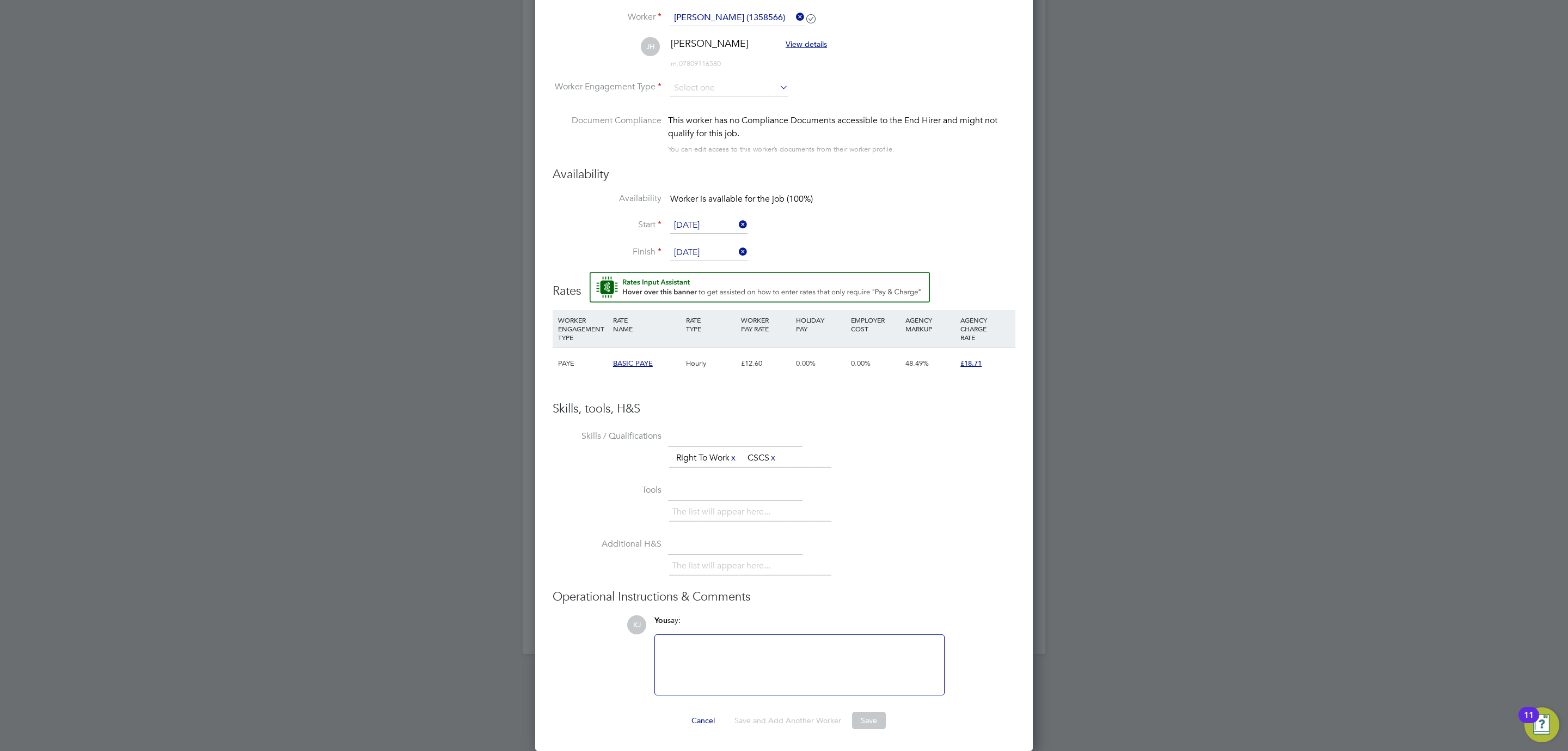
click at [1013, 436] on li "Skills / Qualifications The list will appear here... Right To Work x CSCS x" at bounding box center [784, 454] width 463 height 54
click at [694, 77] on li "JH Jed Hunter View details m: 07809116580" at bounding box center [784, 58] width 463 height 43
drag, startPoint x: 691, startPoint y: 87, endPoint x: 691, endPoint y: 97, distance: 10.0
click at [690, 87] on input at bounding box center [729, 88] width 118 height 16
click at [691, 105] on li "Contract" at bounding box center [729, 103] width 119 height 14
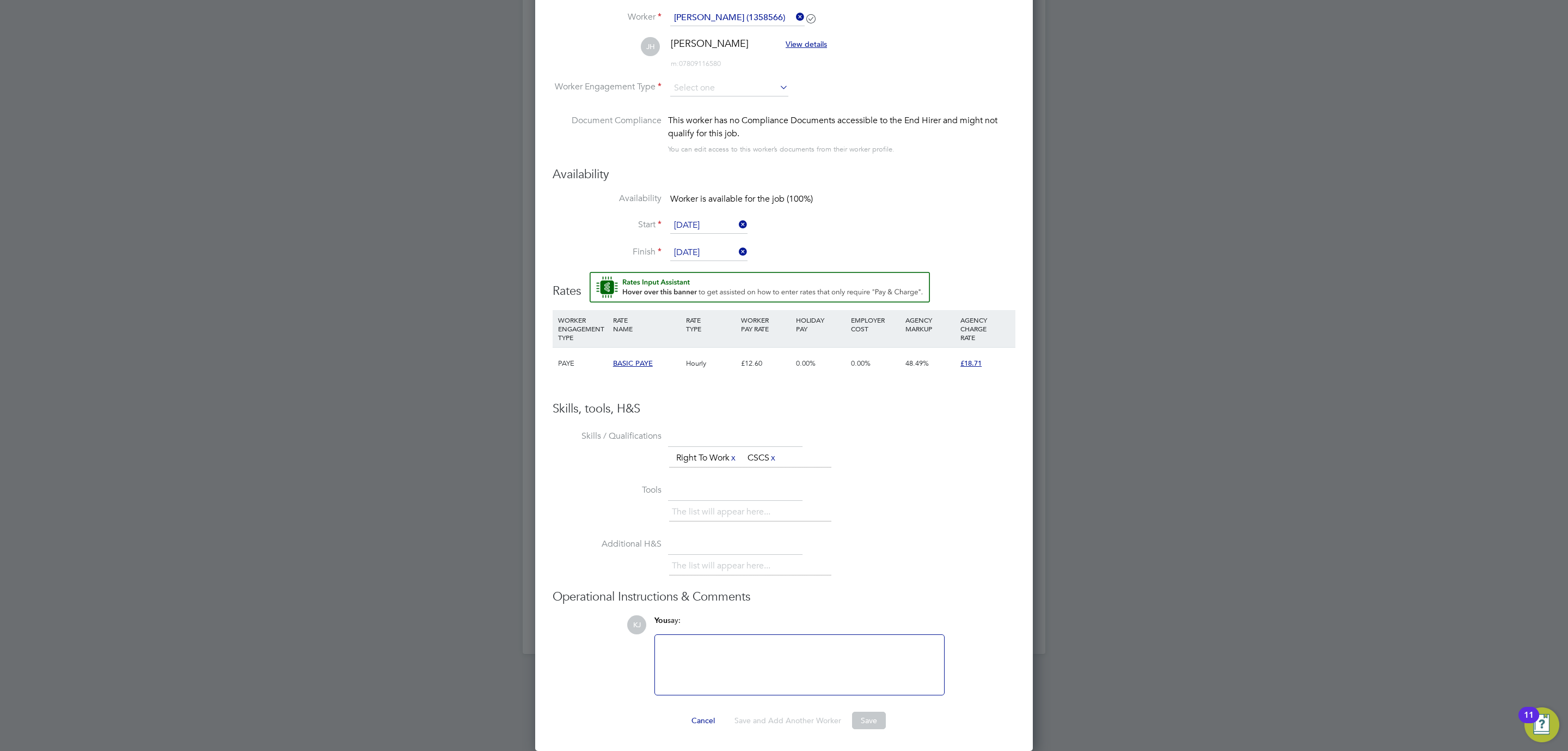
type input "Contract"
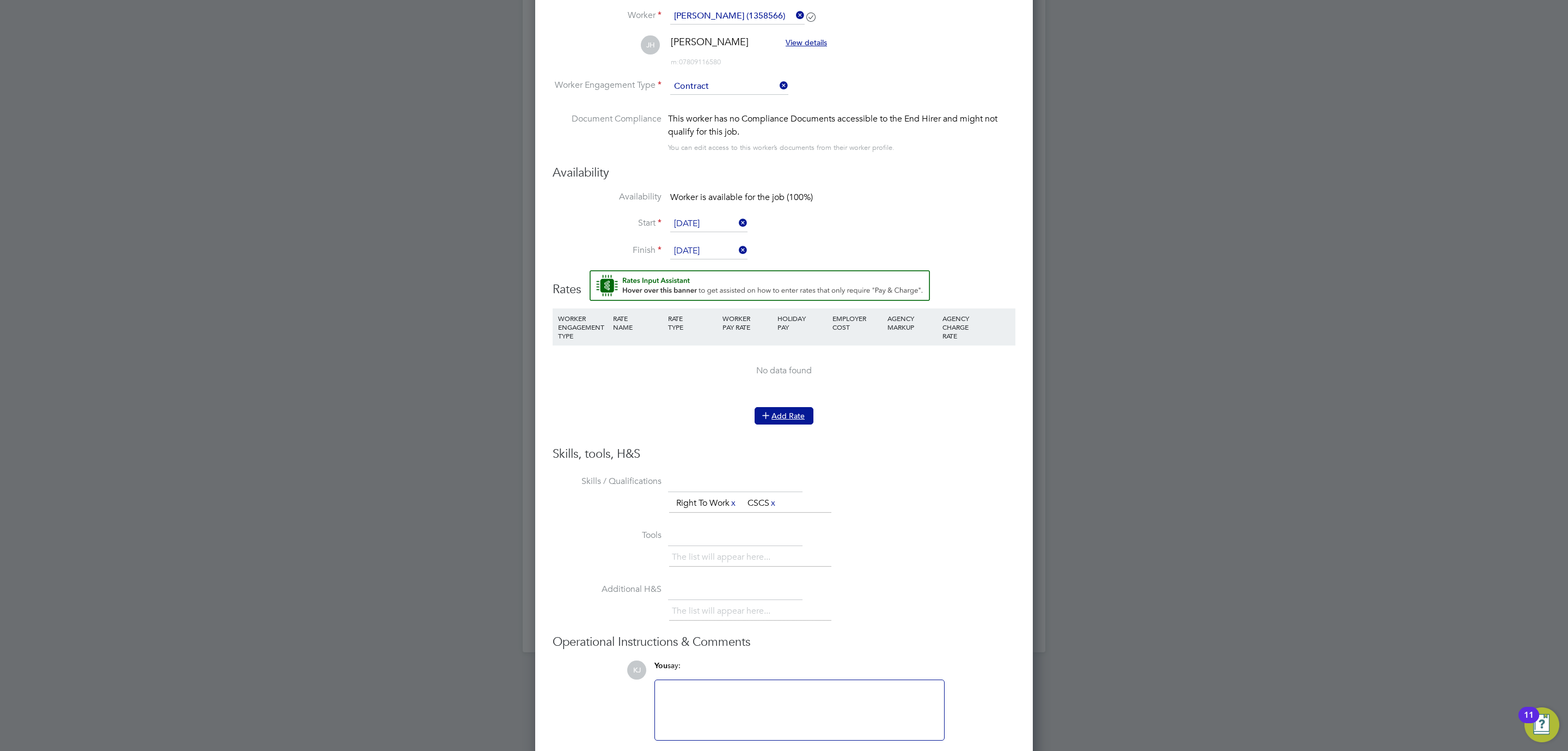
click at [780, 411] on button "Add Rate" at bounding box center [784, 415] width 59 height 18
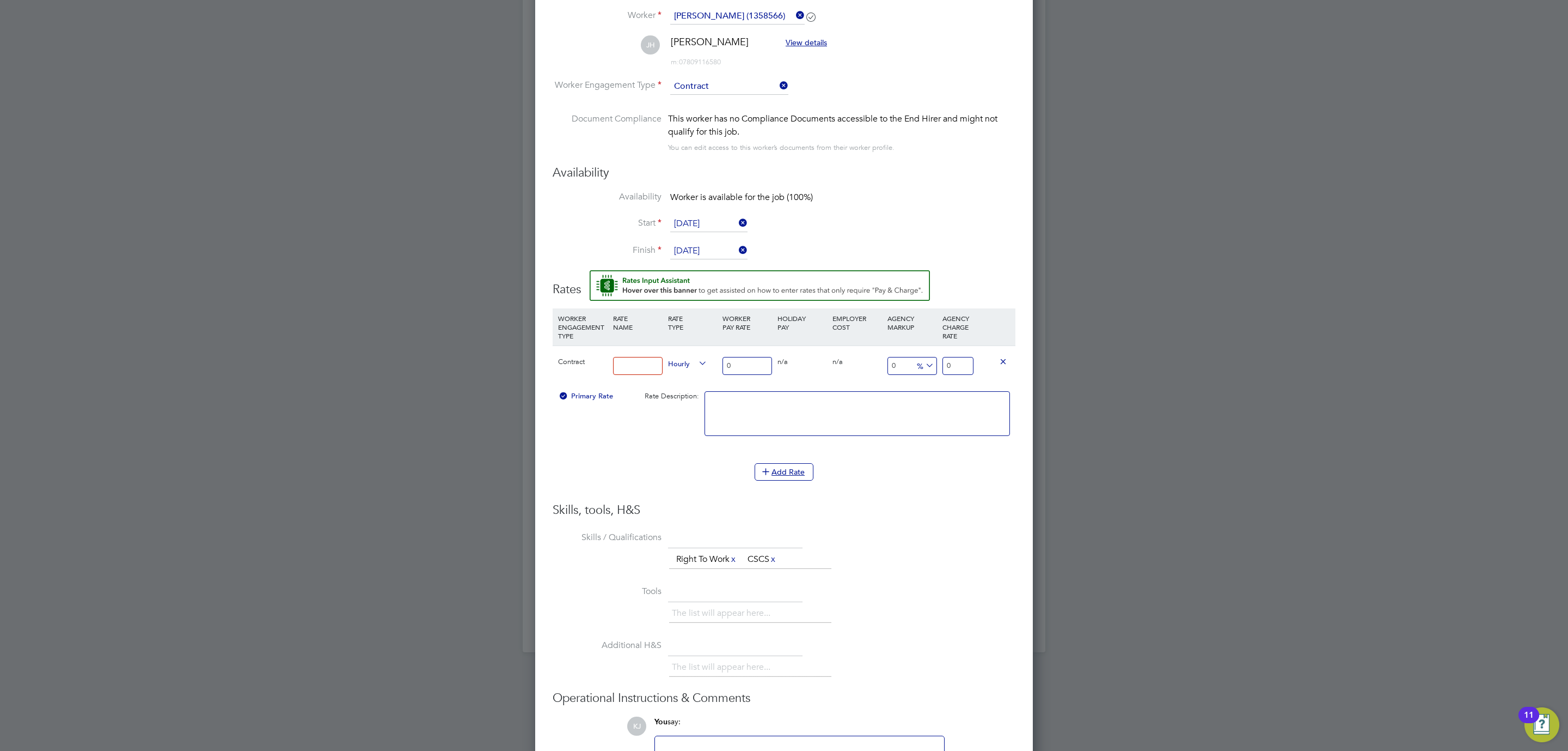
click at [639, 370] on input at bounding box center [637, 366] width 49 height 18
type input "BASIC"
drag, startPoint x: 729, startPoint y: 360, endPoint x: 578, endPoint y: 350, distance: 151.3
click at [578, 348] on div "Contract BASIC Hourly 0 0 n/a 0 n/a 0 0 % 0" at bounding box center [784, 365] width 463 height 40
type input "1"
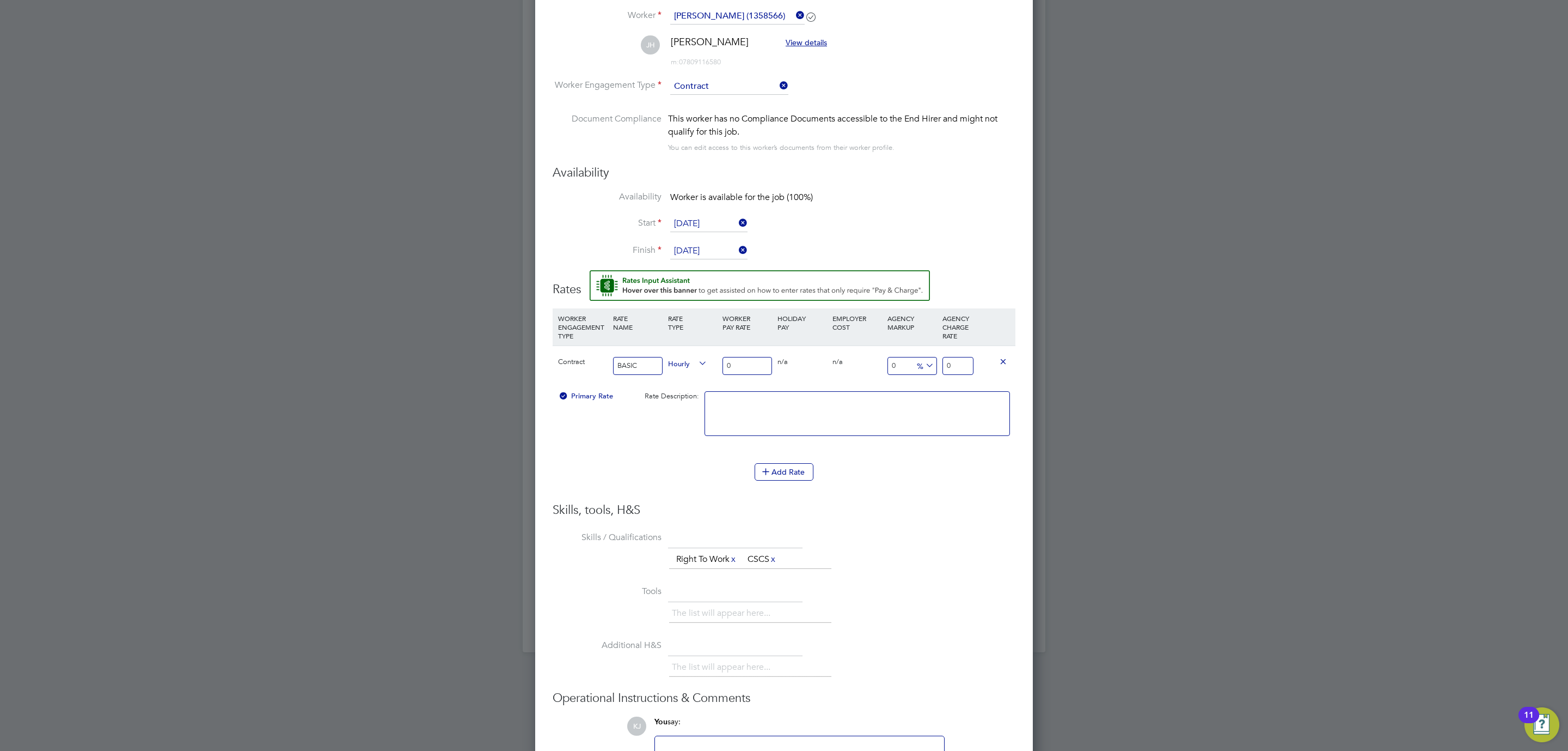
type input "1"
type input "16"
type input "16.1"
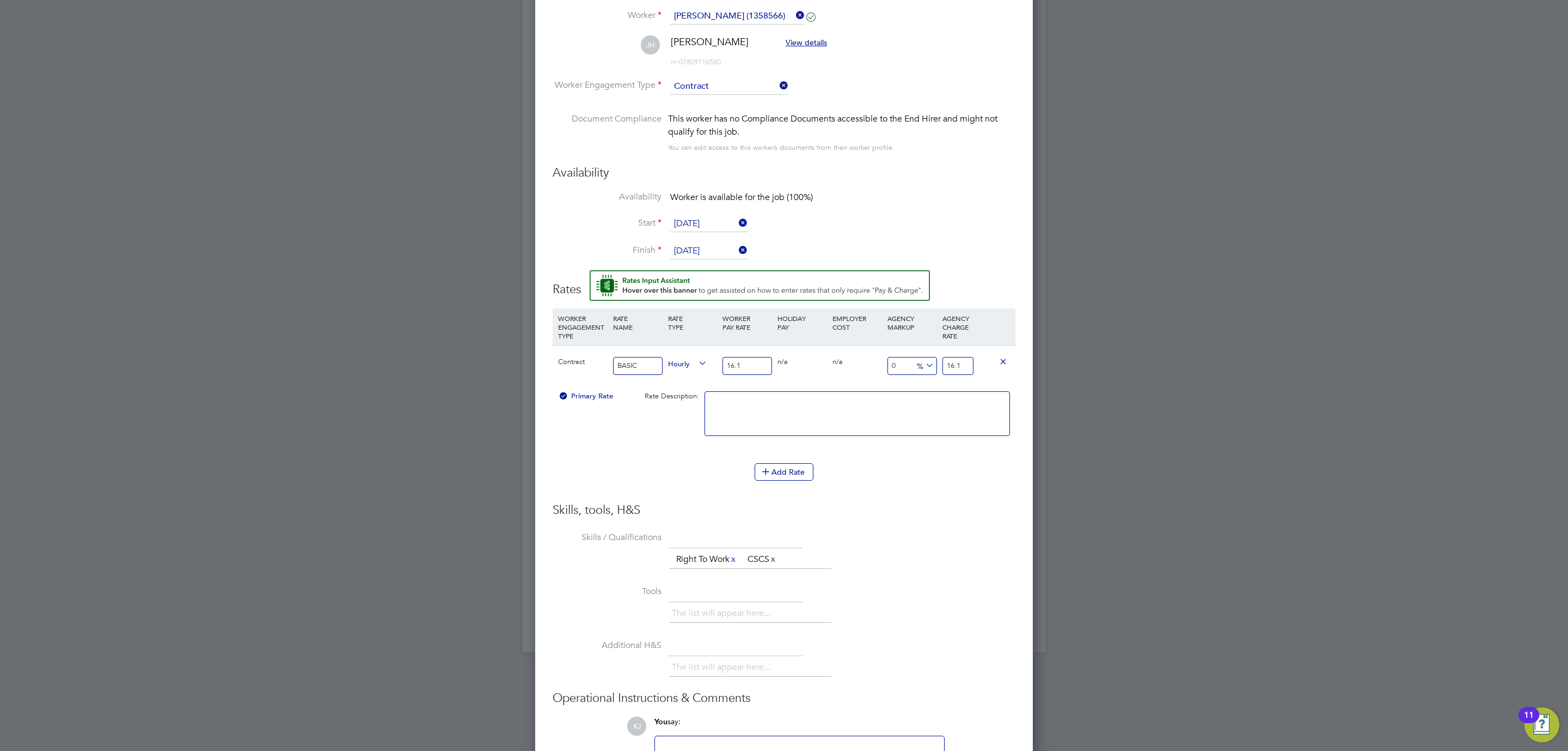
type input "16.14"
click at [941, 364] on div "16.14" at bounding box center [958, 365] width 37 height 40
drag, startPoint x: 946, startPoint y: 367, endPoint x: 1054, endPoint y: 369, distance: 108.0
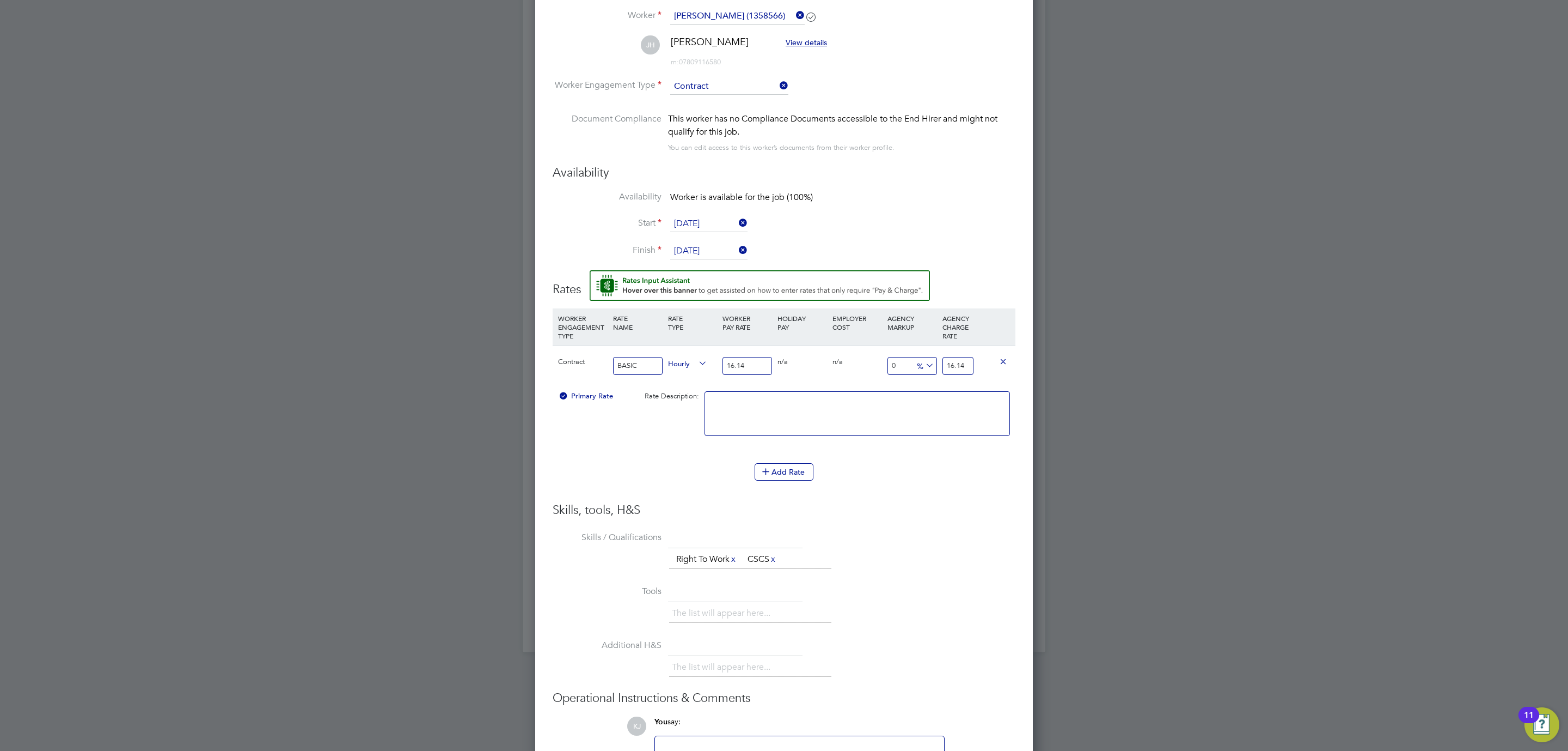
type input "-93.80421313506815"
type input "1"
type input "11.524163568773234"
type input "18"
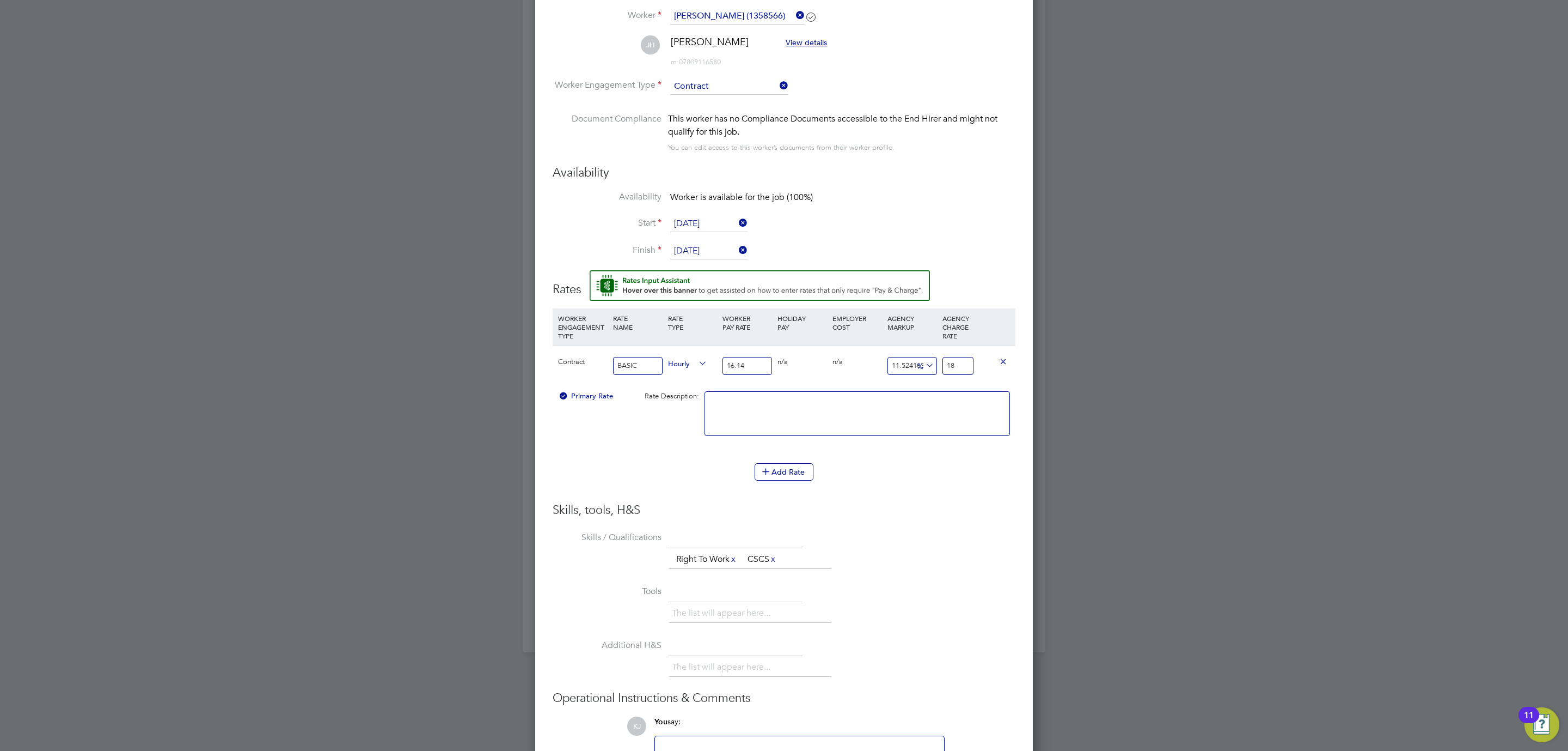
type input "15.861214374225527"
type input "18.7"
type input "15.923172242874845"
type input "18.71"
click at [804, 404] on textarea at bounding box center [857, 413] width 306 height 44
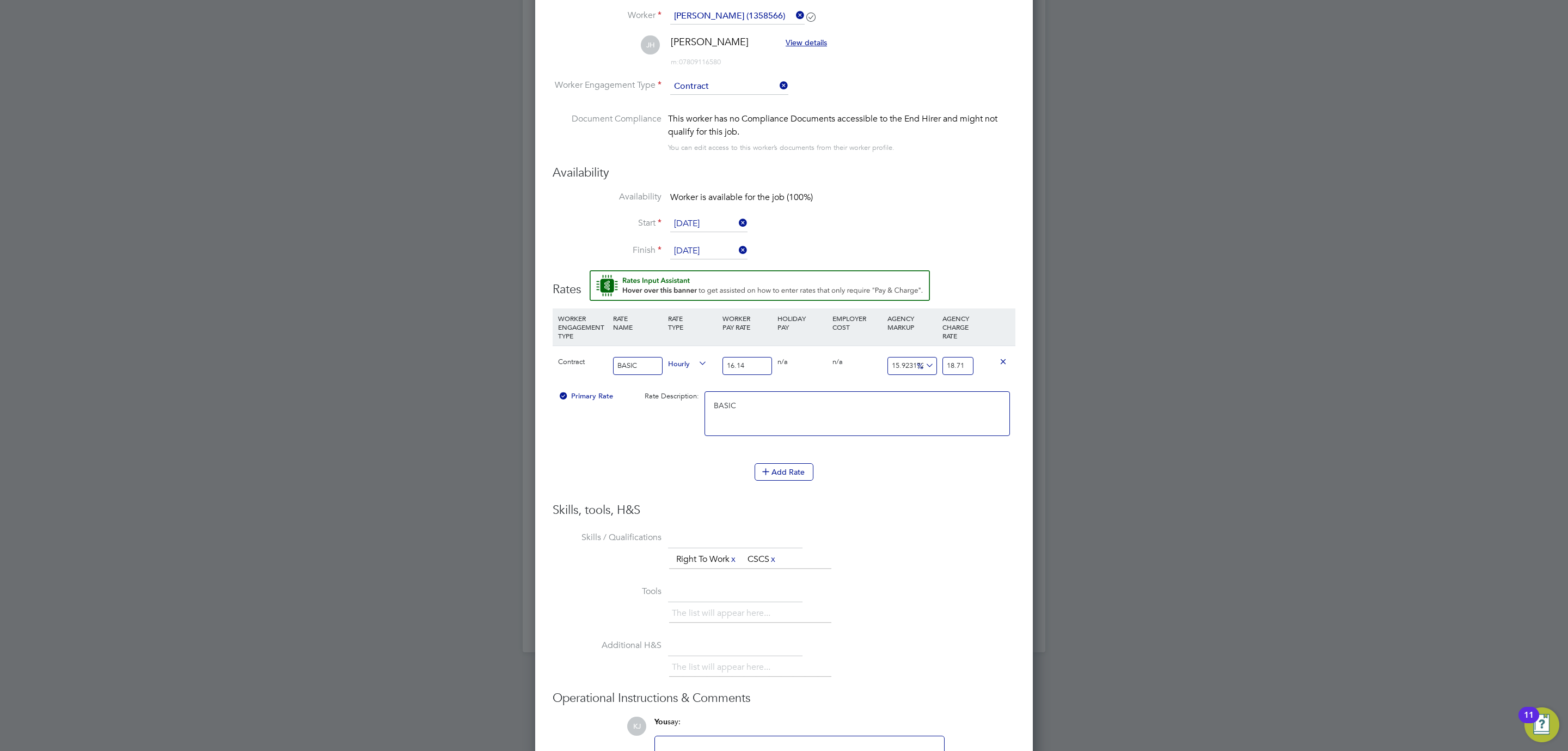
type textarea "BASIC"
click at [817, 498] on li "WORKER ENGAGEMENT TYPE RATE NAME RATE TYPE WORKER PAY RATE HOLIDAY PAY EMPLOYER…" at bounding box center [784, 405] width 463 height 194
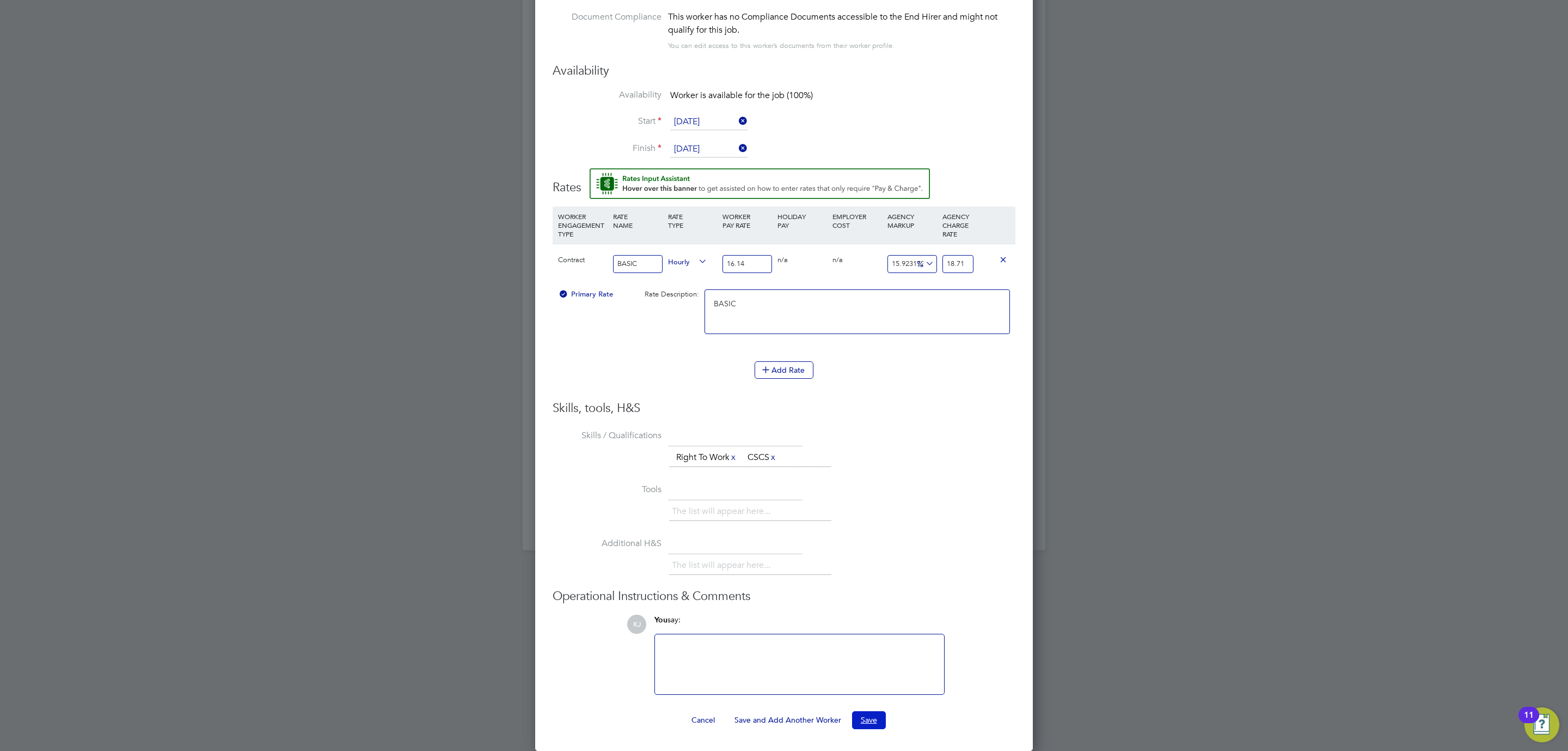
click at [868, 716] on button "Save" at bounding box center [869, 719] width 33 height 18
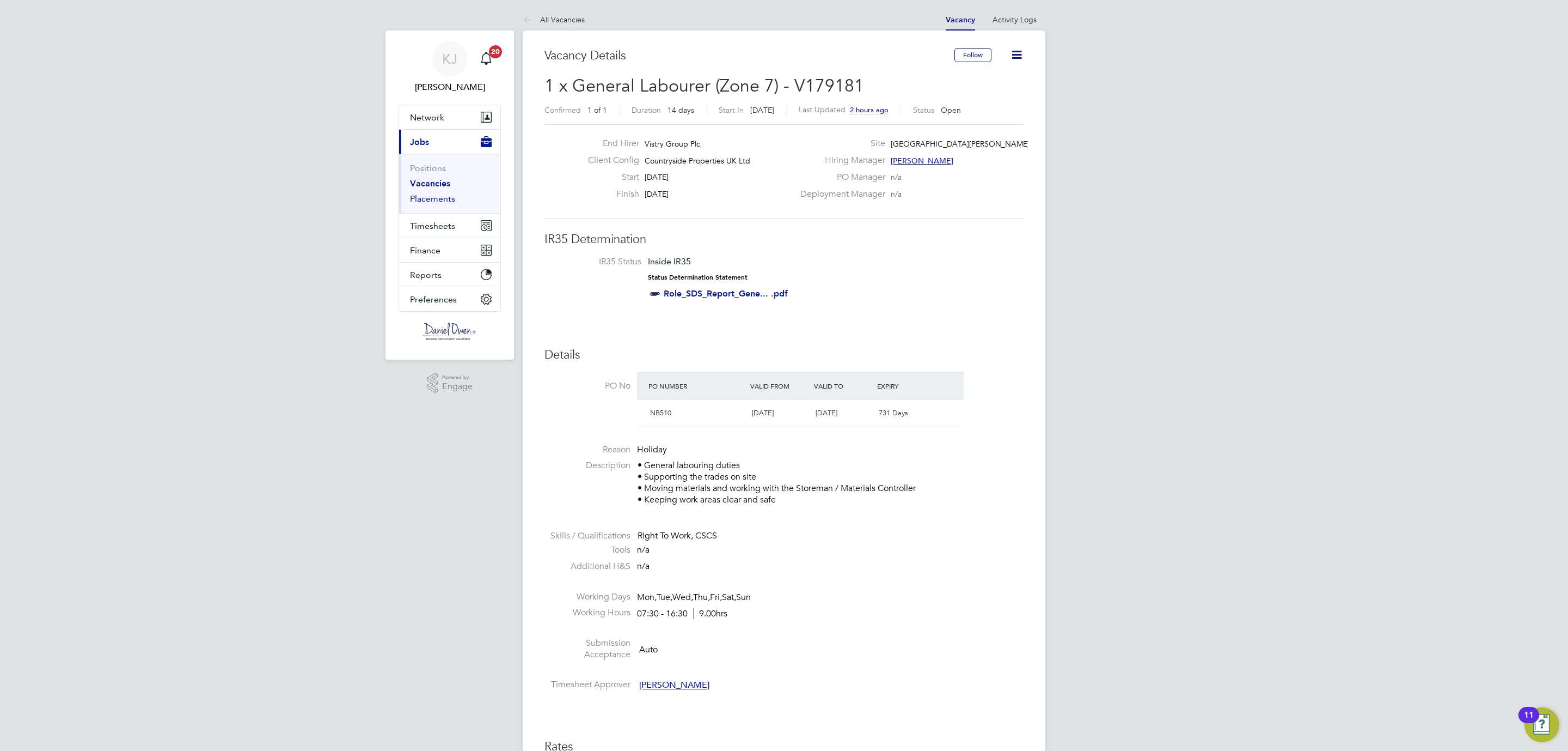
click at [425, 199] on link "Placements" at bounding box center [433, 199] width 45 height 10
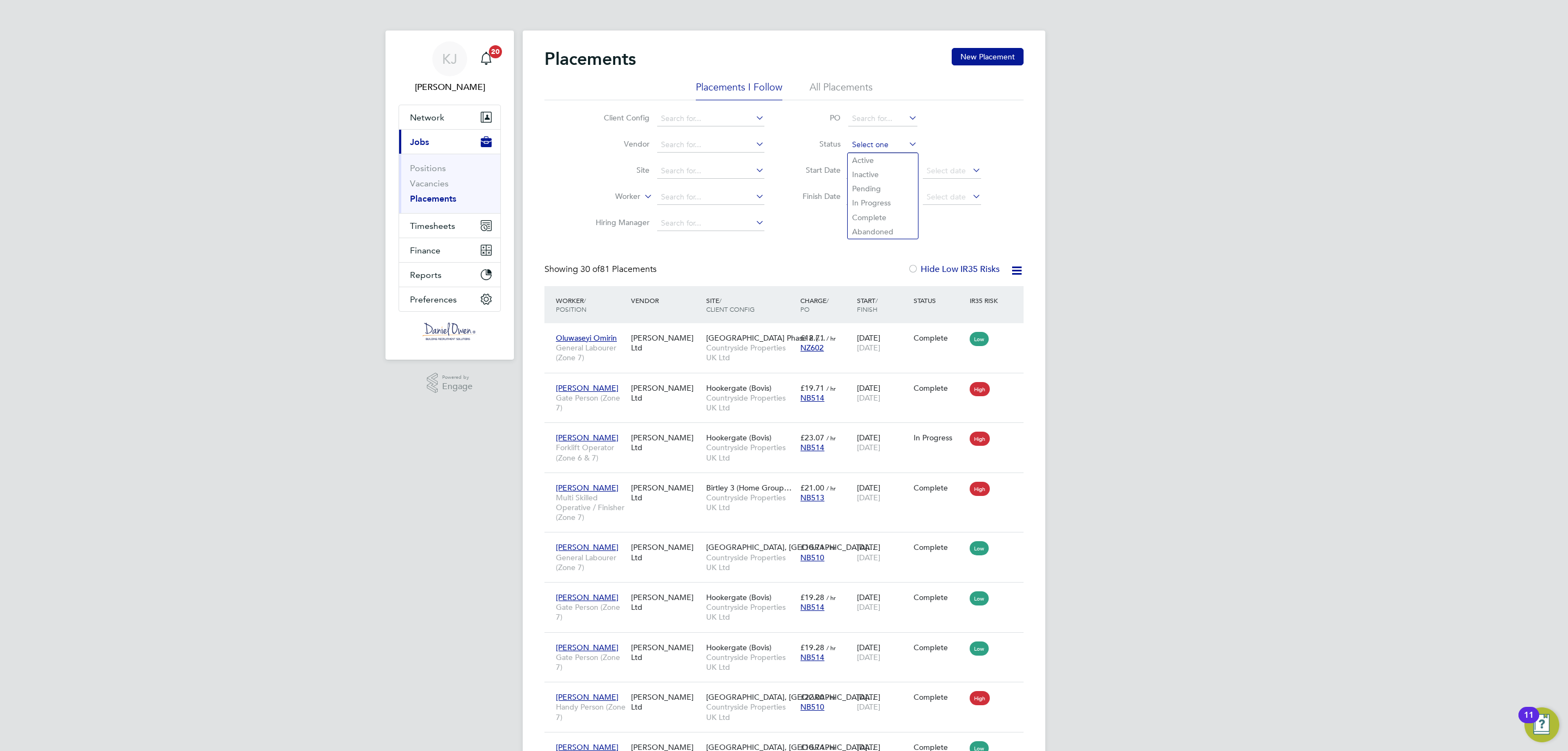
click at [874, 143] on input at bounding box center [883, 144] width 69 height 15
click at [872, 183] on li "Pending" at bounding box center [883, 188] width 70 height 14
type input "Pending"
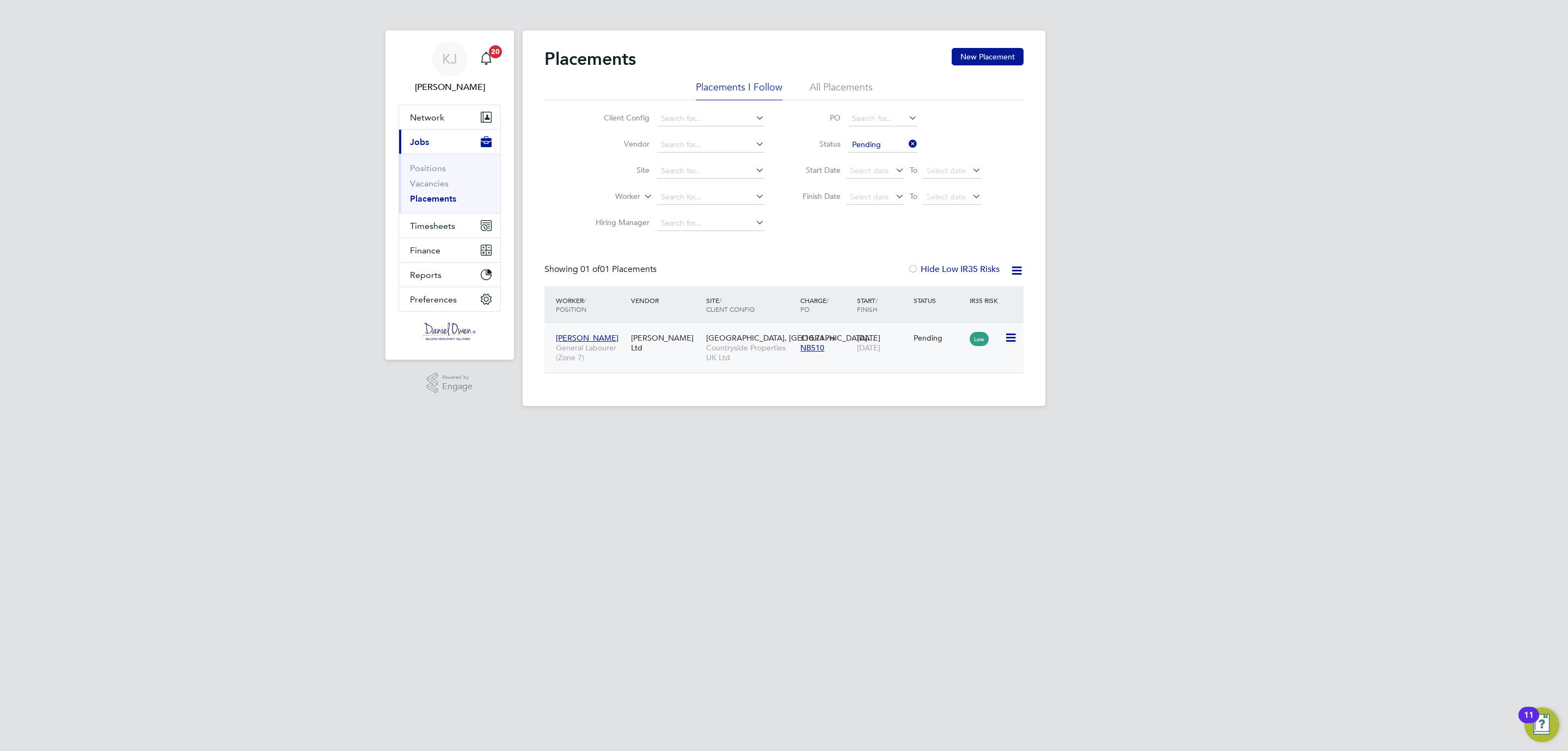
click at [1012, 338] on icon at bounding box center [1010, 337] width 11 height 13
click at [961, 409] on li "Start" at bounding box center [976, 406] width 77 height 15
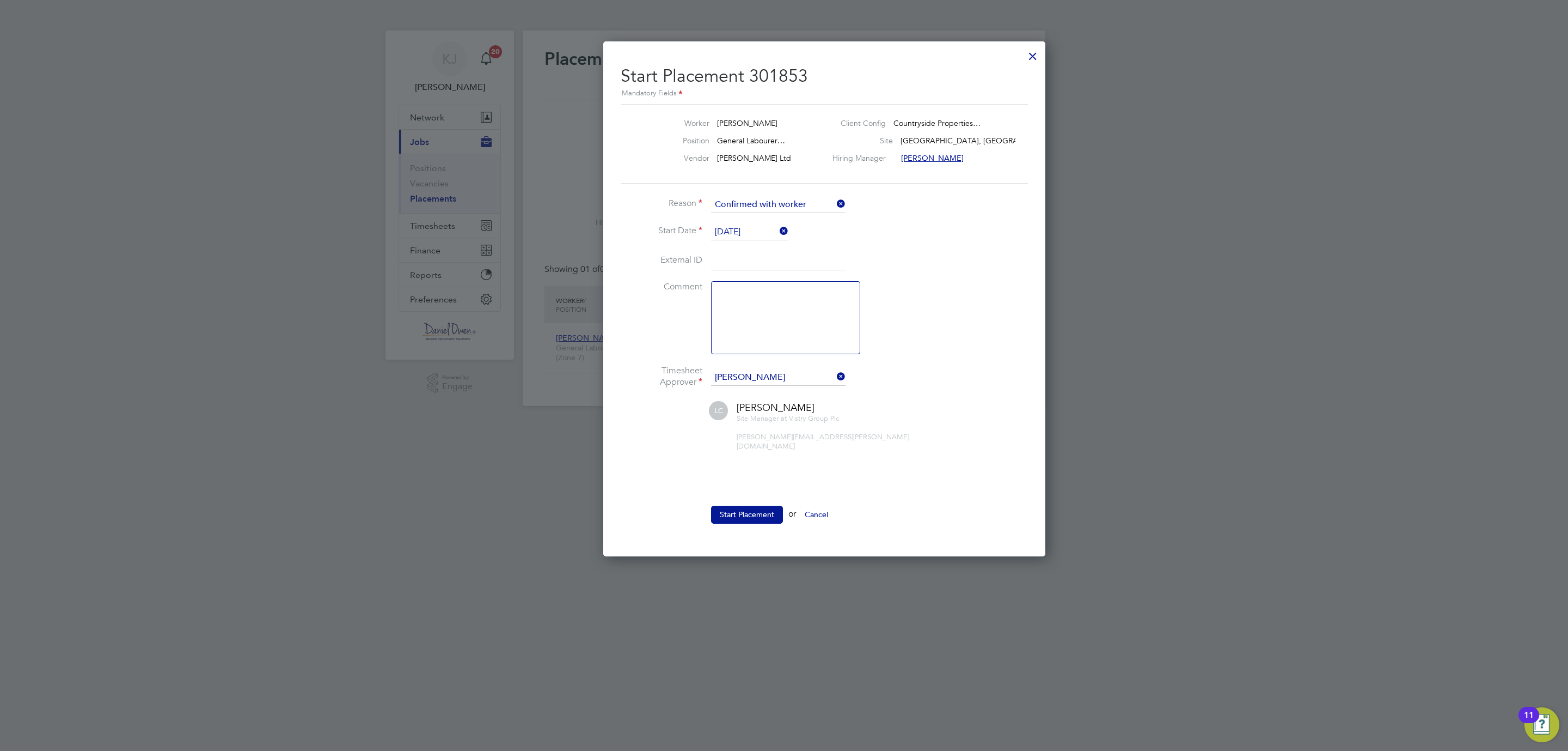
click at [724, 258] on input at bounding box center [778, 261] width 135 height 19
click at [769, 303] on textarea at bounding box center [785, 318] width 149 height 73
type textarea "Started 26/08"
click at [732, 506] on button "Start Placement" at bounding box center [747, 514] width 72 height 18
